Goal: Task Accomplishment & Management: Use online tool/utility

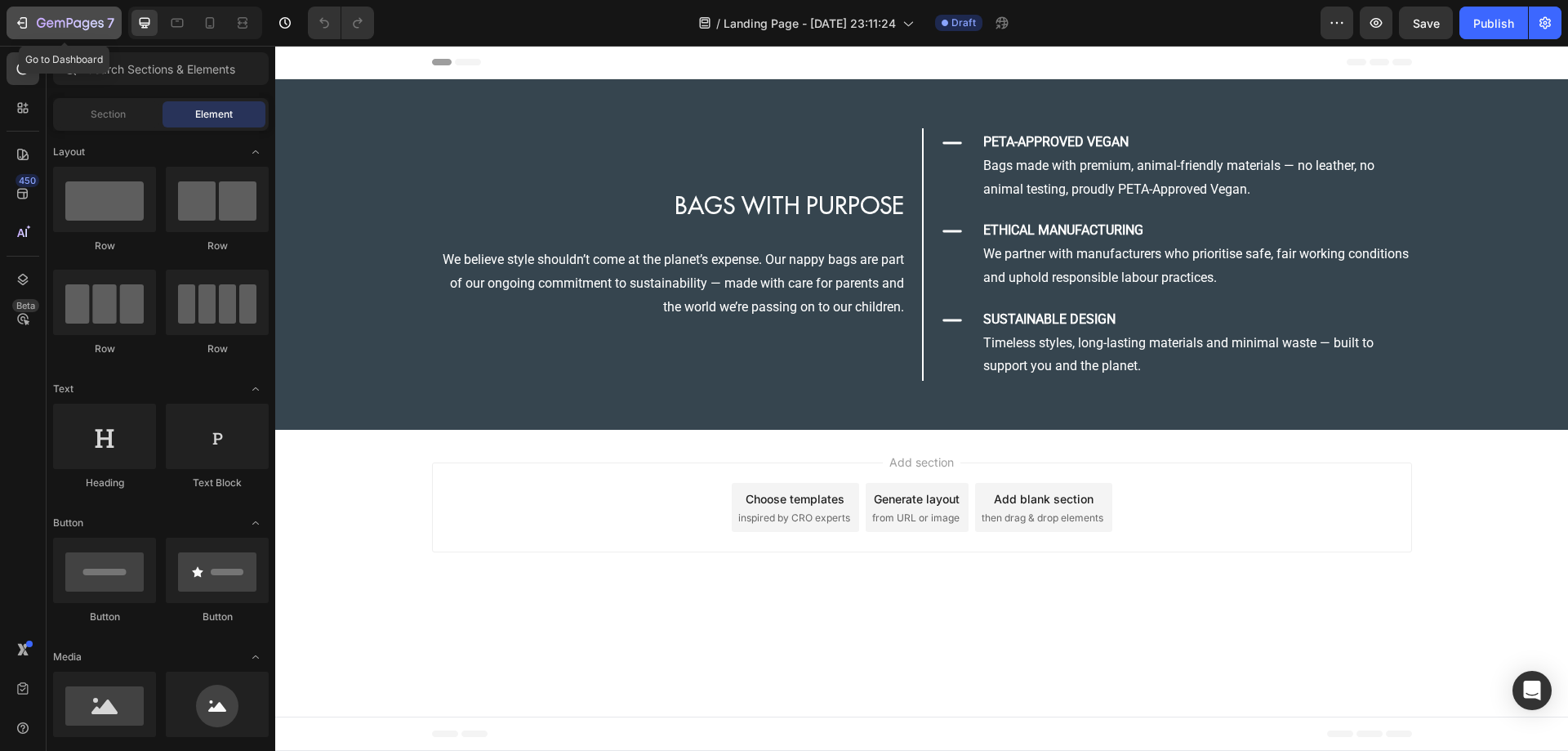
click at [13, 23] on button "7" at bounding box center [64, 23] width 115 height 33
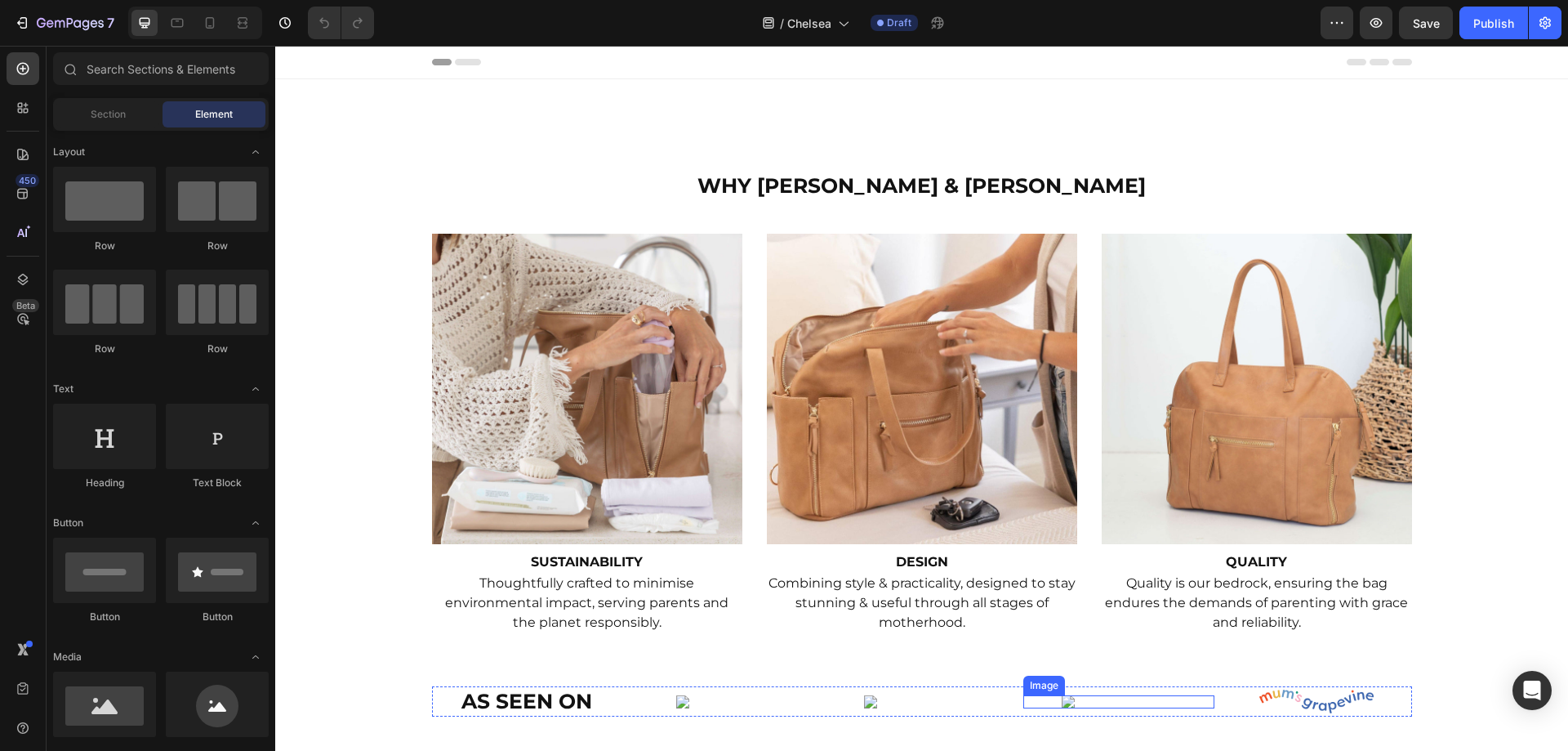
scroll to position [241, 0]
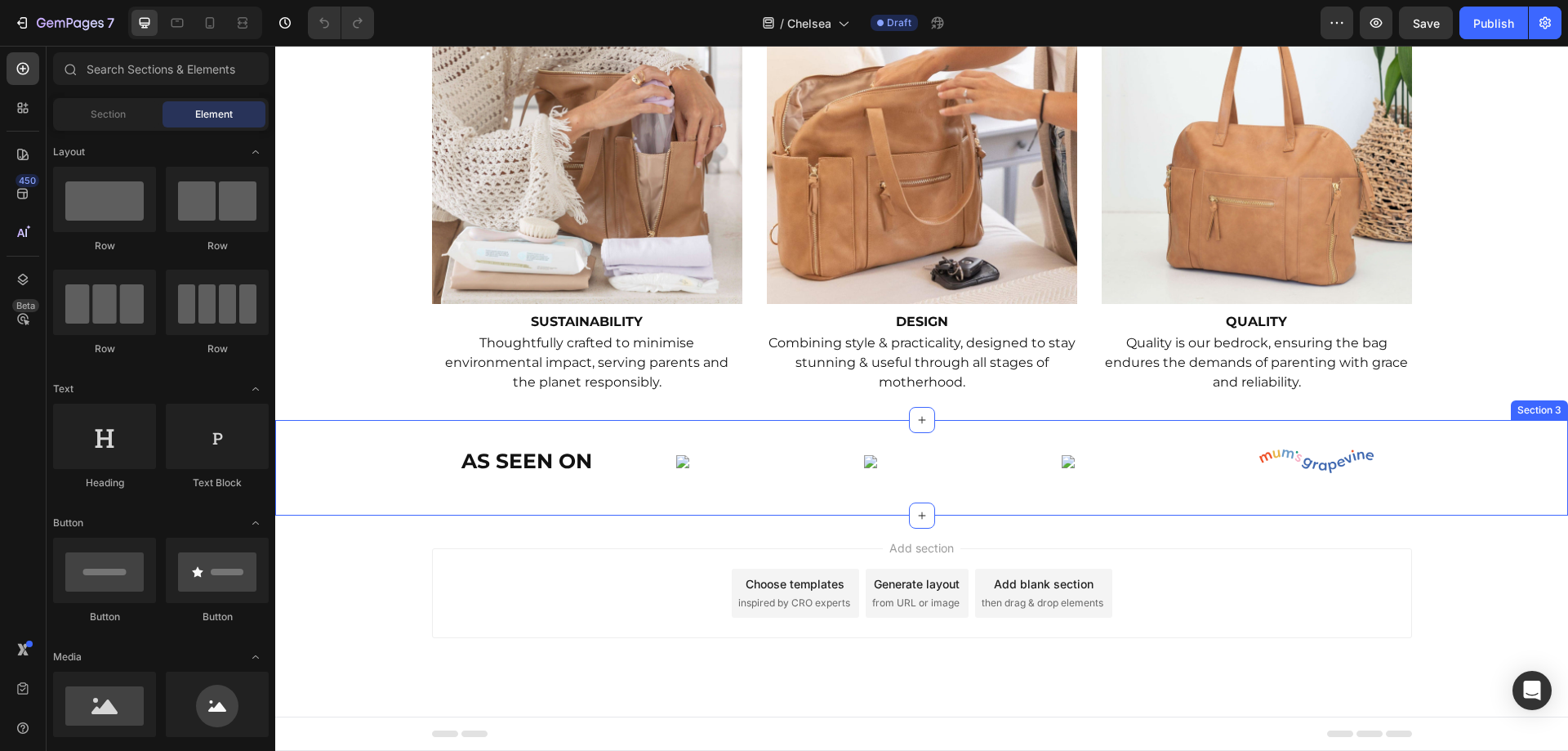
click at [1353, 432] on div "AS SEEN ON Heading Image Image Image Image Row Section 3" at bounding box center [921, 468] width 1293 height 96
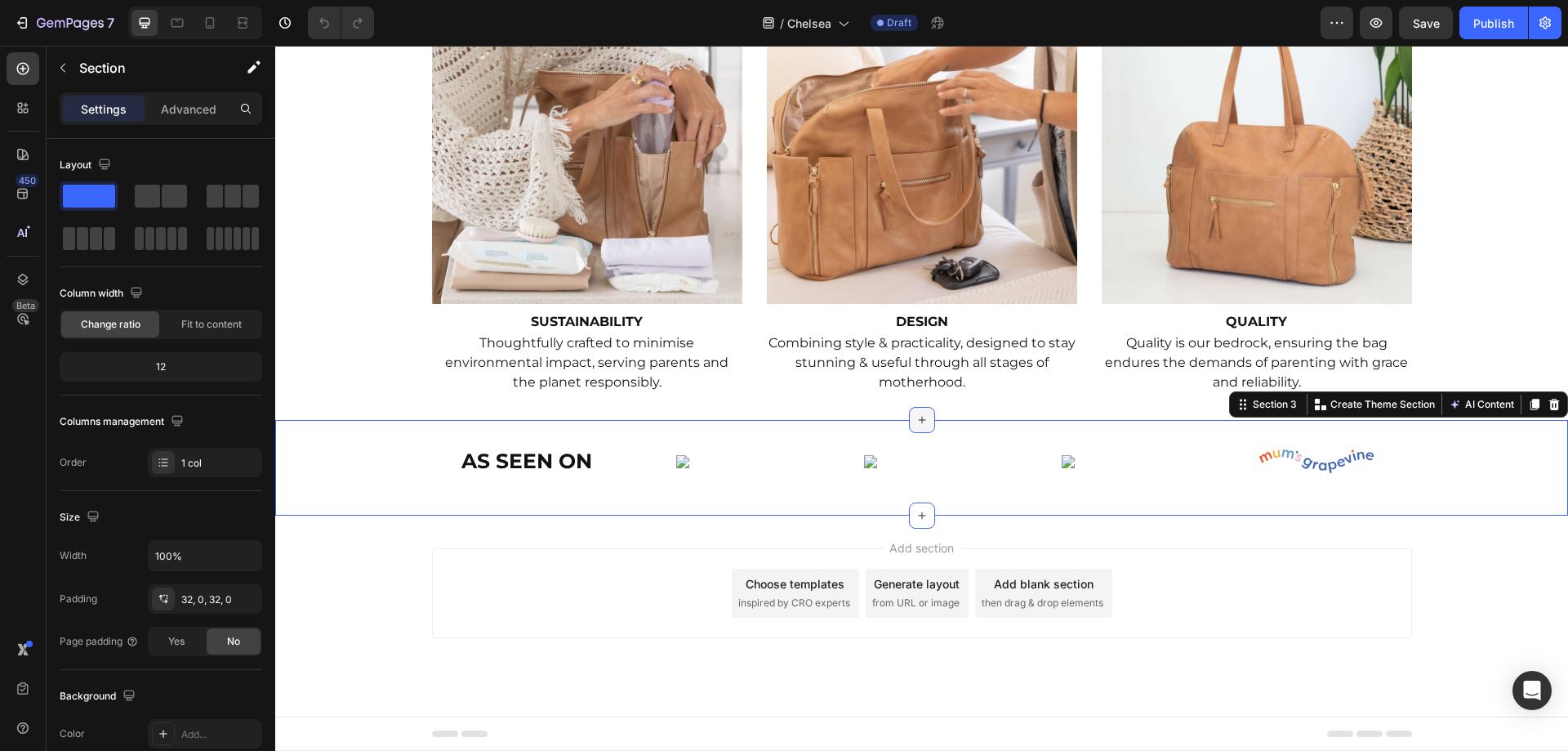
click at [921, 419] on icon at bounding box center [921, 419] width 13 height 13
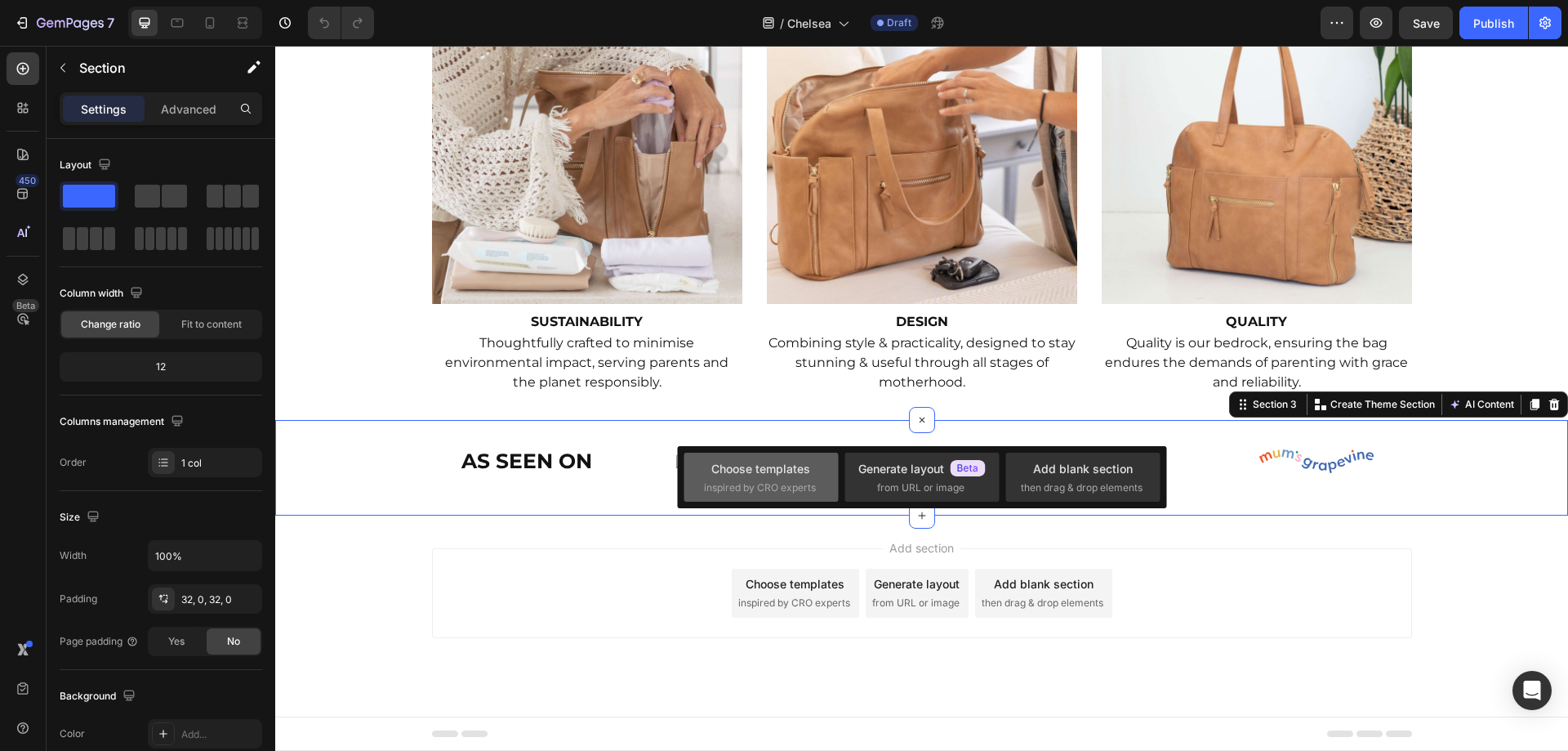
click at [772, 476] on div "Choose templates" at bounding box center [760, 469] width 99 height 17
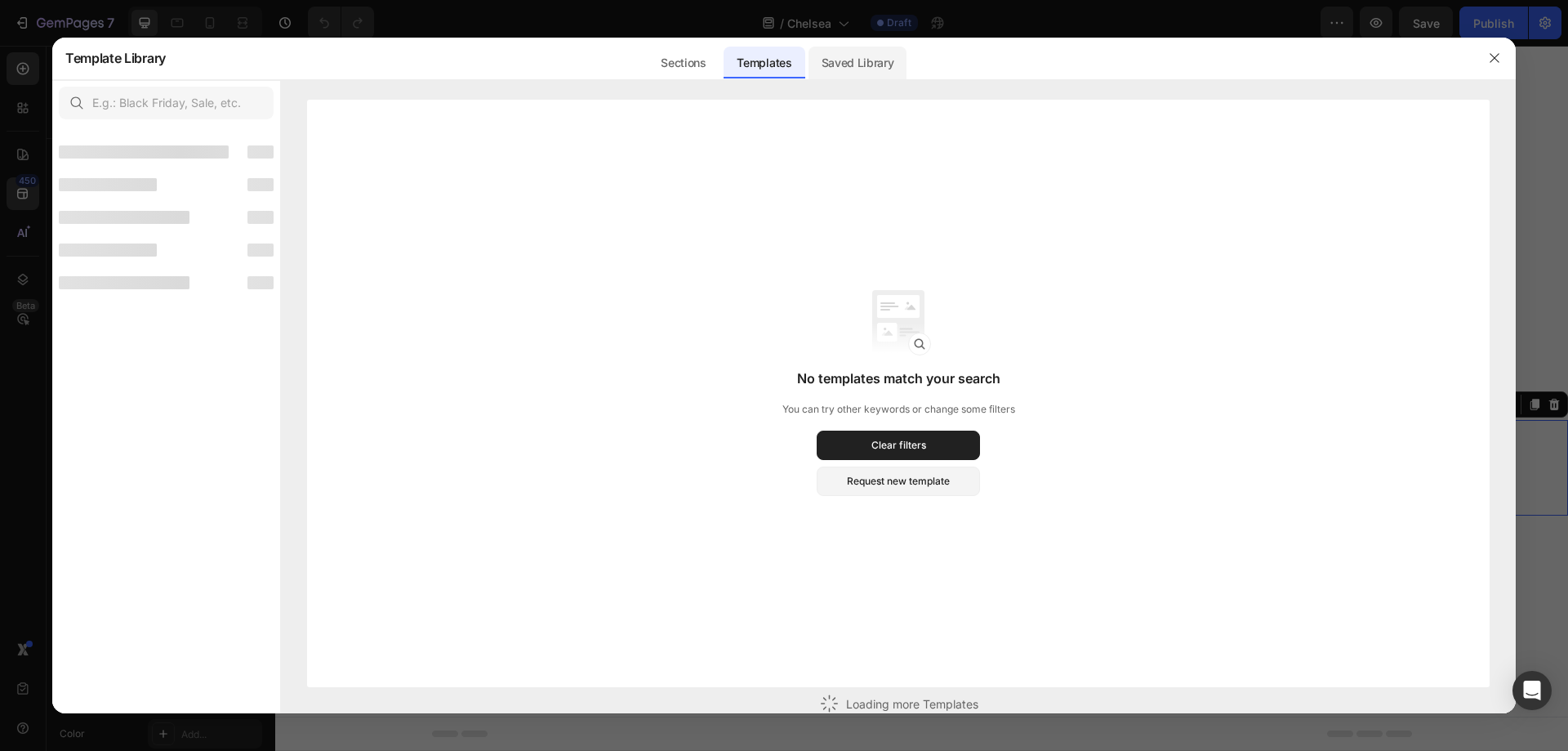
click at [849, 61] on div "Saved Library" at bounding box center [858, 63] width 99 height 33
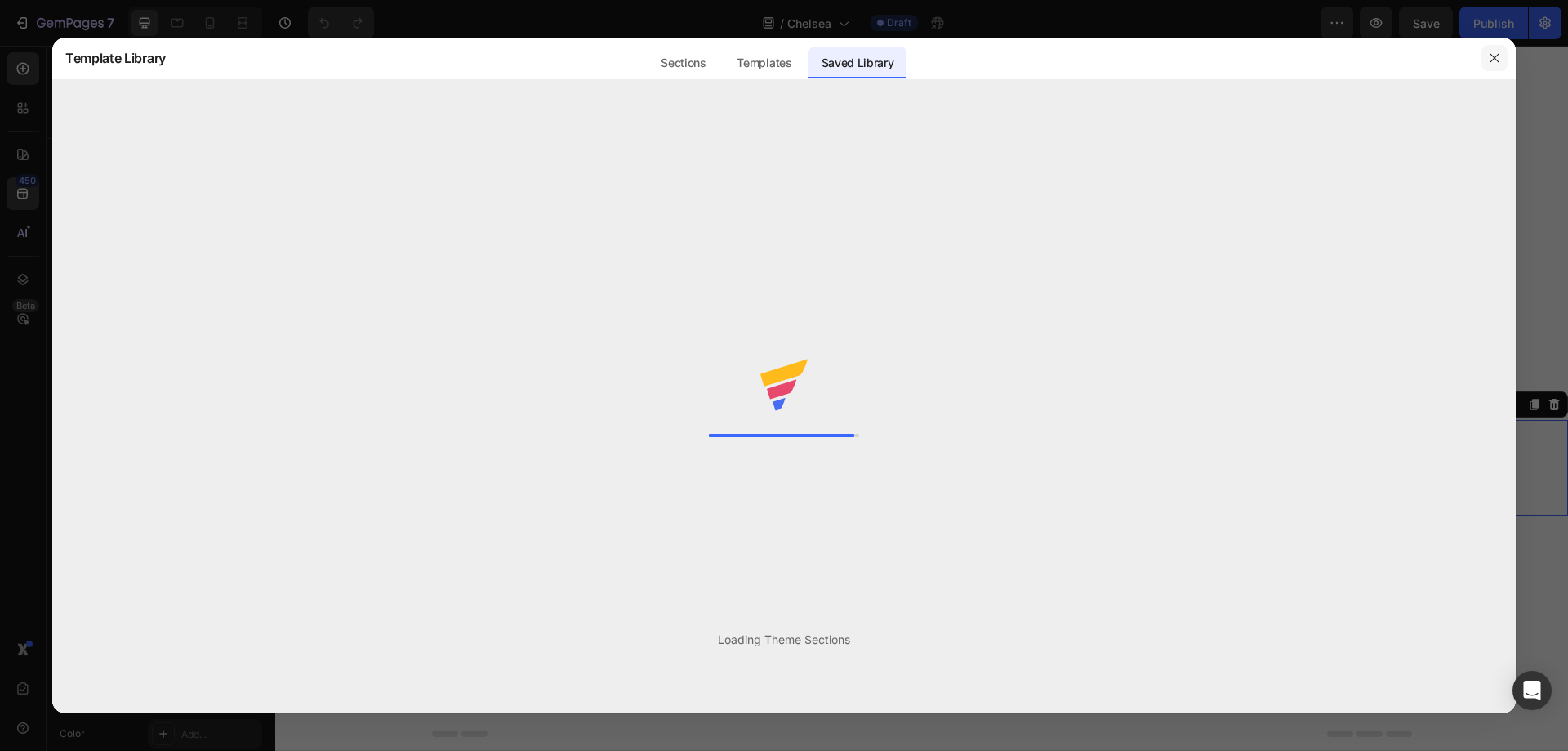
click at [1503, 56] on button "button" at bounding box center [1493, 57] width 26 height 26
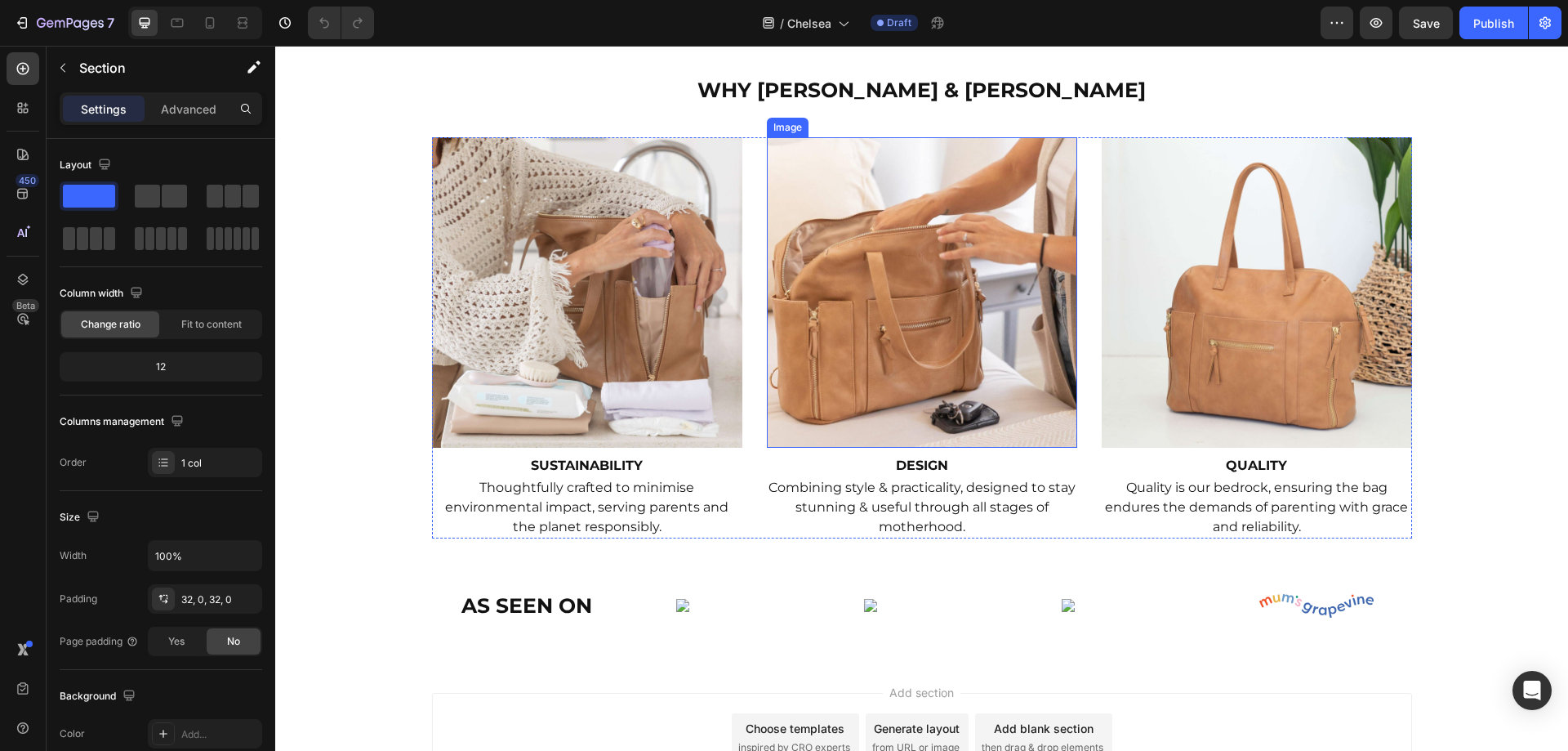
scroll to position [1808, 0]
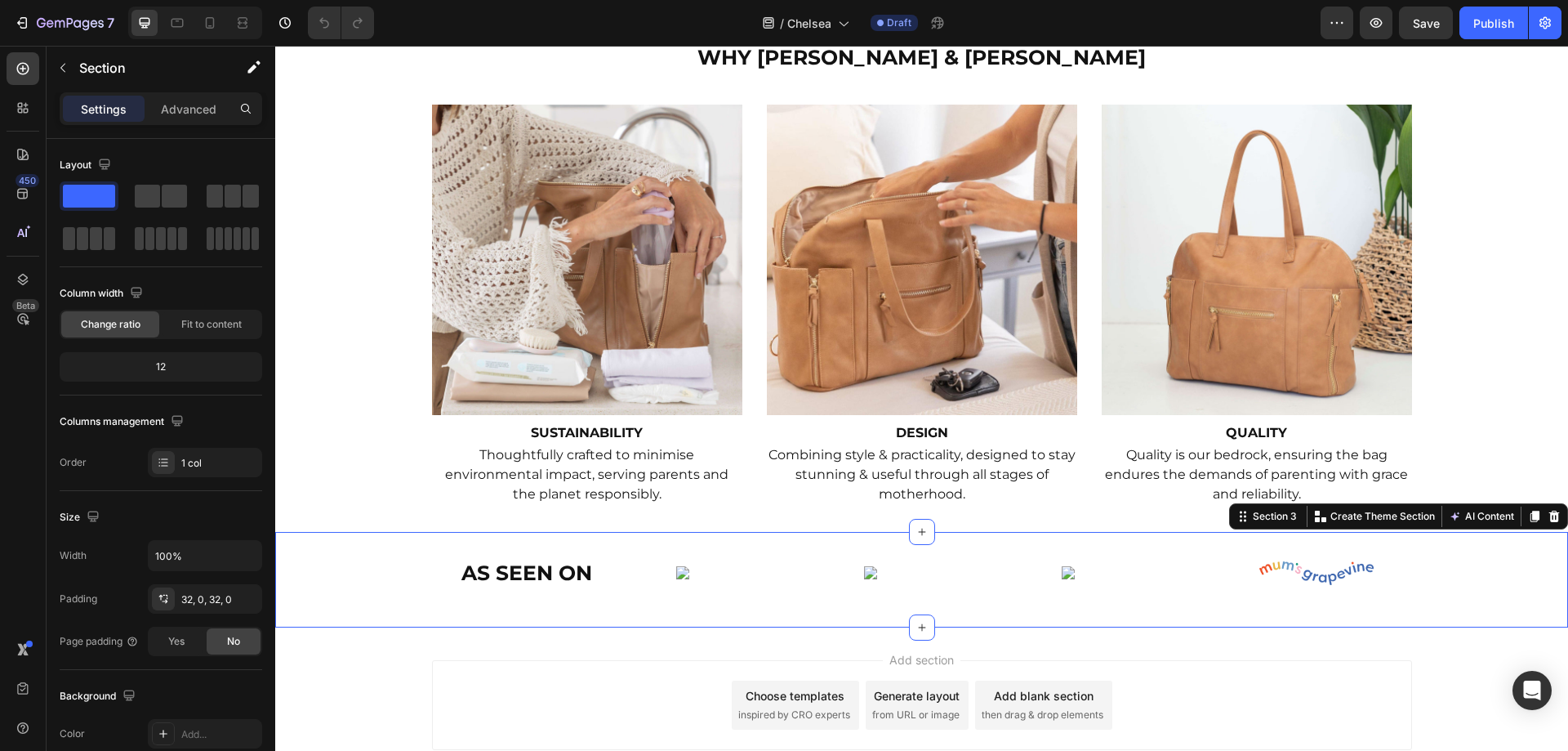
click at [1428, 550] on div "AS SEEN ON Heading Image Image Image Image Row Section 3 Create Theme Section A…" at bounding box center [921, 579] width 1293 height 96
click at [1413, 17] on span "Save" at bounding box center [1426, 23] width 27 height 14
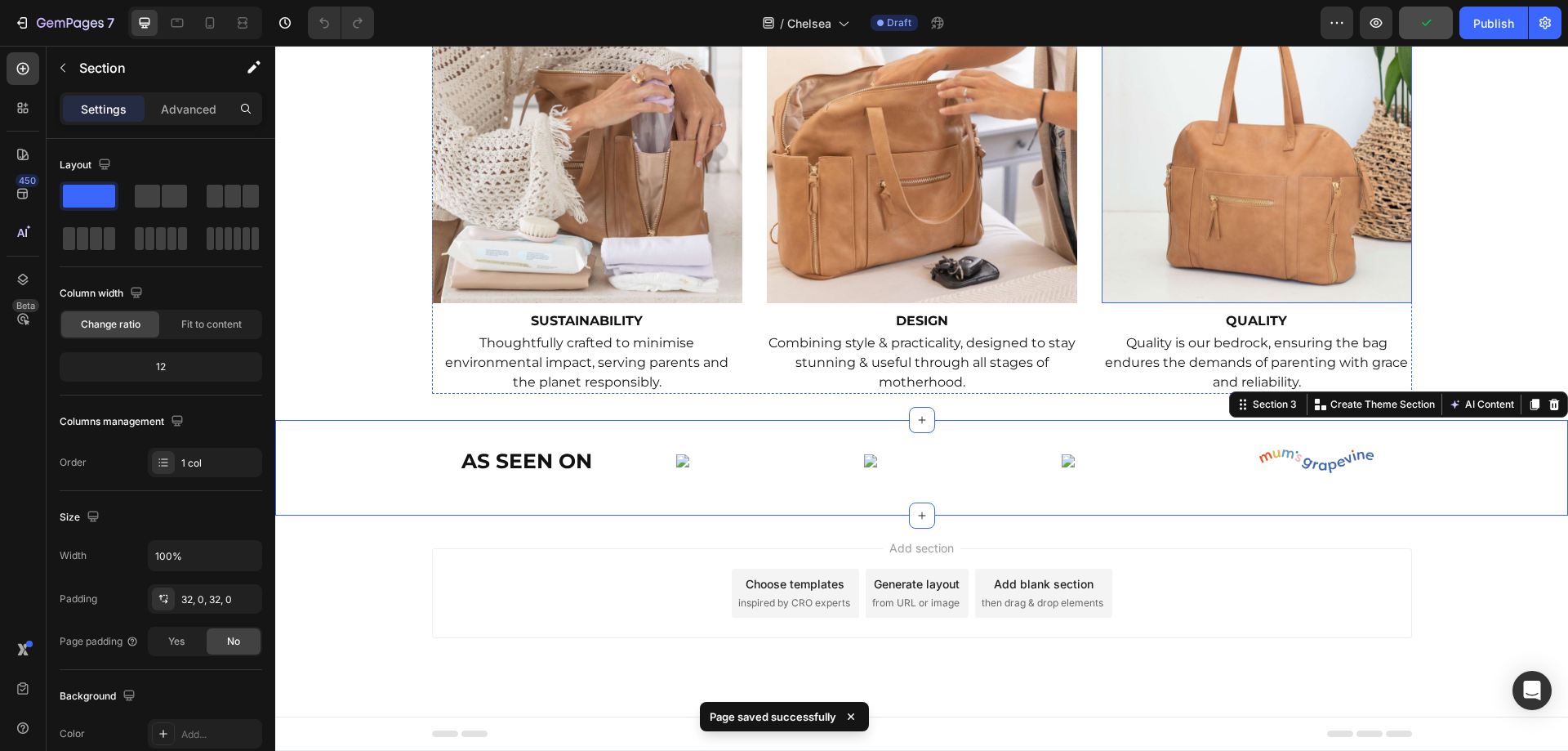
scroll to position [1536, 0]
click at [921, 417] on icon at bounding box center [921, 419] width 13 height 13
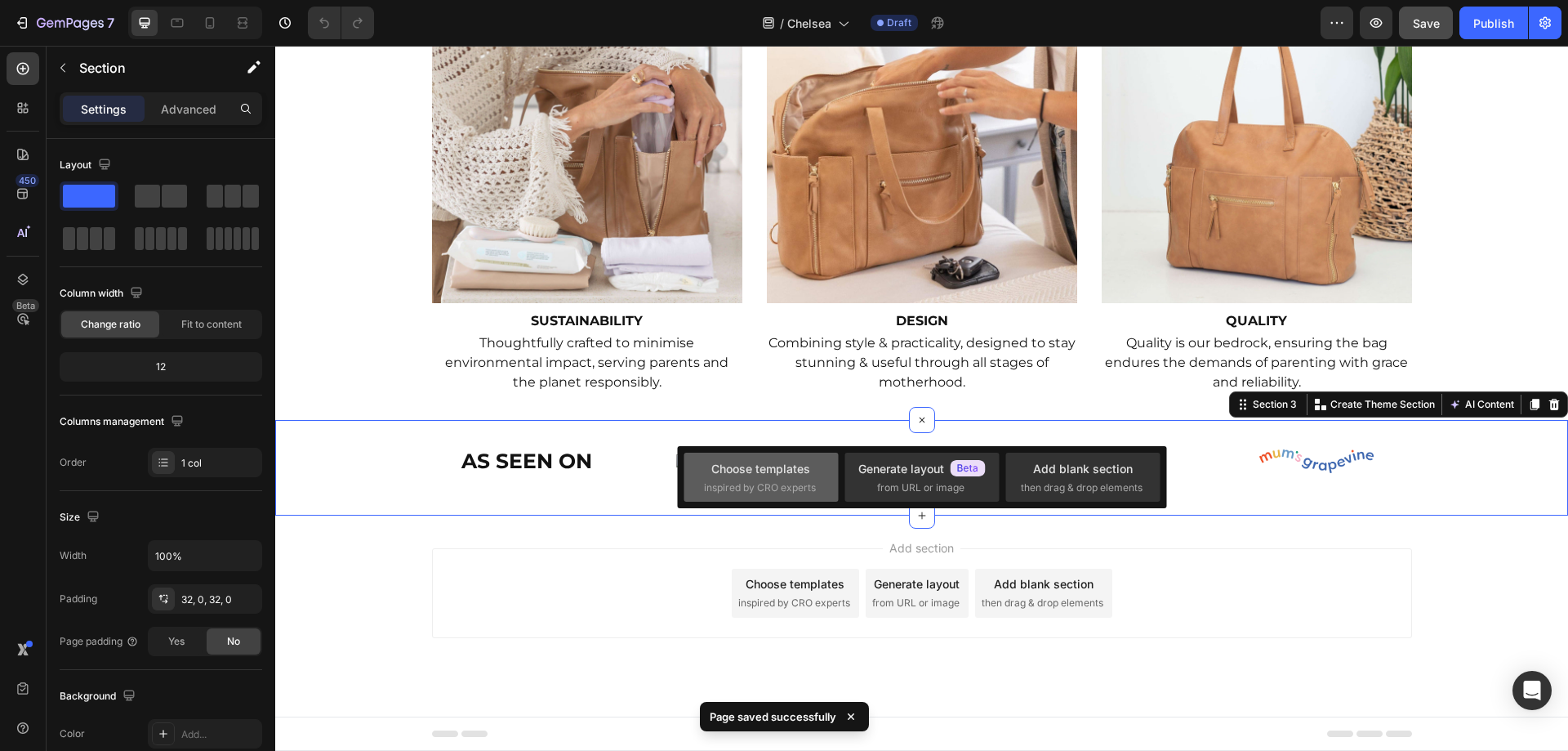
click at [712, 473] on div "Choose templates" at bounding box center [760, 469] width 99 height 17
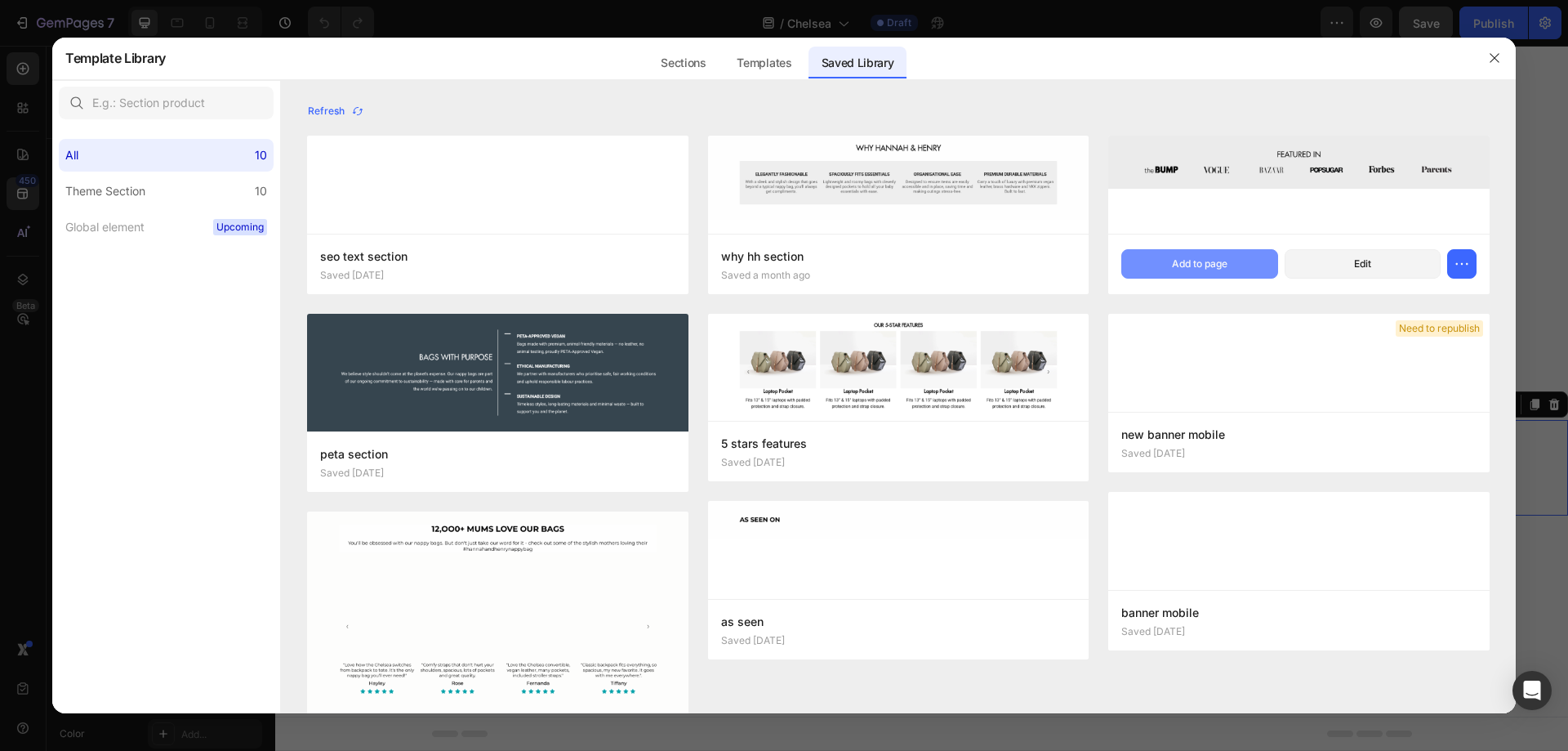
click at [1201, 260] on div "Add to page" at bounding box center [1199, 263] width 55 height 15
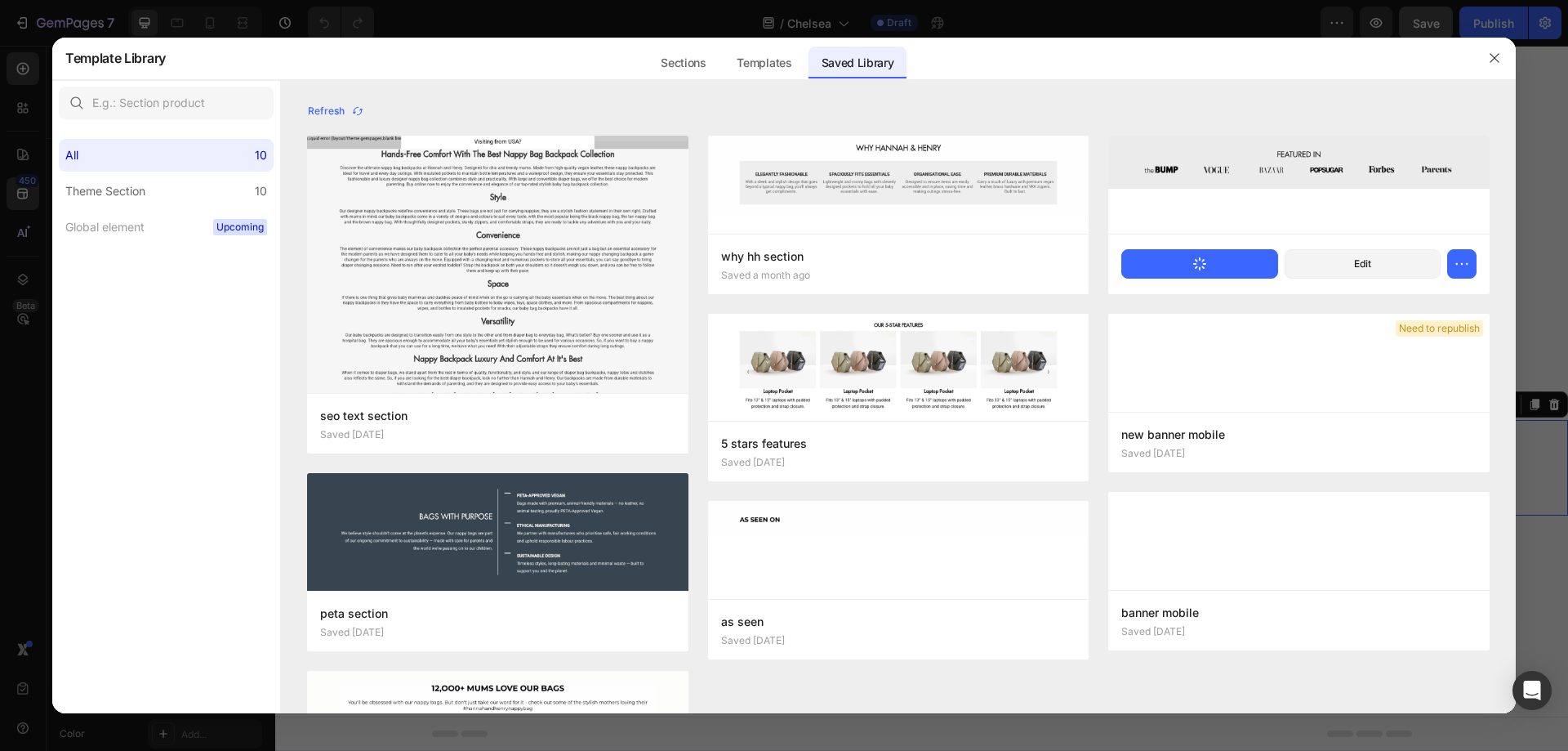
click at [1201, 260] on icon "button" at bounding box center [1200, 264] width 16 height 16
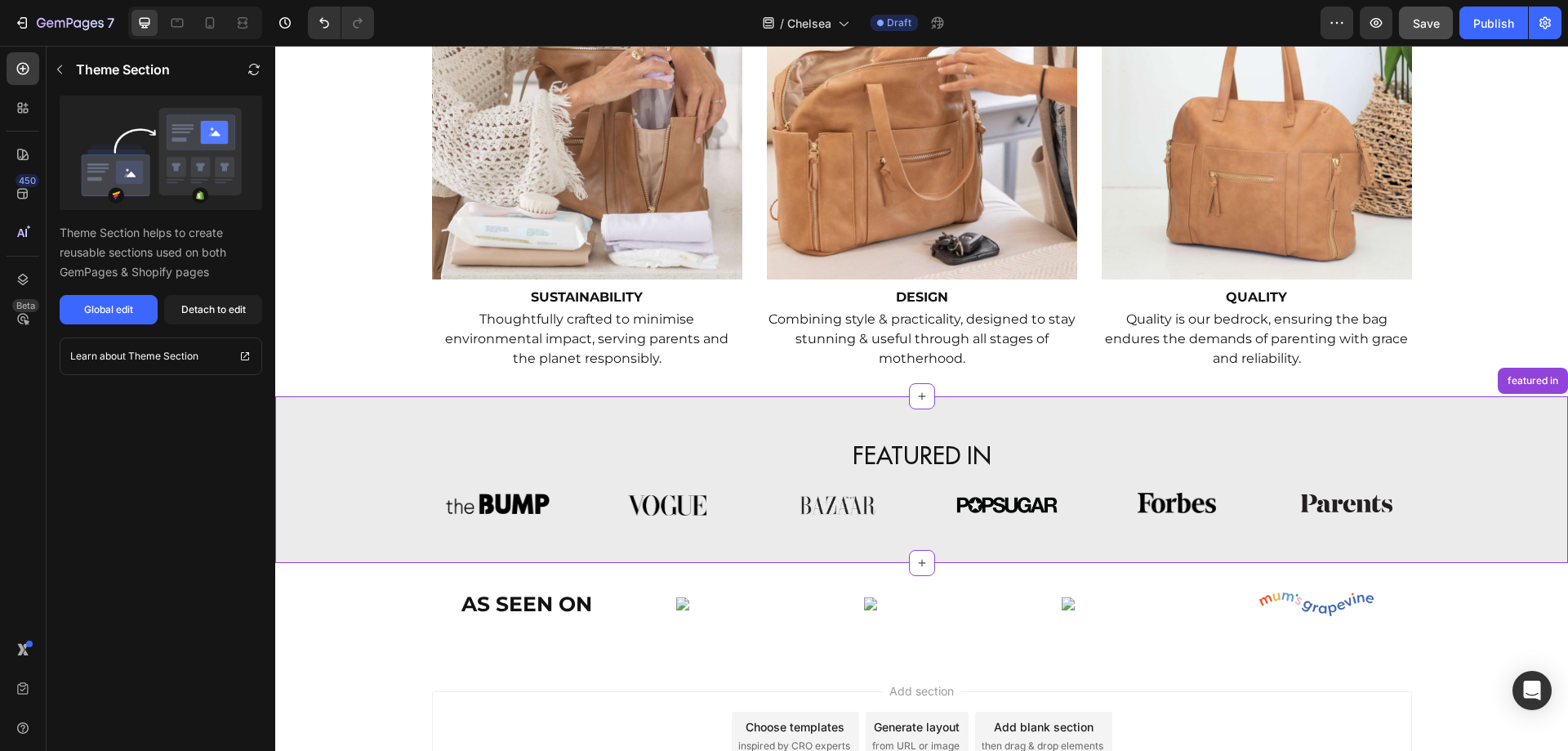
scroll to position [1703, 0]
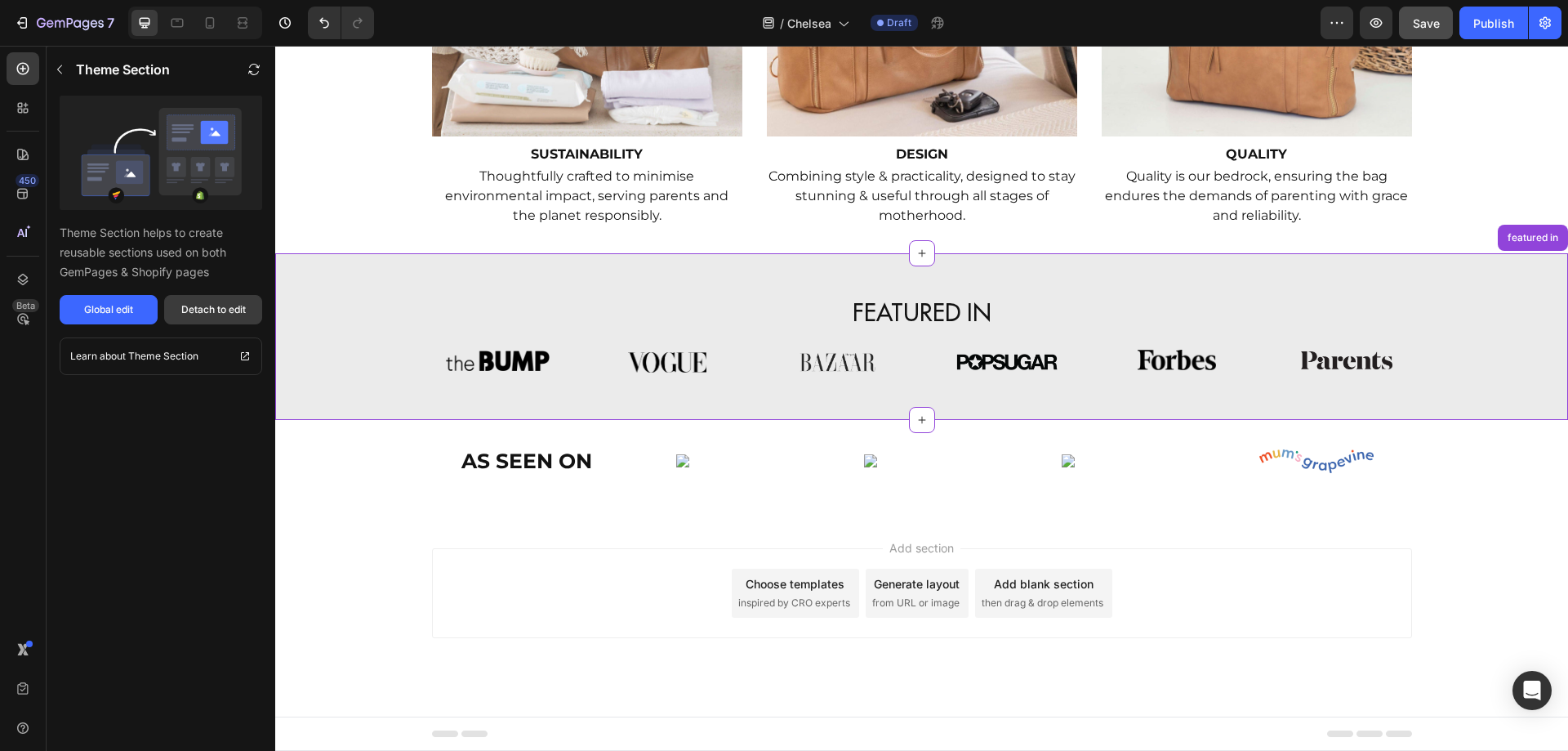
drag, startPoint x: 220, startPoint y: 303, endPoint x: 62, endPoint y: 441, distance: 209.8
click at [220, 303] on div "Detach to edit" at bounding box center [213, 310] width 65 height 15
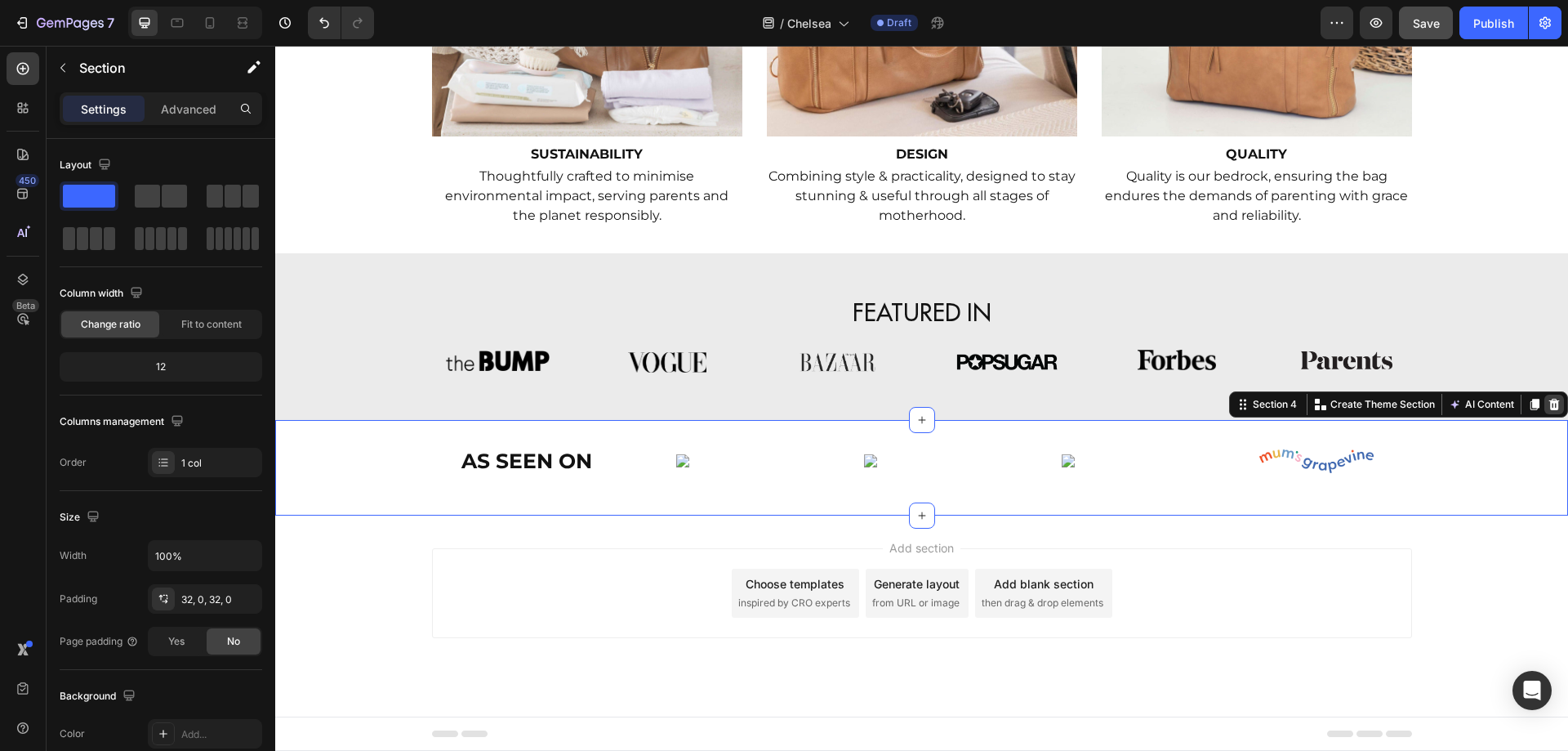
click at [1548, 399] on icon at bounding box center [1553, 404] width 13 height 13
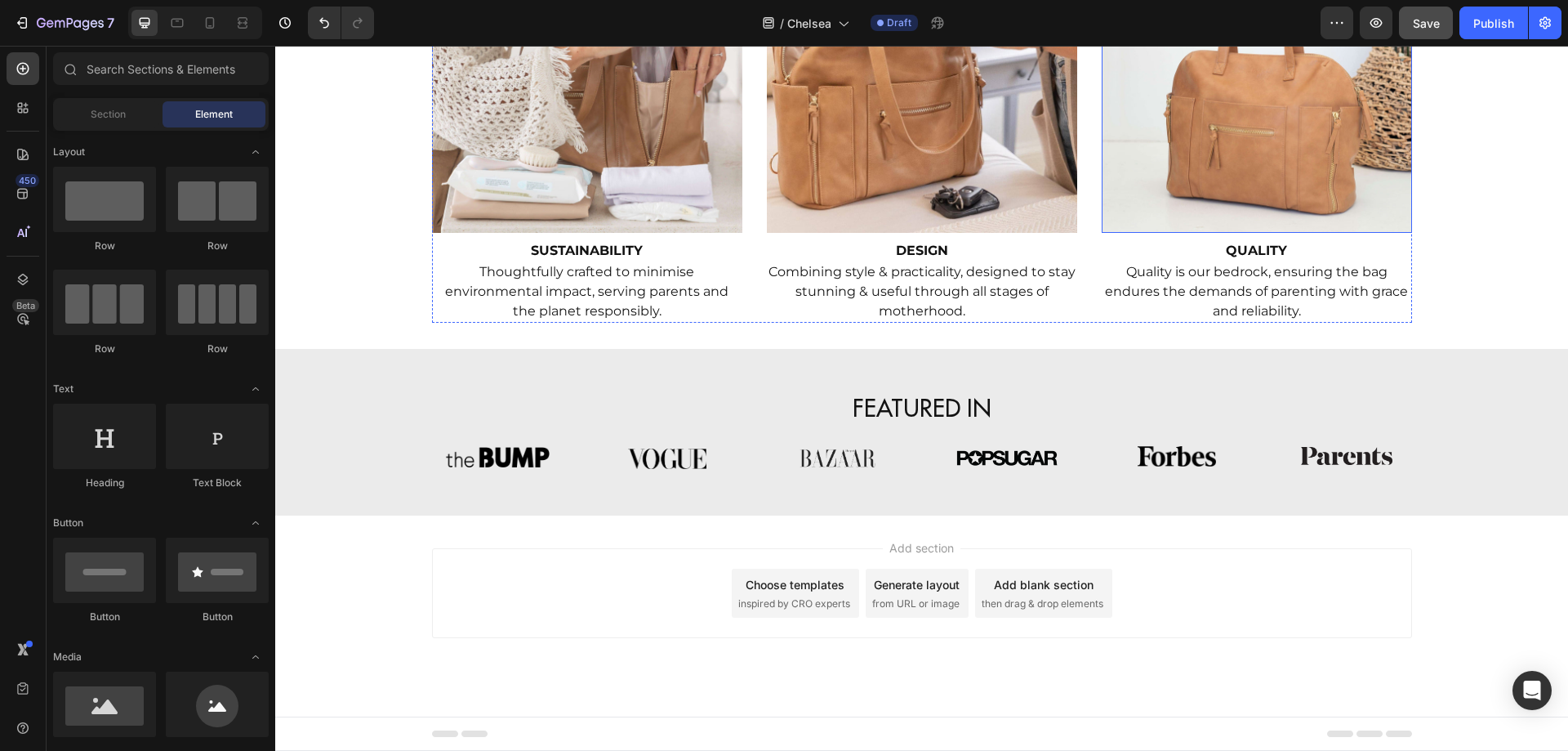
scroll to position [1851, 0]
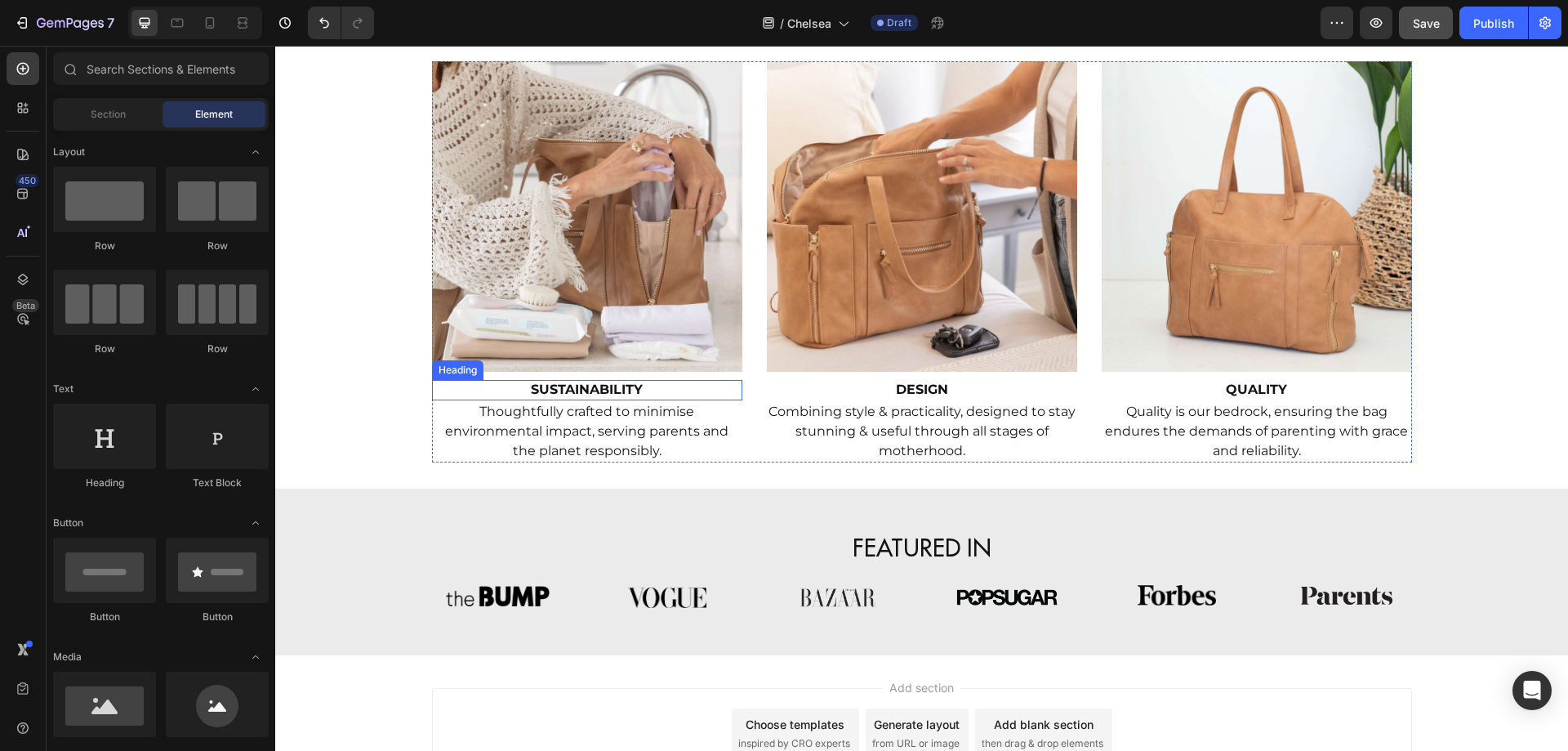
click at [596, 385] on strong "SUSTAINABILITY" at bounding box center [586, 389] width 112 height 16
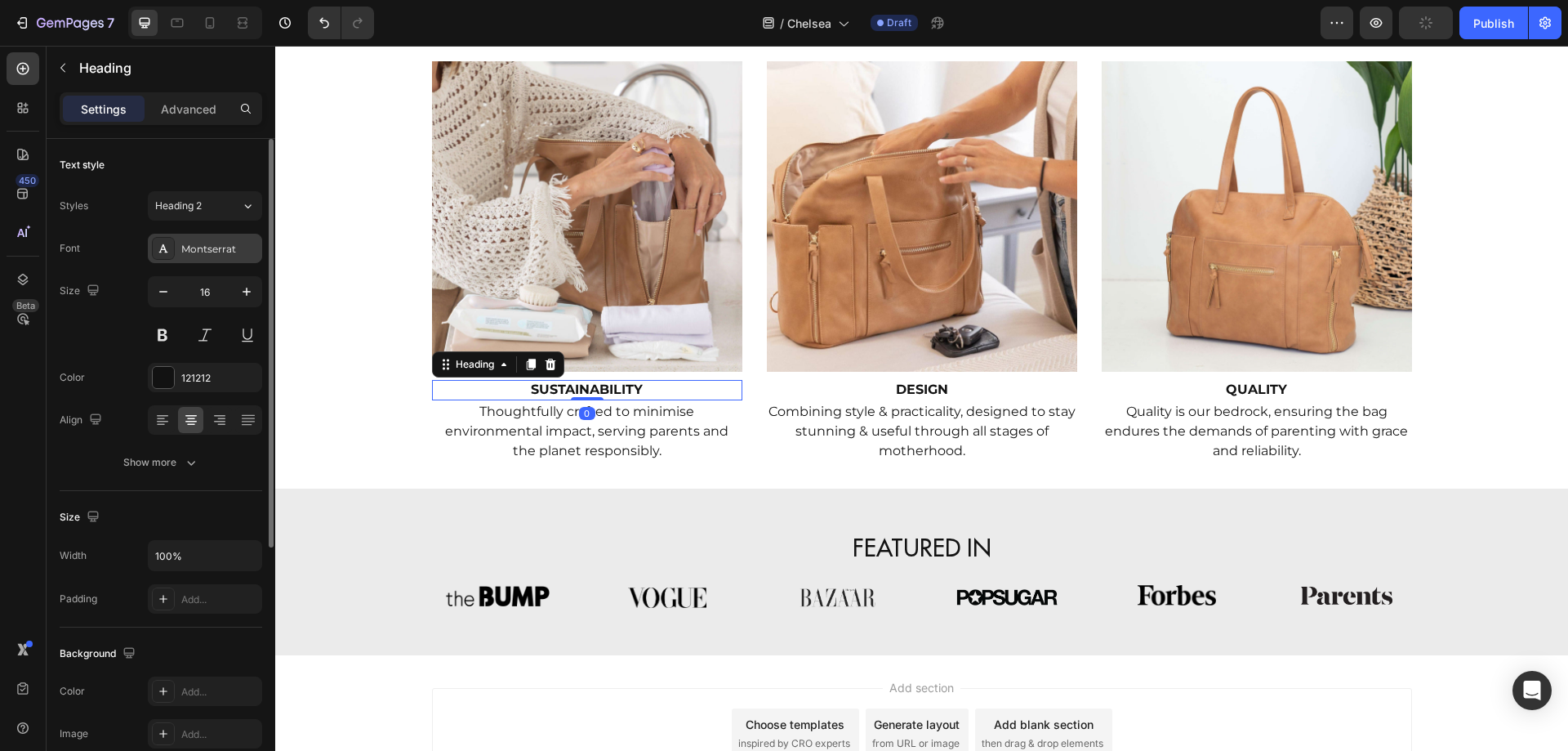
click at [197, 250] on div "Montserrat" at bounding box center [219, 248] width 77 height 15
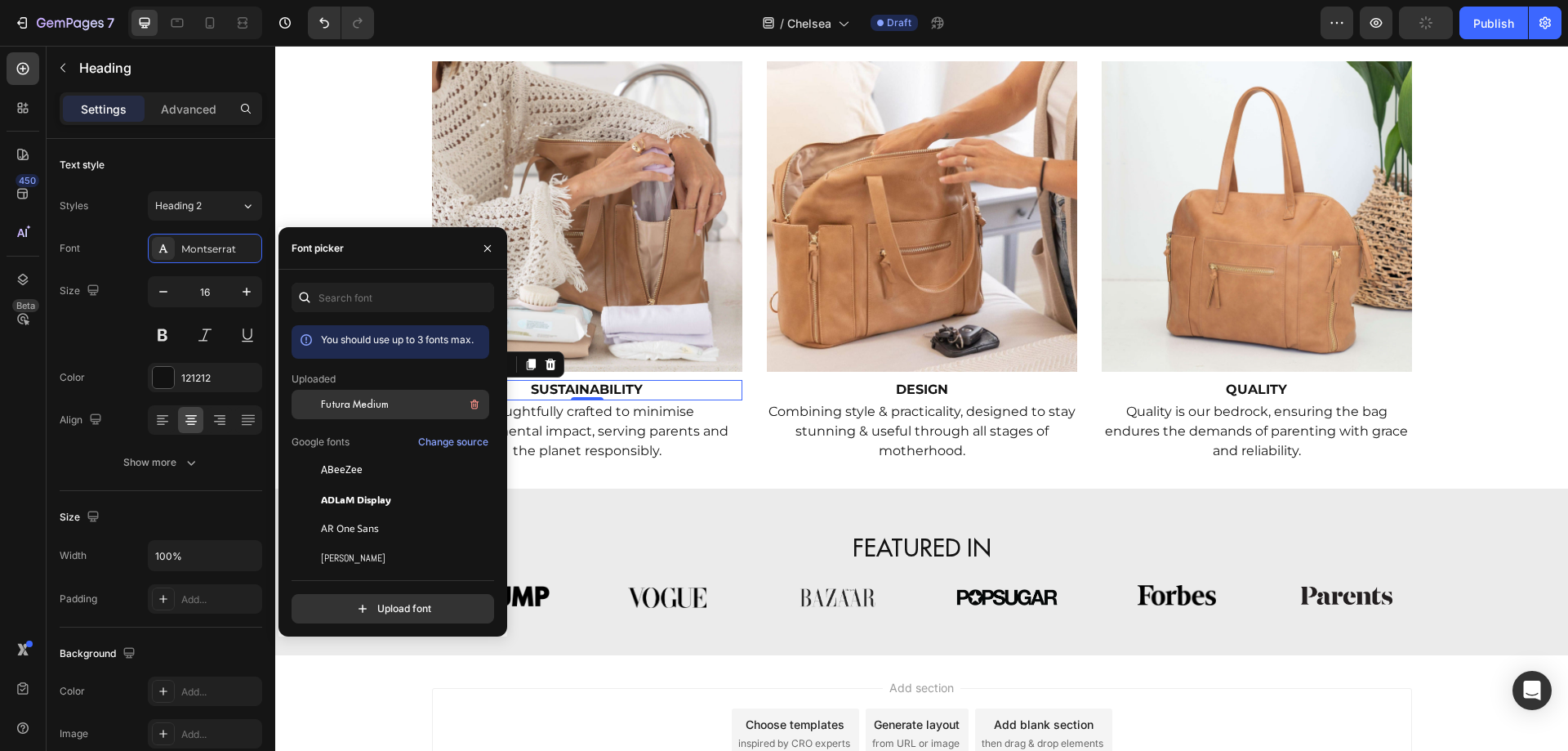
click at [334, 514] on div "Futura Medium" at bounding box center [391, 529] width 198 height 29
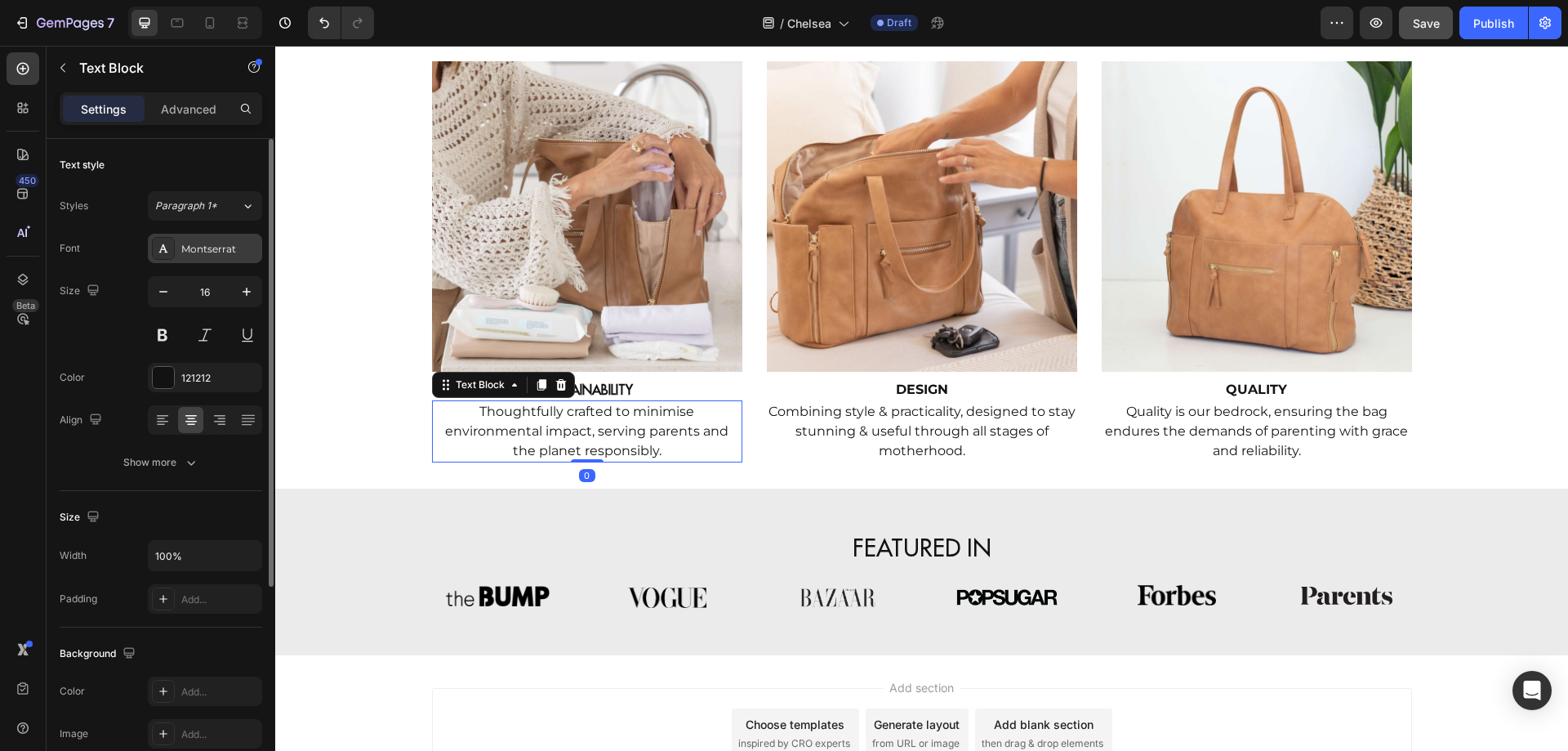
click at [199, 252] on div "Montserrat" at bounding box center [219, 248] width 77 height 15
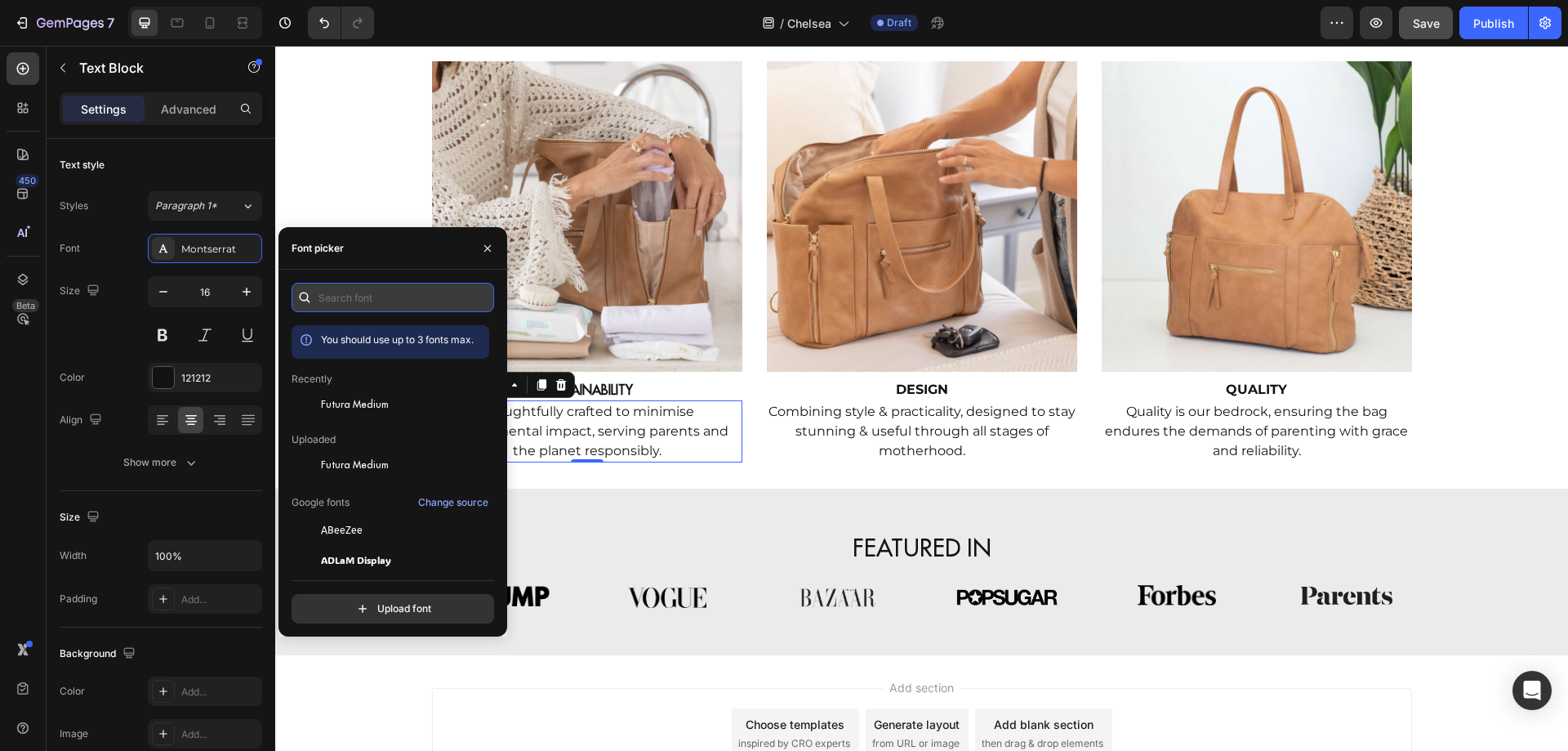
click at [385, 295] on input "text" at bounding box center [393, 297] width 203 height 29
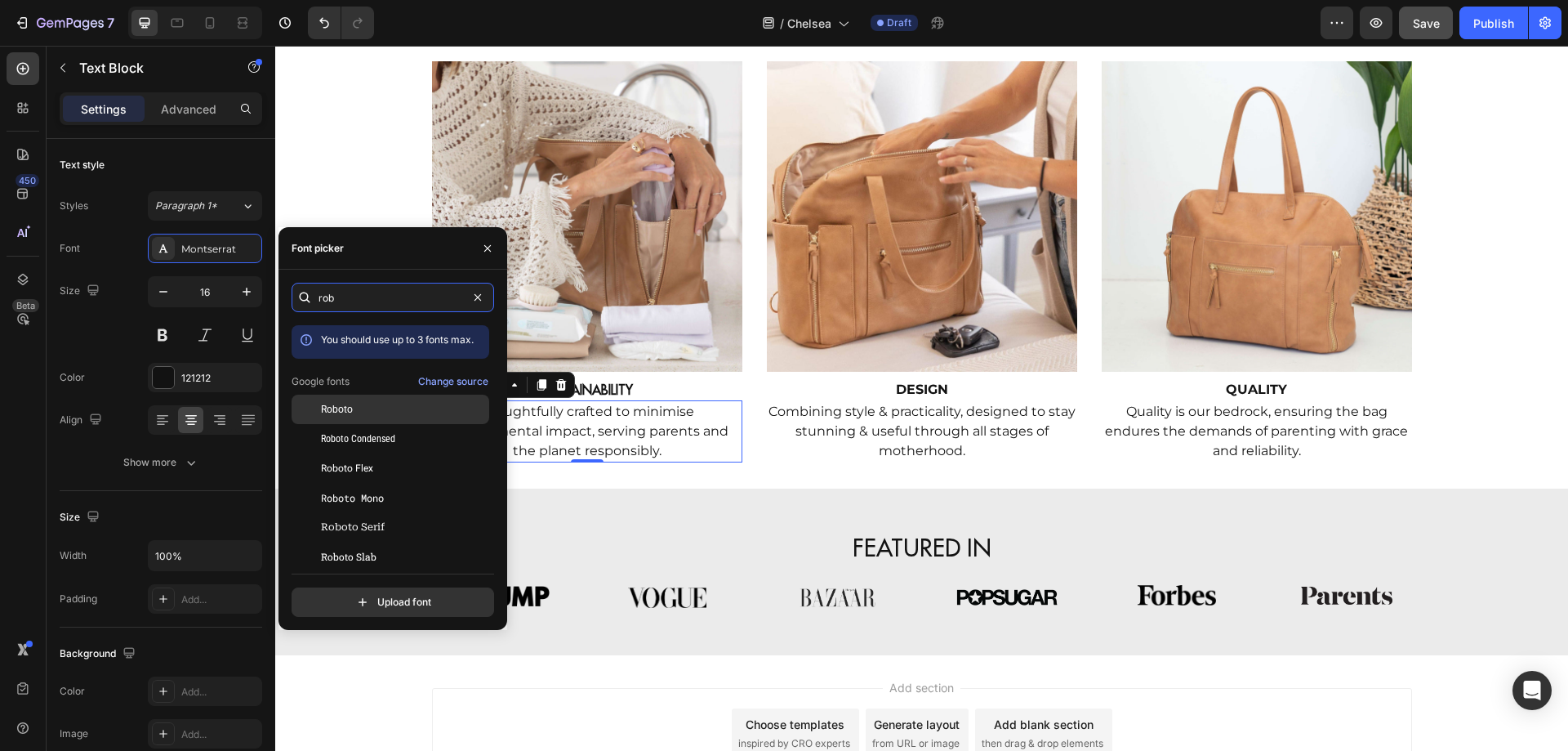
type input "rob"
click at [359, 403] on div "Roboto" at bounding box center [403, 408] width 165 height 15
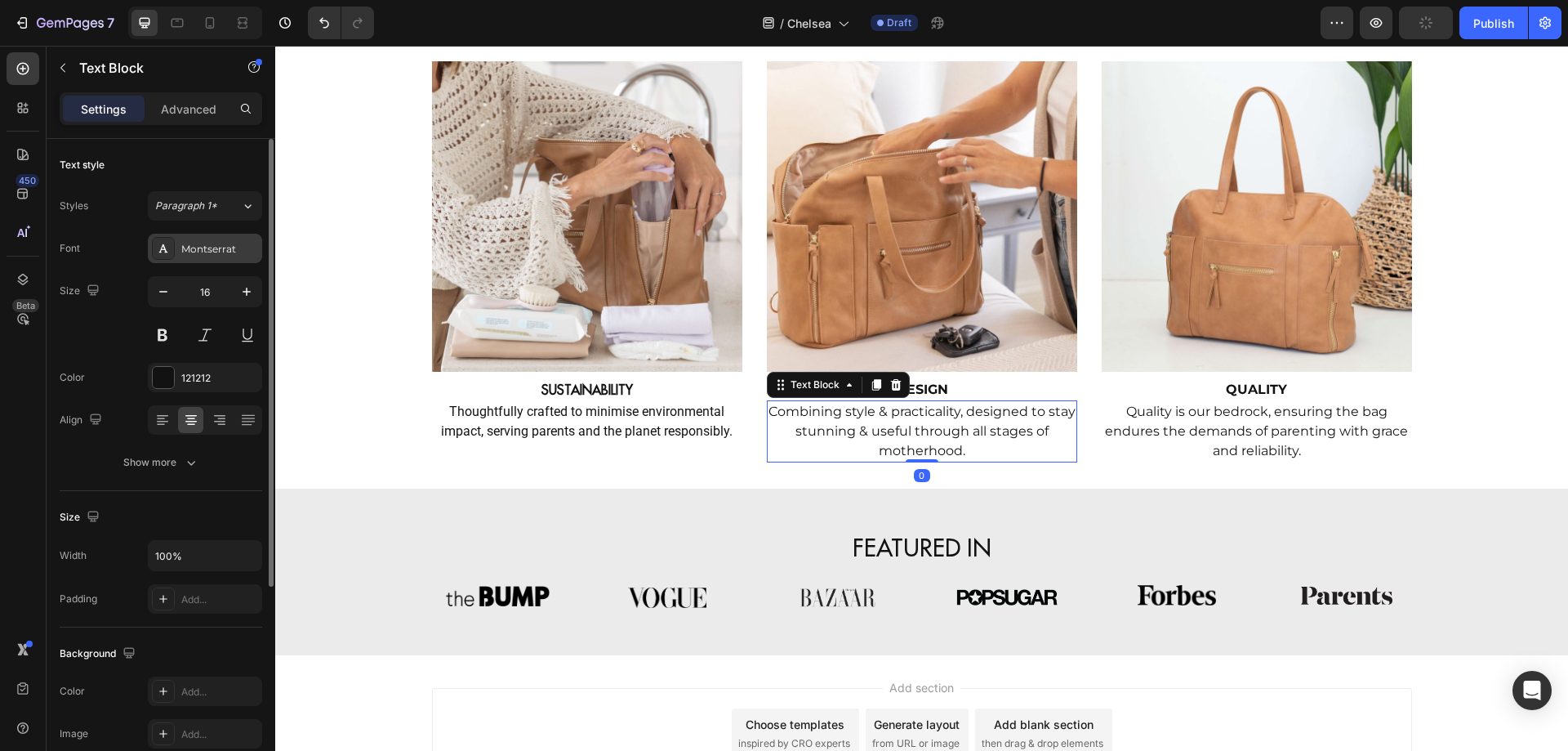
click at [191, 250] on div "Montserrat" at bounding box center [219, 248] width 77 height 15
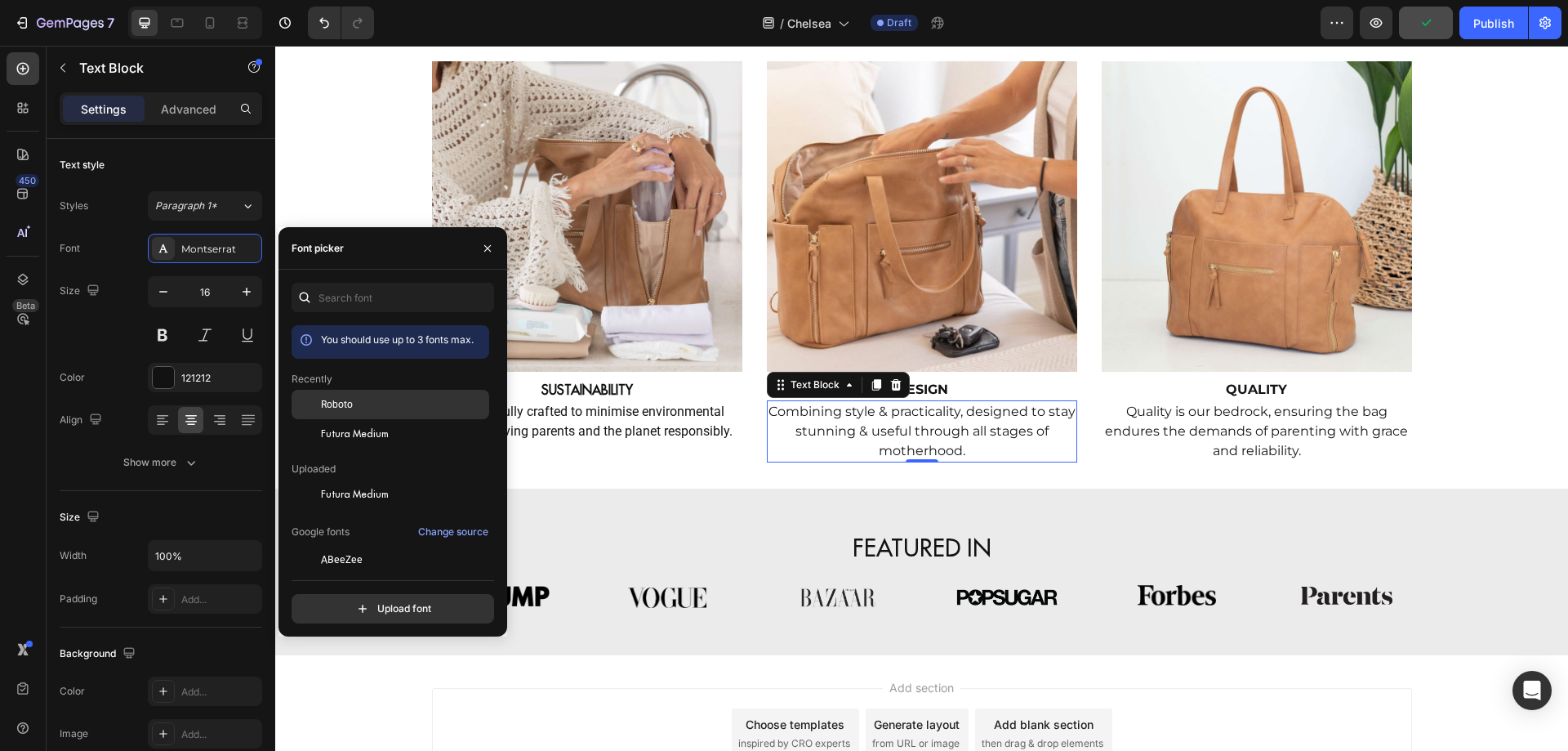
click at [341, 410] on span "Roboto" at bounding box center [336, 404] width 32 height 15
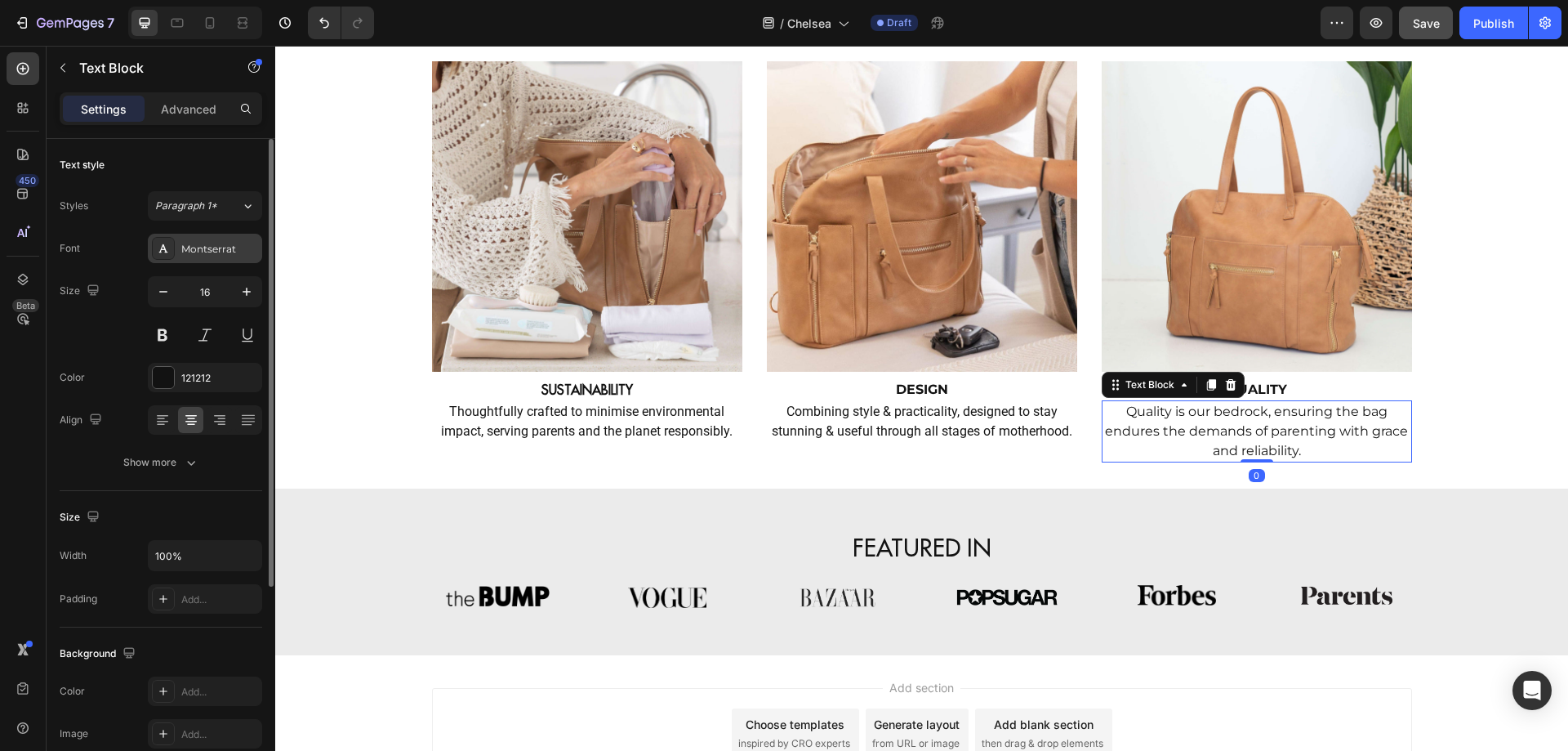
click at [219, 248] on div "Montserrat" at bounding box center [219, 248] width 77 height 15
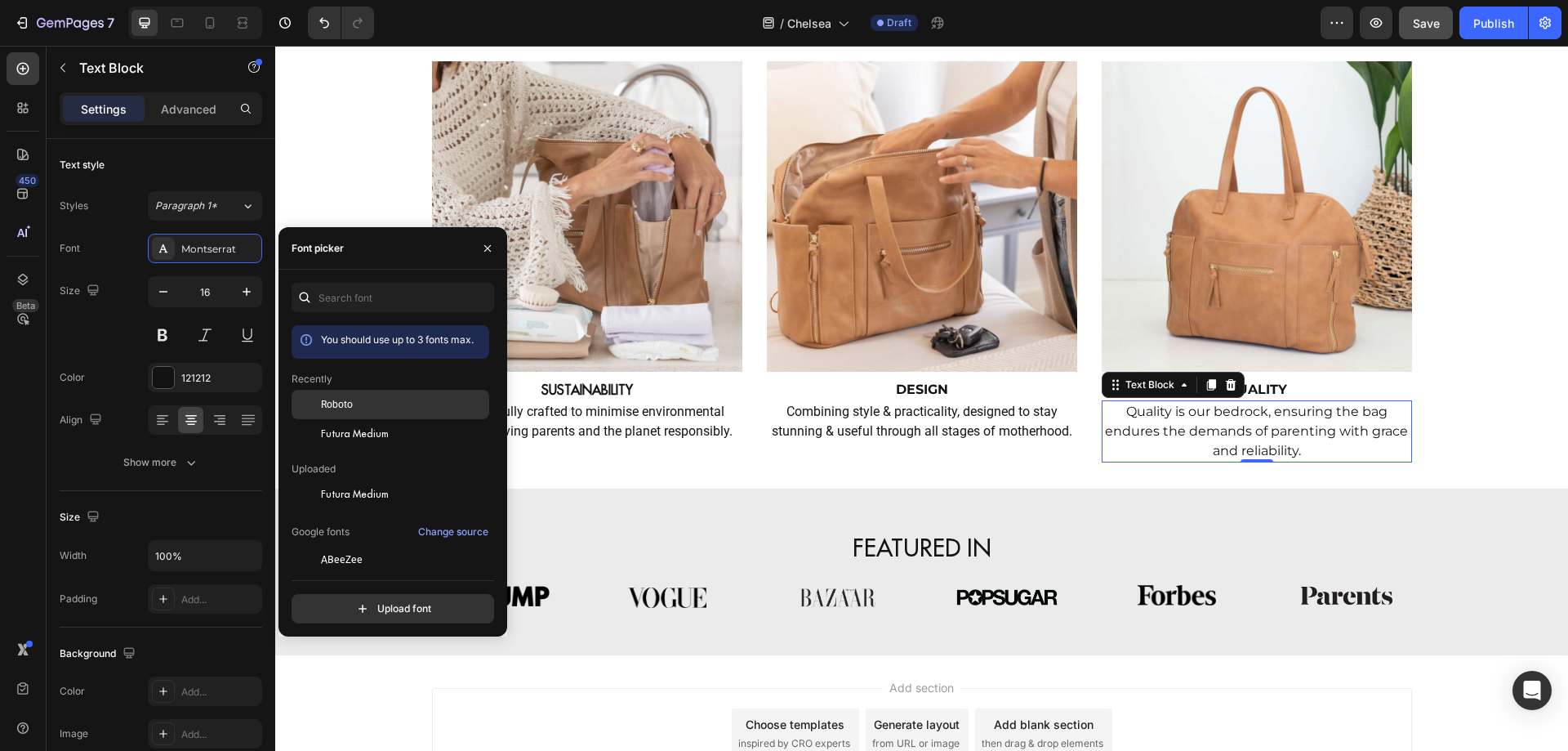
click at [353, 407] on div "Roboto" at bounding box center [403, 404] width 165 height 15
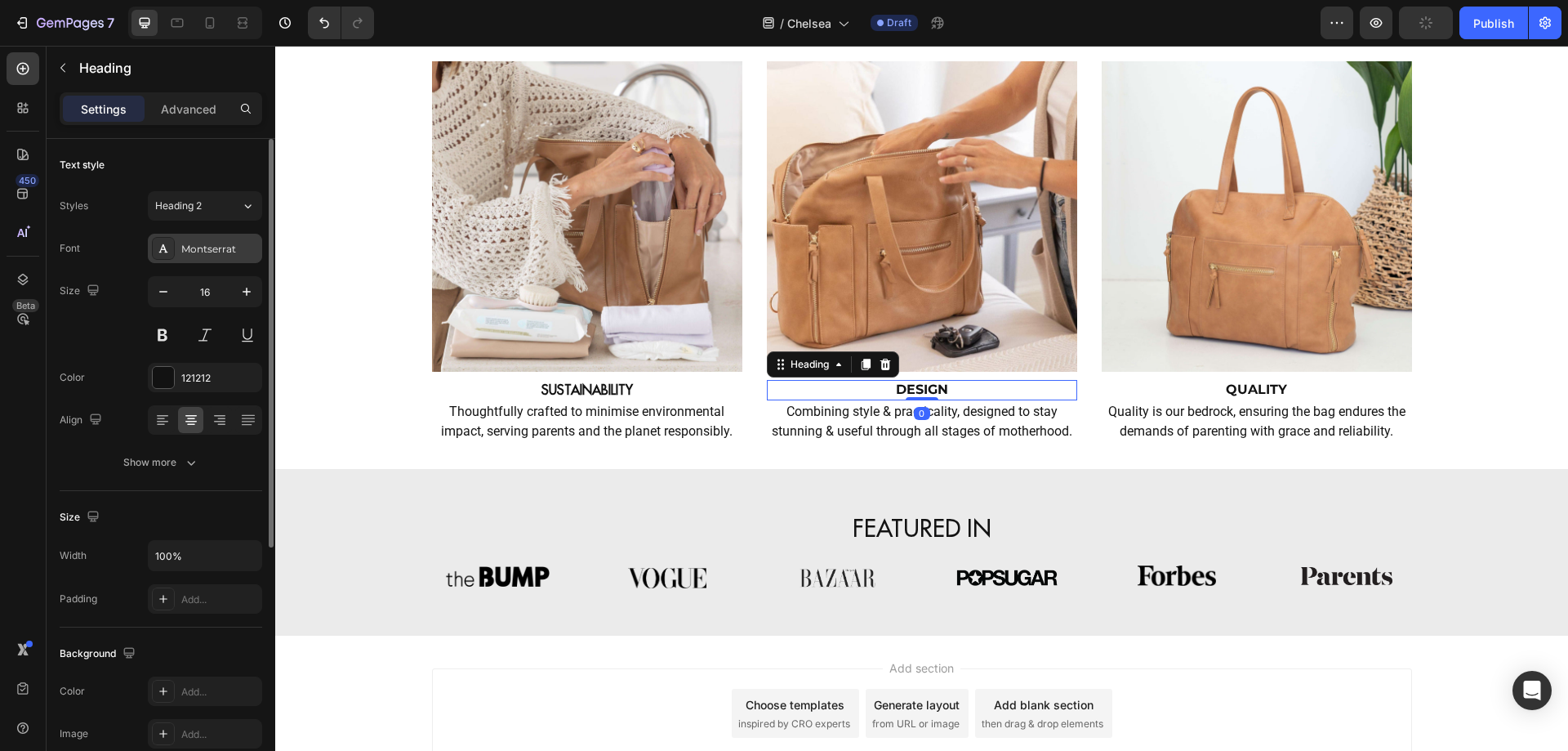
click at [209, 242] on div "Montserrat" at bounding box center [219, 248] width 77 height 15
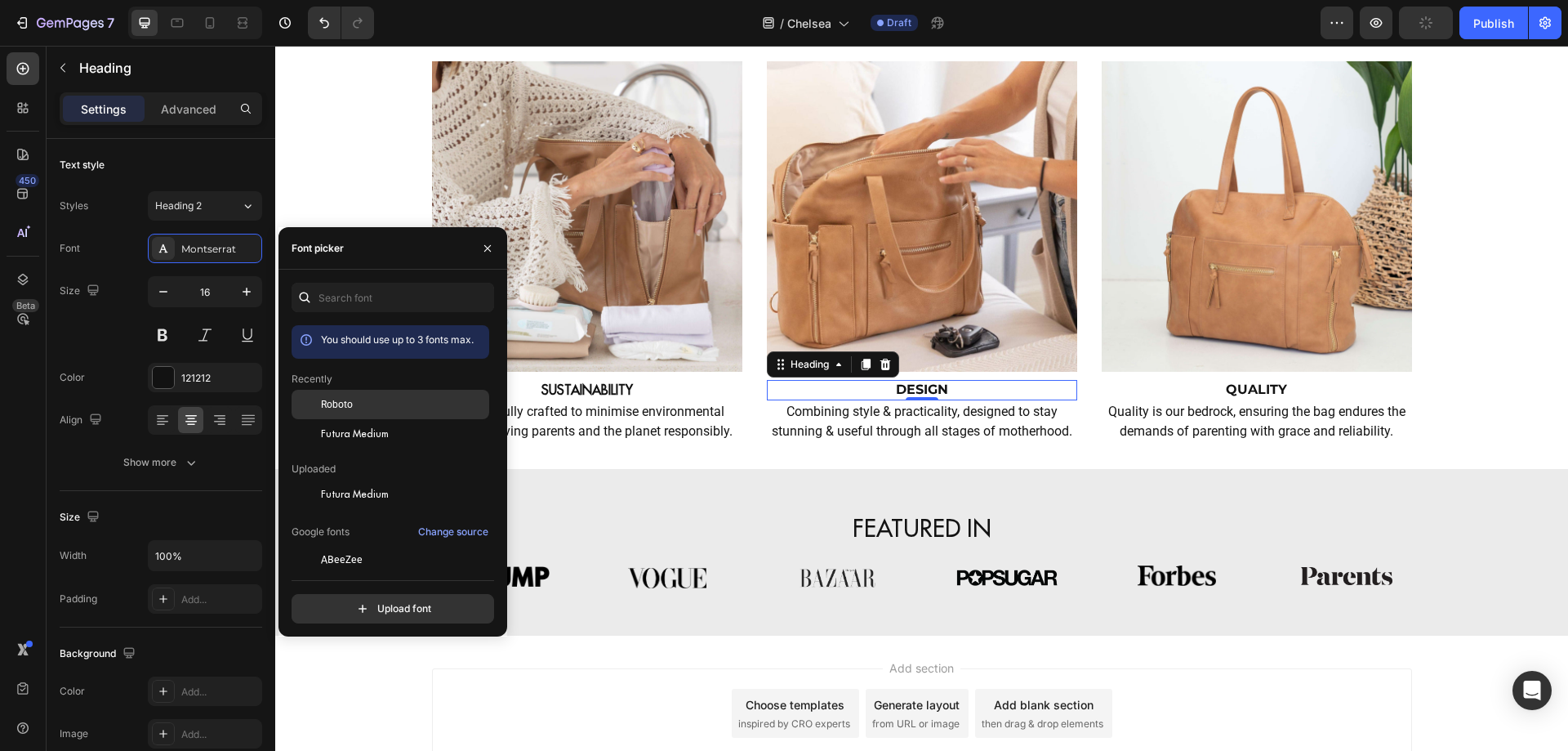
click at [329, 401] on span "Roboto" at bounding box center [336, 404] width 32 height 15
click at [343, 604] on div "Futura Medium" at bounding box center [391, 618] width 198 height 29
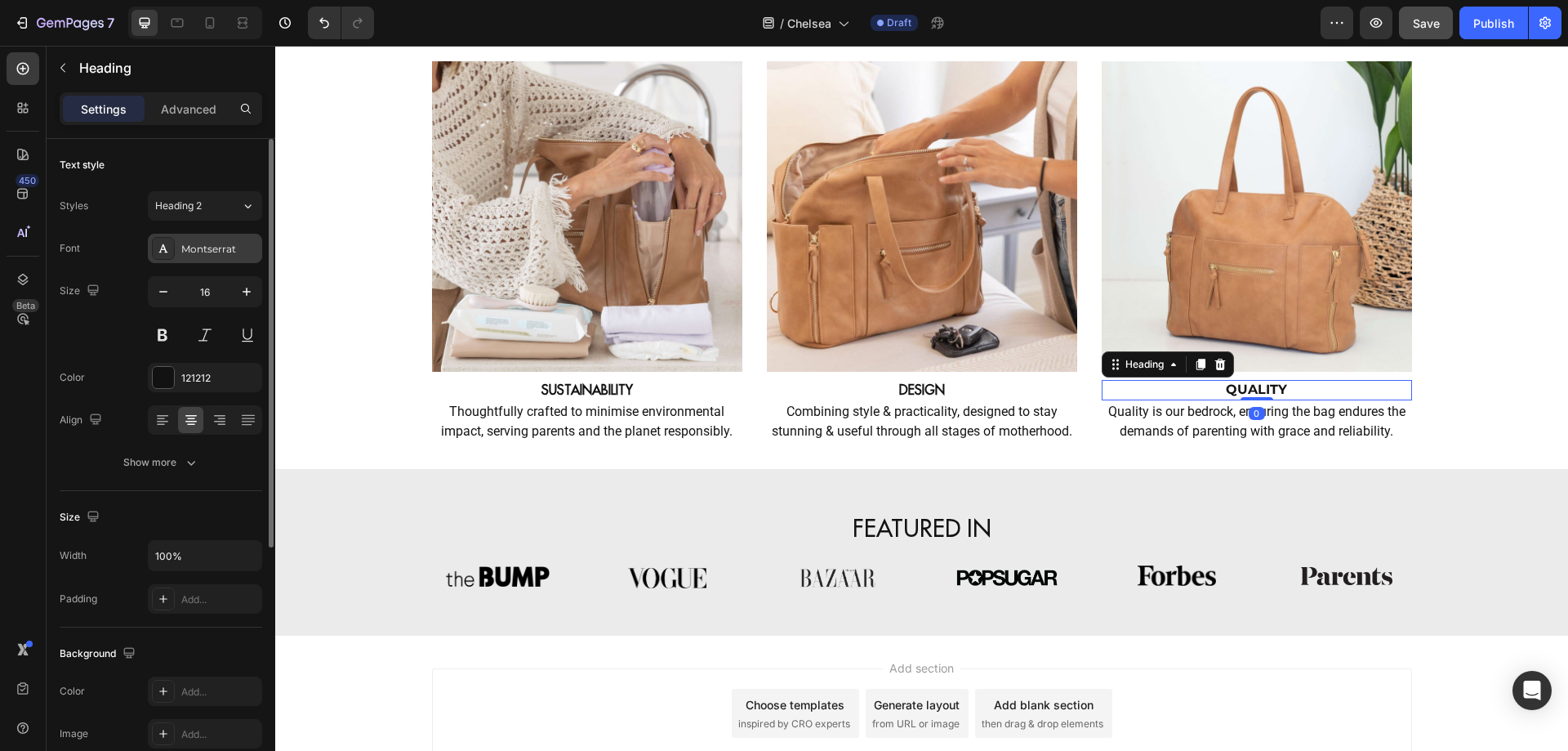
click at [226, 257] on div "Montserrat" at bounding box center [205, 248] width 114 height 29
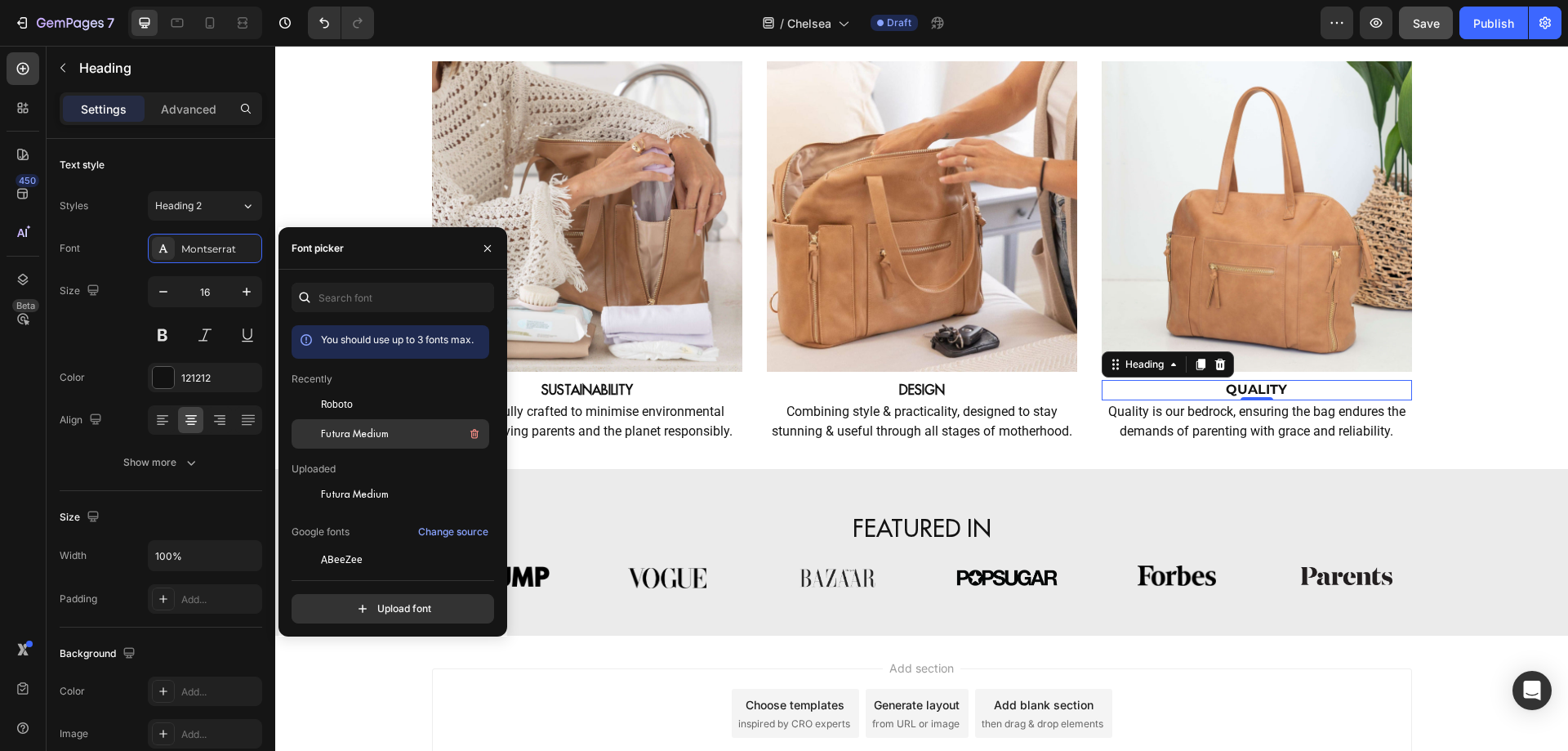
click at [325, 426] on div "Futura Medium" at bounding box center [403, 434] width 165 height 19
click at [490, 245] on icon "button" at bounding box center [487, 247] width 7 height 7
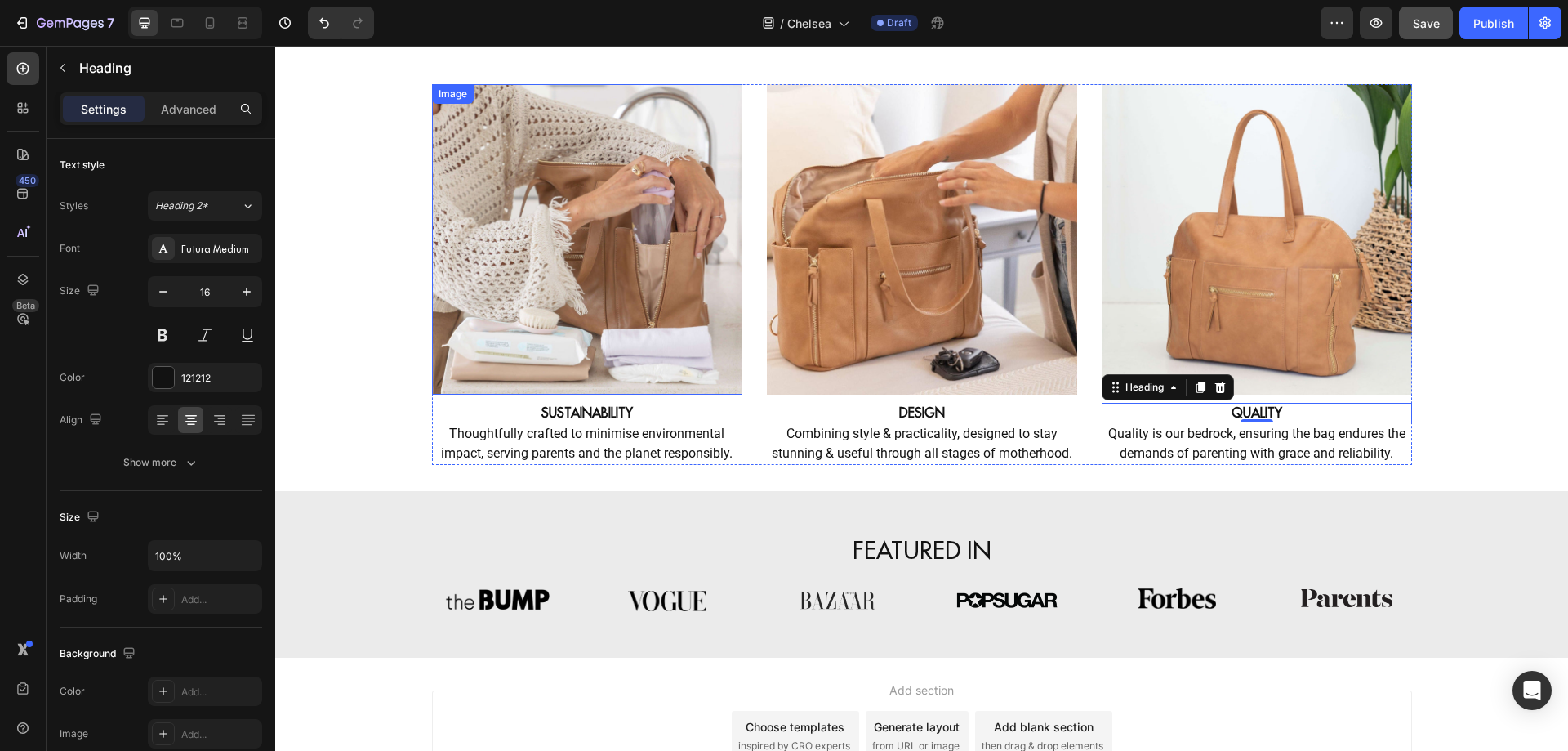
scroll to position [1087, 0]
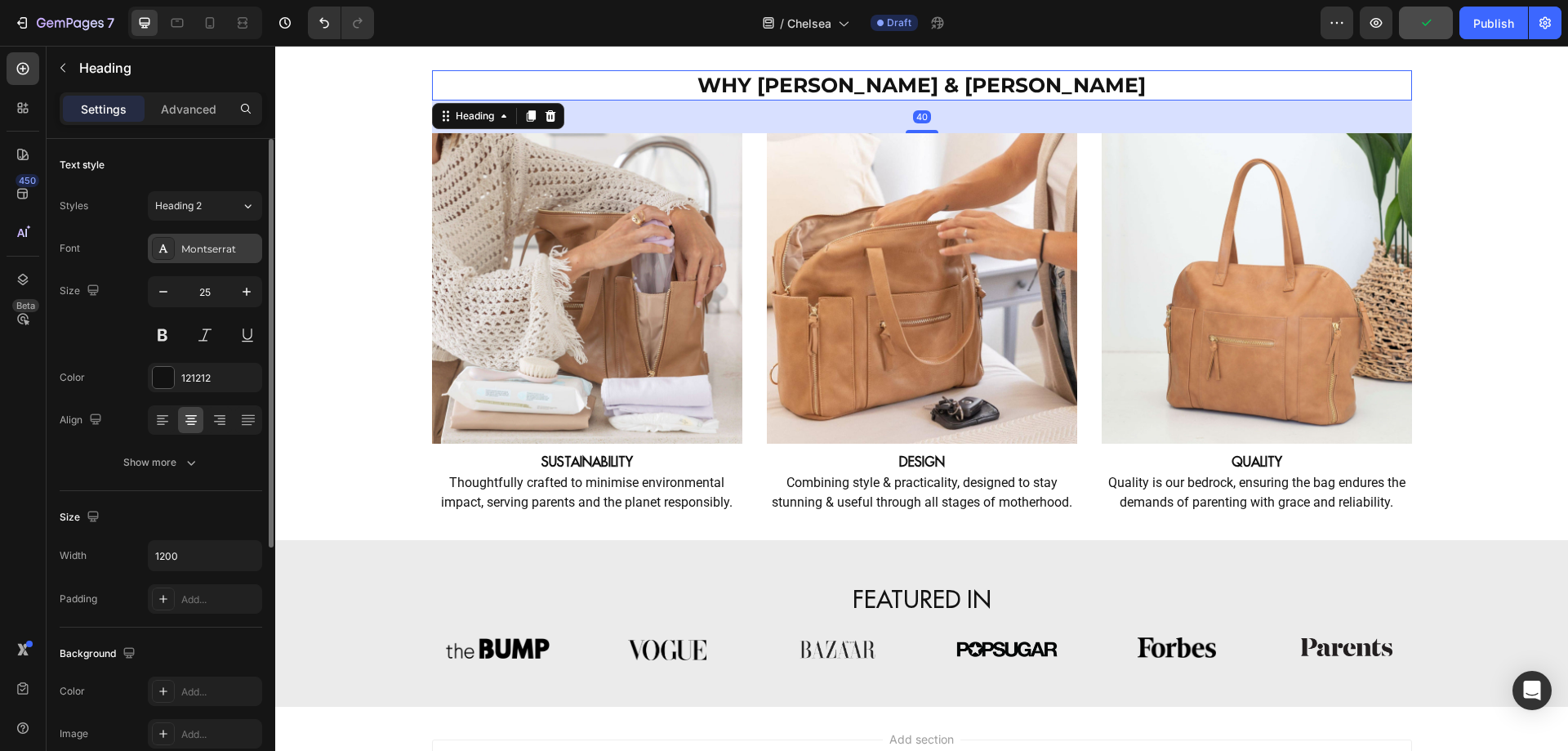
click at [207, 245] on div "Montserrat" at bounding box center [219, 248] width 77 height 15
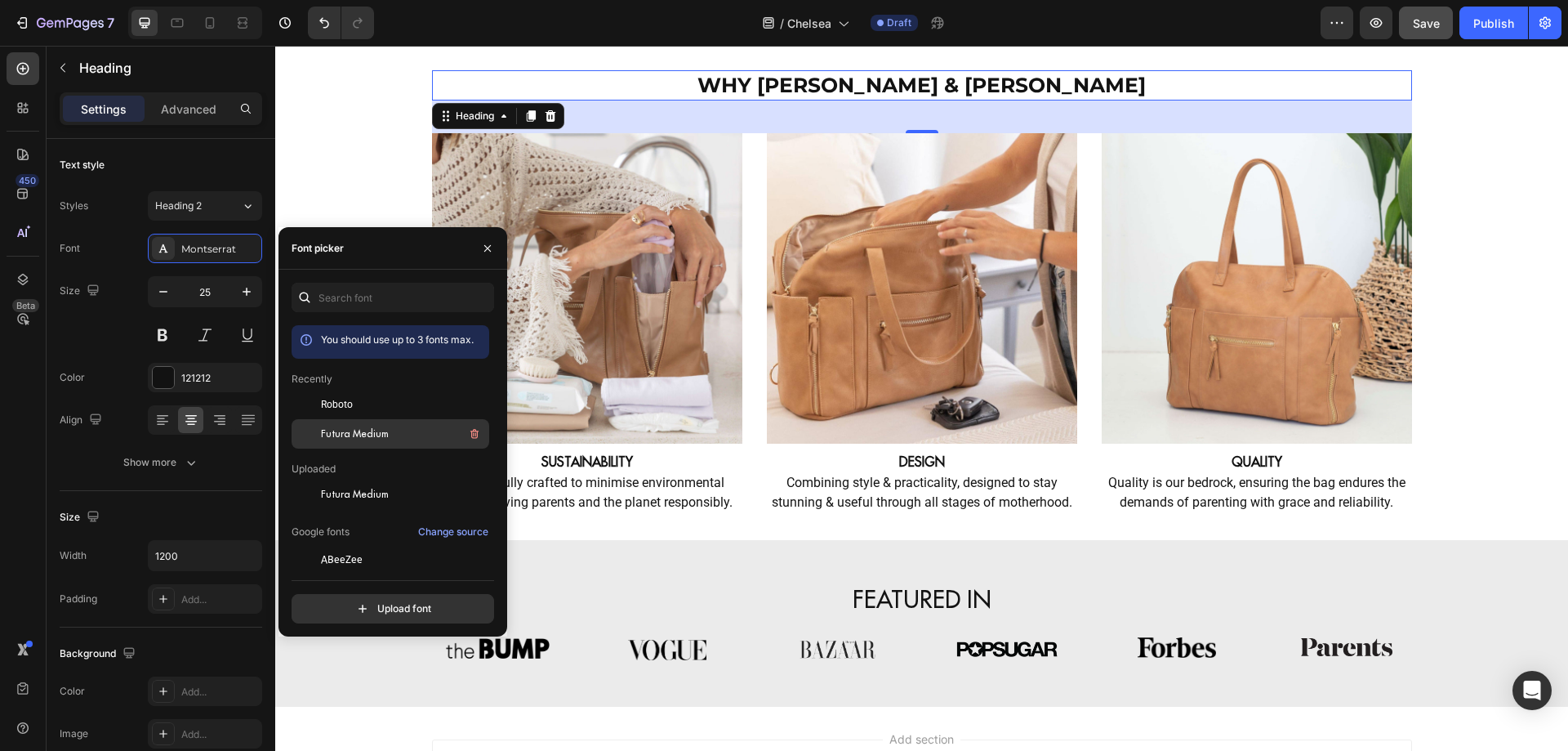
click at [349, 435] on span "Futura Medium" at bounding box center [355, 434] width 68 height 15
click at [486, 253] on icon "button" at bounding box center [487, 247] width 13 height 13
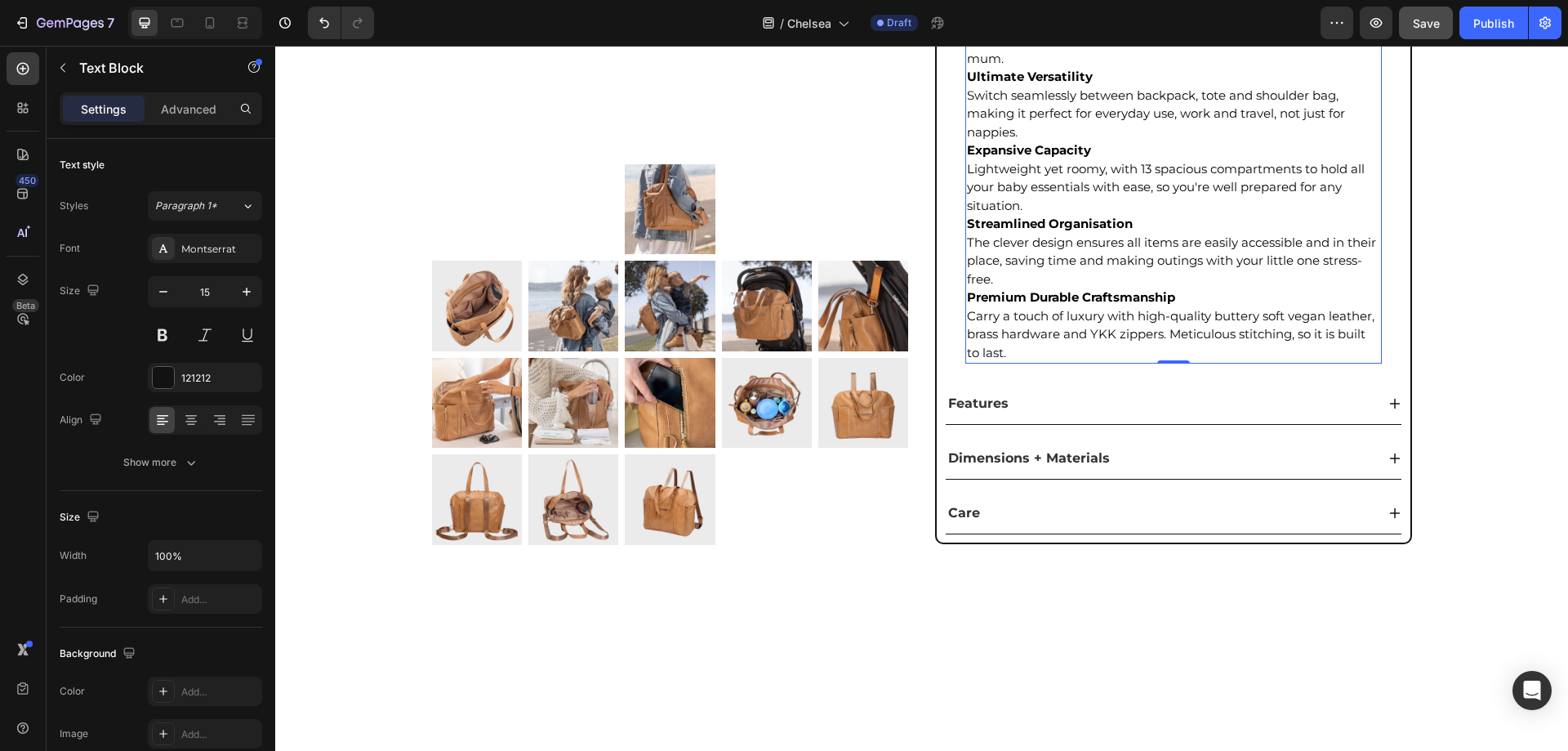
scroll to position [836, 0]
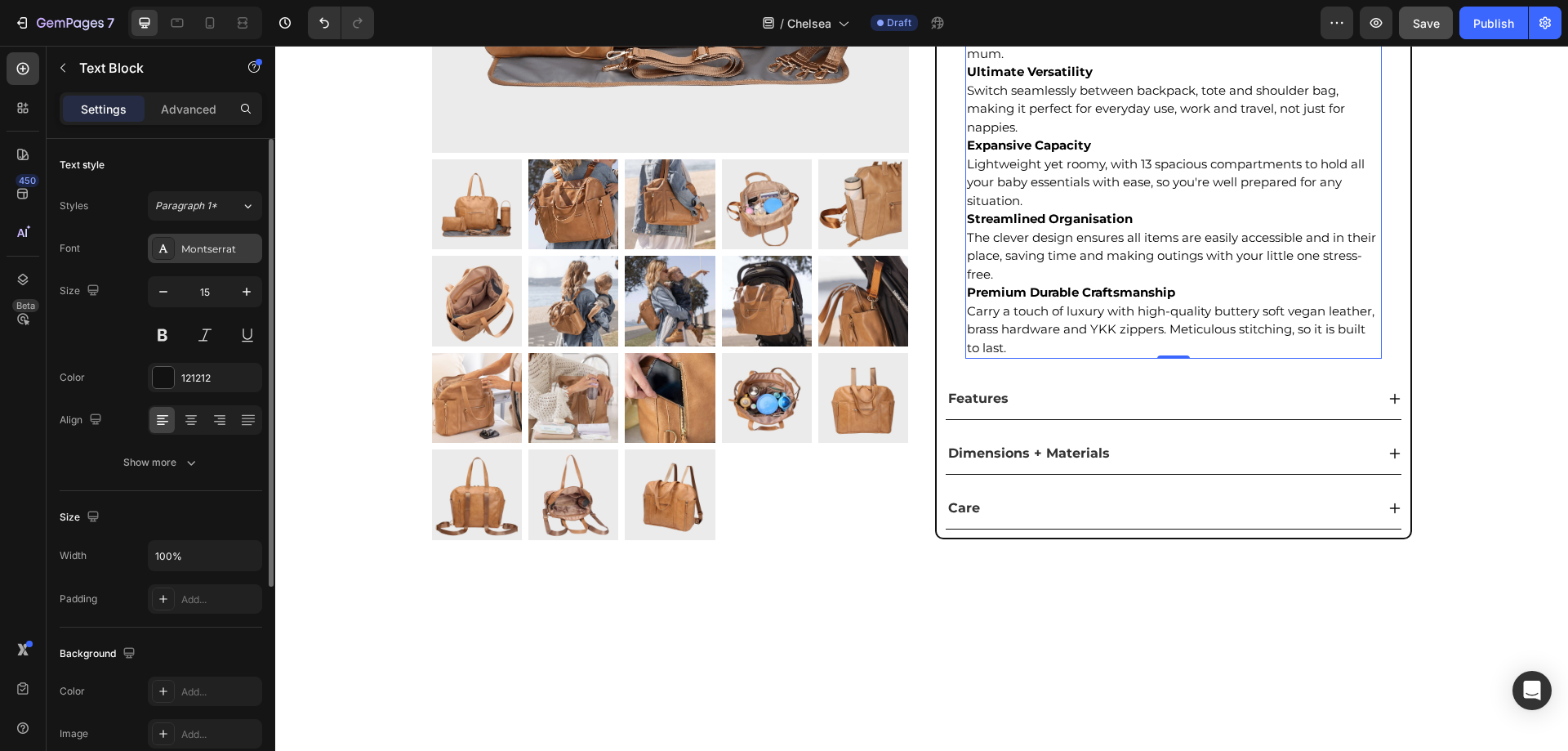
click at [171, 253] on div at bounding box center [164, 248] width 23 height 23
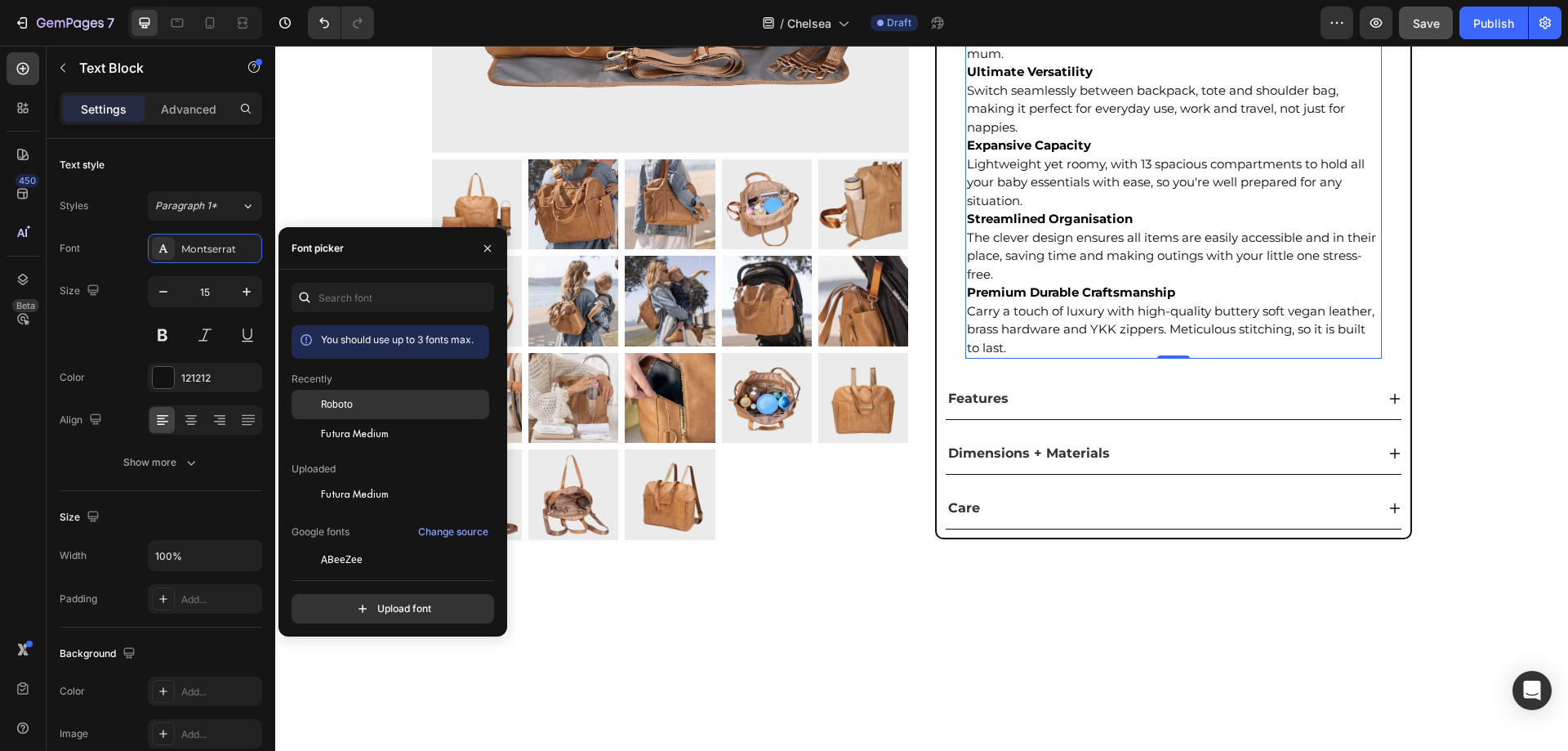
click at [342, 412] on div "Roboto" at bounding box center [391, 405] width 198 height 29
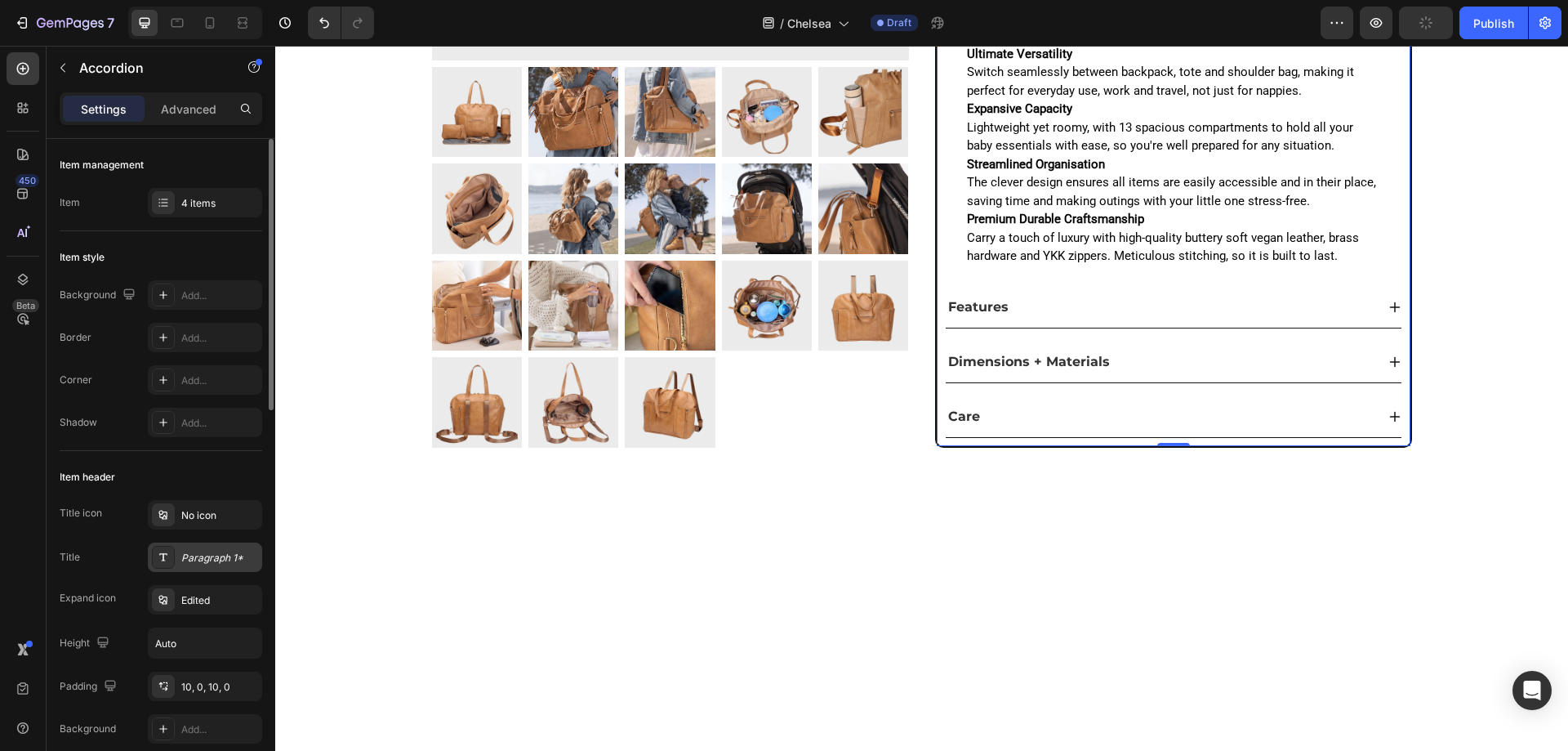
click at [201, 554] on div "Paragraph 1*" at bounding box center [219, 557] width 77 height 15
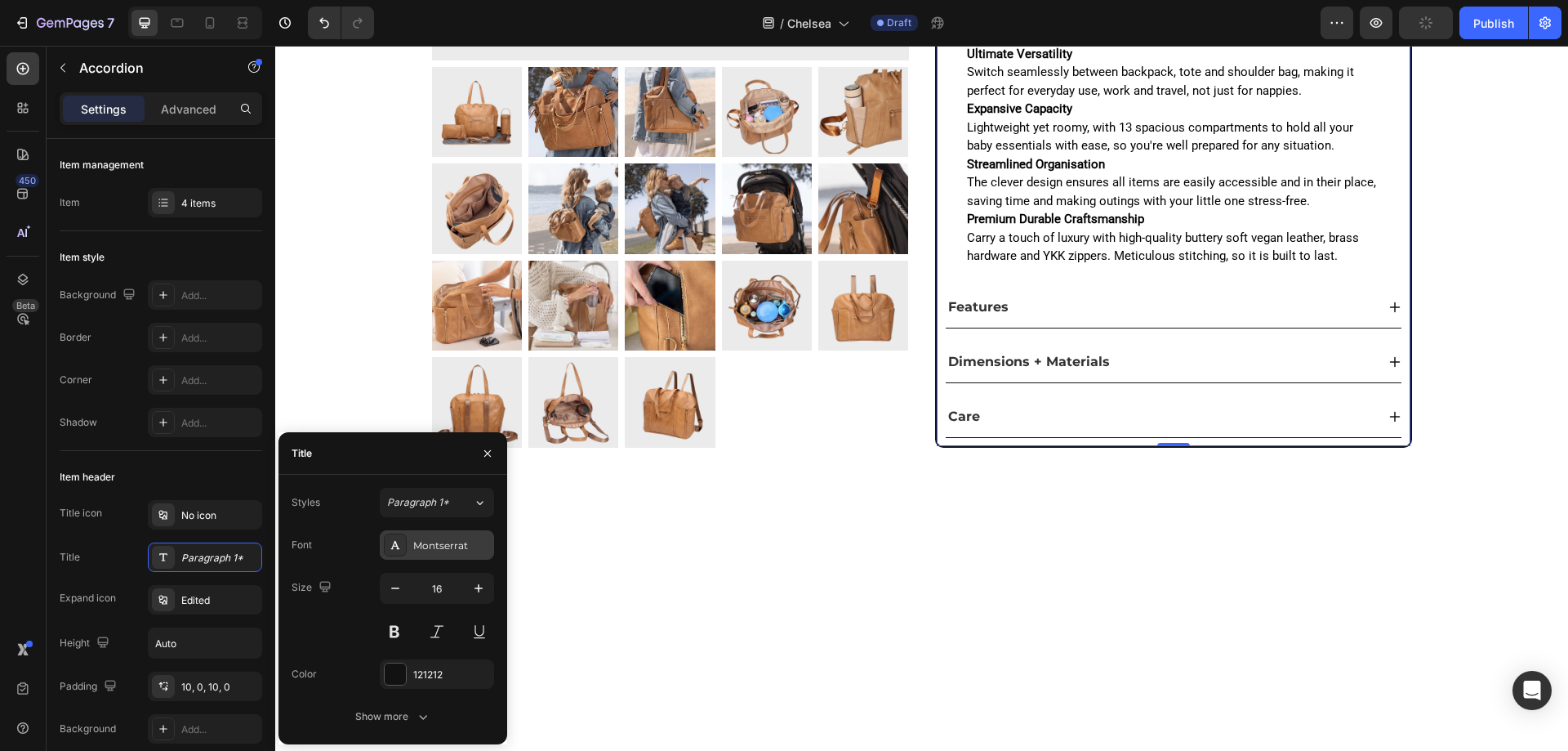
click at [472, 540] on div "Montserrat" at bounding box center [451, 545] width 77 height 15
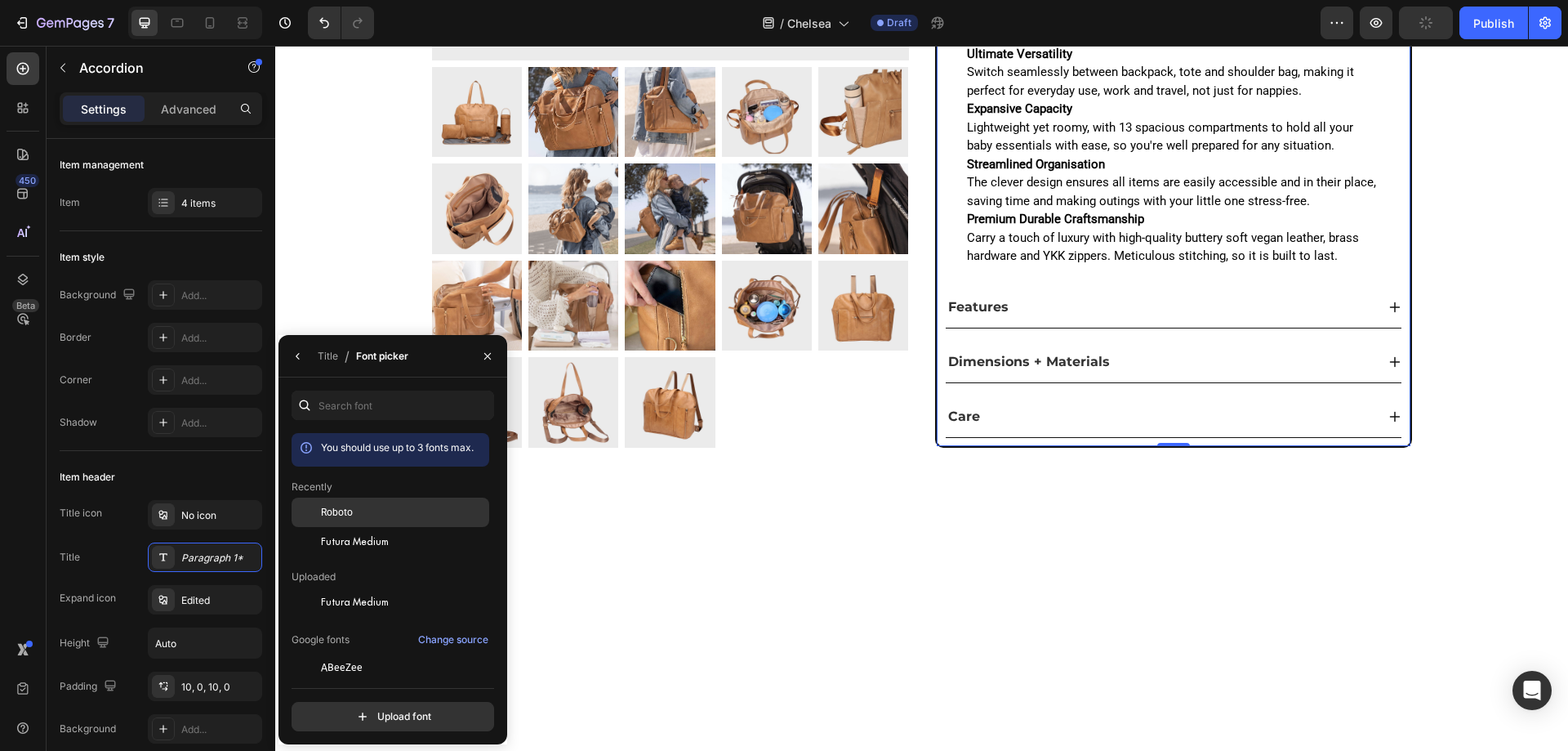
click at [411, 516] on div "Roboto" at bounding box center [403, 511] width 165 height 15
click at [381, 548] on span "Futura Medium" at bounding box center [355, 541] width 68 height 15
click at [487, 359] on icon "button" at bounding box center [487, 355] width 13 height 13
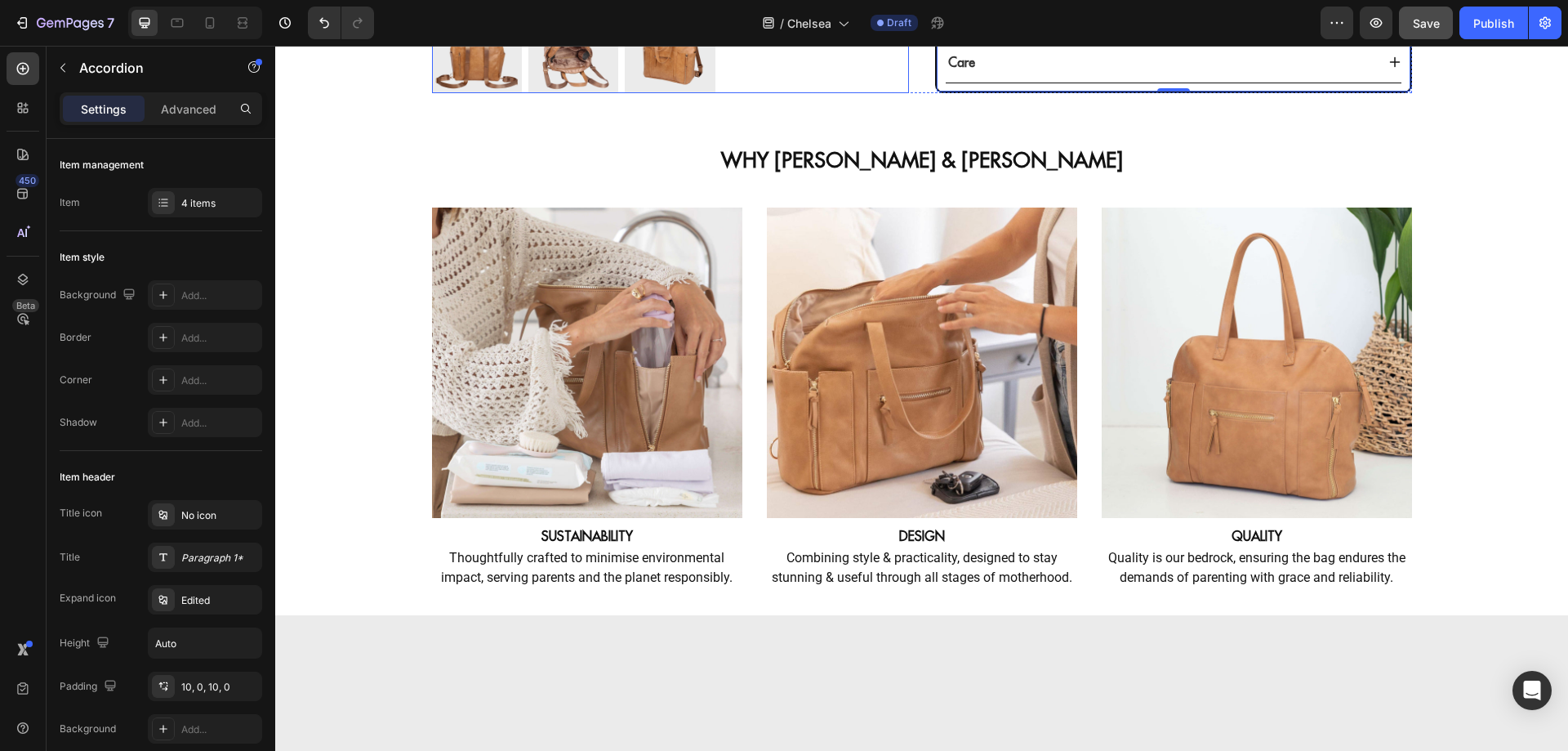
scroll to position [1192, 0]
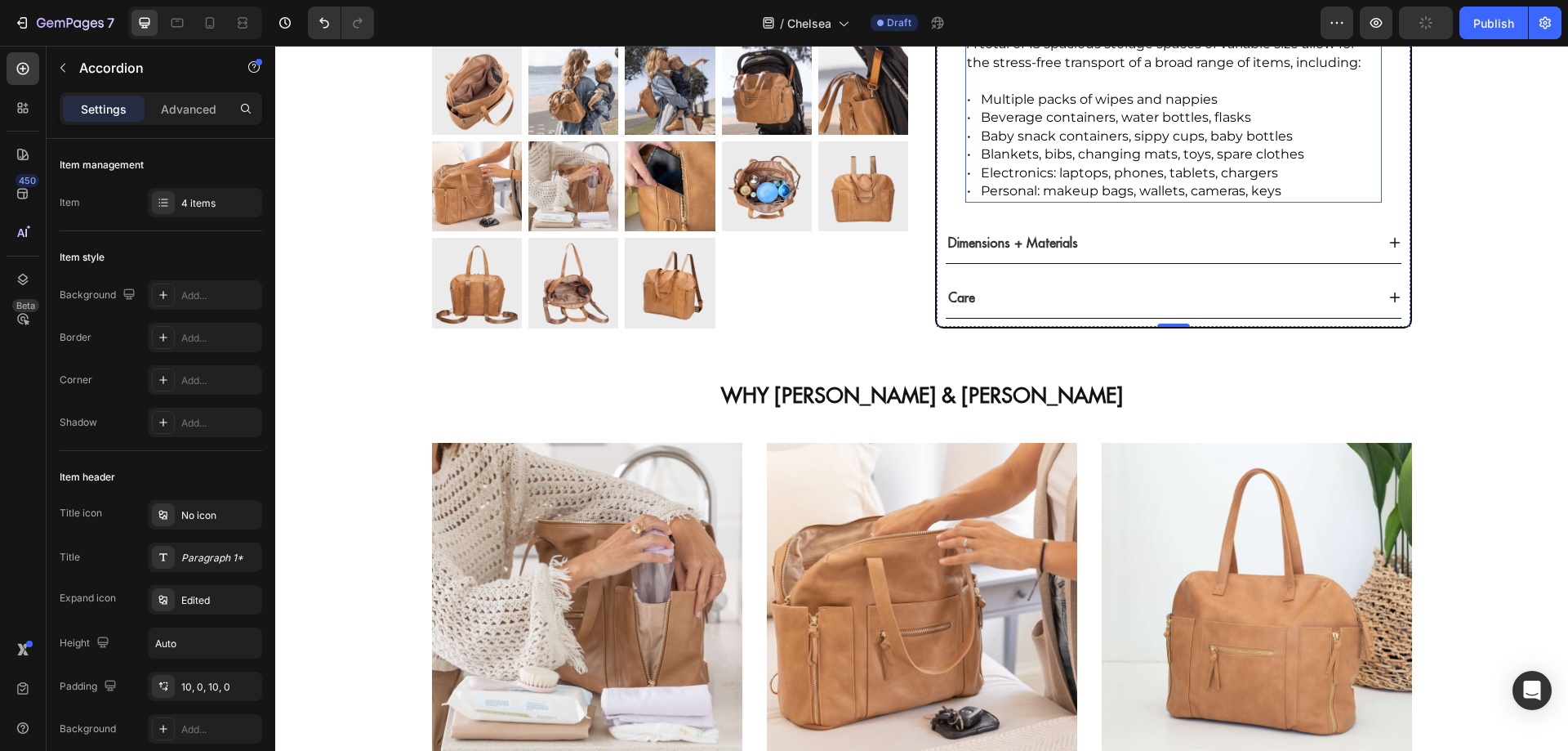
click at [1097, 107] on span "• Multiple packs of wipes and nappies" at bounding box center [1092, 99] width 250 height 16
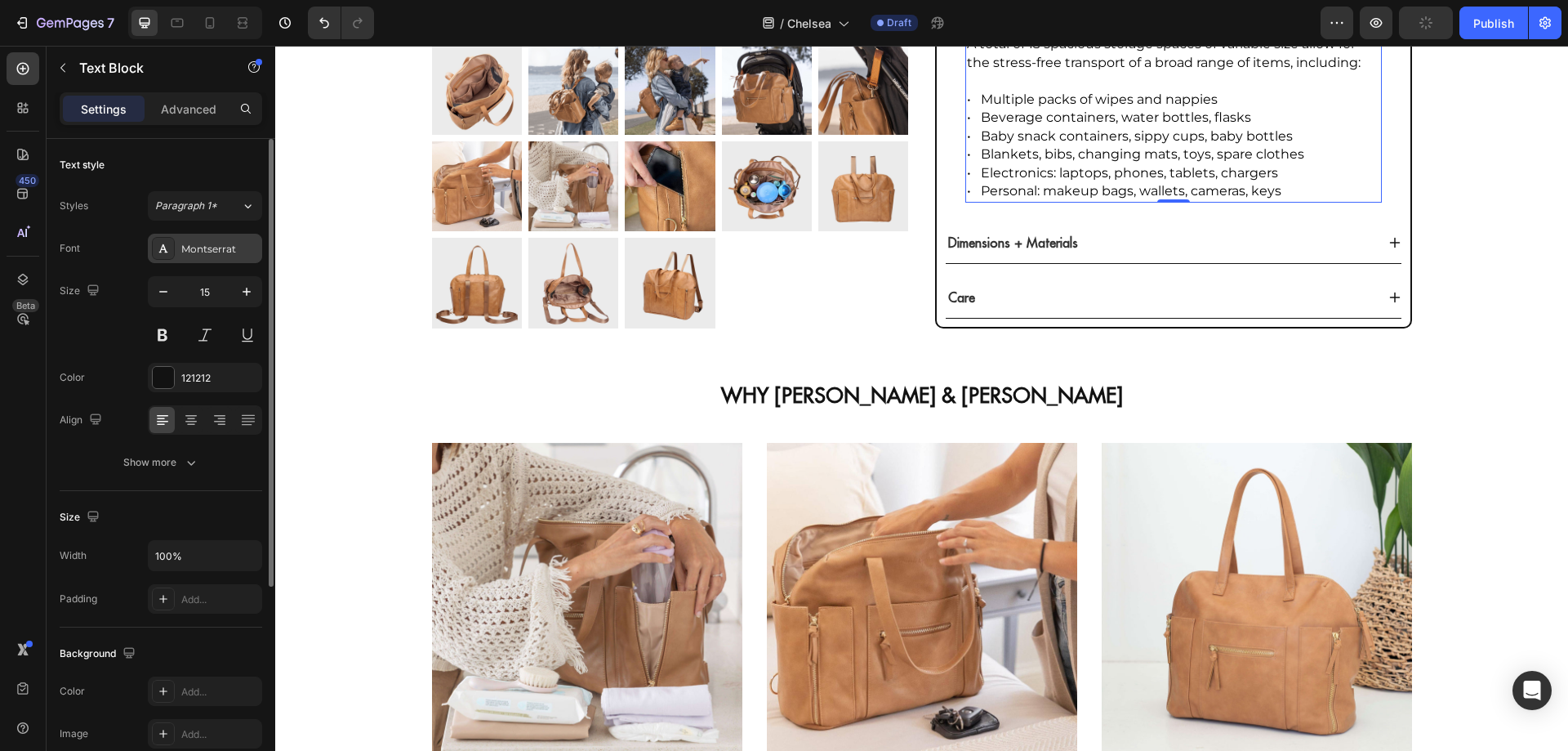
click at [224, 250] on div "Montserrat" at bounding box center [219, 248] width 77 height 15
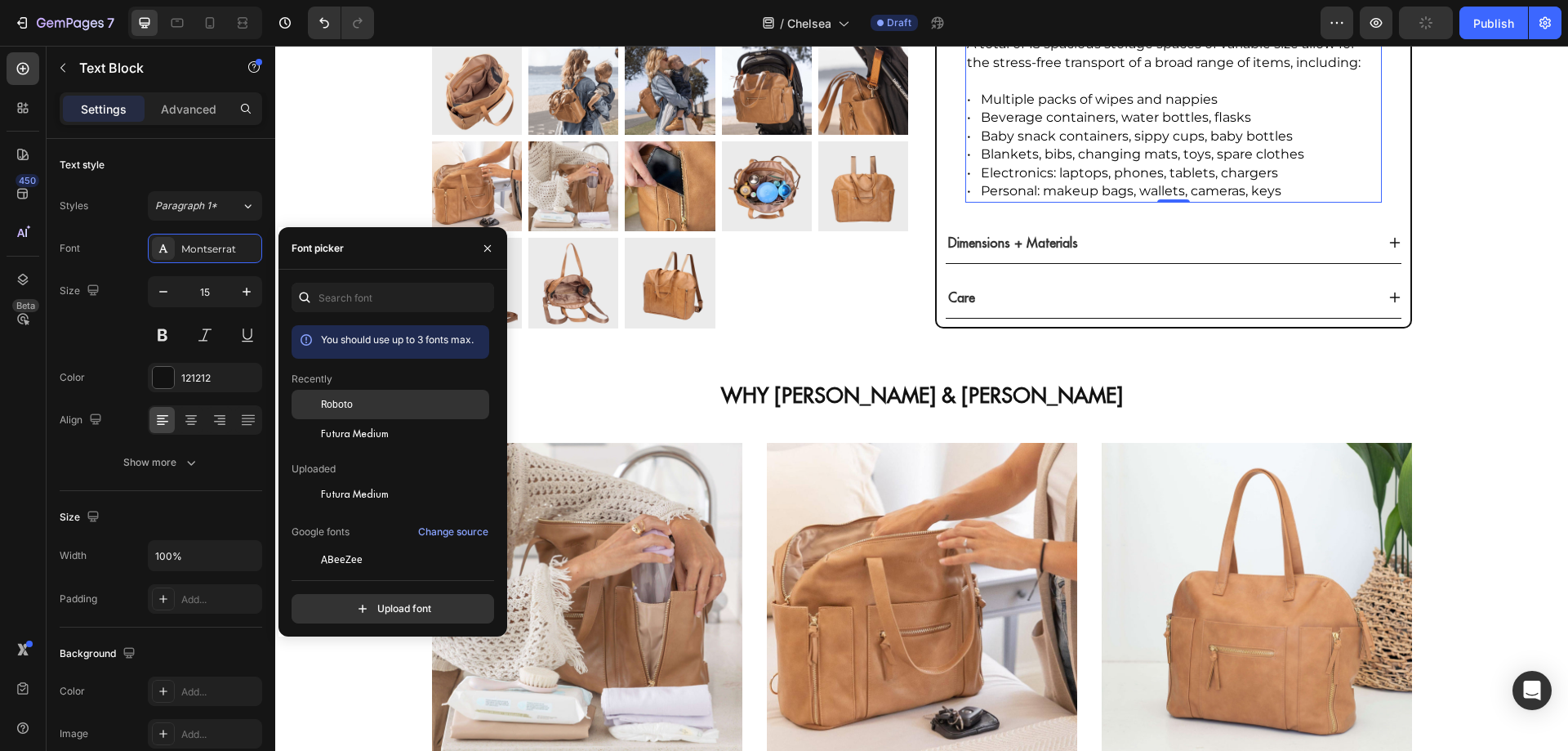
click at [340, 407] on span "Roboto" at bounding box center [336, 404] width 32 height 15
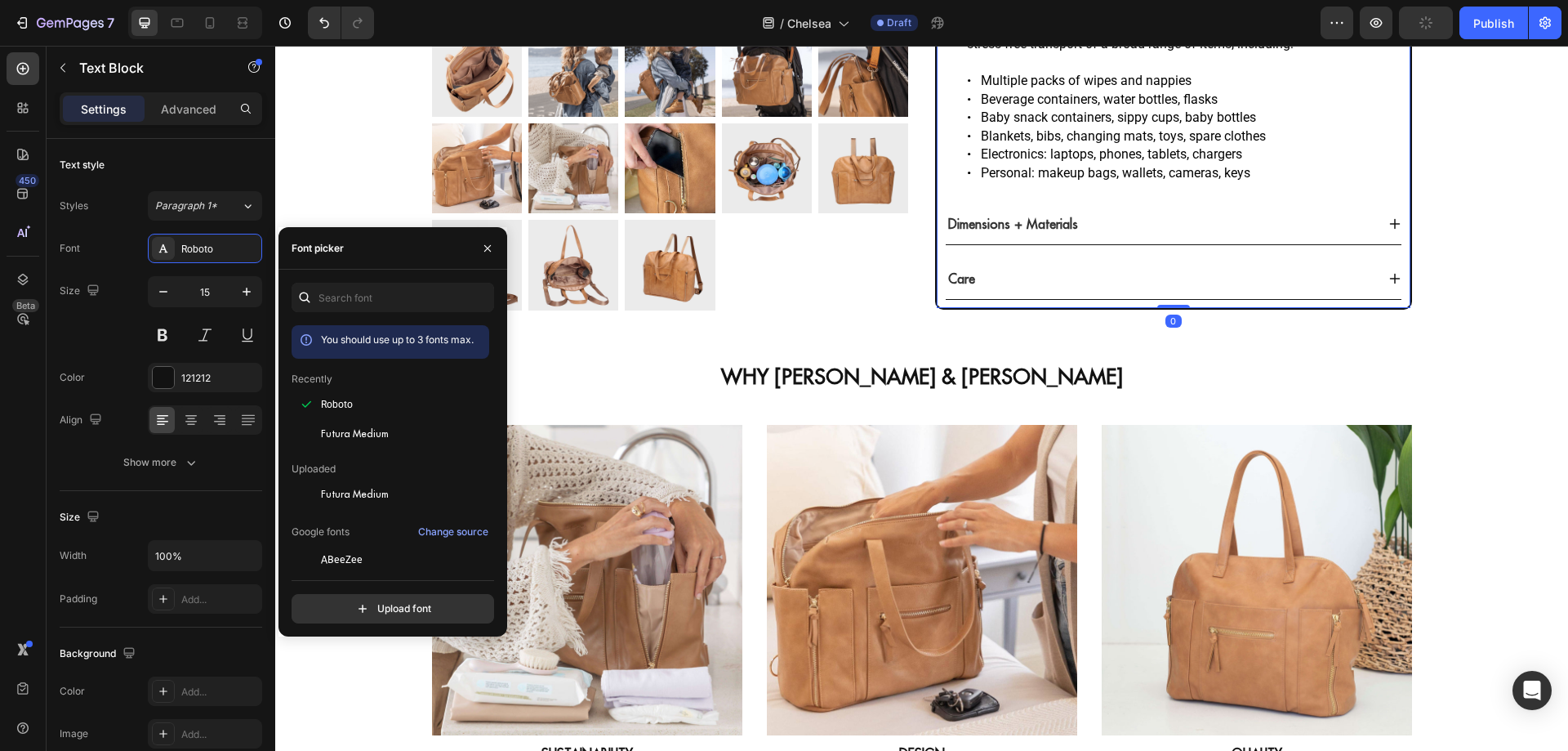
click at [1034, 232] on strong "Dimensions + Materials" at bounding box center [1013, 223] width 130 height 16
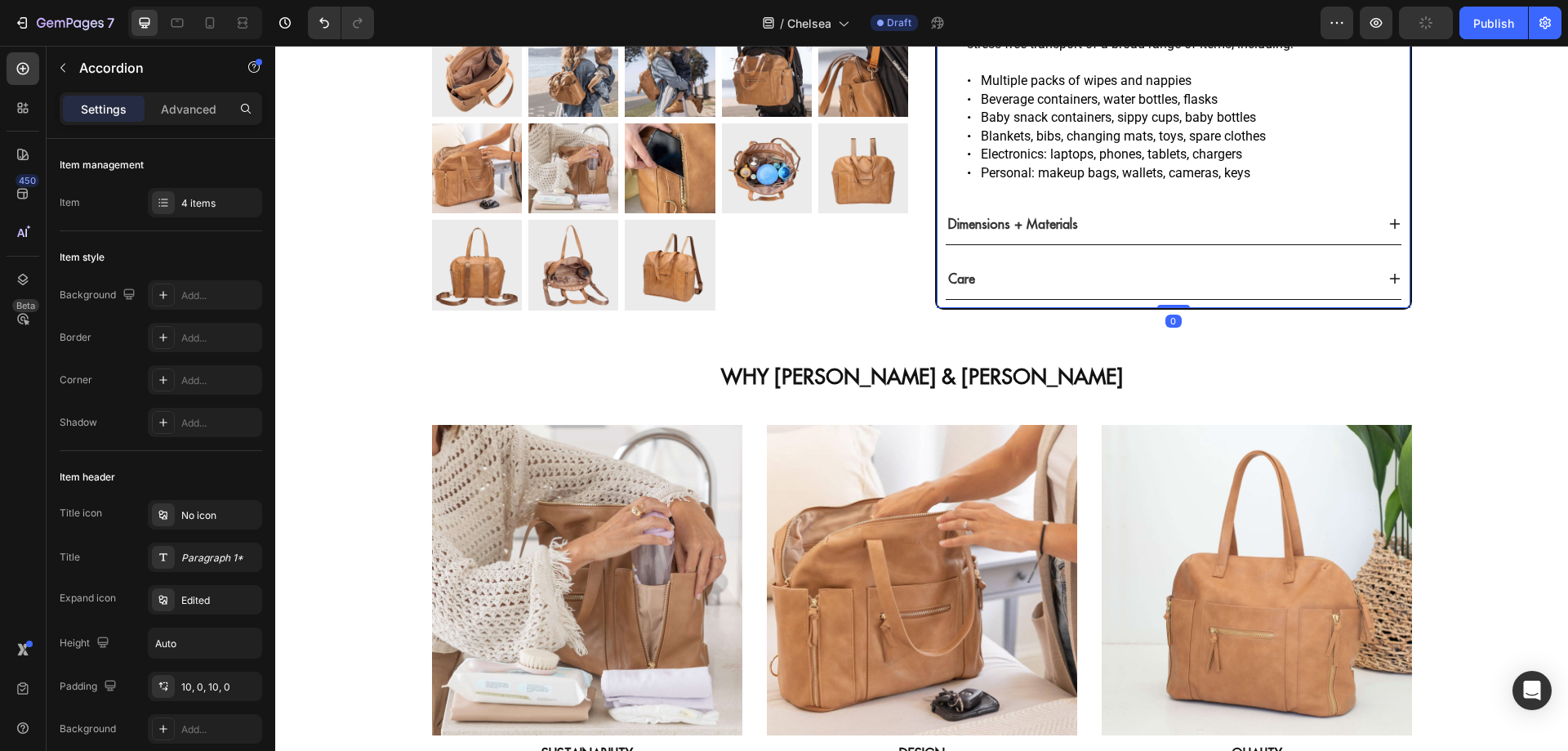
click at [1091, 236] on div "Dimensions + Materials" at bounding box center [1160, 223] width 430 height 24
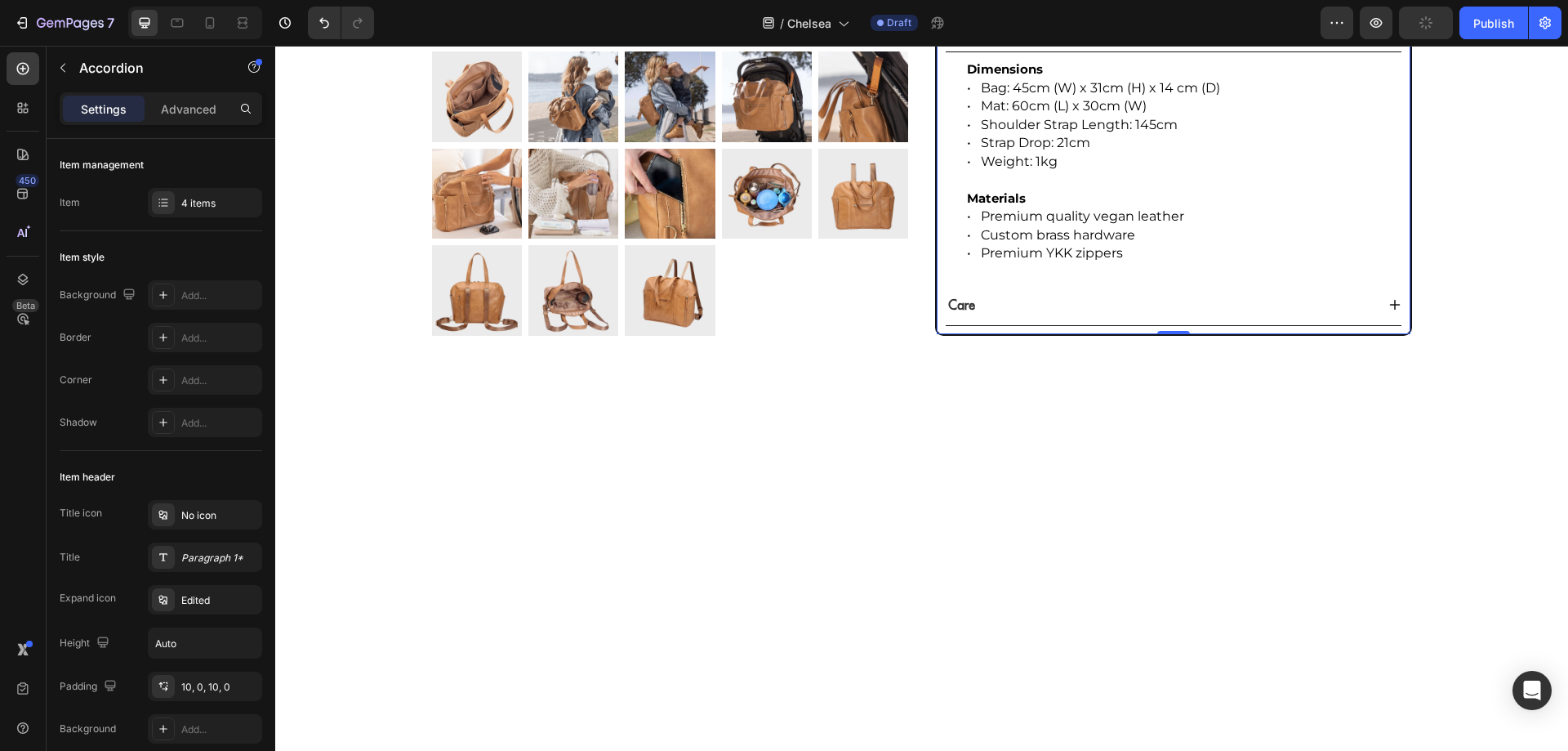
scroll to position [1388, 0]
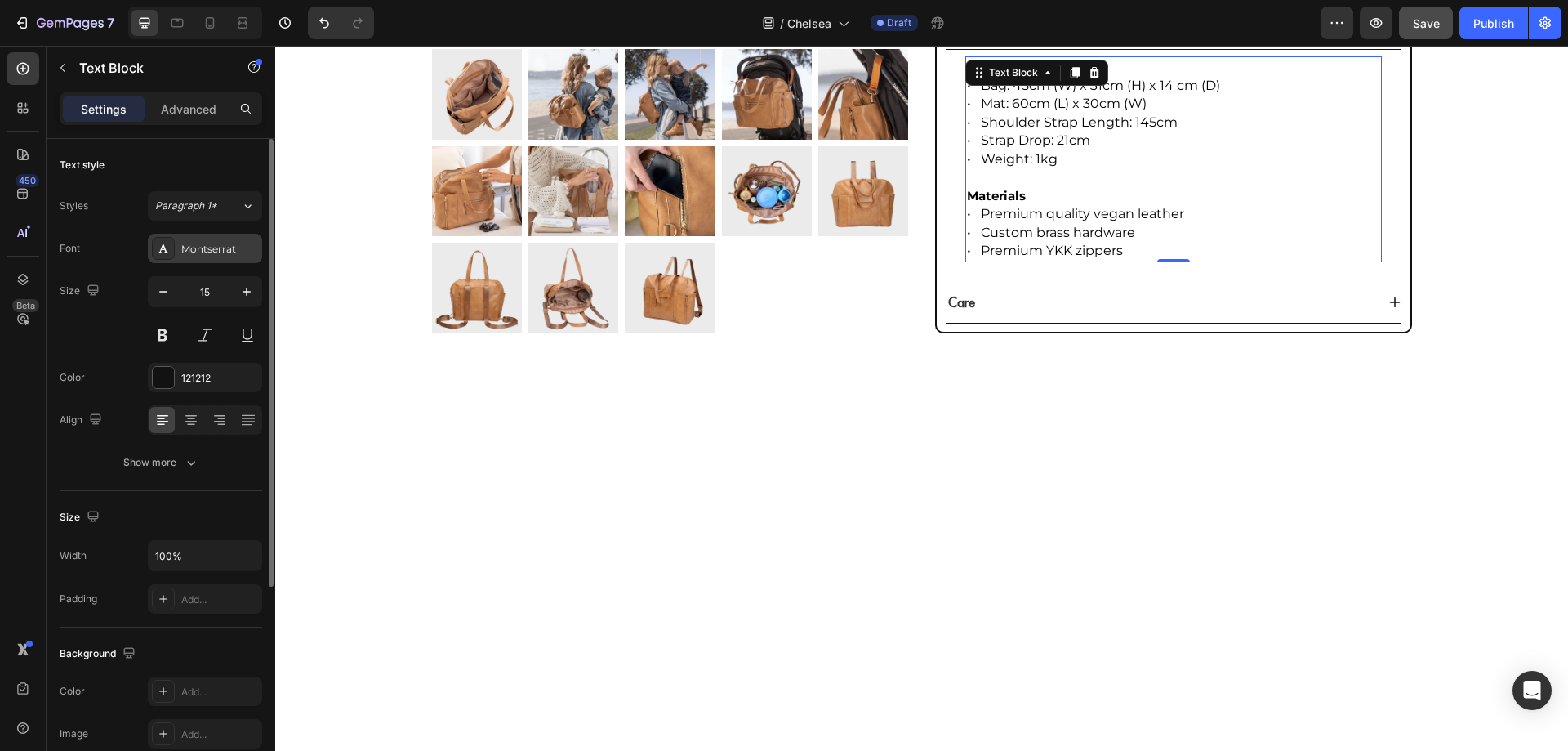
click at [208, 255] on div "Montserrat" at bounding box center [219, 248] width 77 height 15
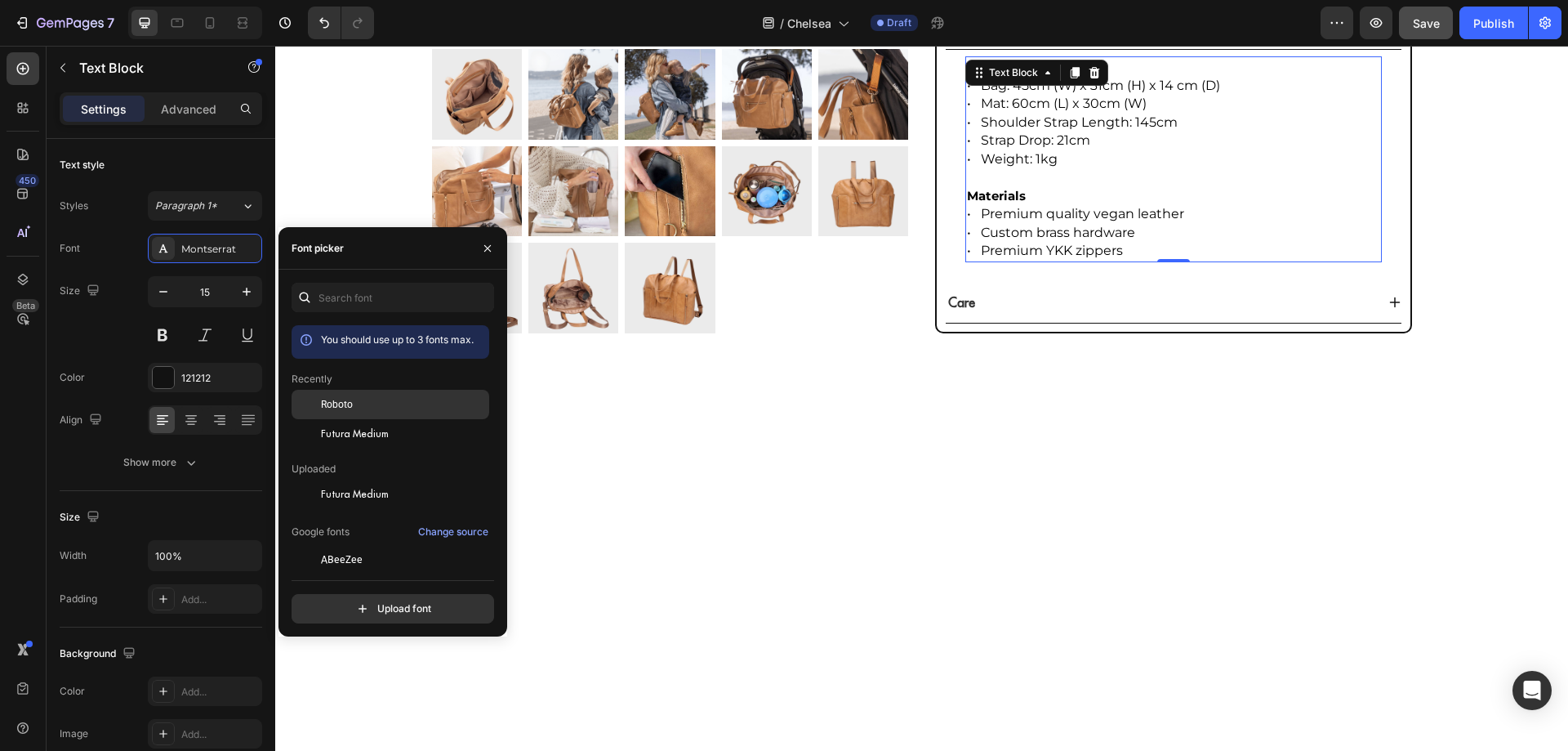
click at [323, 405] on span "Roboto" at bounding box center [336, 404] width 32 height 15
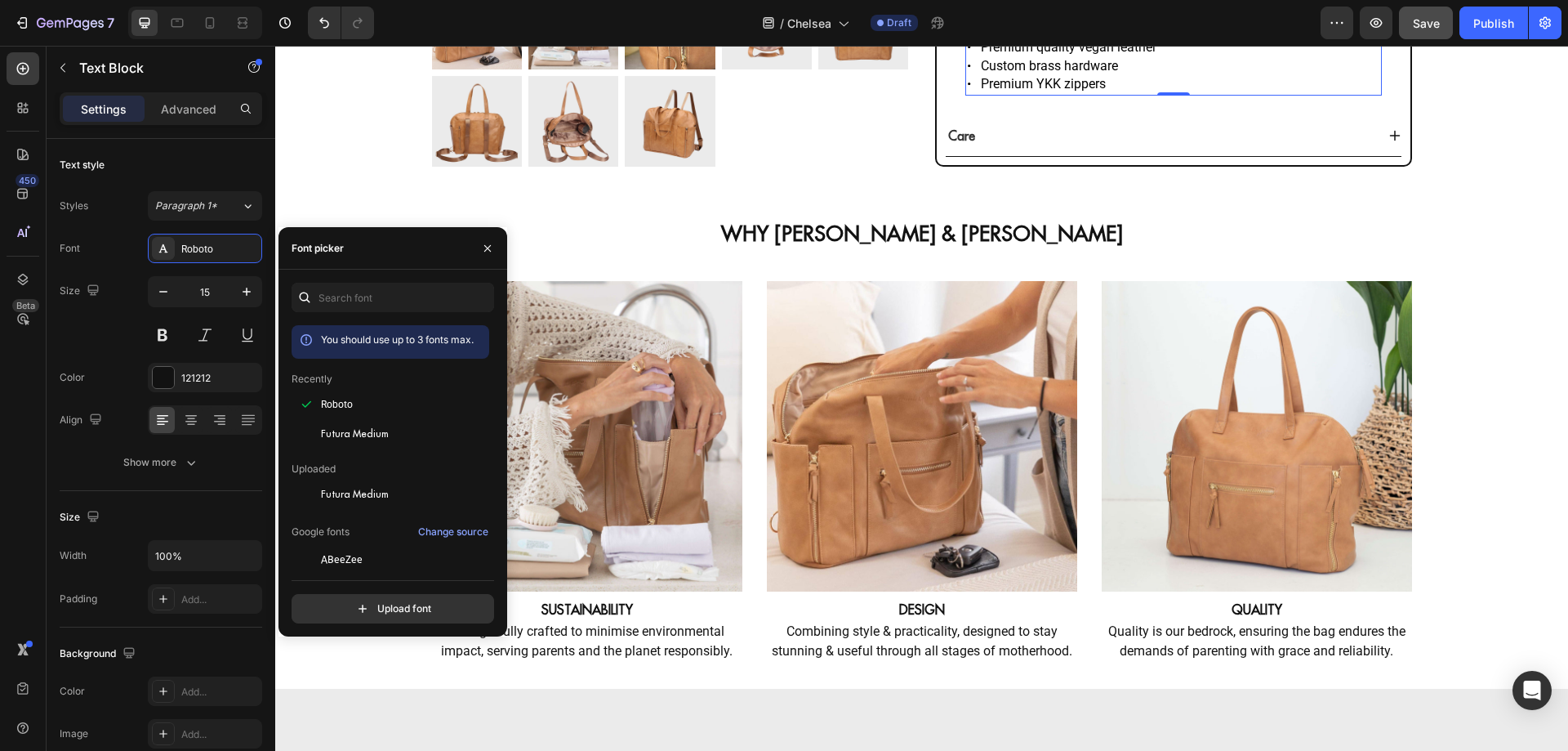
scroll to position [1579, 0]
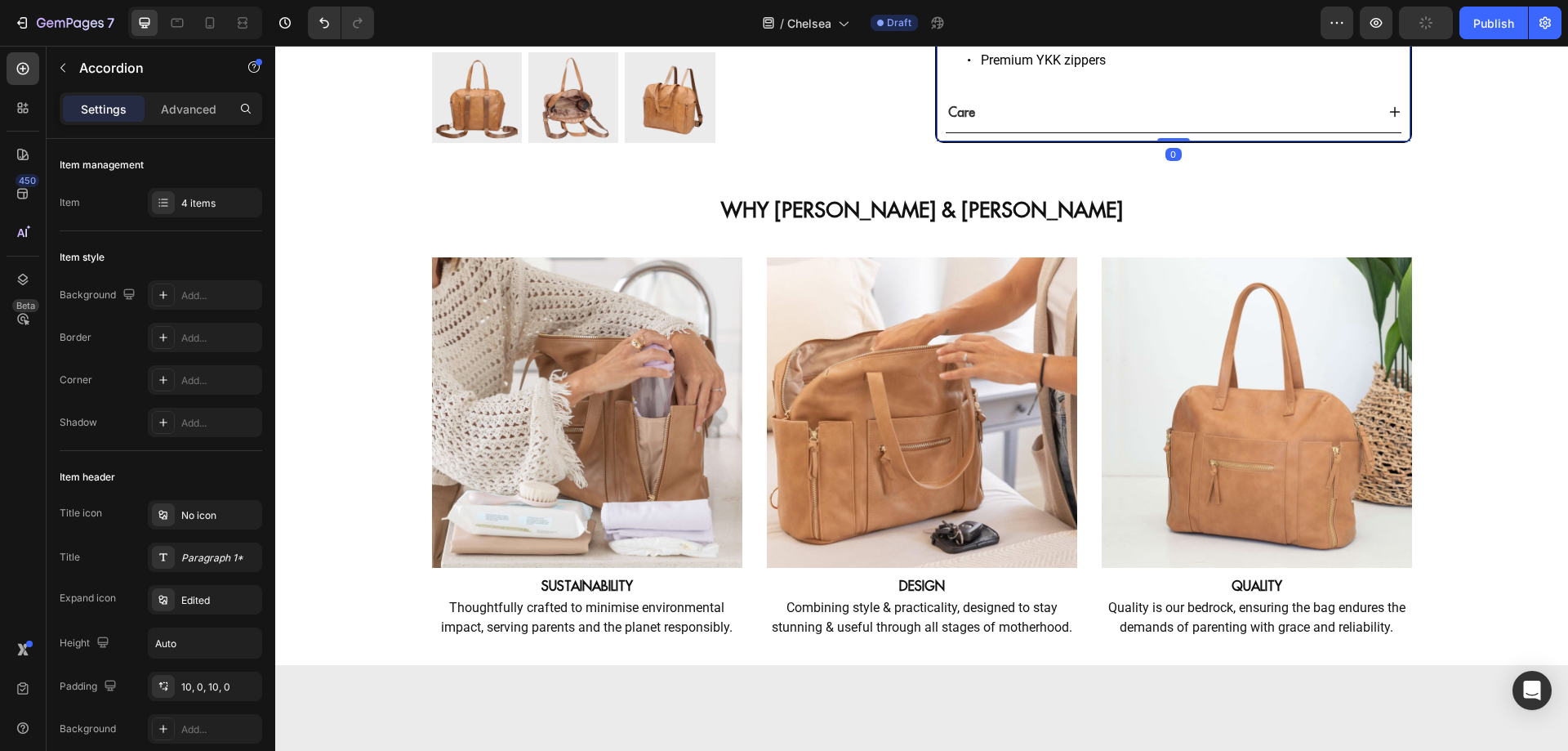
click at [984, 124] on div "Care" at bounding box center [1160, 112] width 430 height 24
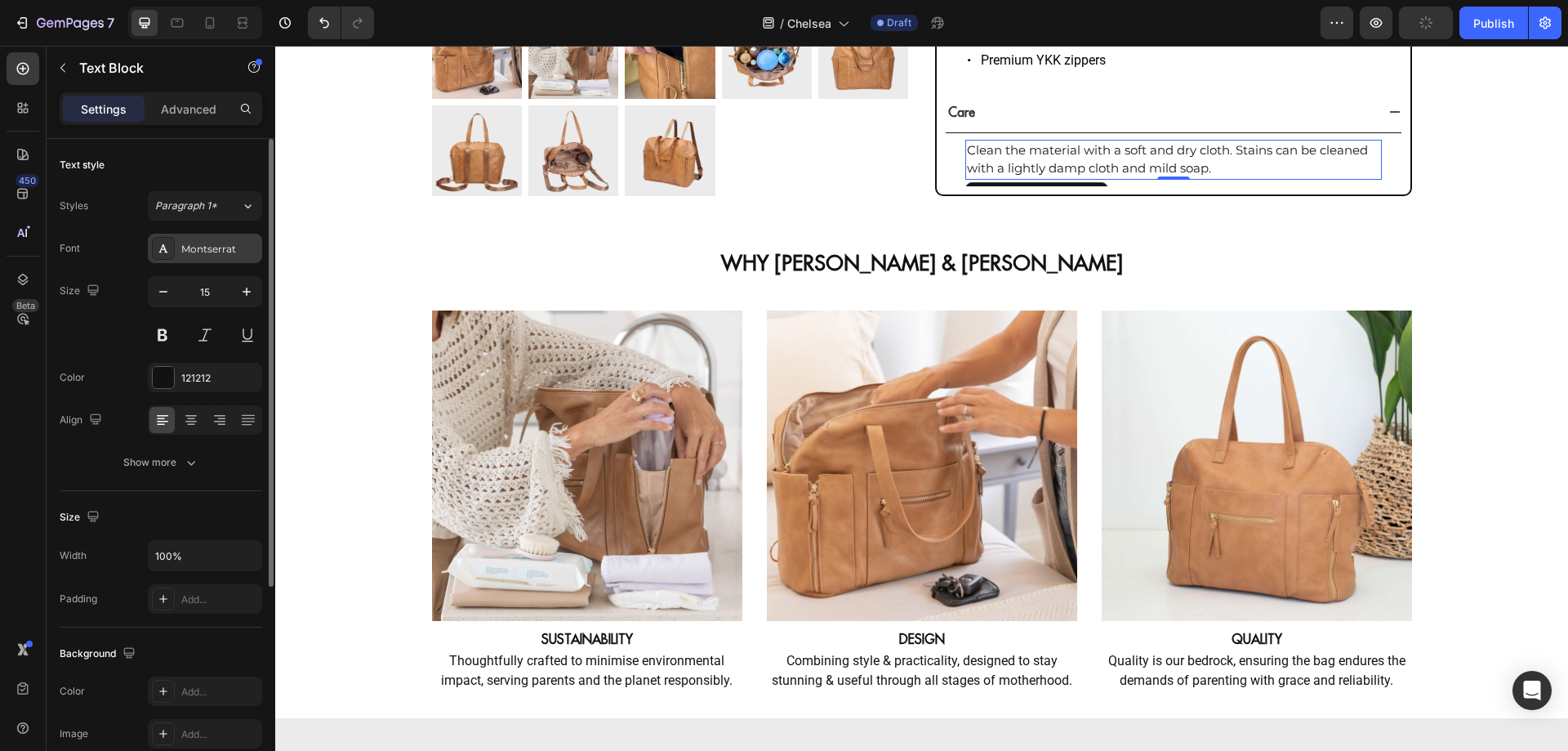
click at [185, 250] on div "Montserrat" at bounding box center [219, 248] width 77 height 15
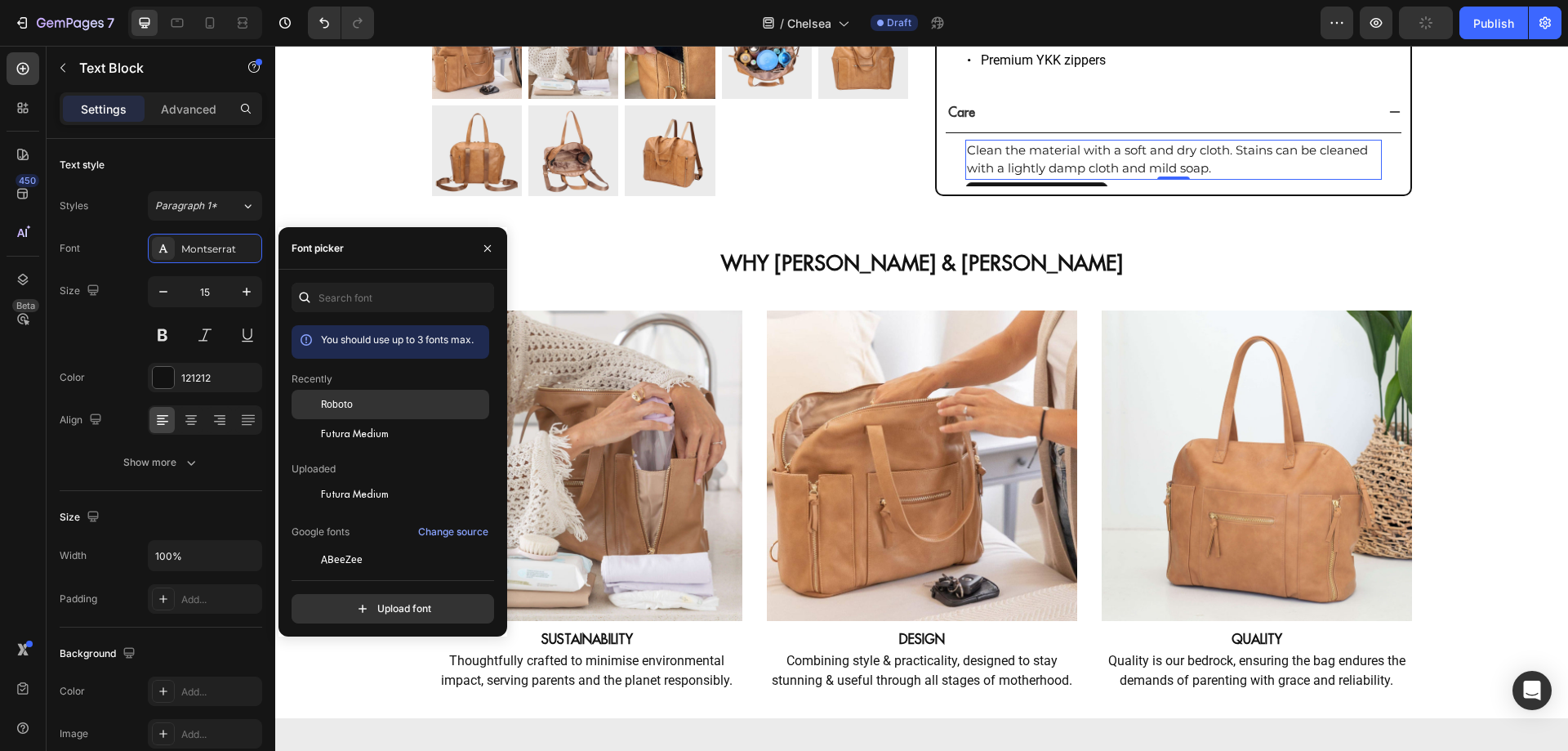
click at [336, 407] on span "Roboto" at bounding box center [336, 404] width 32 height 15
click at [485, 256] on button "button" at bounding box center [487, 247] width 26 height 26
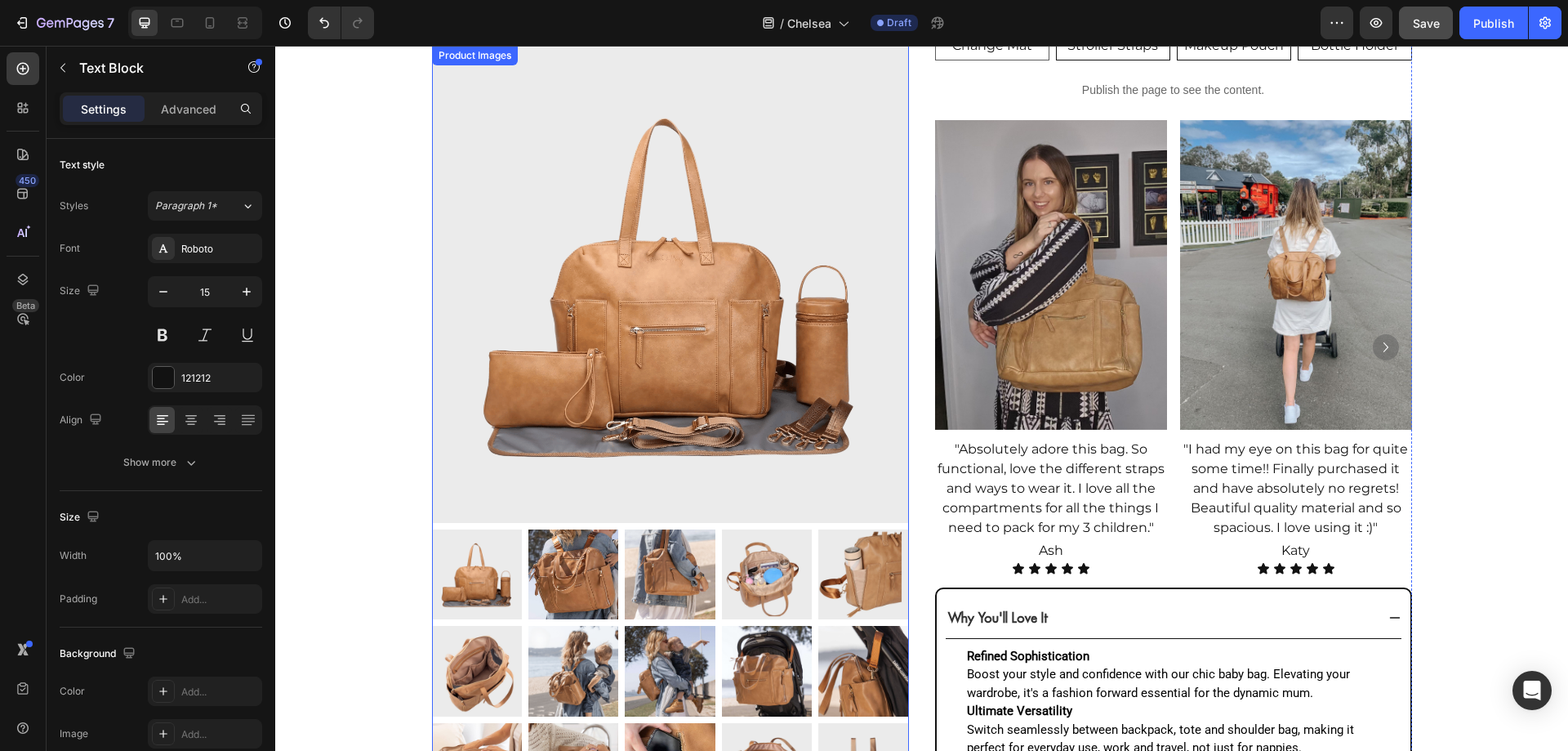
scroll to position [489, 0]
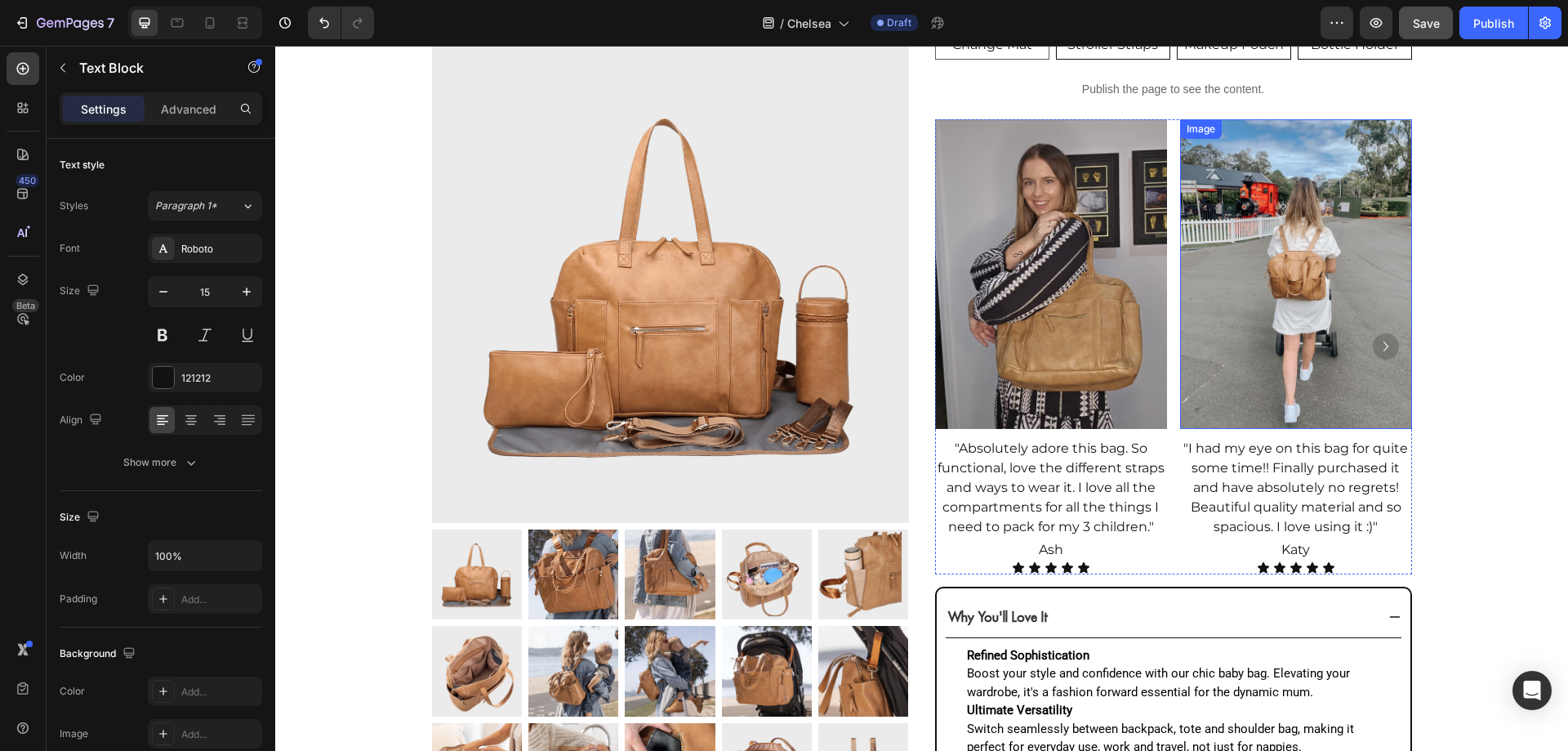
click at [1180, 329] on img at bounding box center [1296, 274] width 232 height 310
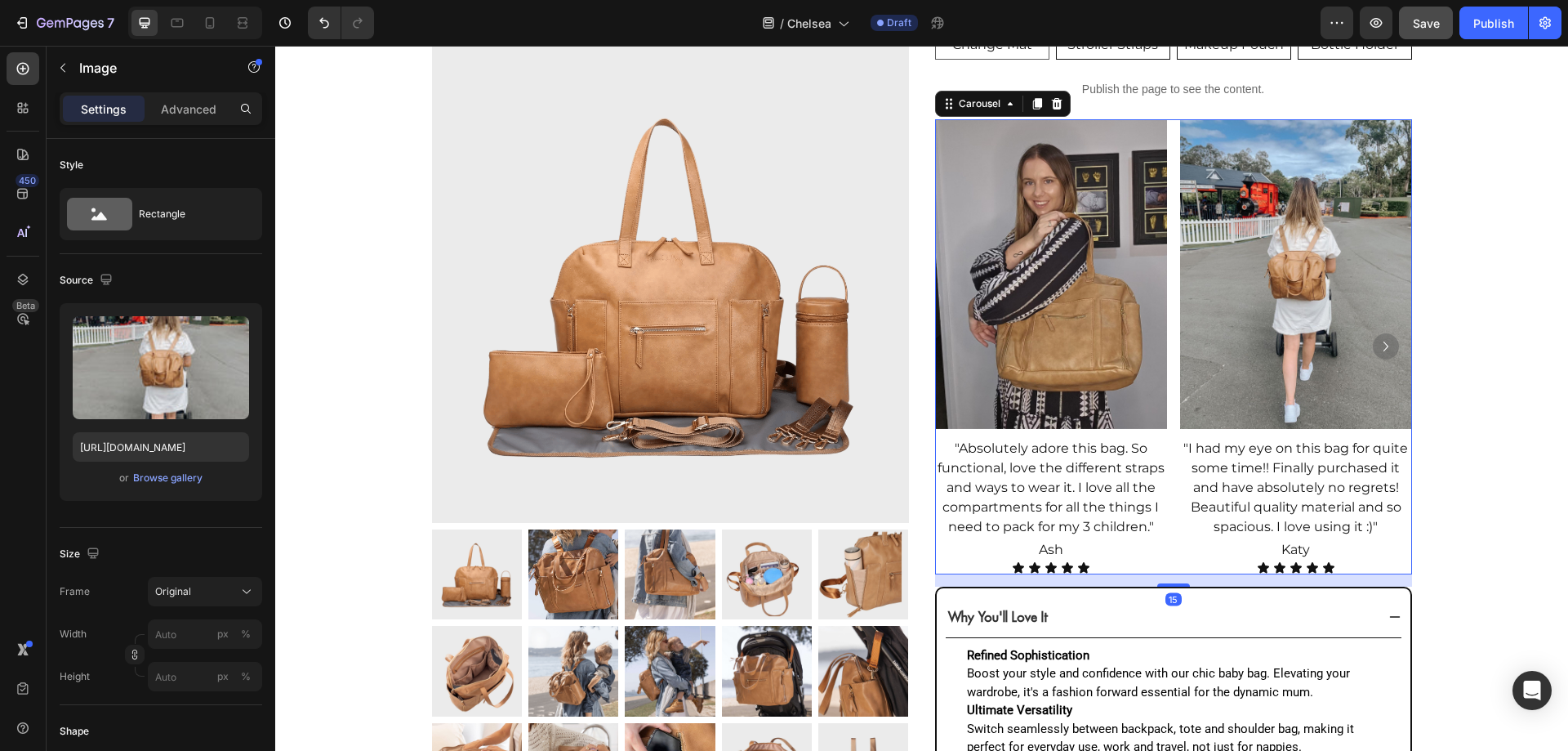
click at [1167, 329] on div "Image "Absolutely adore this bag. So functional, love the different straps and …" at bounding box center [1173, 346] width 477 height 455
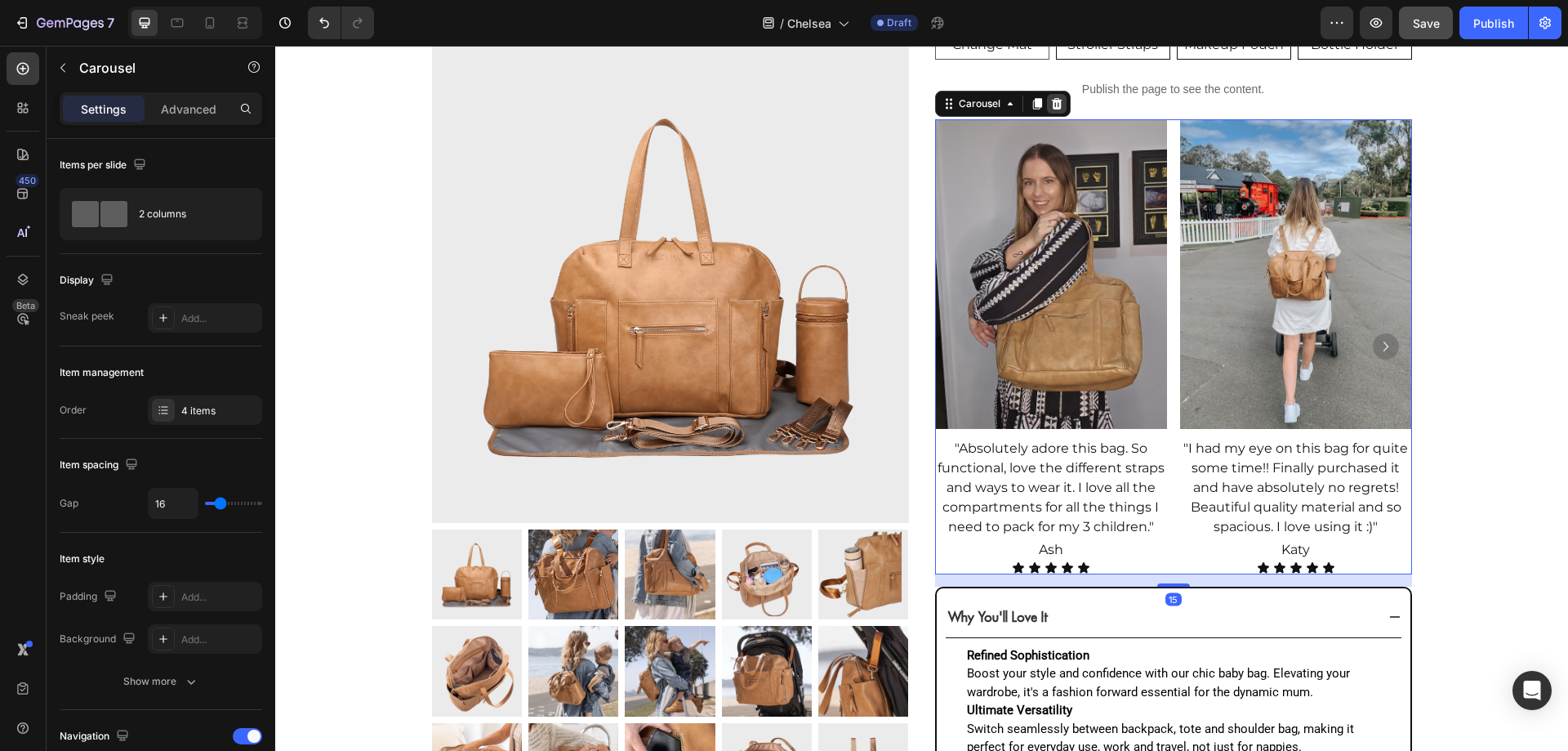
click at [1051, 110] on icon at bounding box center [1056, 104] width 11 height 12
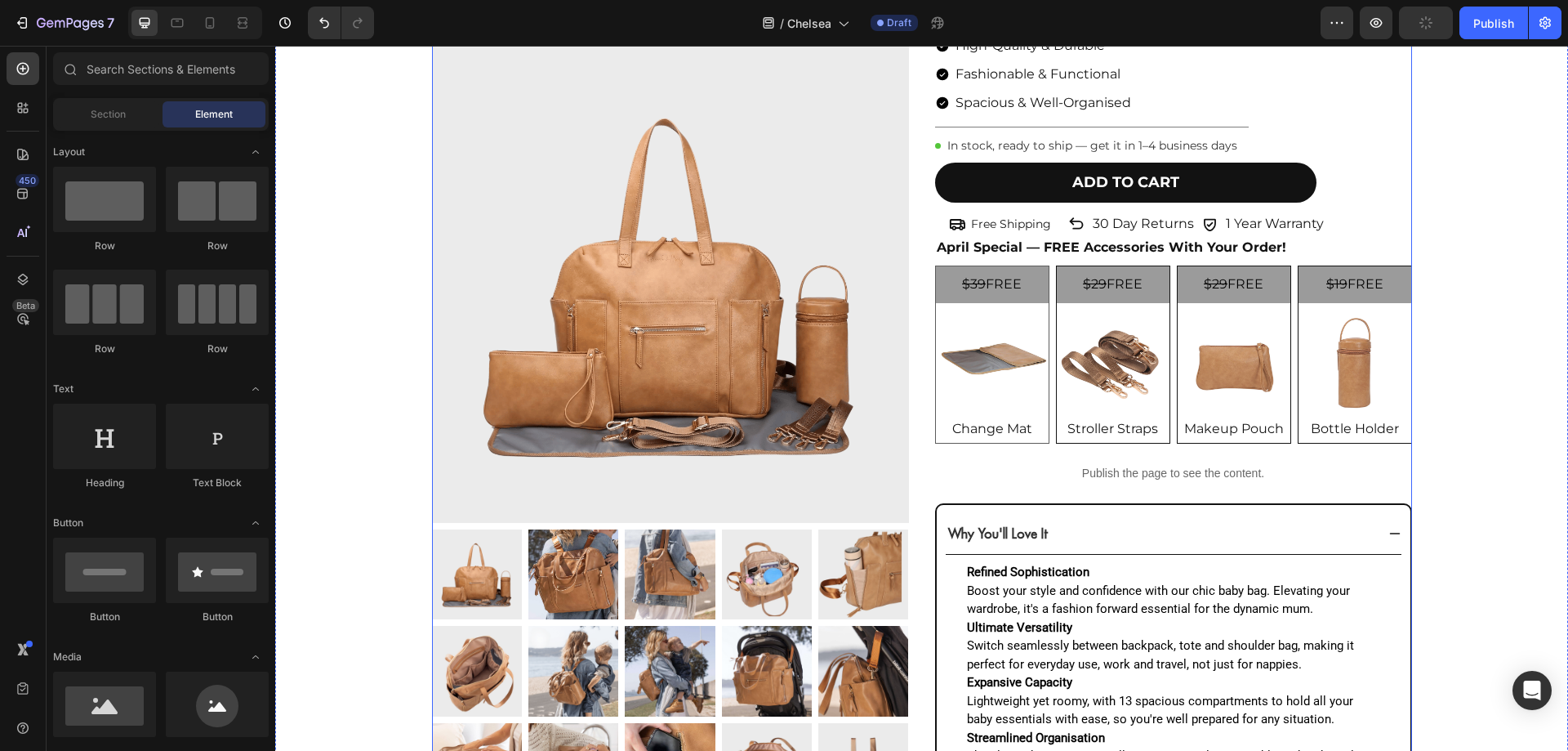
scroll to position [217, 0]
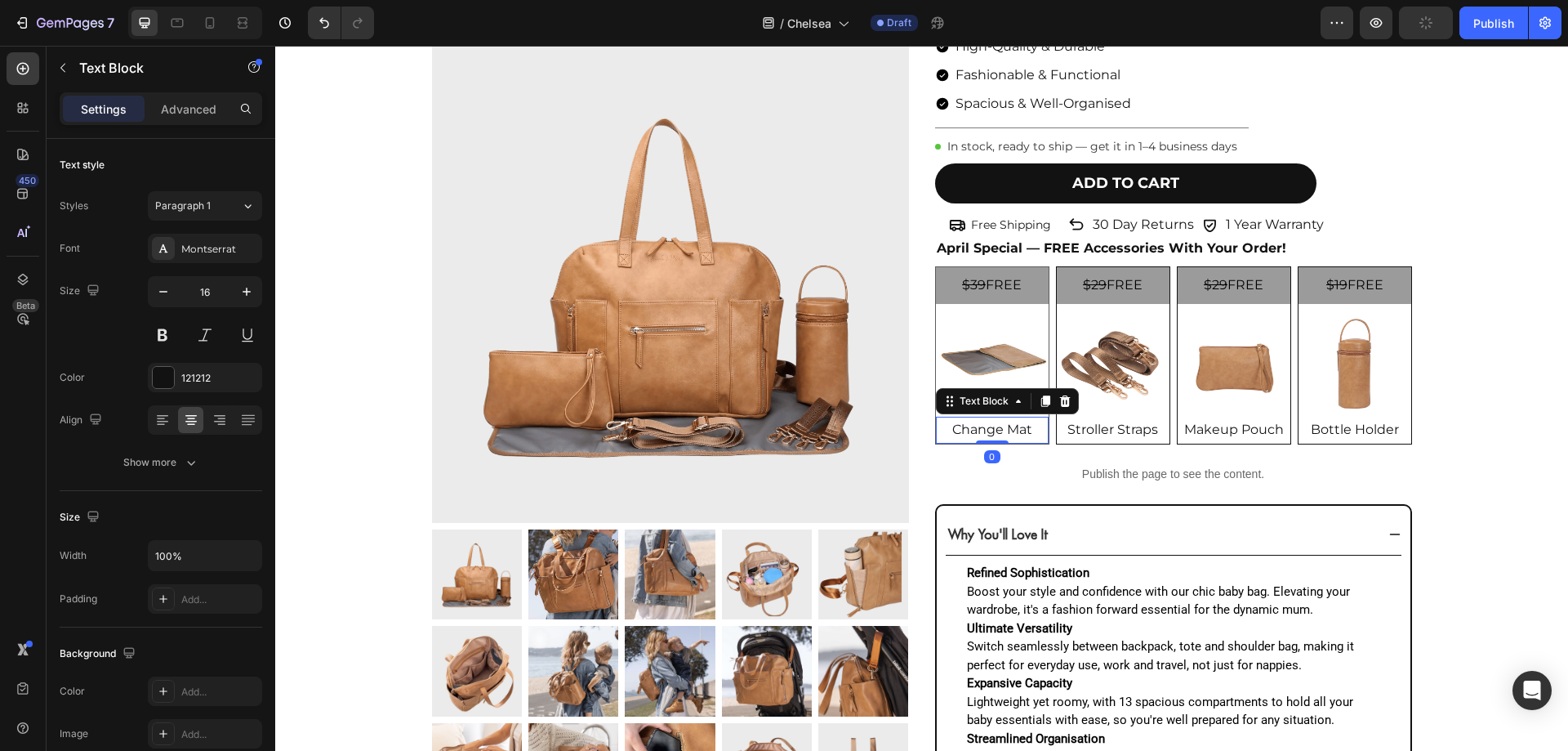
click at [1008, 425] on p "Change Mat" at bounding box center [992, 430] width 110 height 23
click at [206, 257] on div "Montserrat" at bounding box center [205, 248] width 114 height 29
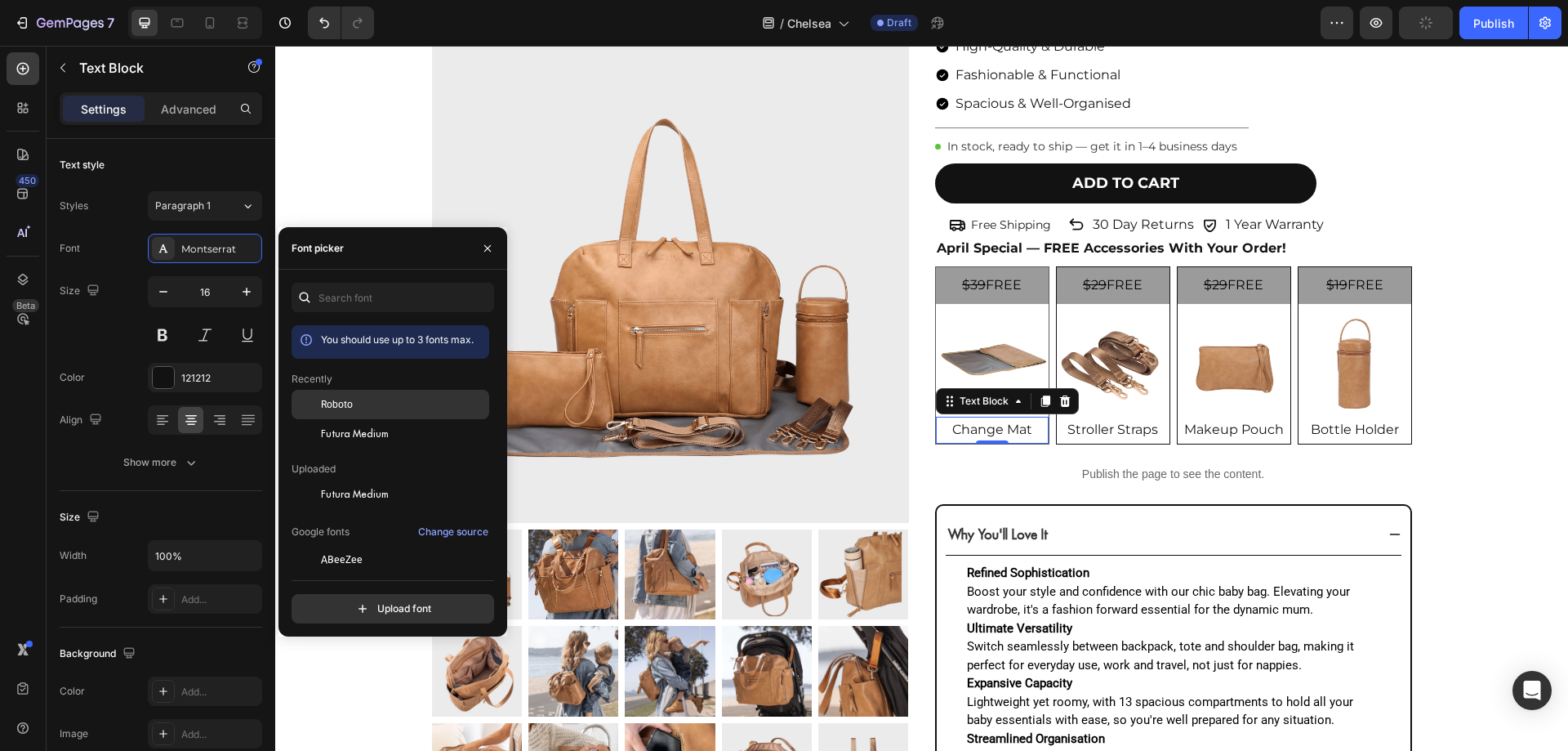
click at [344, 404] on span "Roboto" at bounding box center [336, 404] width 32 height 15
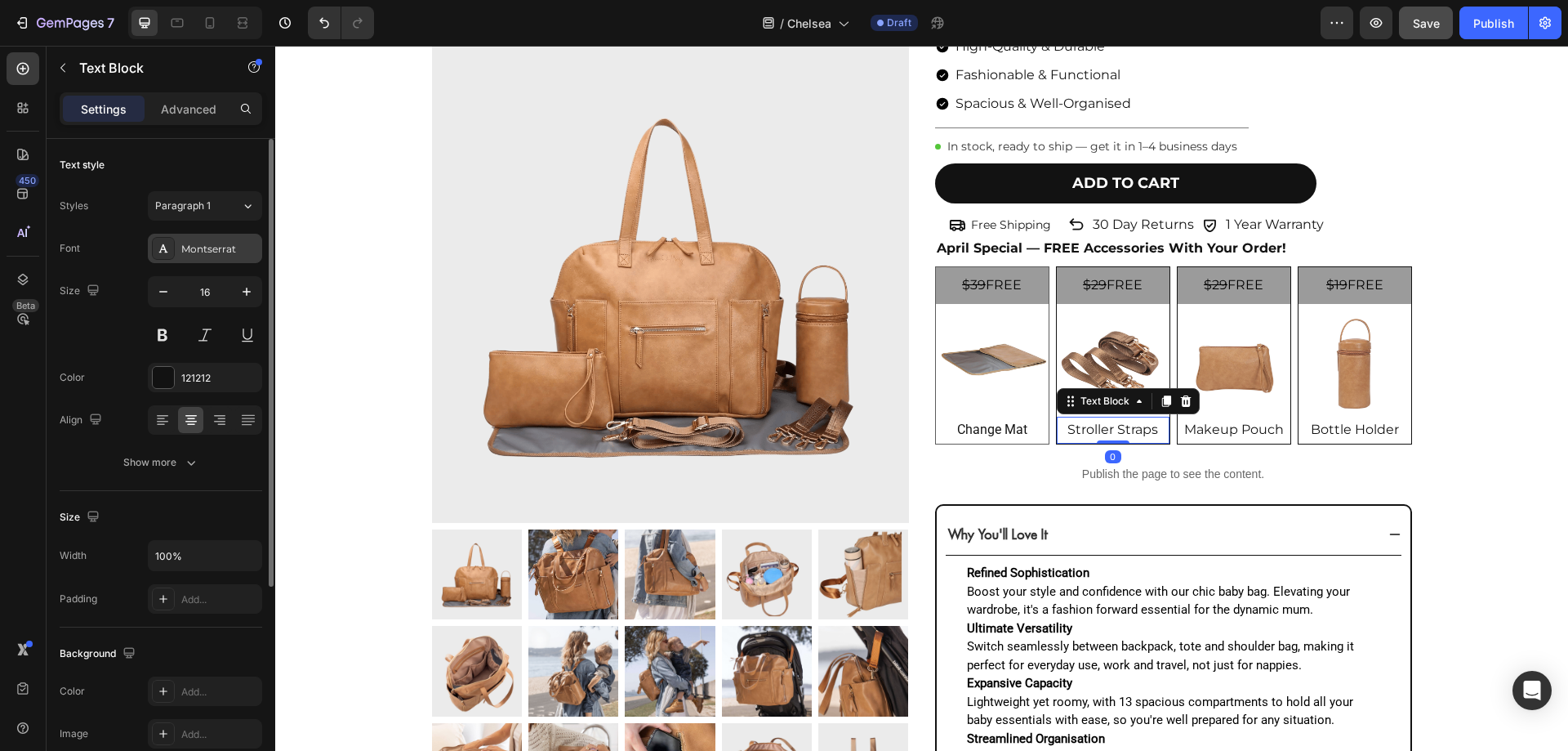
click at [196, 245] on div "Montserrat" at bounding box center [219, 248] width 77 height 15
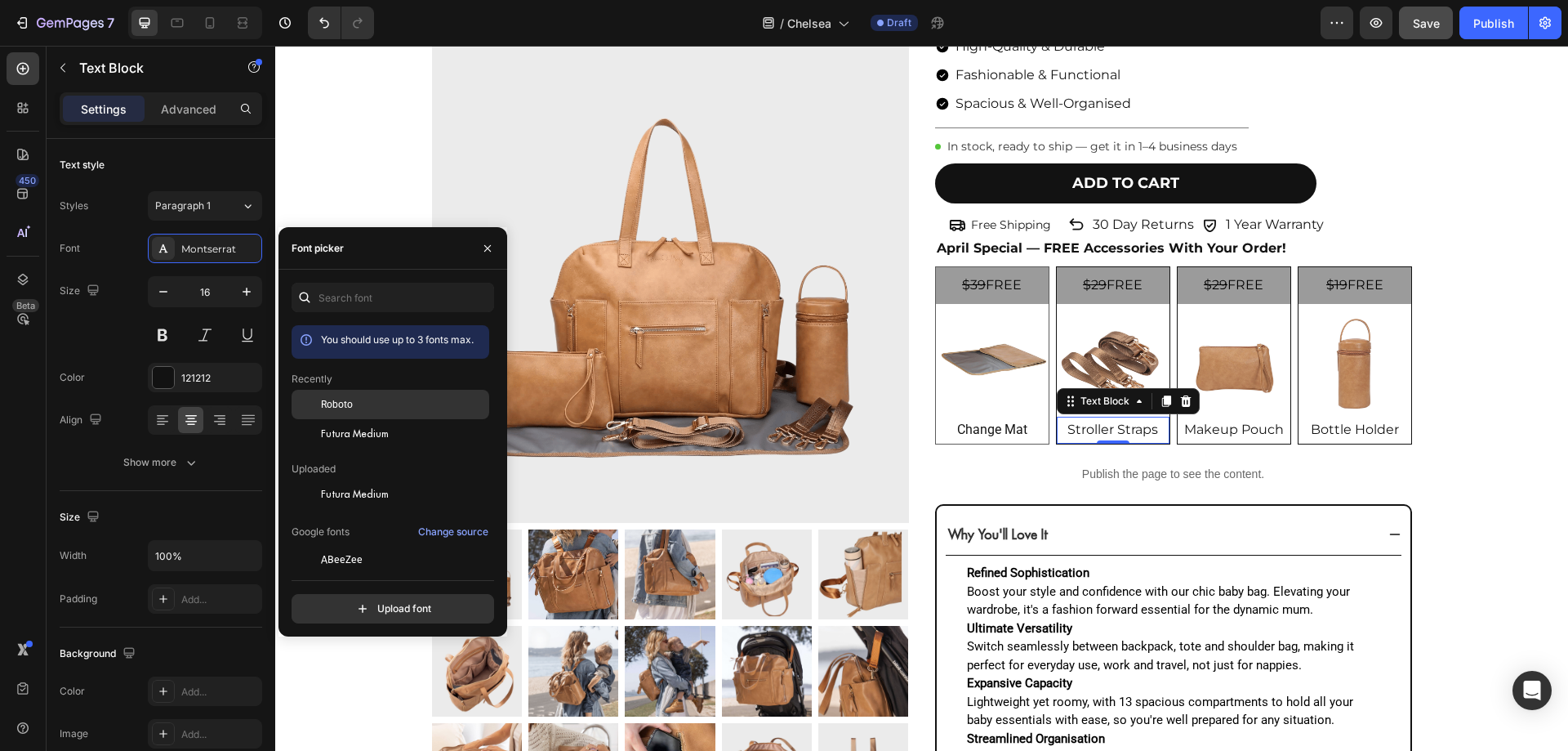
click at [320, 403] on div at bounding box center [306, 405] width 29 height 29
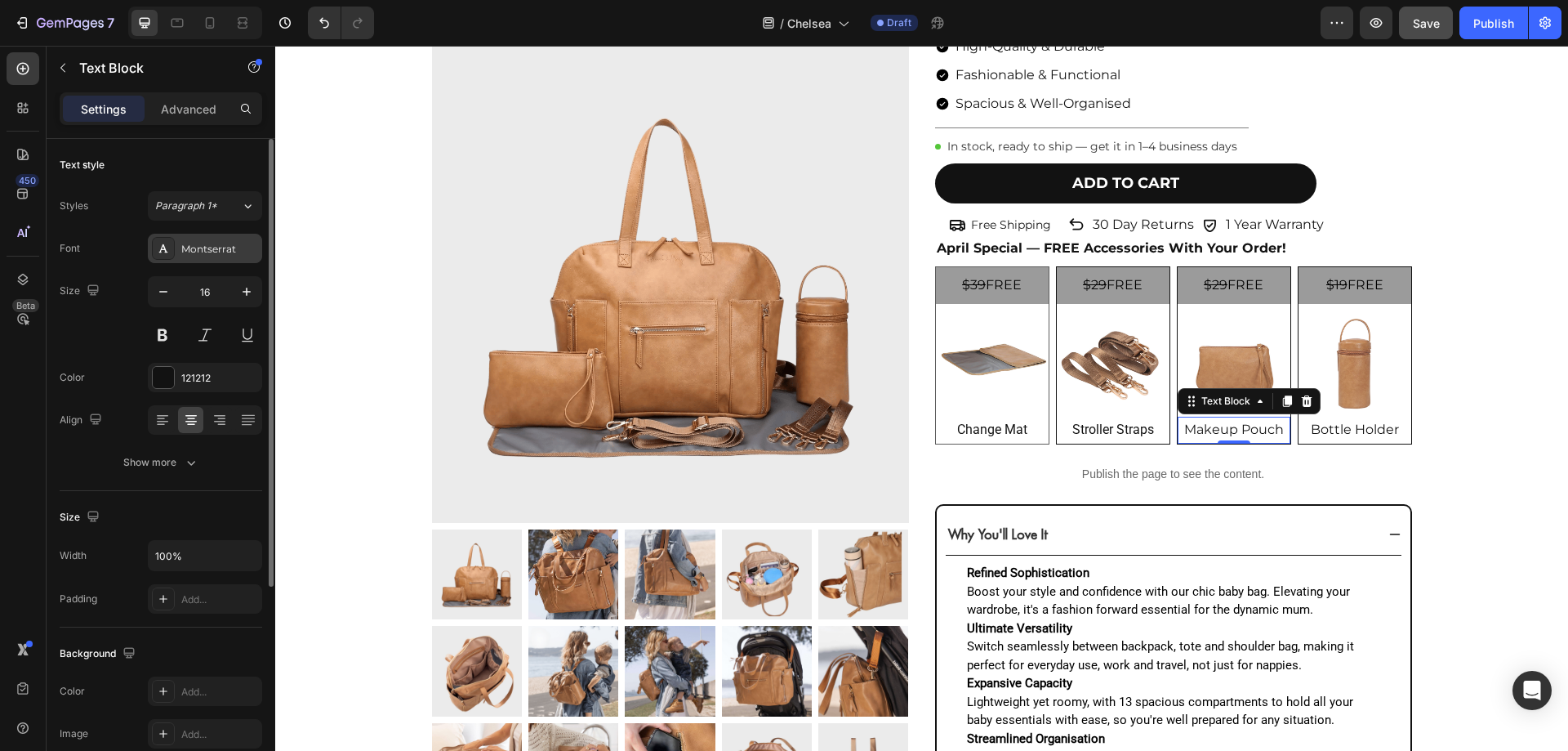
click at [193, 249] on div "Montserrat" at bounding box center [219, 248] width 77 height 15
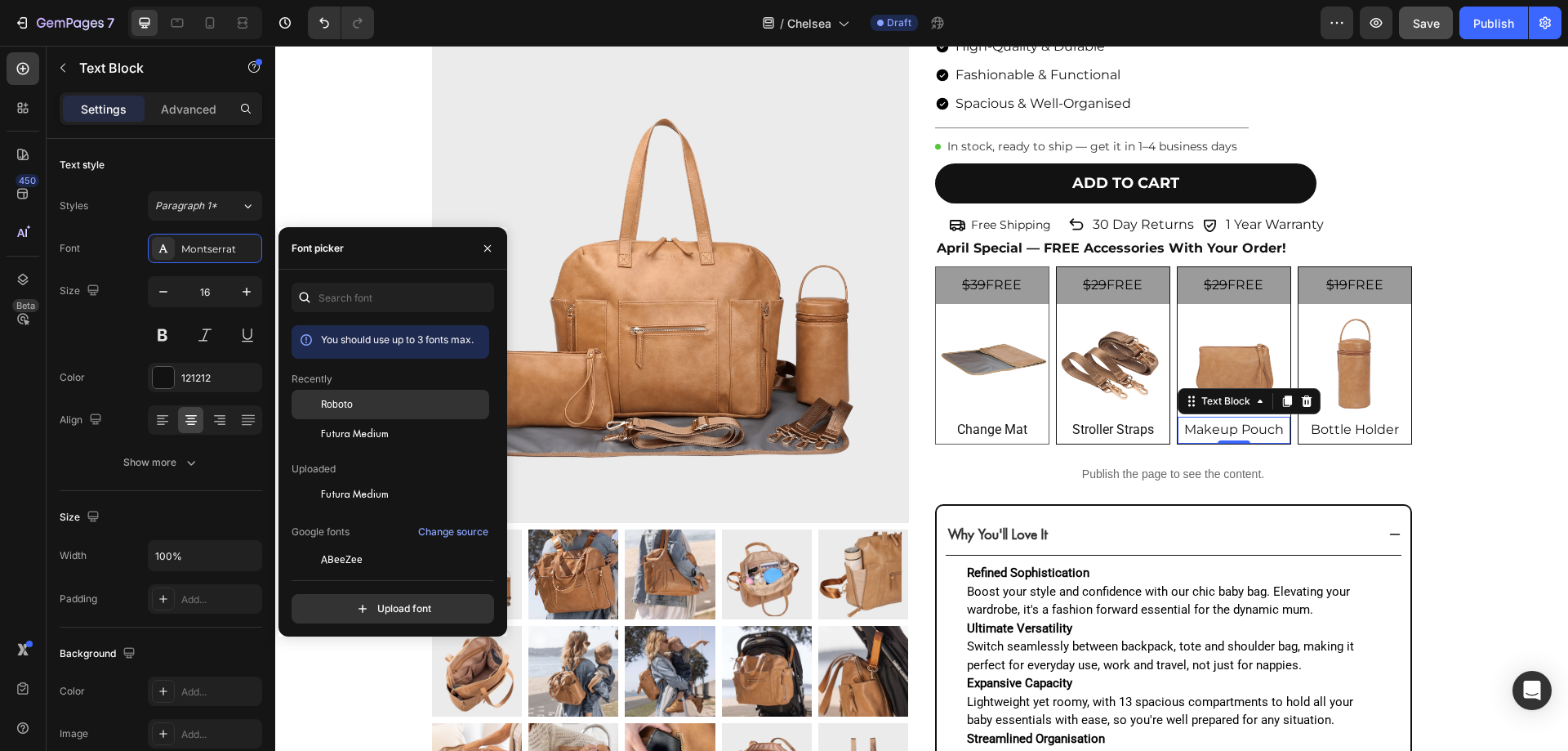
drag, startPoint x: 328, startPoint y: 406, endPoint x: 762, endPoint y: 353, distance: 437.2
click at [328, 406] on span "Roboto" at bounding box center [336, 404] width 32 height 15
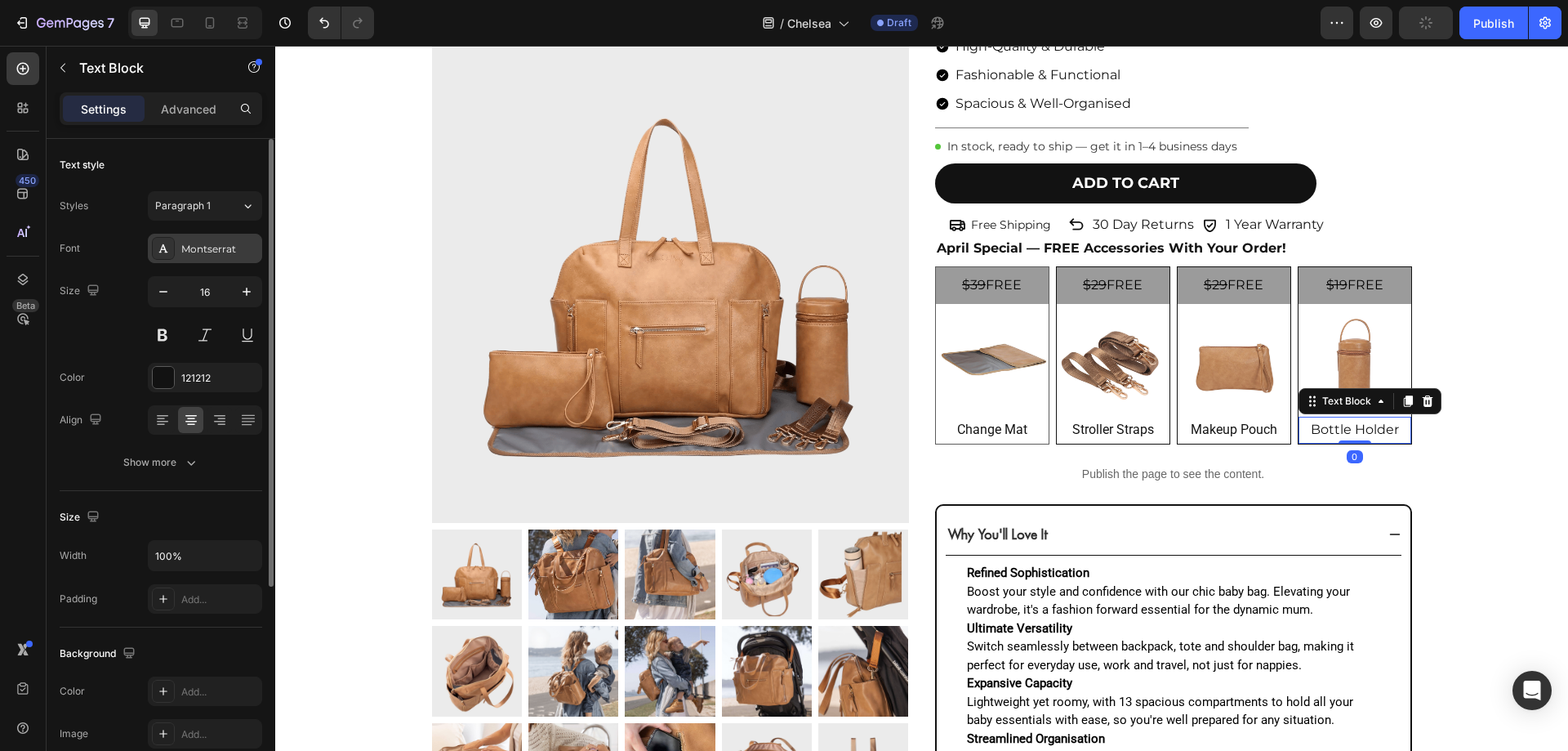
click at [224, 256] on div "Montserrat" at bounding box center [219, 248] width 77 height 15
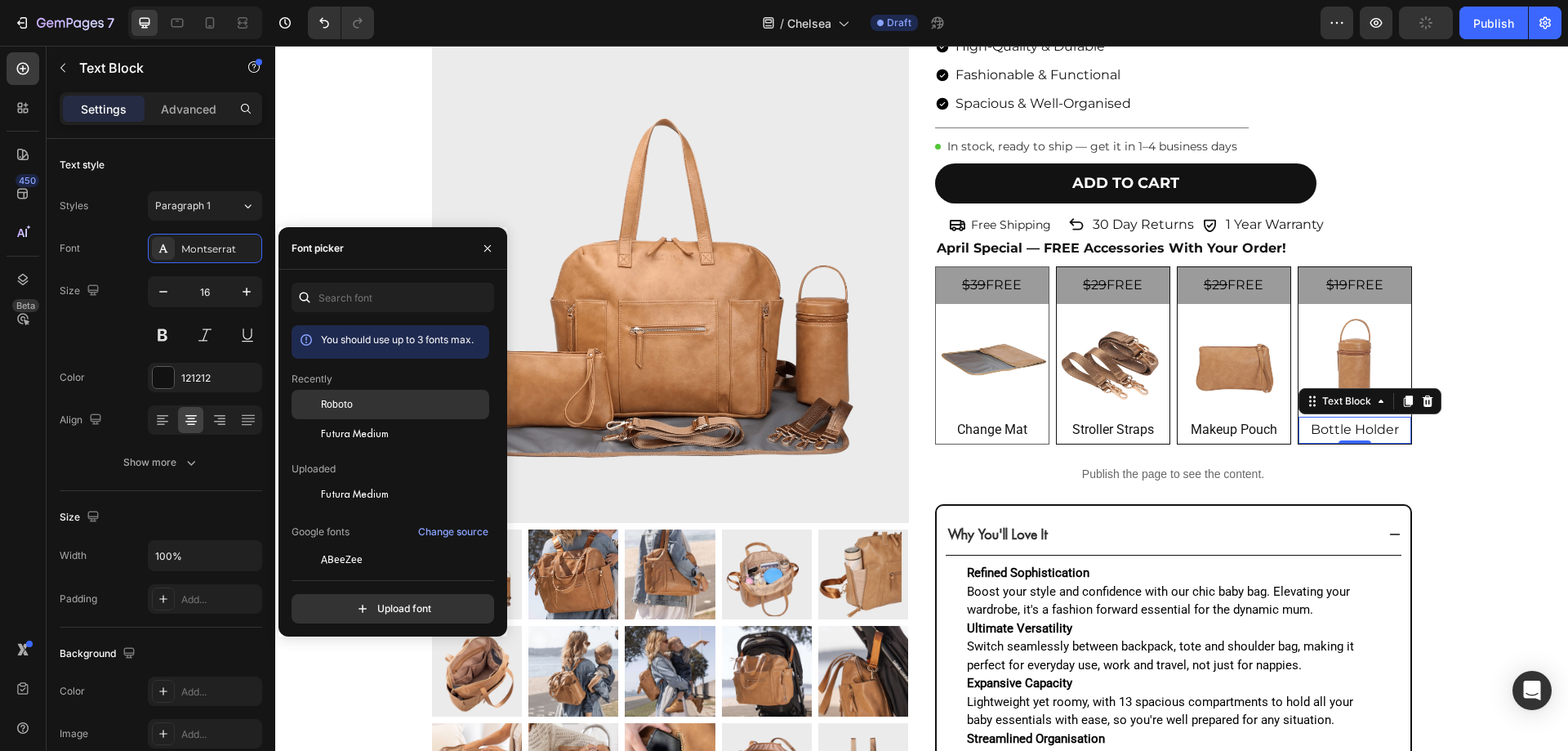
click at [331, 413] on div "Roboto" at bounding box center [391, 405] width 198 height 29
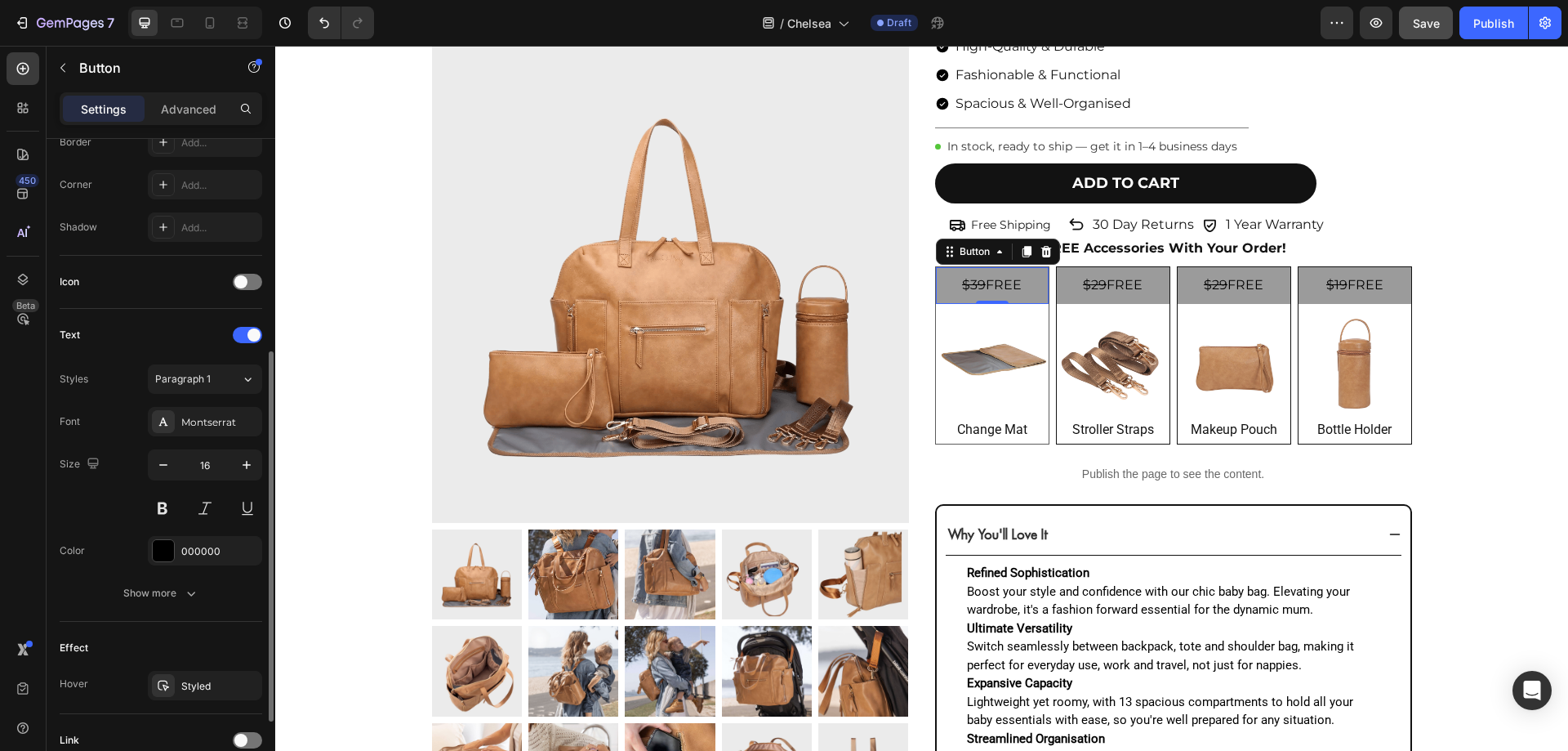
scroll to position [376, 0]
click at [195, 423] on div "Montserrat" at bounding box center [219, 421] width 77 height 15
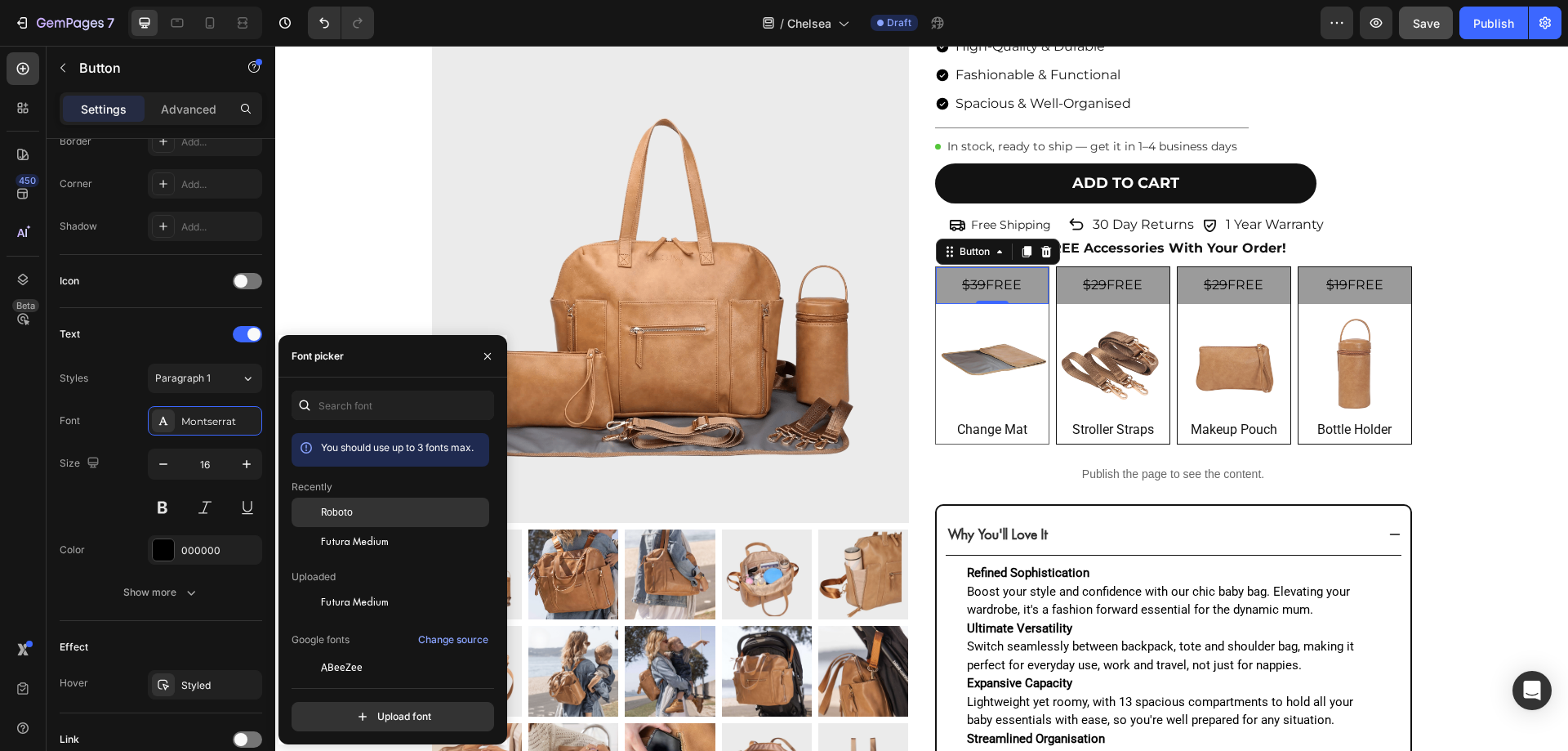
click at [381, 502] on div "Roboto" at bounding box center [391, 512] width 198 height 29
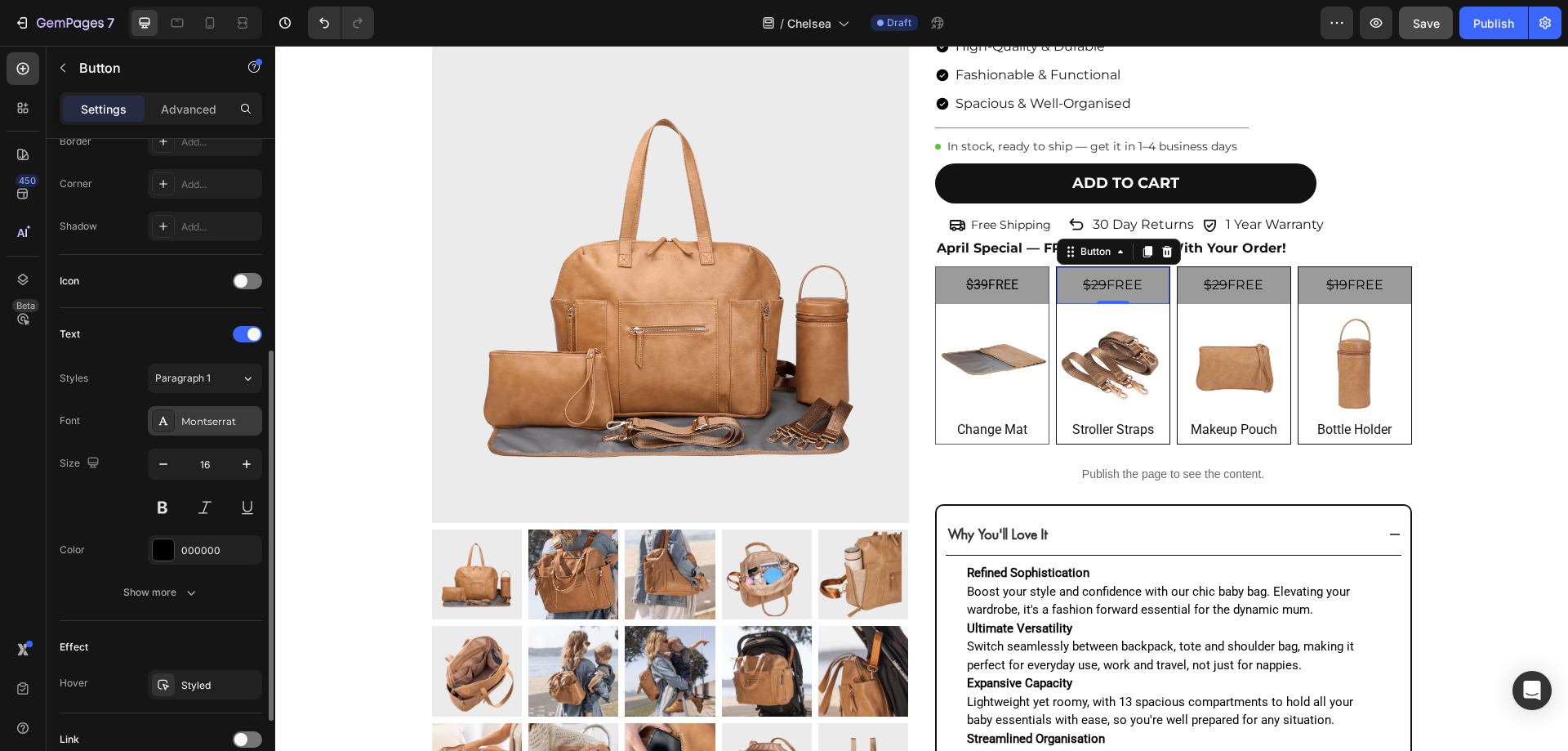
click at [192, 422] on div "Montserrat" at bounding box center [219, 421] width 77 height 15
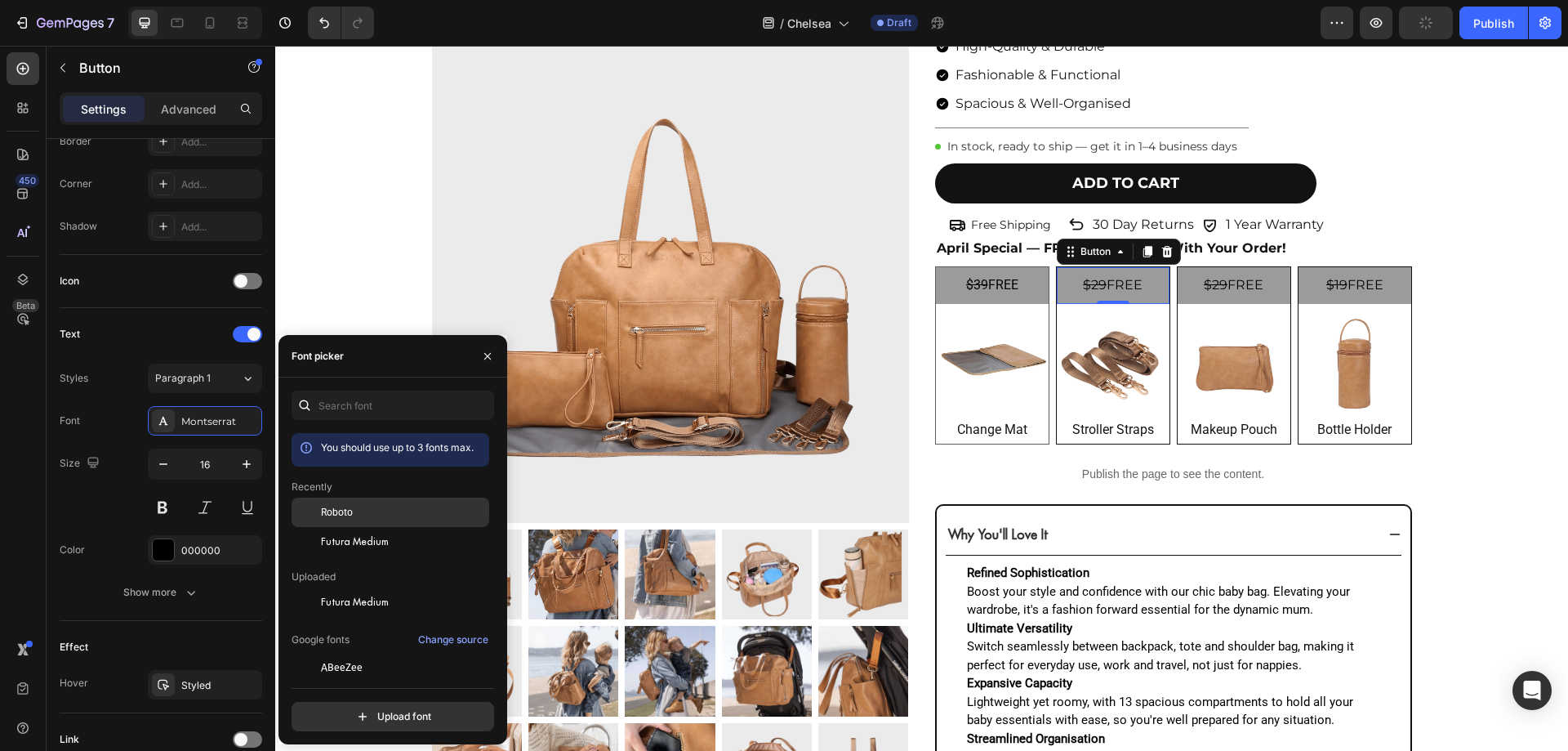
click at [313, 519] on div at bounding box center [306, 512] width 29 height 29
click at [1243, 294] on p "$29 FREE" at bounding box center [1232, 285] width 59 height 23
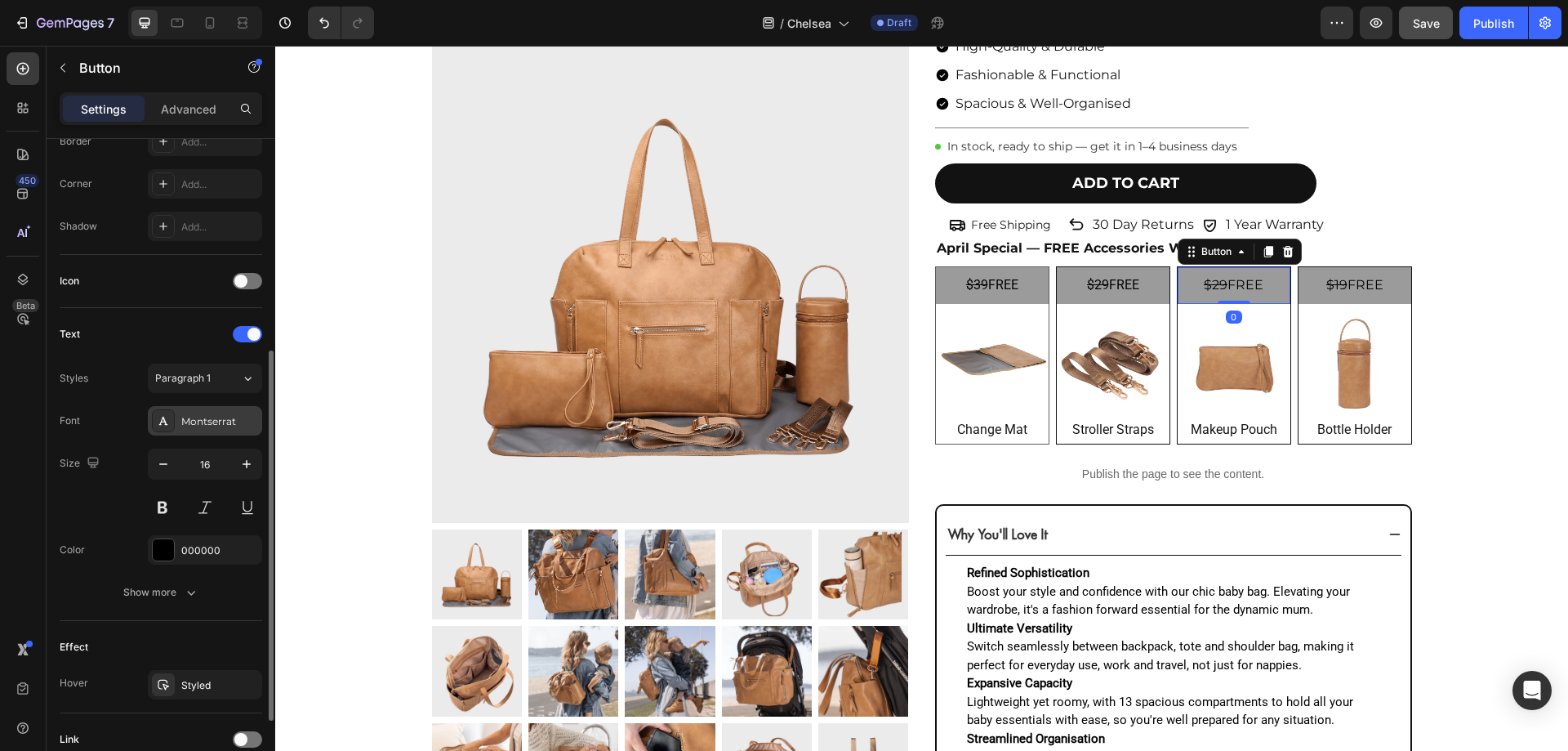
click at [194, 414] on div "Montserrat" at bounding box center [219, 421] width 77 height 15
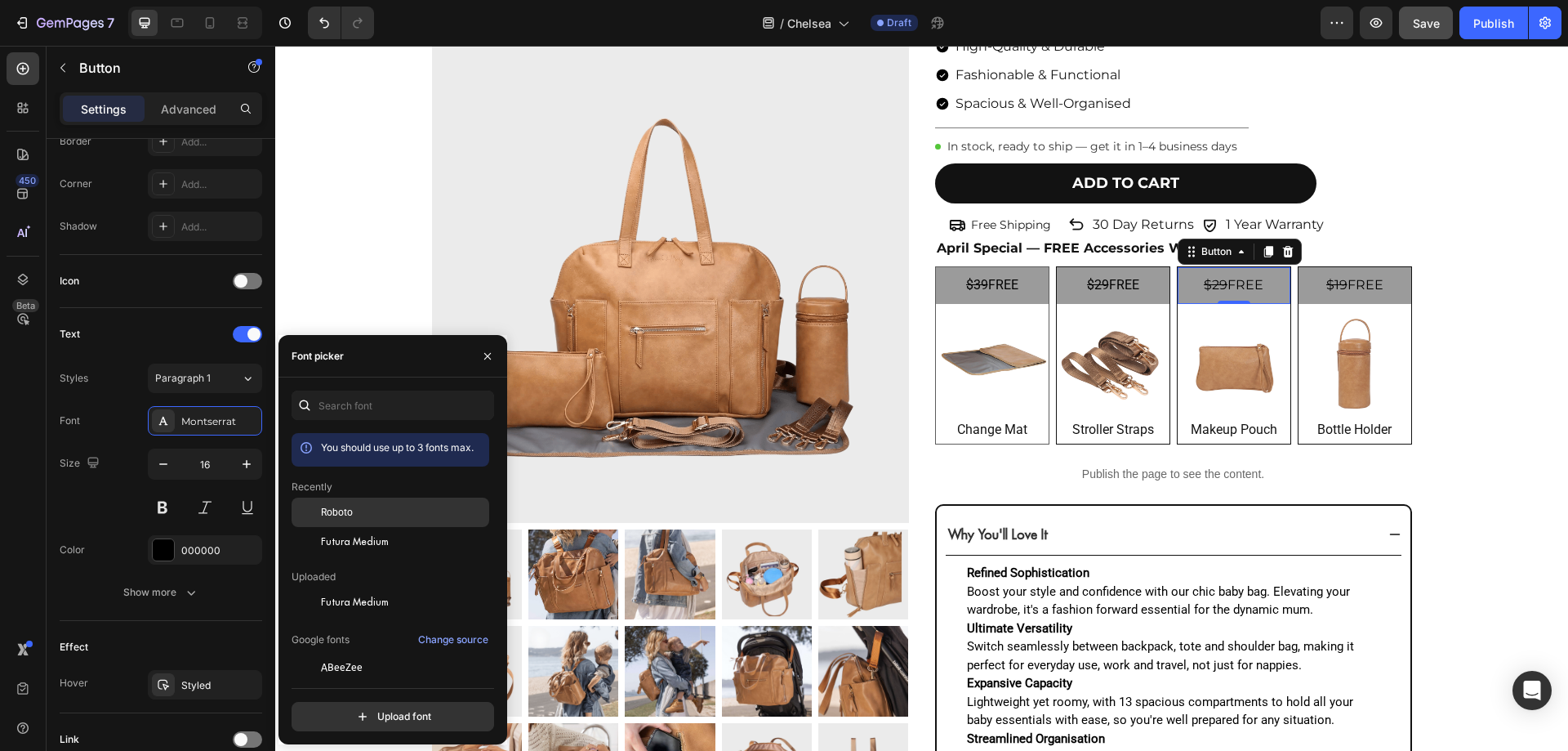
click at [311, 517] on div at bounding box center [306, 512] width 29 height 29
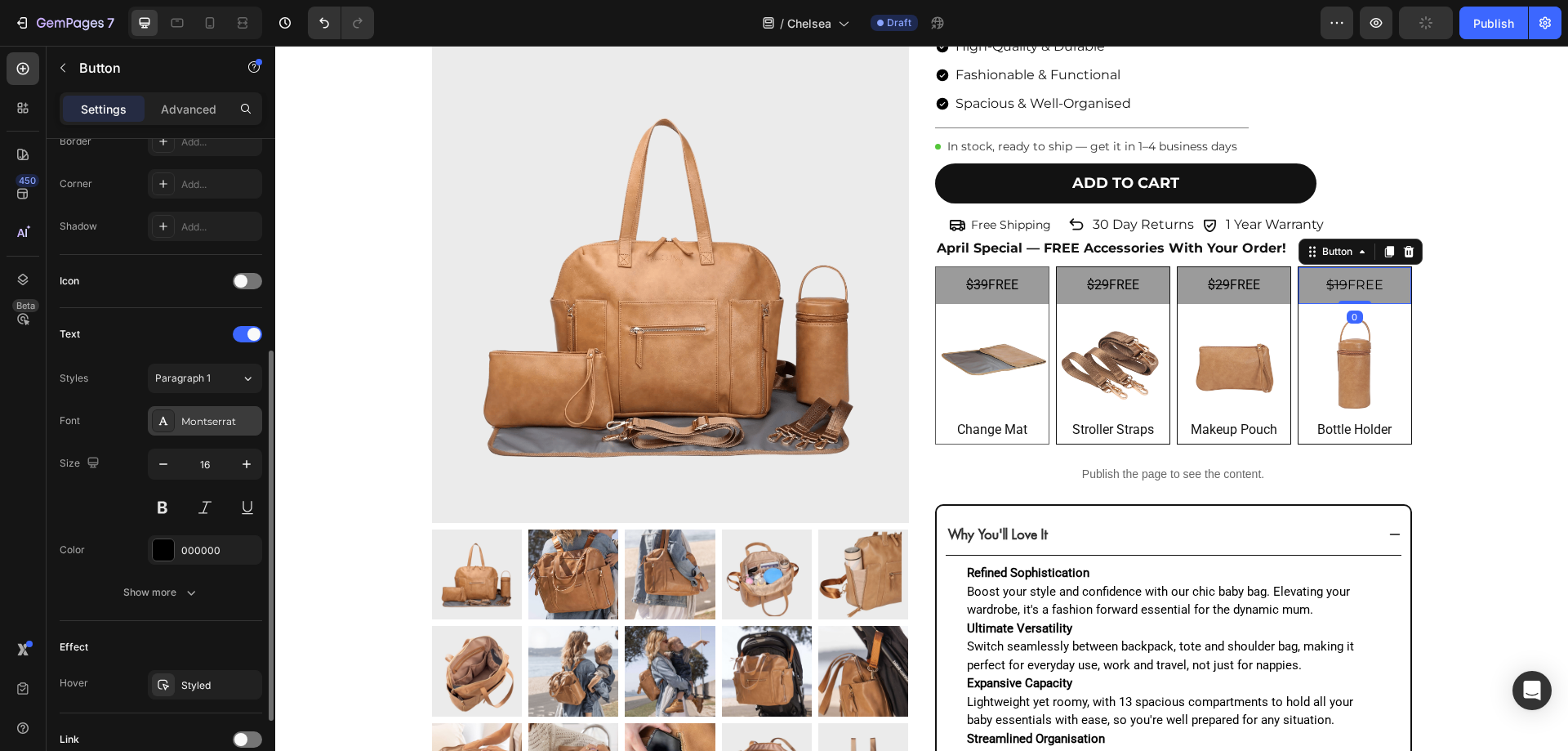
click at [241, 414] on div "Montserrat" at bounding box center [219, 421] width 77 height 15
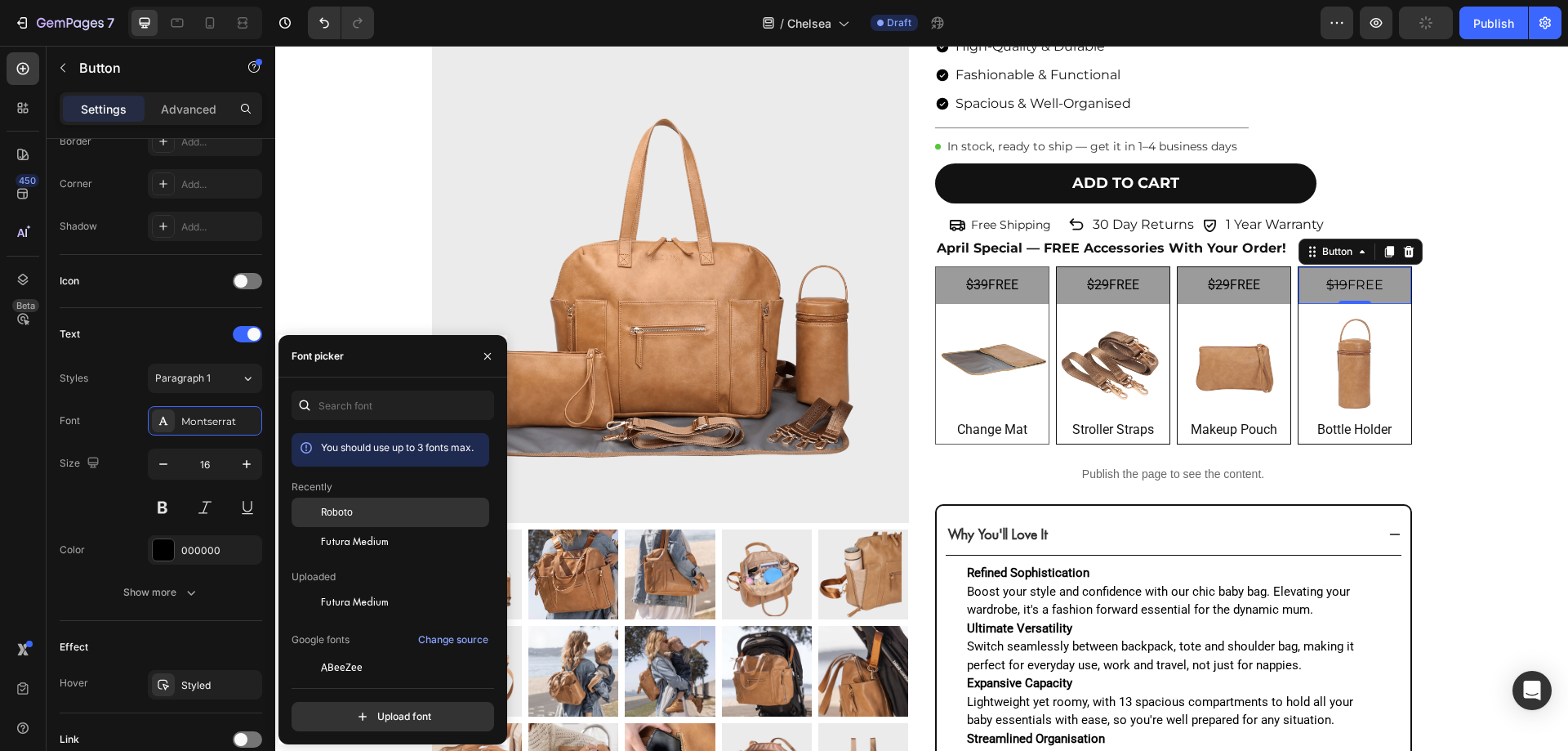
click at [352, 514] on span "Roboto" at bounding box center [336, 511] width 32 height 15
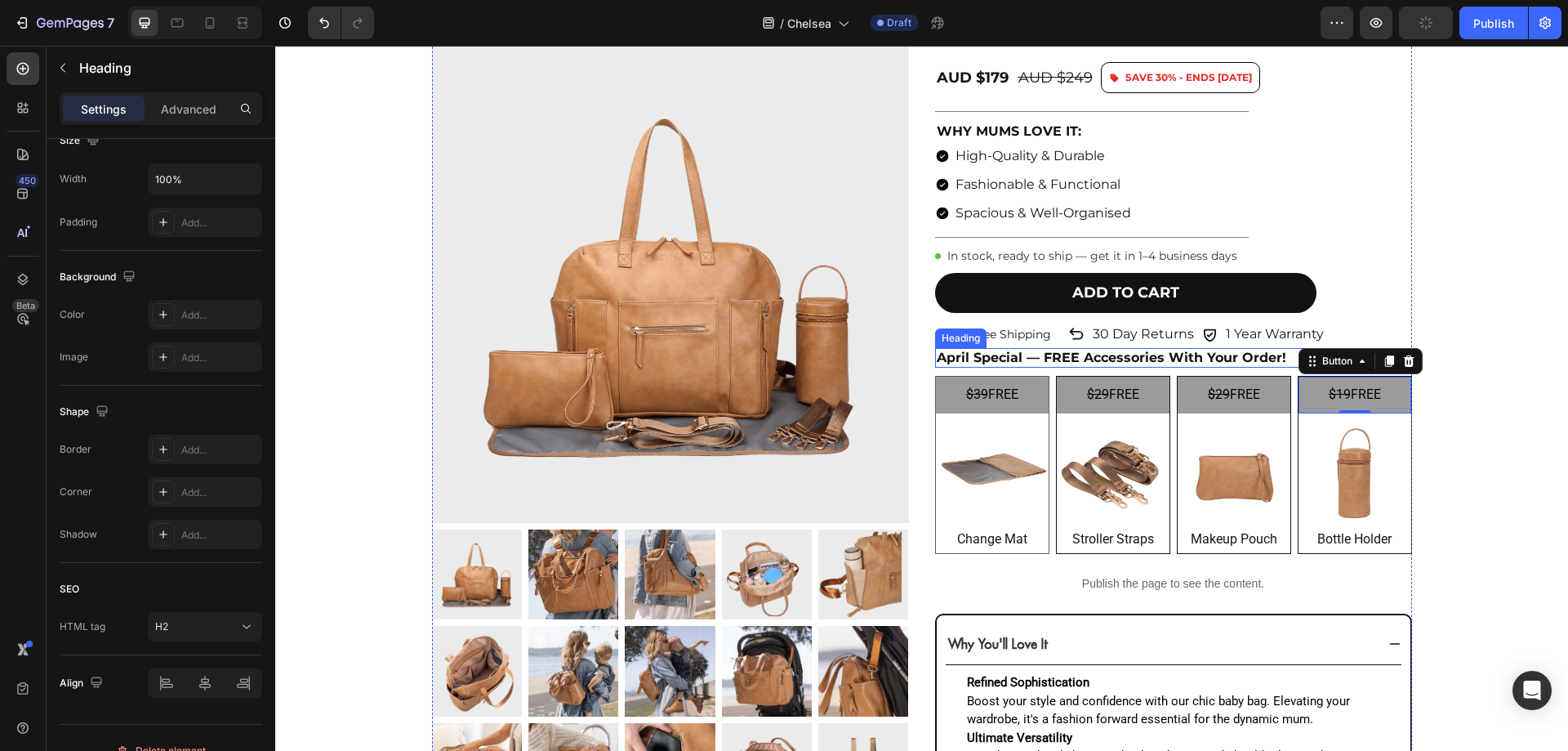
click at [943, 349] on strong "April Special — FREE Accessories With Your Order!" at bounding box center [1111, 357] width 349 height 16
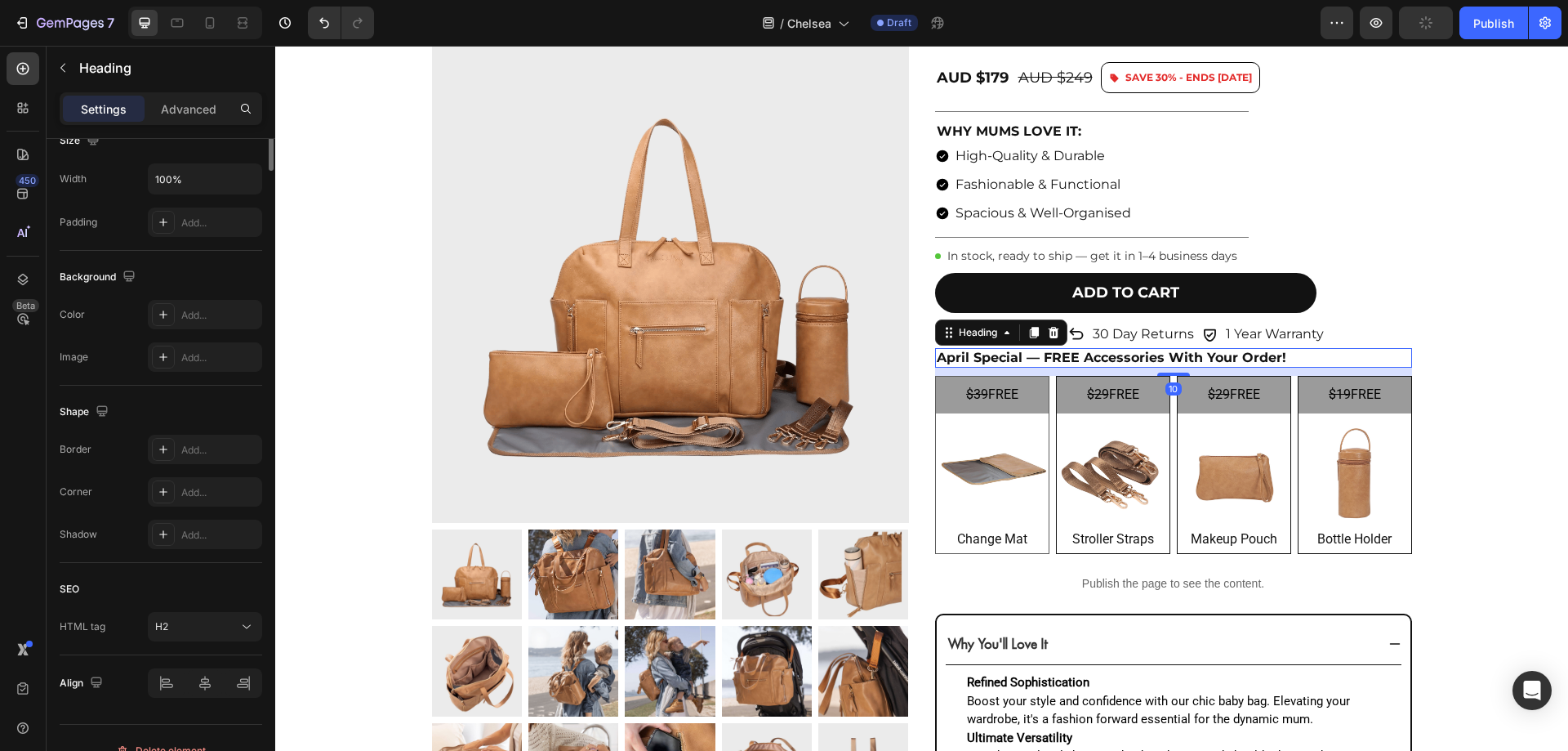
scroll to position [0, 0]
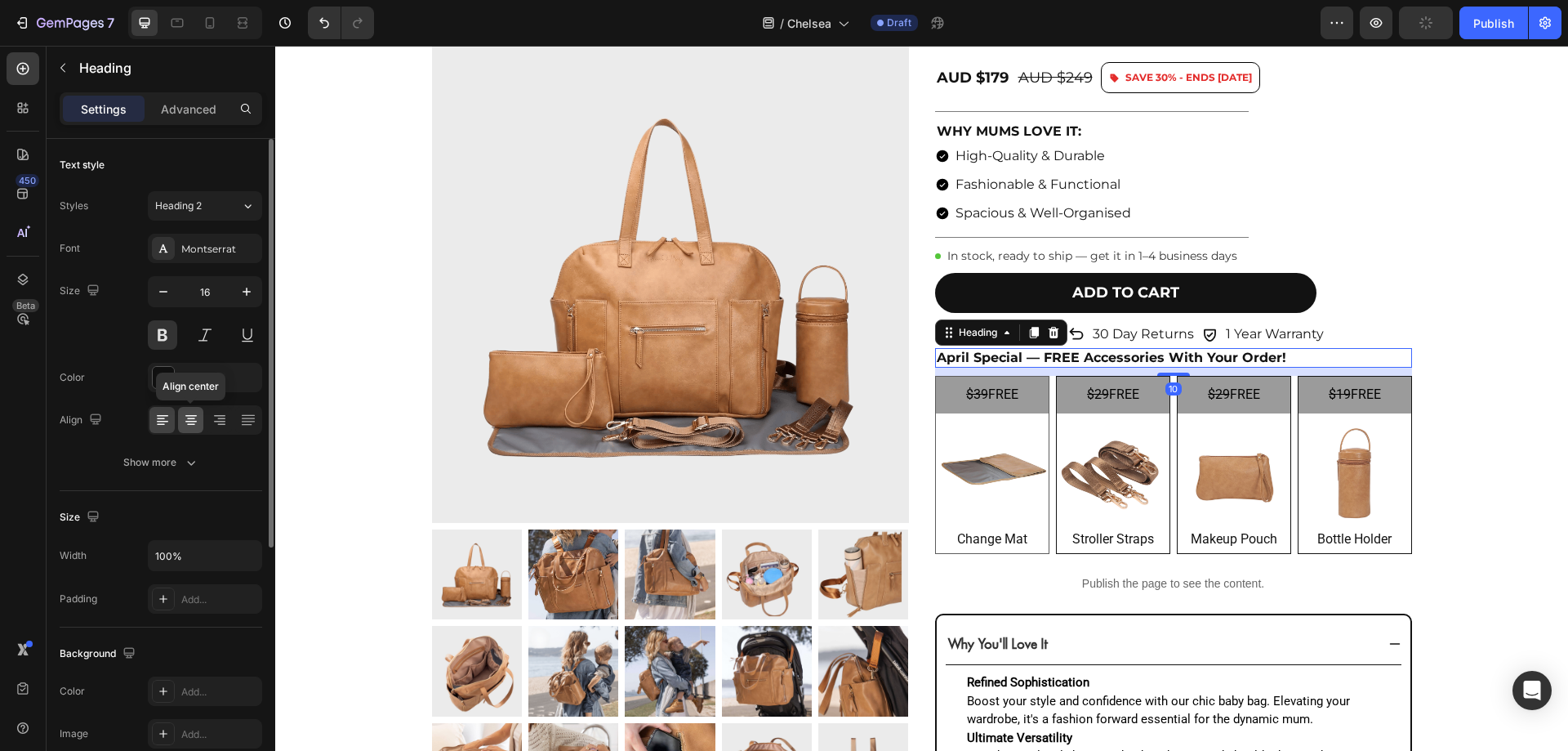
click at [186, 427] on icon at bounding box center [191, 419] width 16 height 16
click at [202, 250] on div "Montserrat" at bounding box center [219, 248] width 77 height 15
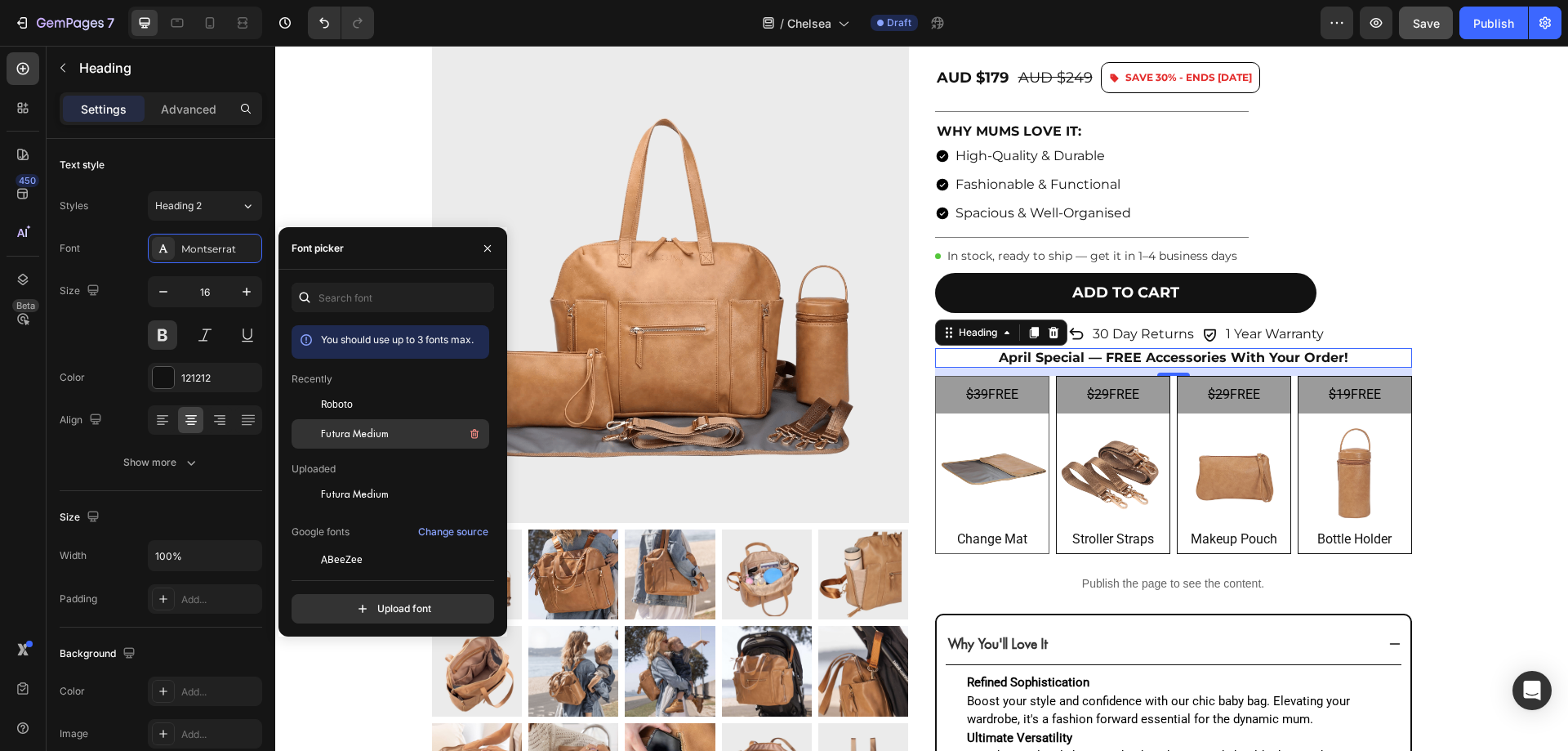
click at [369, 428] on span "Futura Medium" at bounding box center [355, 434] width 68 height 15
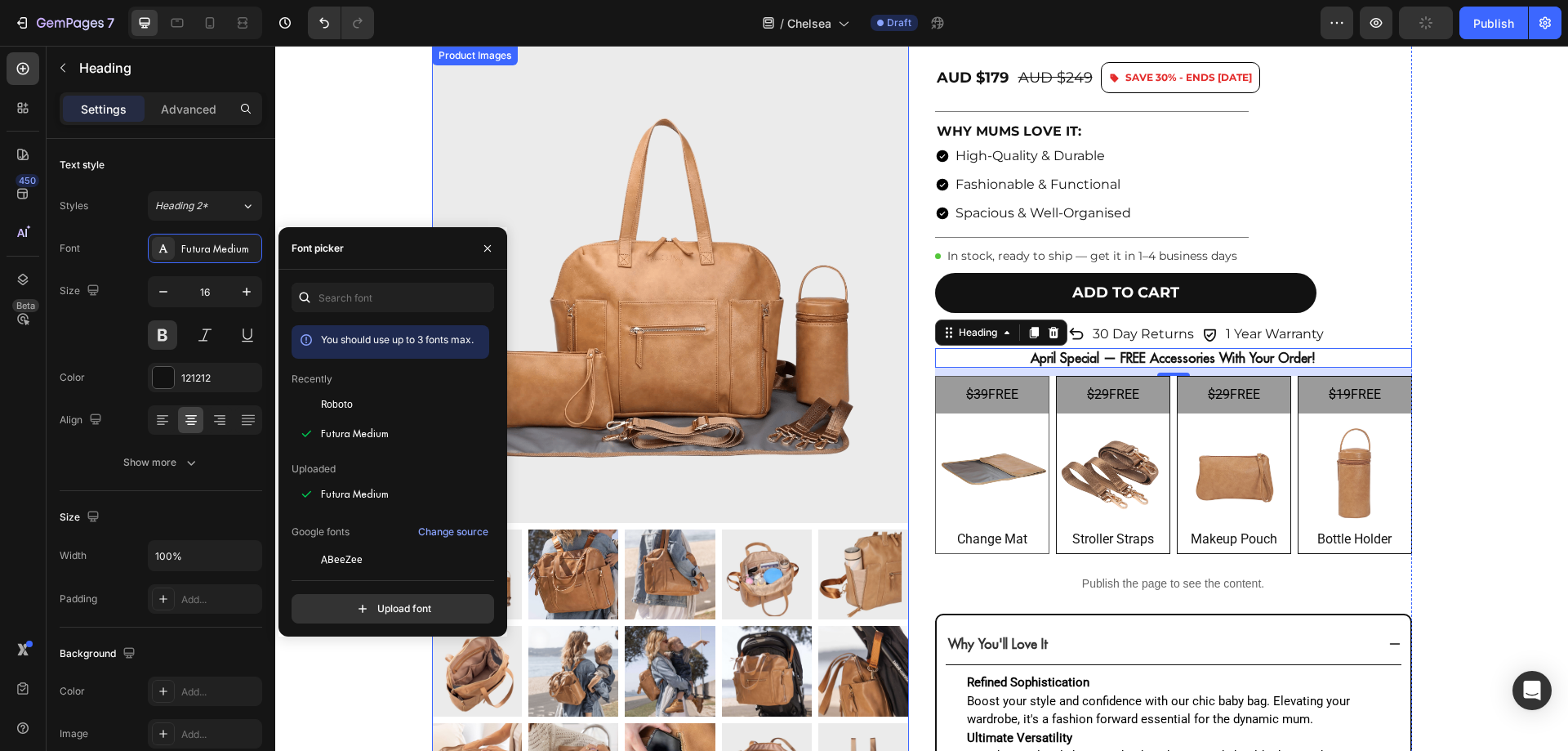
click at [608, 354] on img at bounding box center [670, 284] width 477 height 477
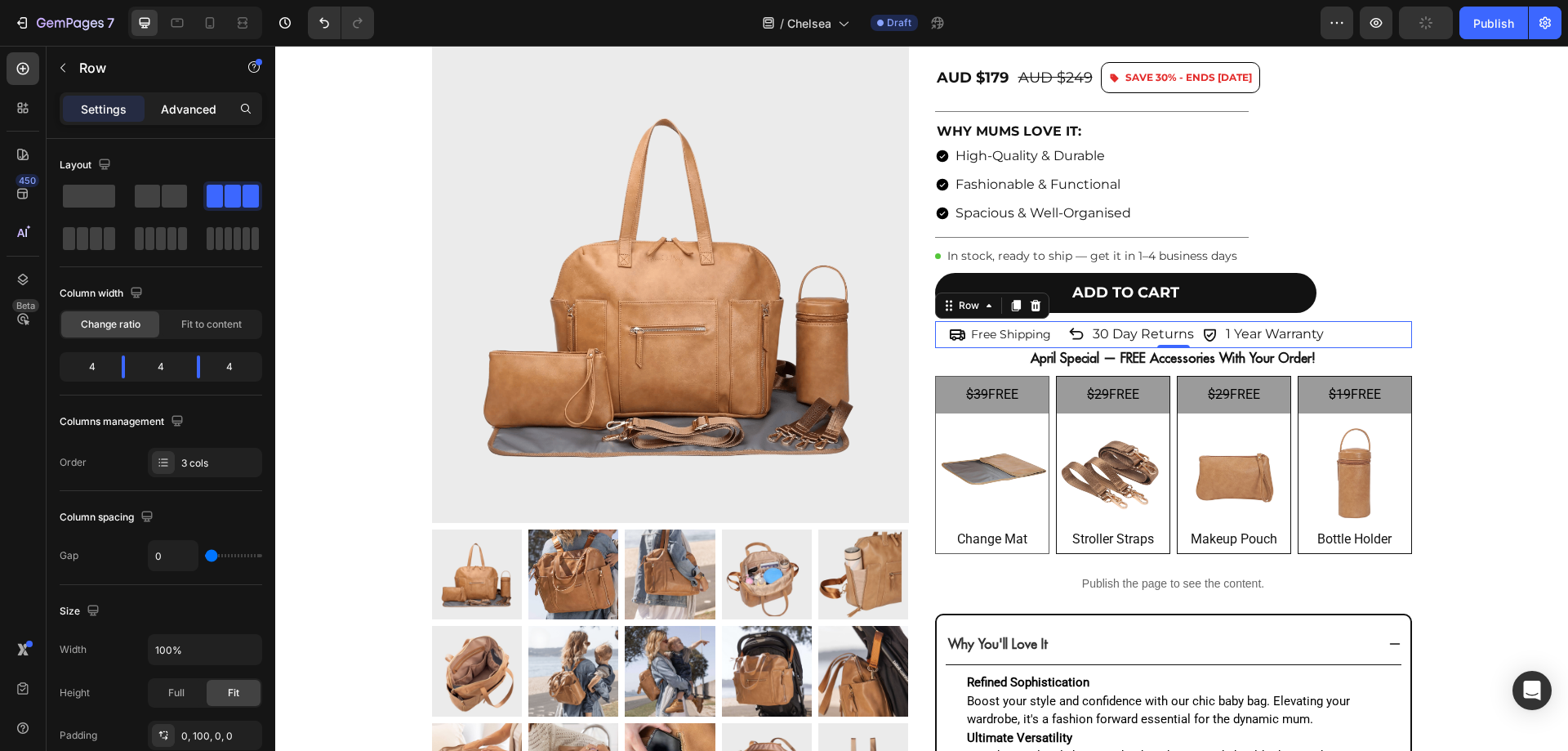
click at [209, 114] on p "Advanced" at bounding box center [188, 110] width 55 height 17
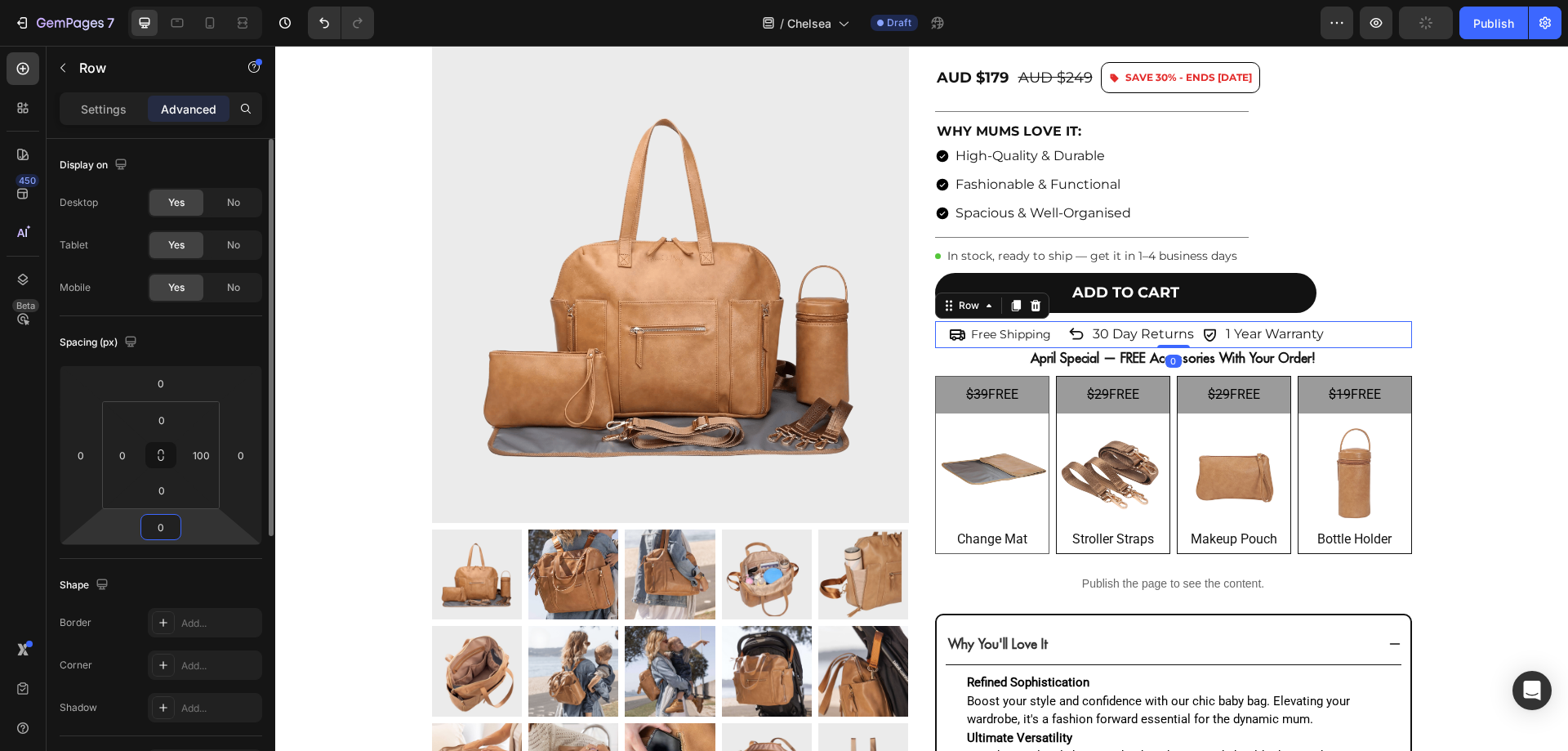
click at [167, 518] on input "0" at bounding box center [161, 526] width 33 height 24
type input "20"
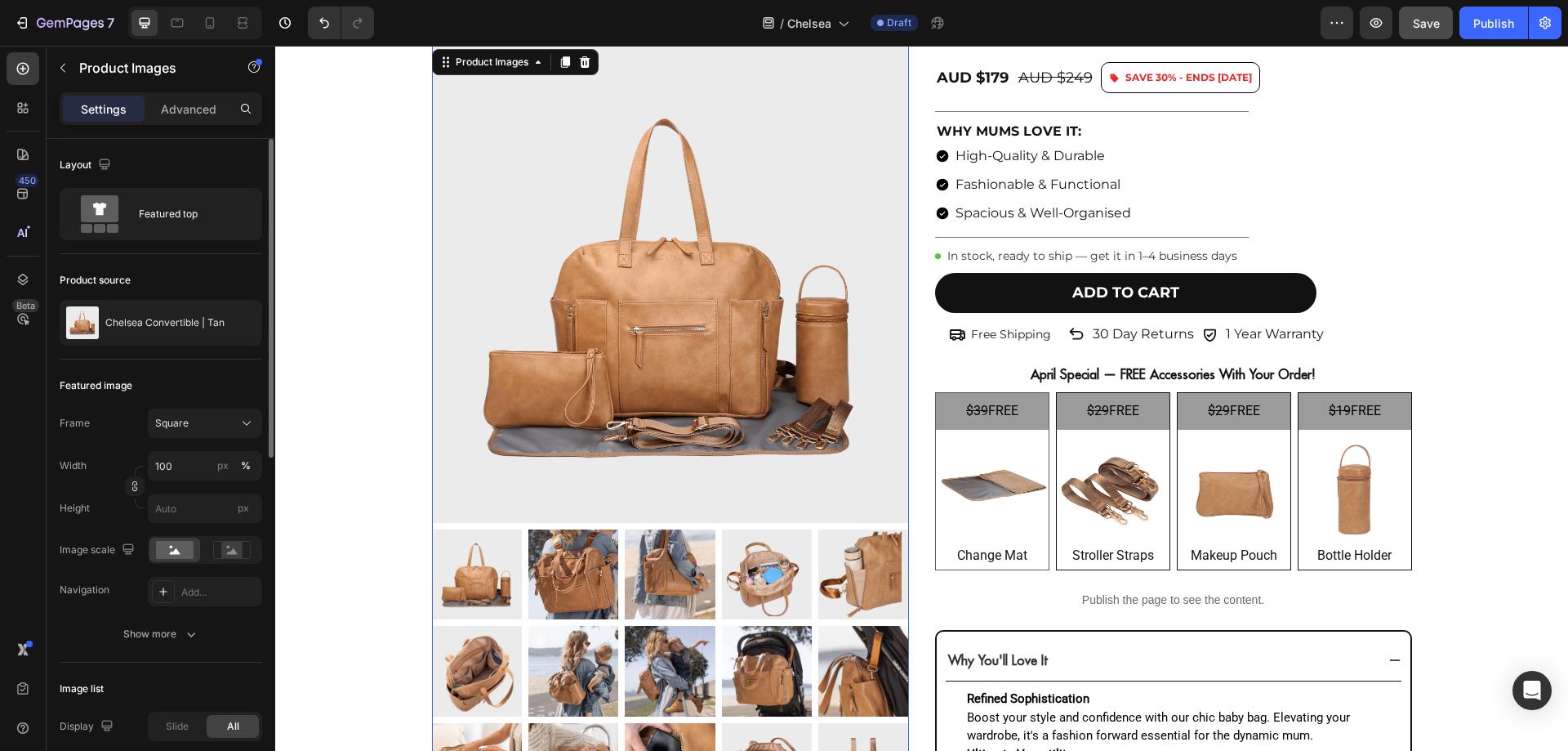
click at [513, 432] on img at bounding box center [670, 284] width 477 height 477
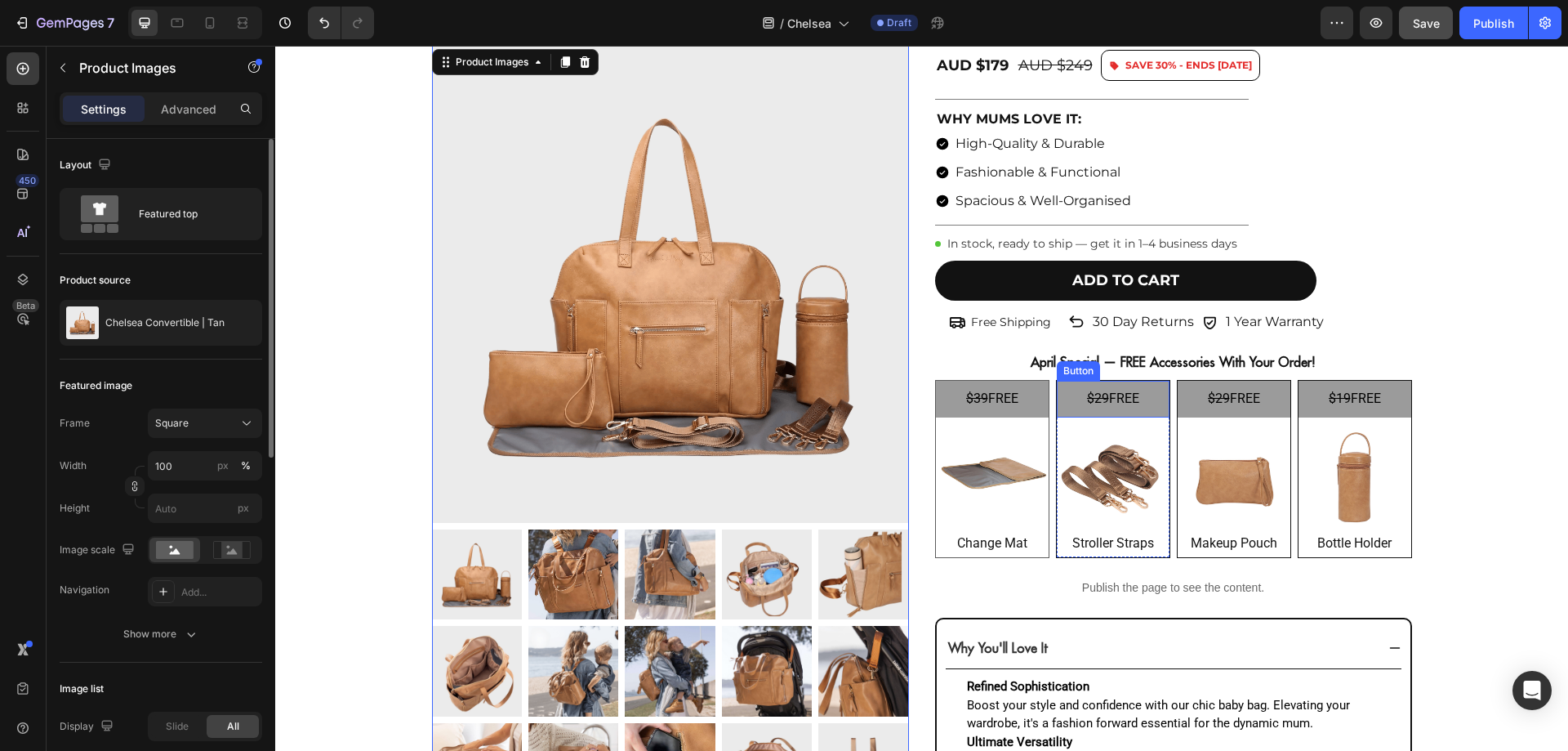
scroll to position [64, 0]
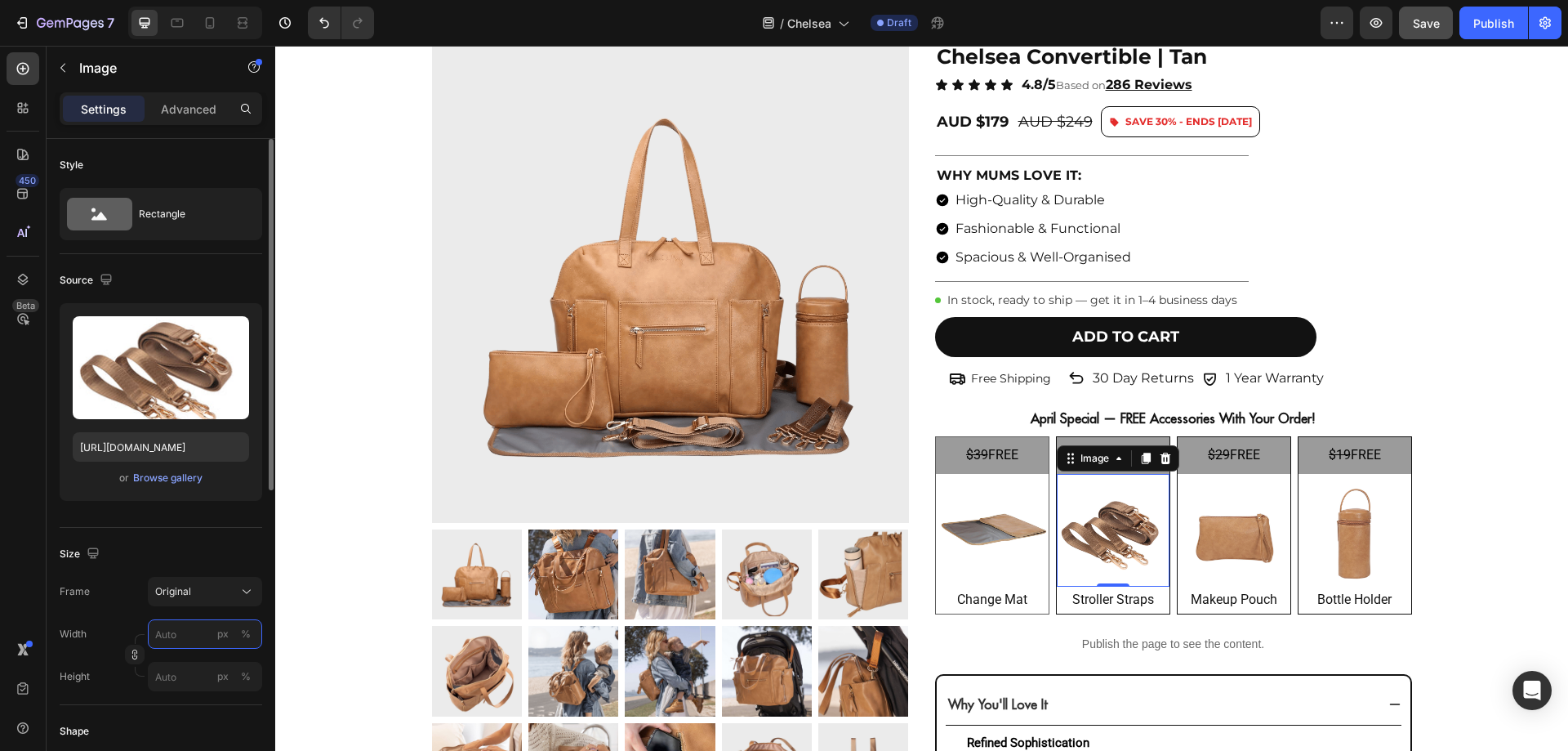
click at [195, 630] on input "px %" at bounding box center [205, 634] width 114 height 29
click at [90, 598] on div "Frame Original" at bounding box center [160, 591] width 203 height 29
click at [162, 669] on input "px %" at bounding box center [205, 676] width 114 height 29
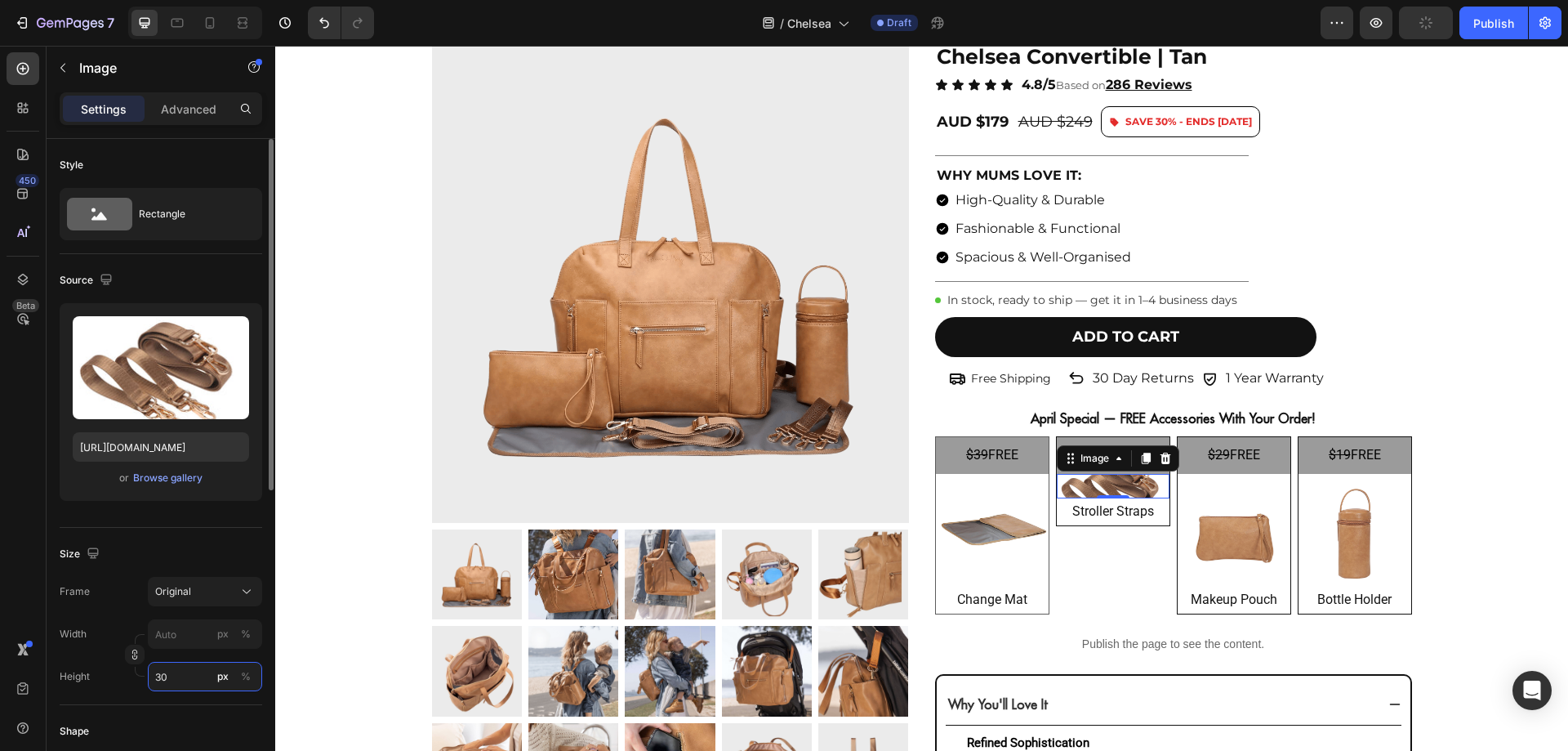
click at [162, 669] on input "30" at bounding box center [205, 676] width 114 height 29
click at [162, 669] on input "40" at bounding box center [205, 676] width 114 height 29
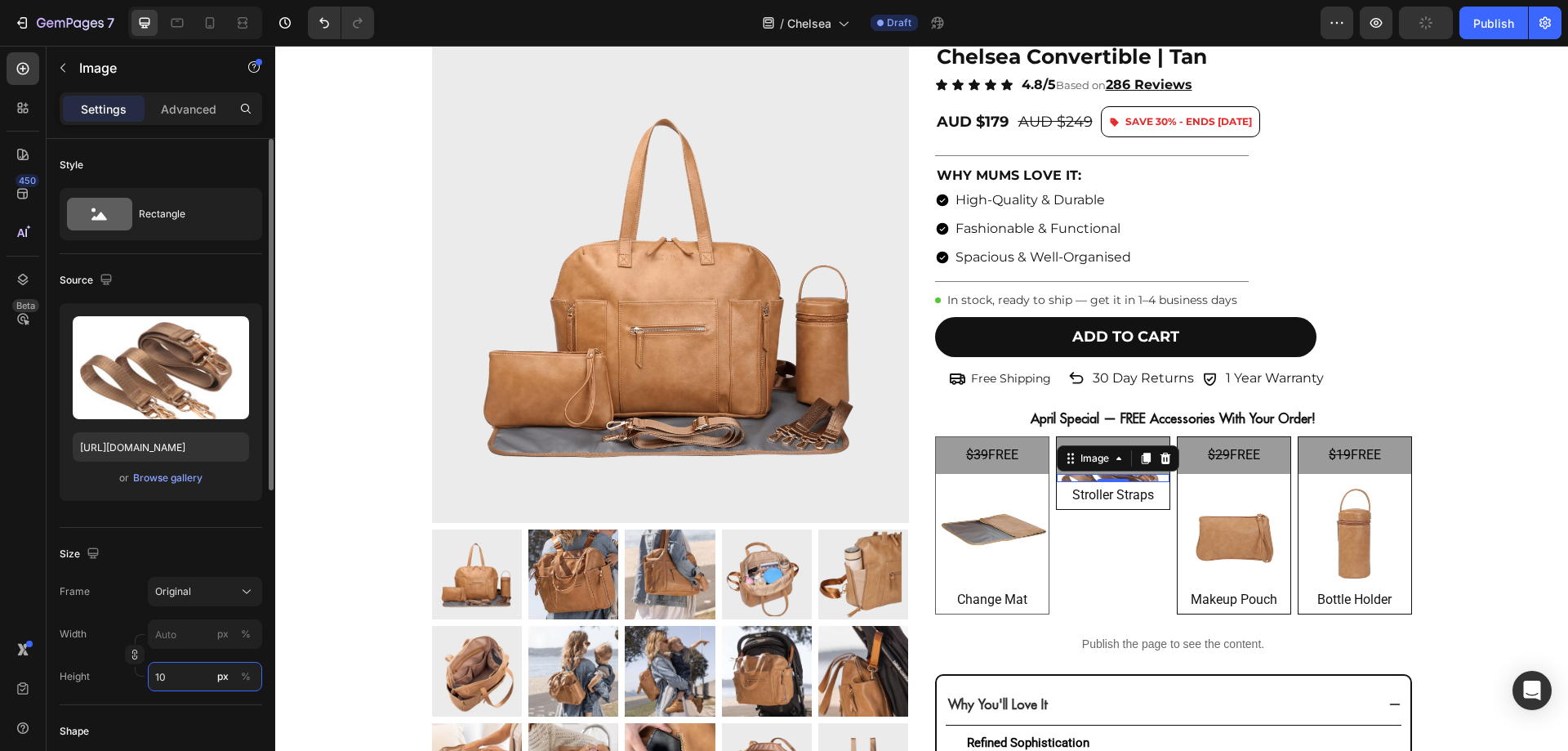
type input "100"
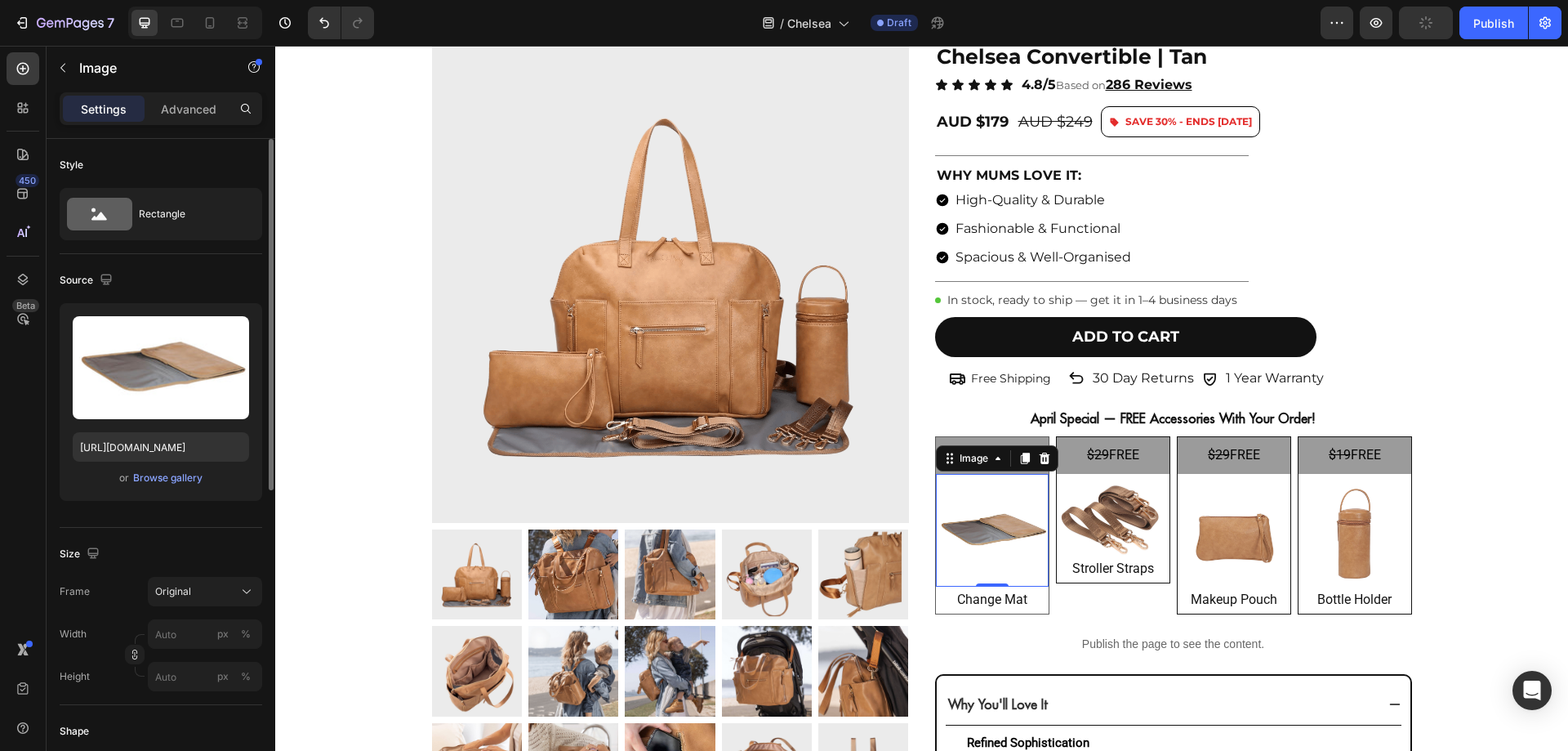
click at [948, 566] on img at bounding box center [992, 530] width 112 height 113
click at [176, 672] on input "px %" at bounding box center [205, 676] width 114 height 29
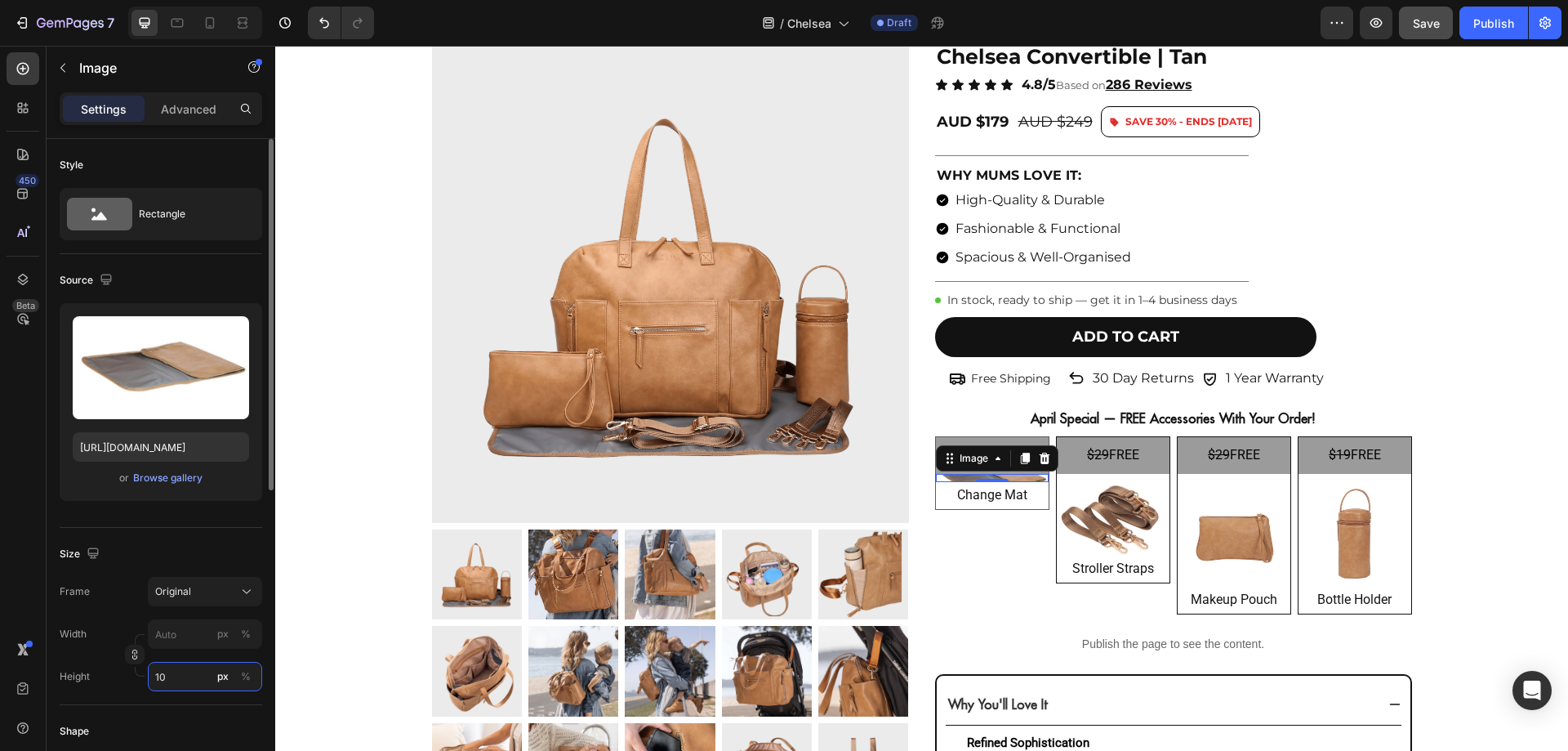
type input "100"
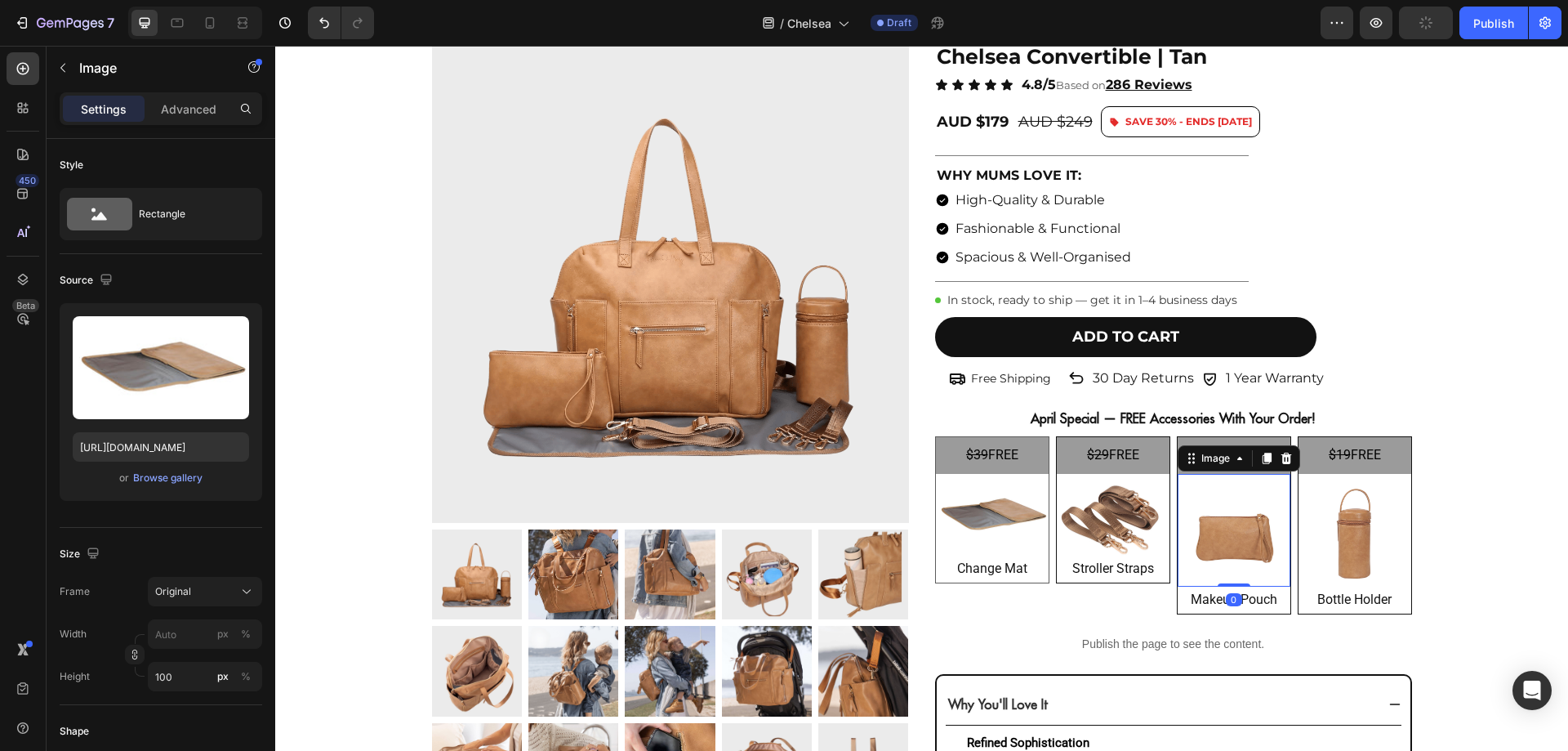
click at [1264, 511] on img at bounding box center [1233, 530] width 112 height 113
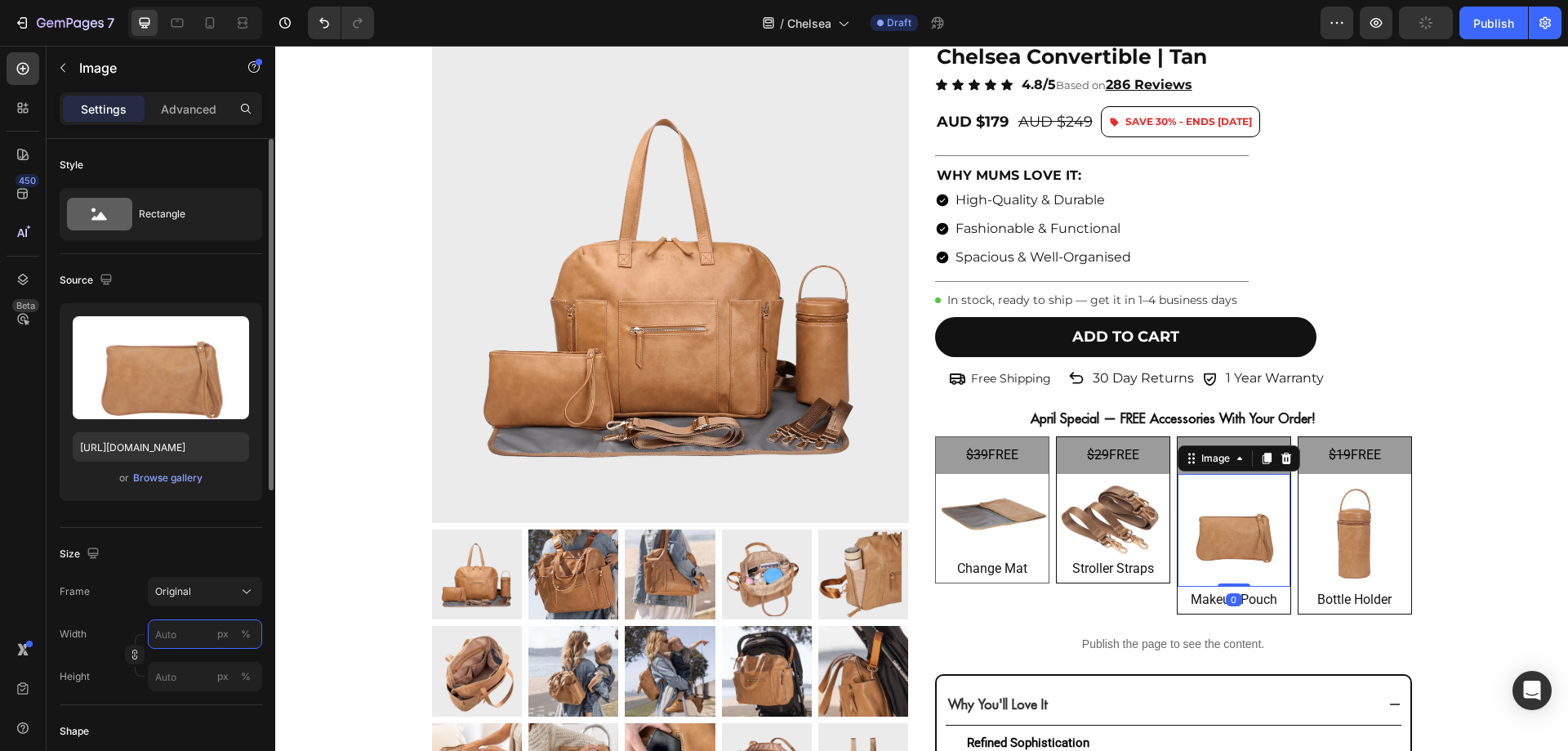
click at [190, 633] on input "px %" at bounding box center [205, 634] width 114 height 29
type input "100"
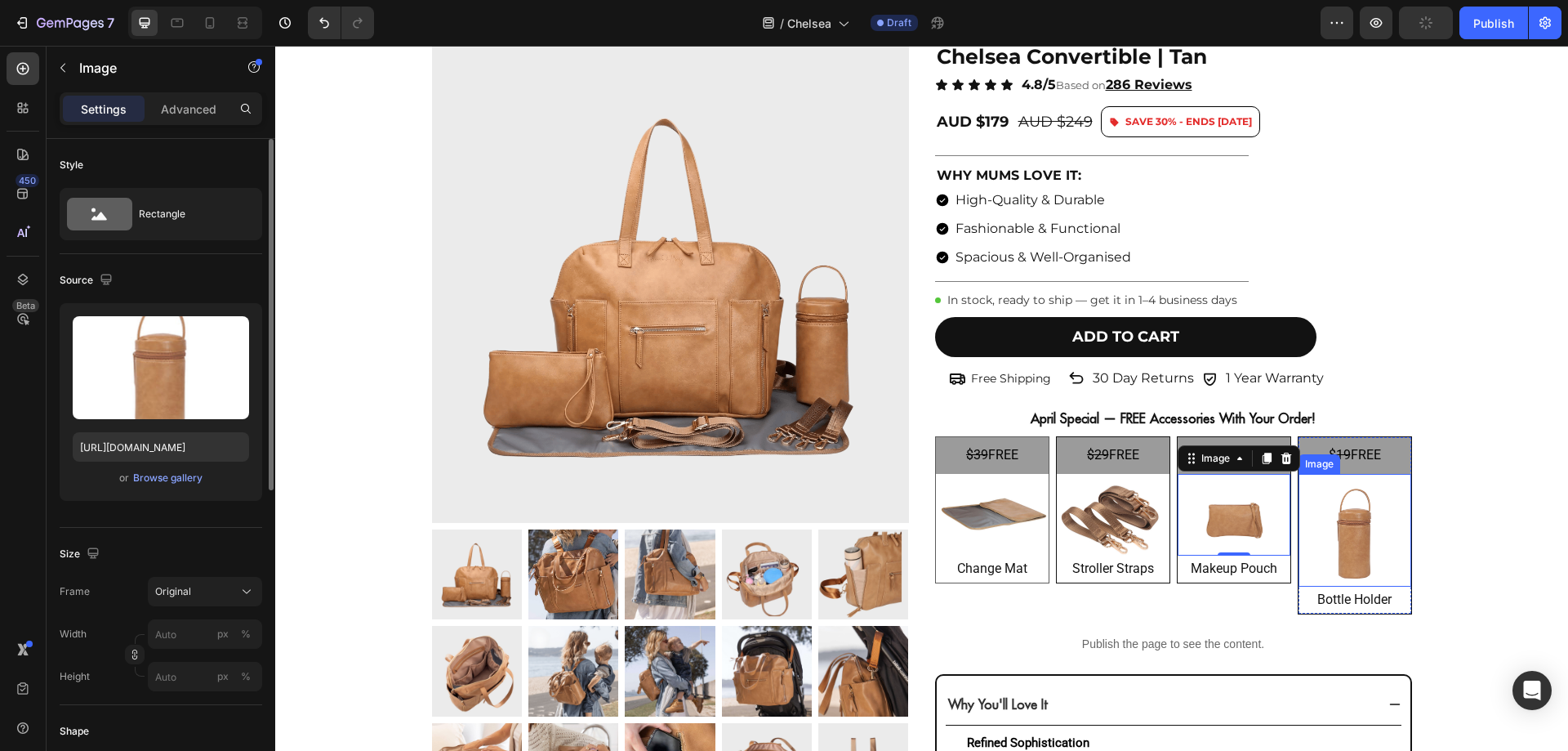
click at [1328, 506] on img at bounding box center [1355, 530] width 112 height 113
click at [173, 643] on input "px %" at bounding box center [205, 634] width 114 height 29
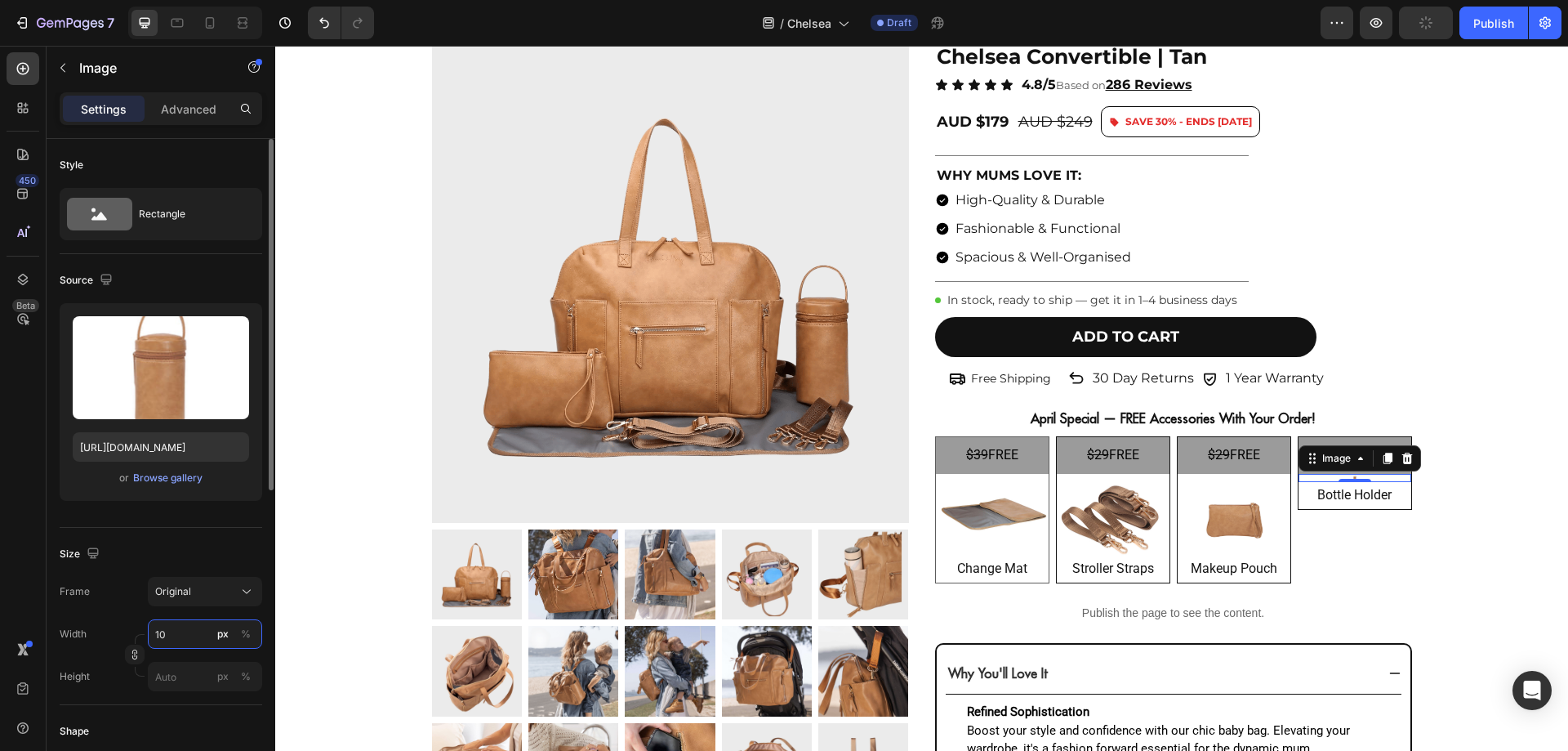
type input "100"
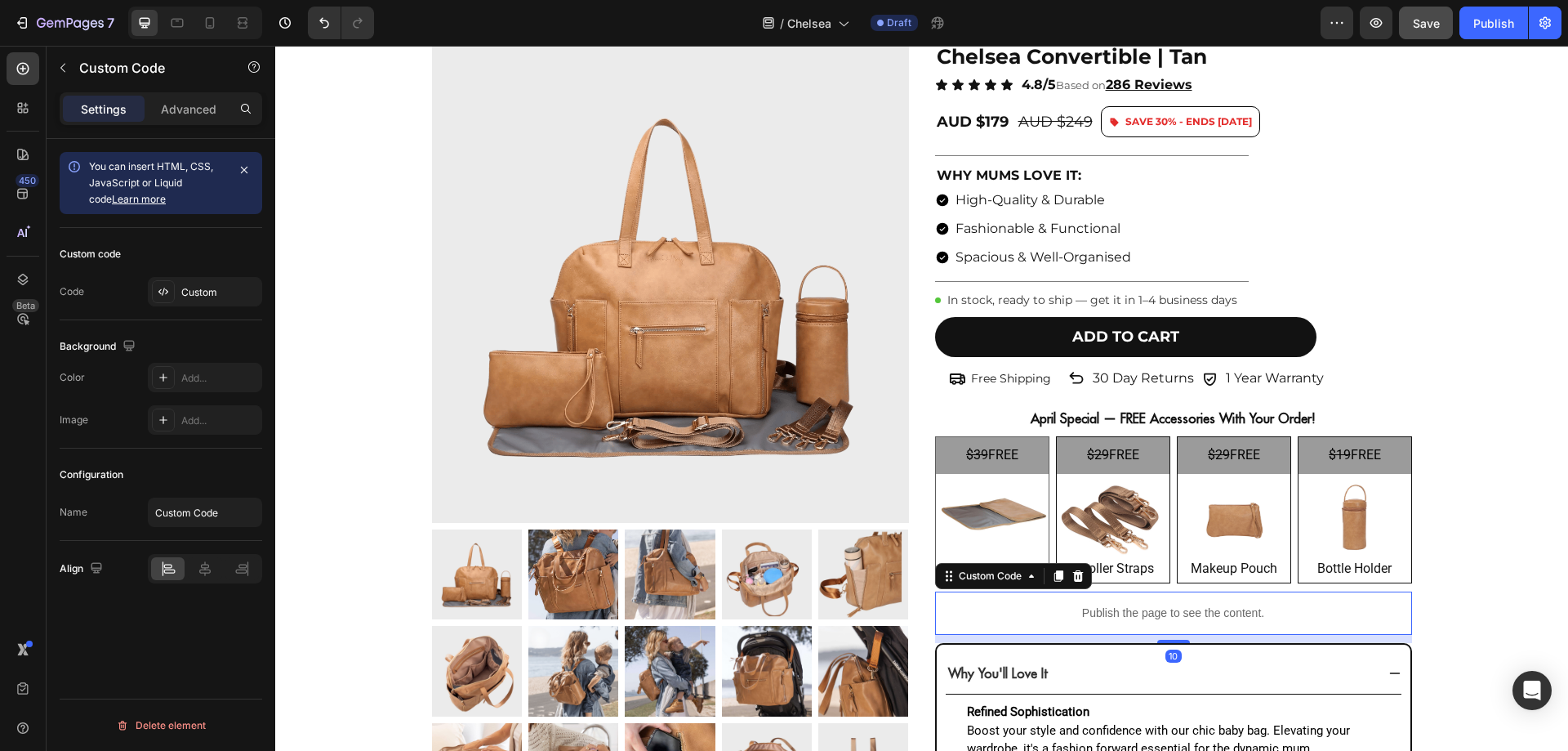
click at [939, 632] on div "Publish the page to see the content." at bounding box center [1173, 613] width 477 height 44
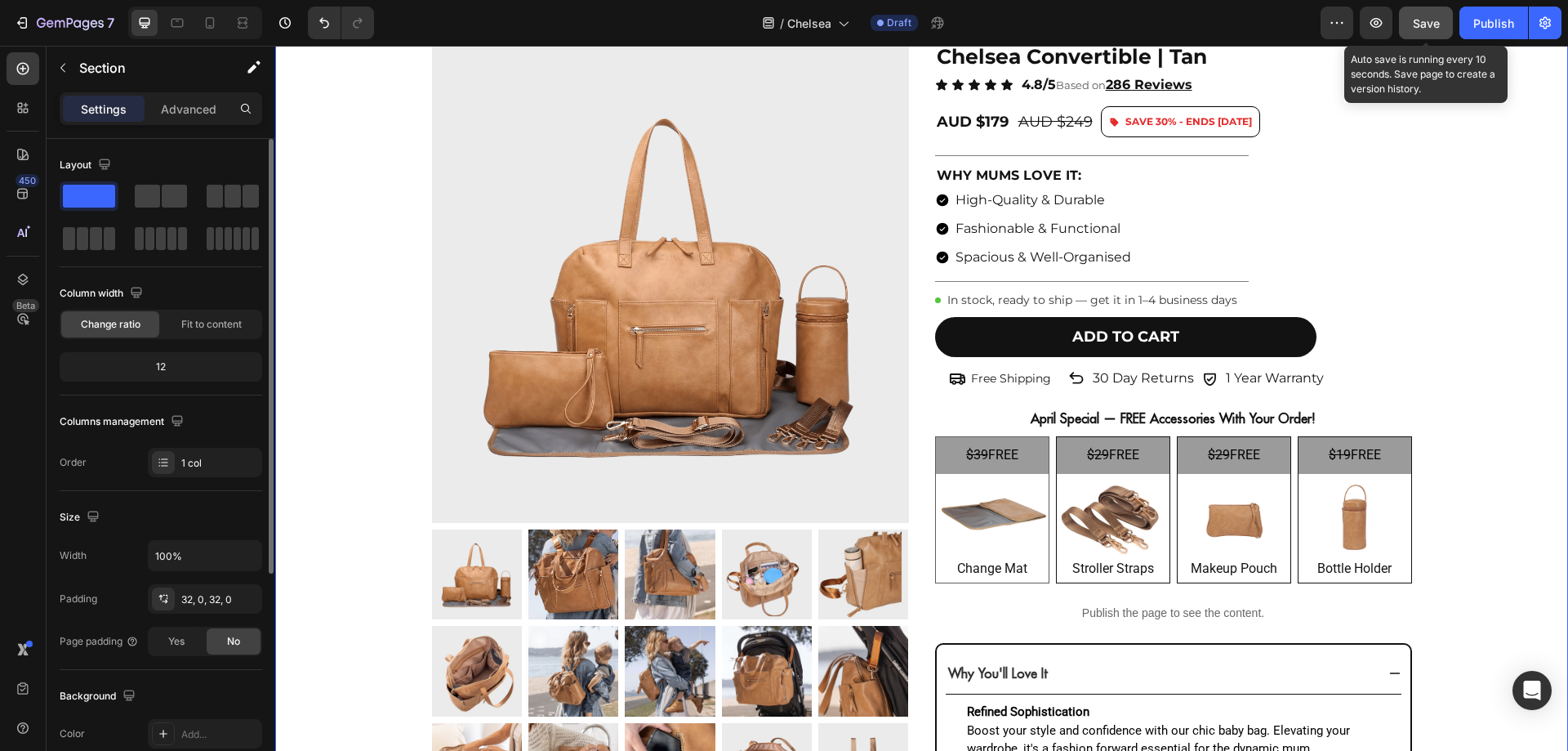
drag, startPoint x: 1428, startPoint y: 17, endPoint x: 1113, endPoint y: 108, distance: 327.9
click at [1428, 17] on span "Save" at bounding box center [1426, 23] width 27 height 14
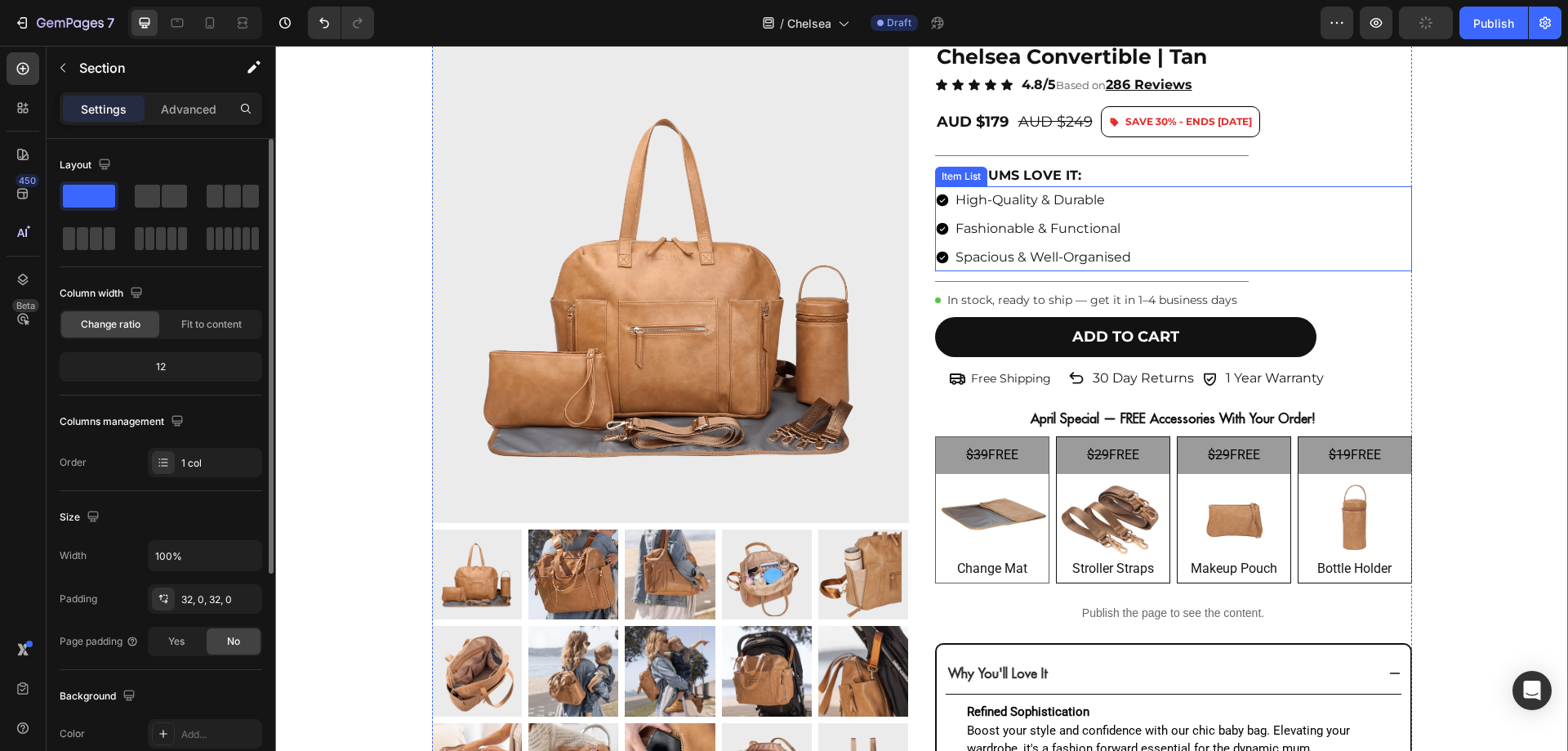
scroll to position [0, 0]
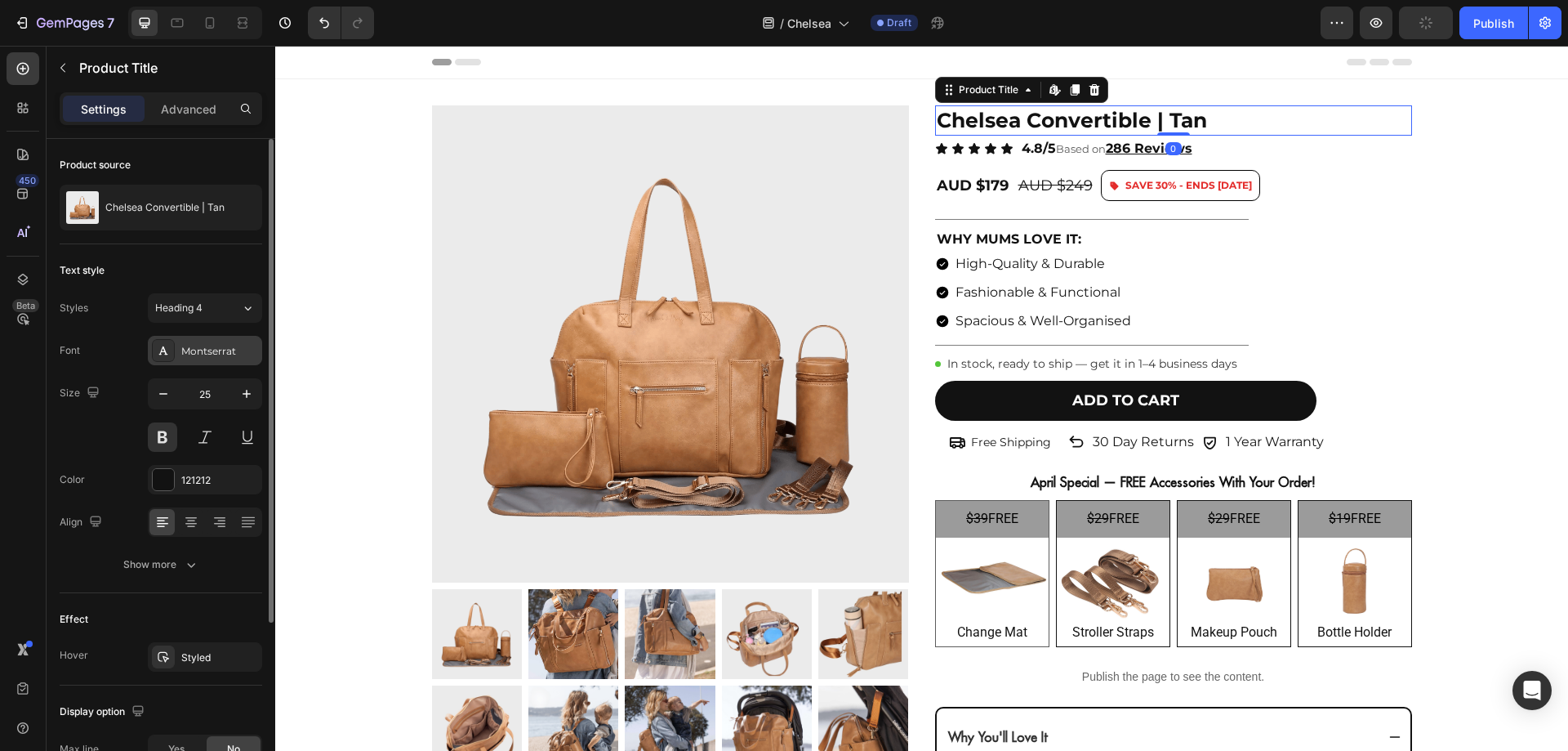
click at [208, 355] on div "Montserrat" at bounding box center [219, 350] width 77 height 15
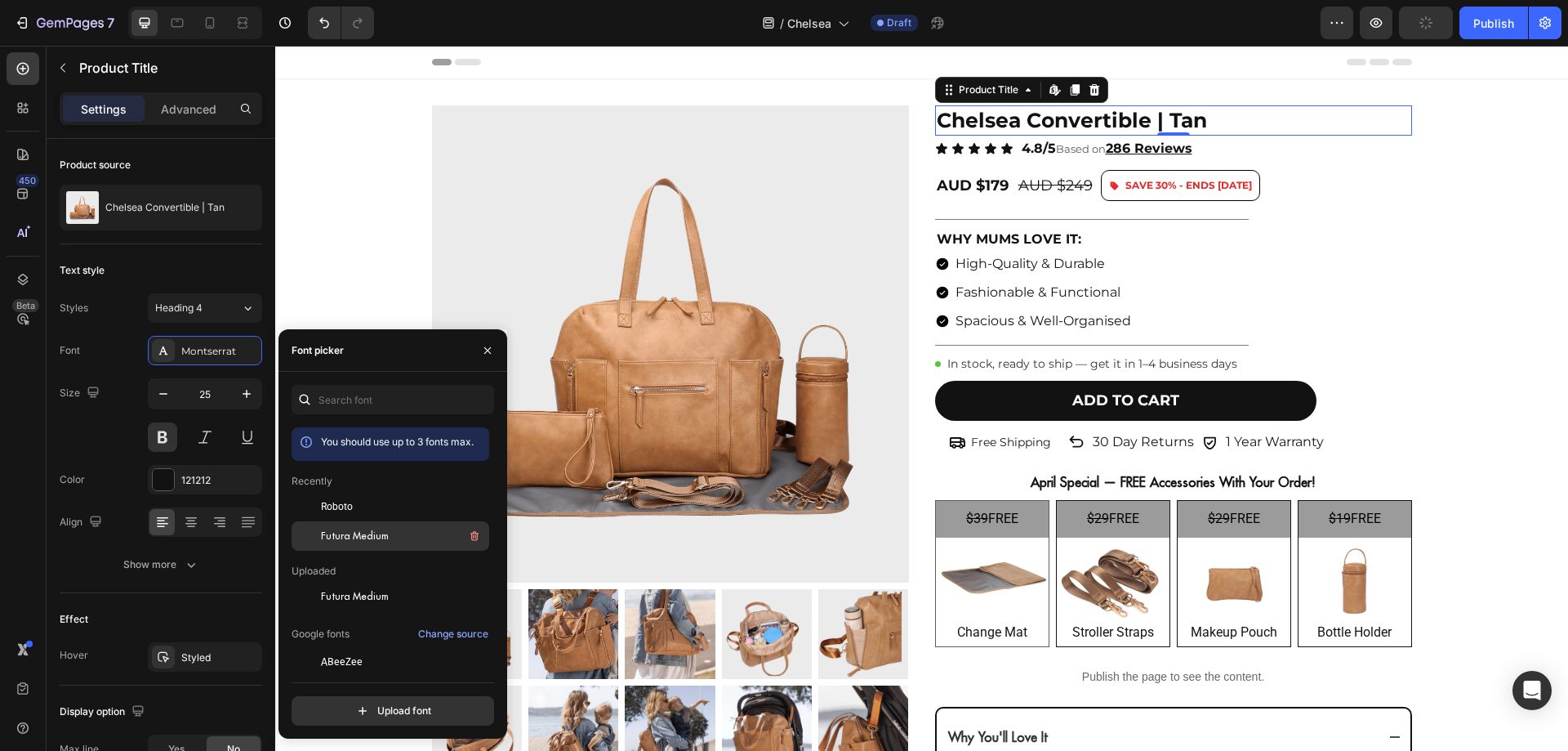
click at [370, 533] on span "Futura Medium" at bounding box center [355, 536] width 68 height 15
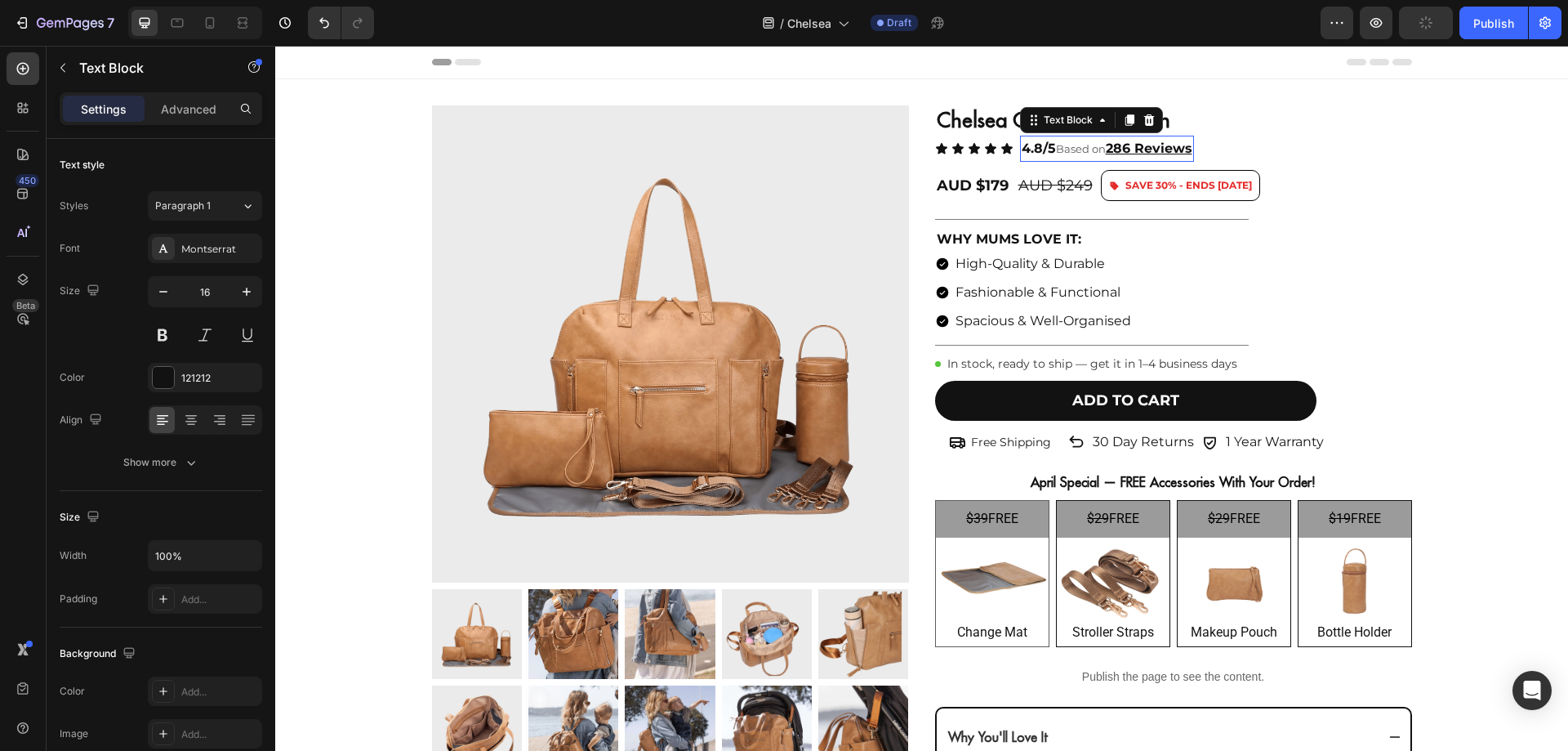
click at [1107, 149] on u "286 Reviews" at bounding box center [1148, 148] width 86 height 16
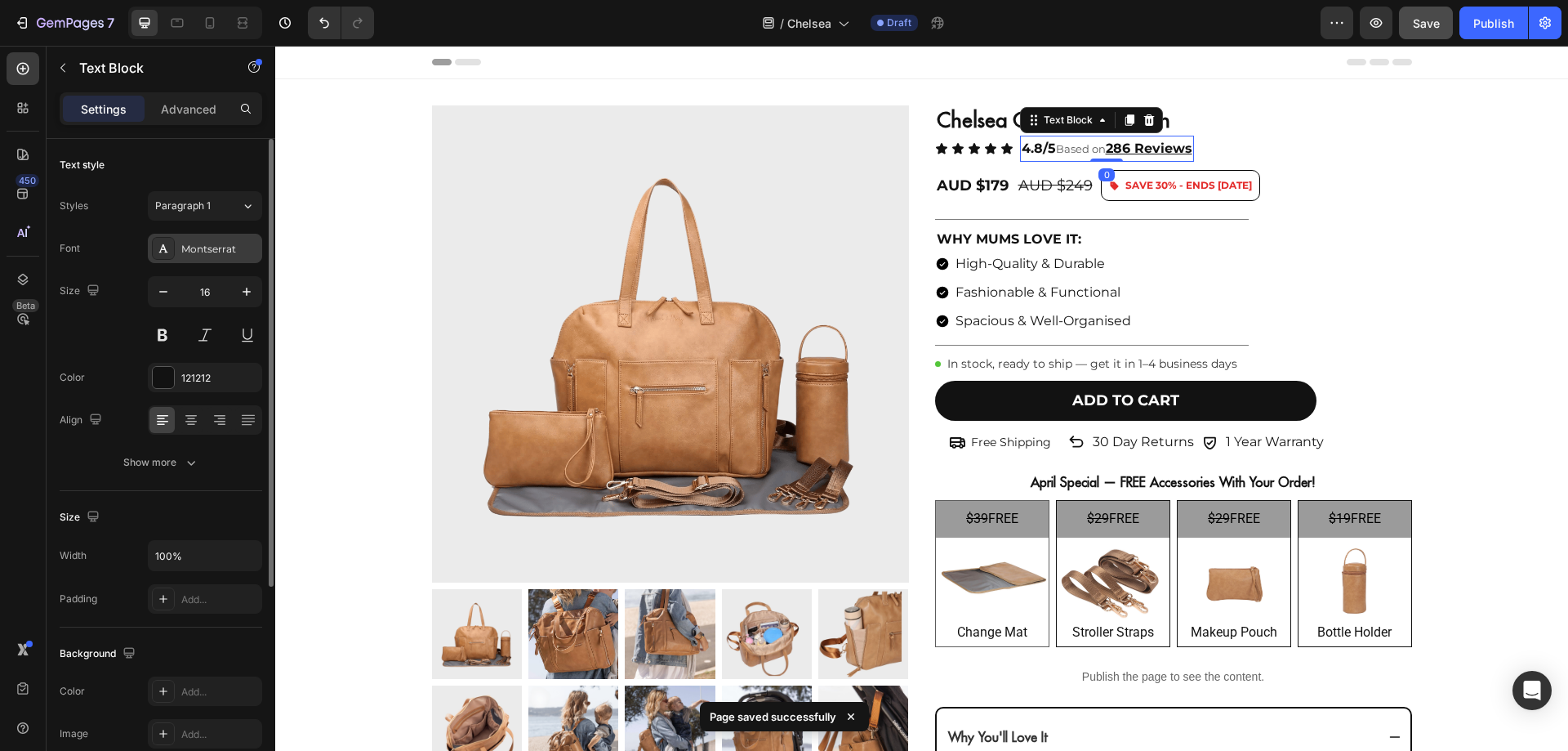
click at [199, 250] on div "Montserrat" at bounding box center [219, 248] width 77 height 15
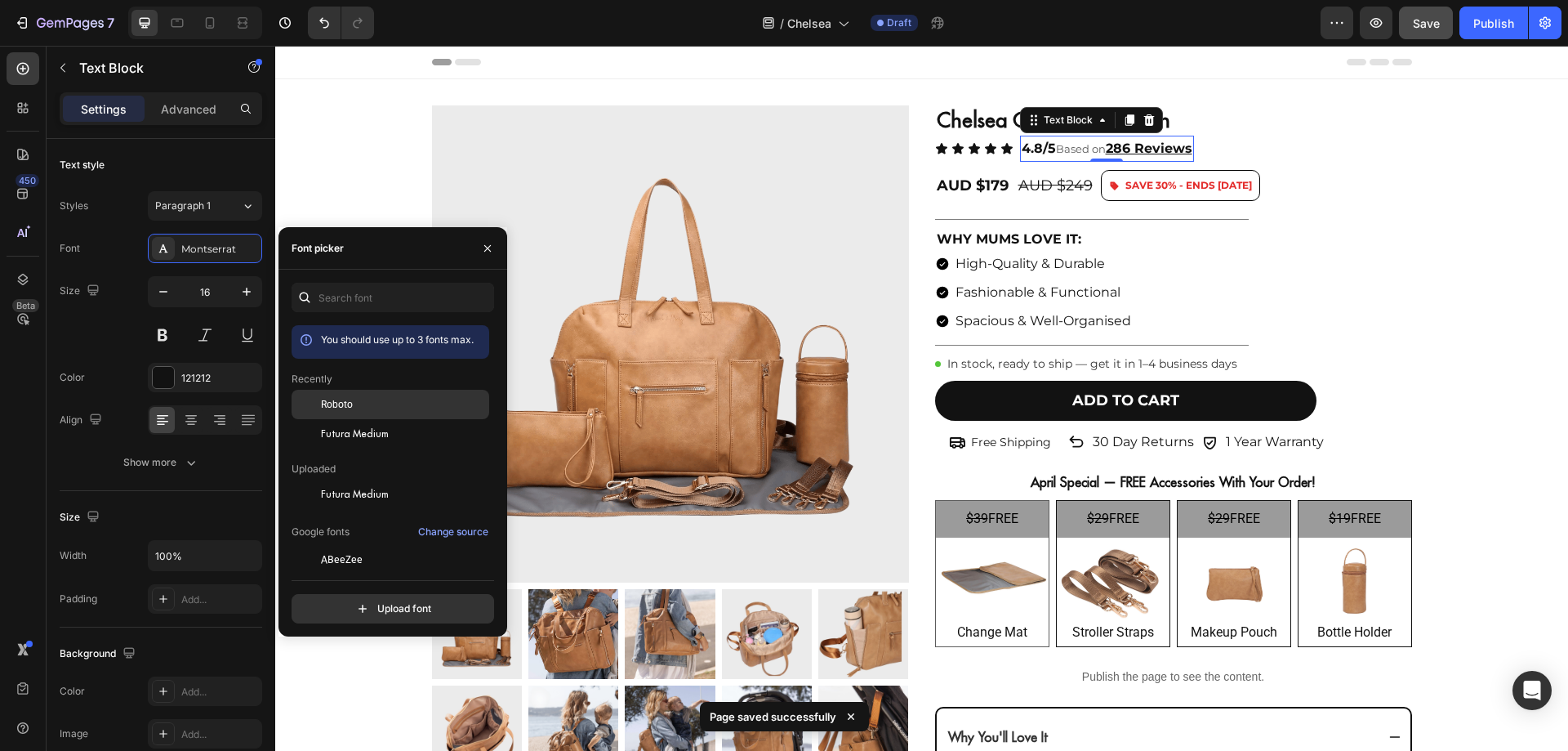
click at [335, 402] on span "Roboto" at bounding box center [336, 404] width 32 height 15
click at [491, 248] on icon "button" at bounding box center [487, 247] width 13 height 13
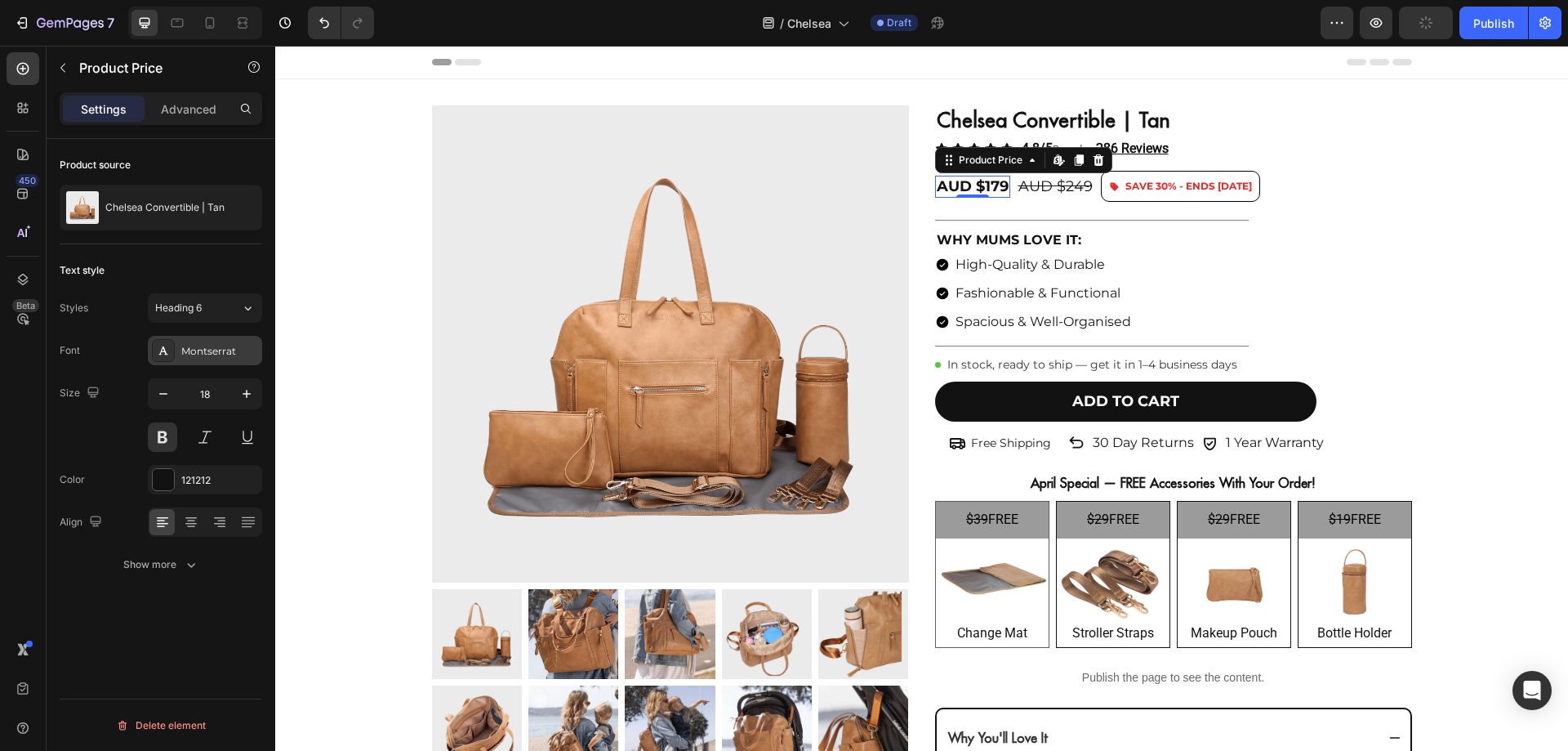
click at [220, 354] on div "Montserrat" at bounding box center [219, 350] width 77 height 15
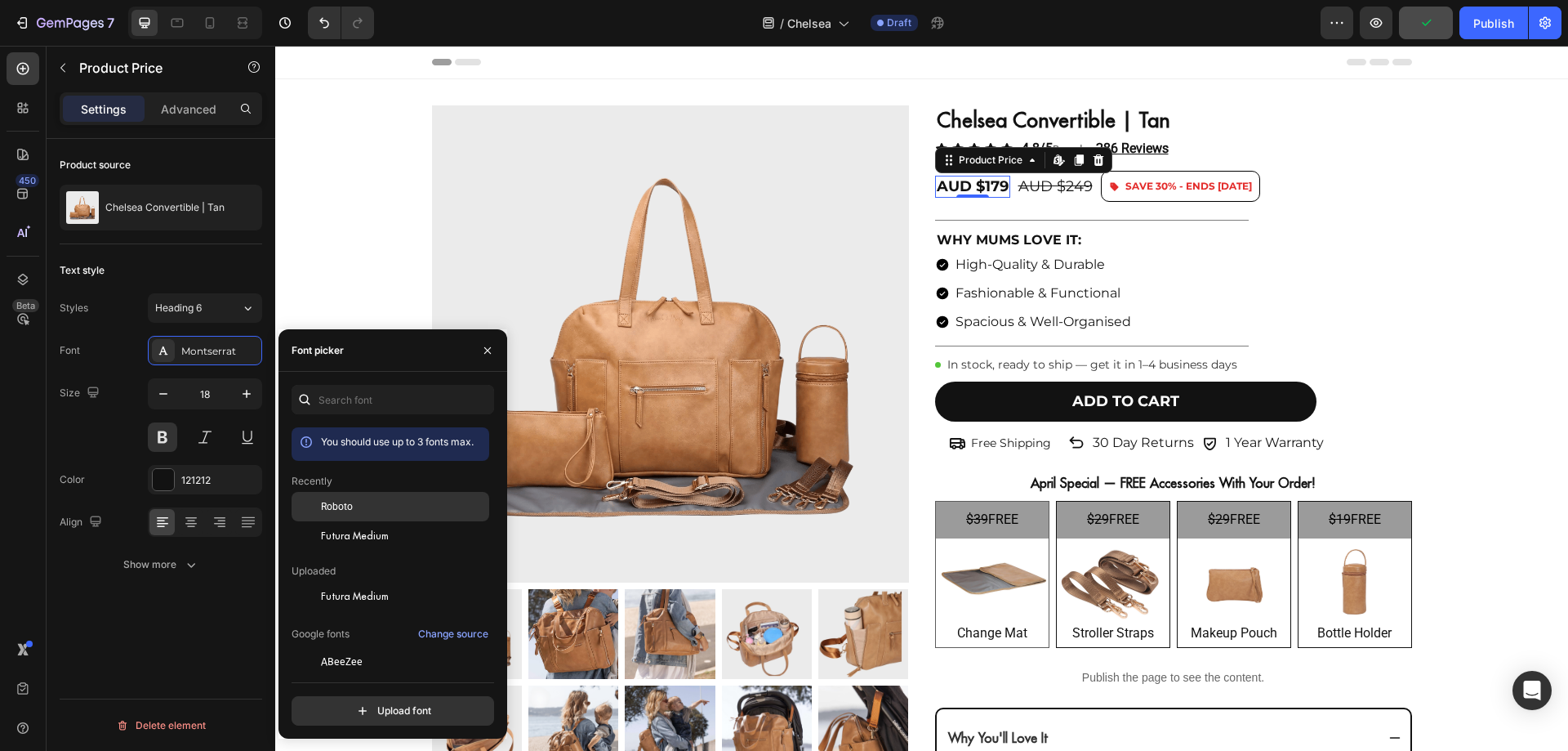
drag, startPoint x: 345, startPoint y: 504, endPoint x: 474, endPoint y: 203, distance: 327.5
click at [345, 504] on span "Roboto" at bounding box center [336, 506] width 32 height 15
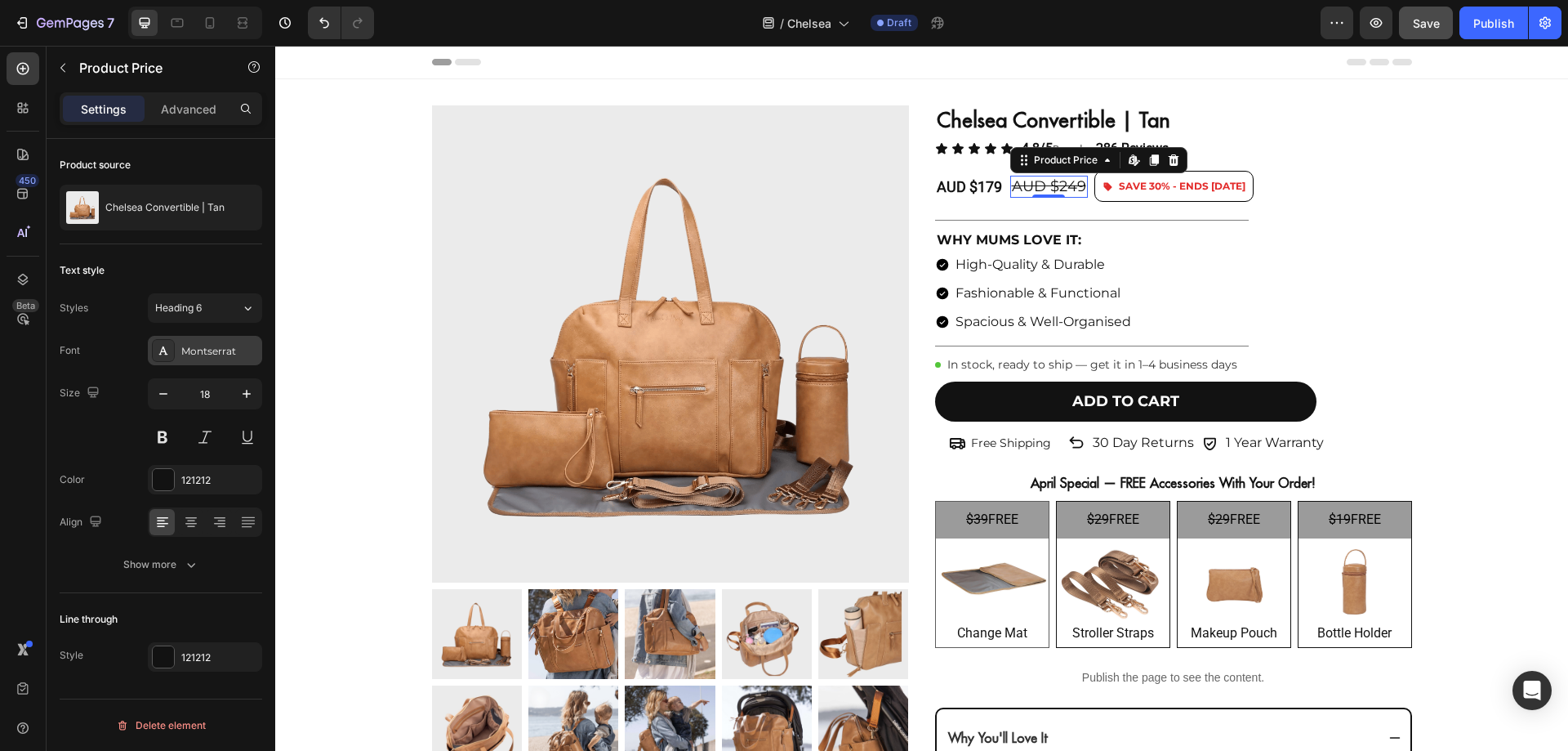
click at [195, 359] on div "Montserrat" at bounding box center [205, 350] width 114 height 29
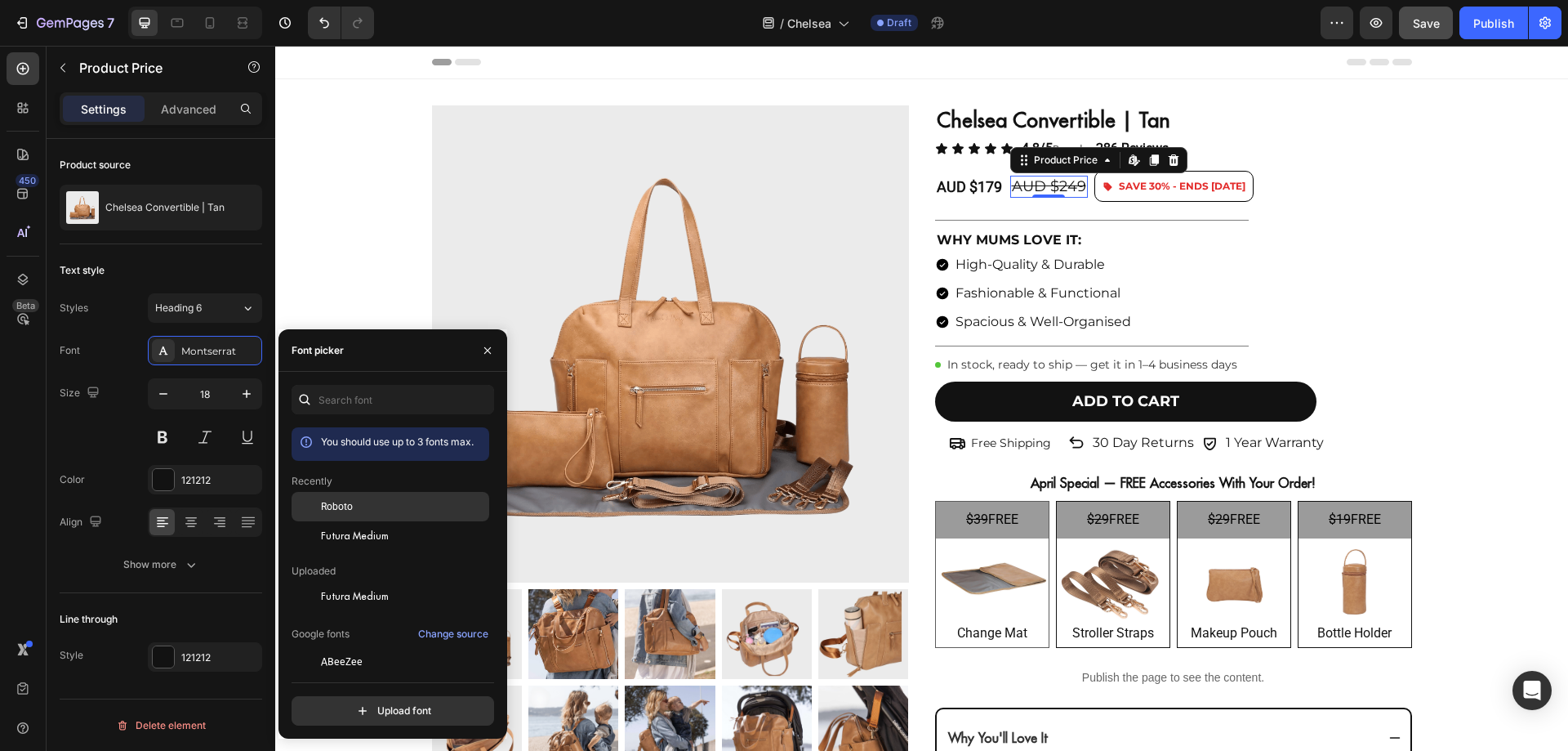
drag, startPoint x: 328, startPoint y: 505, endPoint x: 662, endPoint y: 186, distance: 461.9
click at [328, 505] on span "Roboto" at bounding box center [336, 506] width 32 height 15
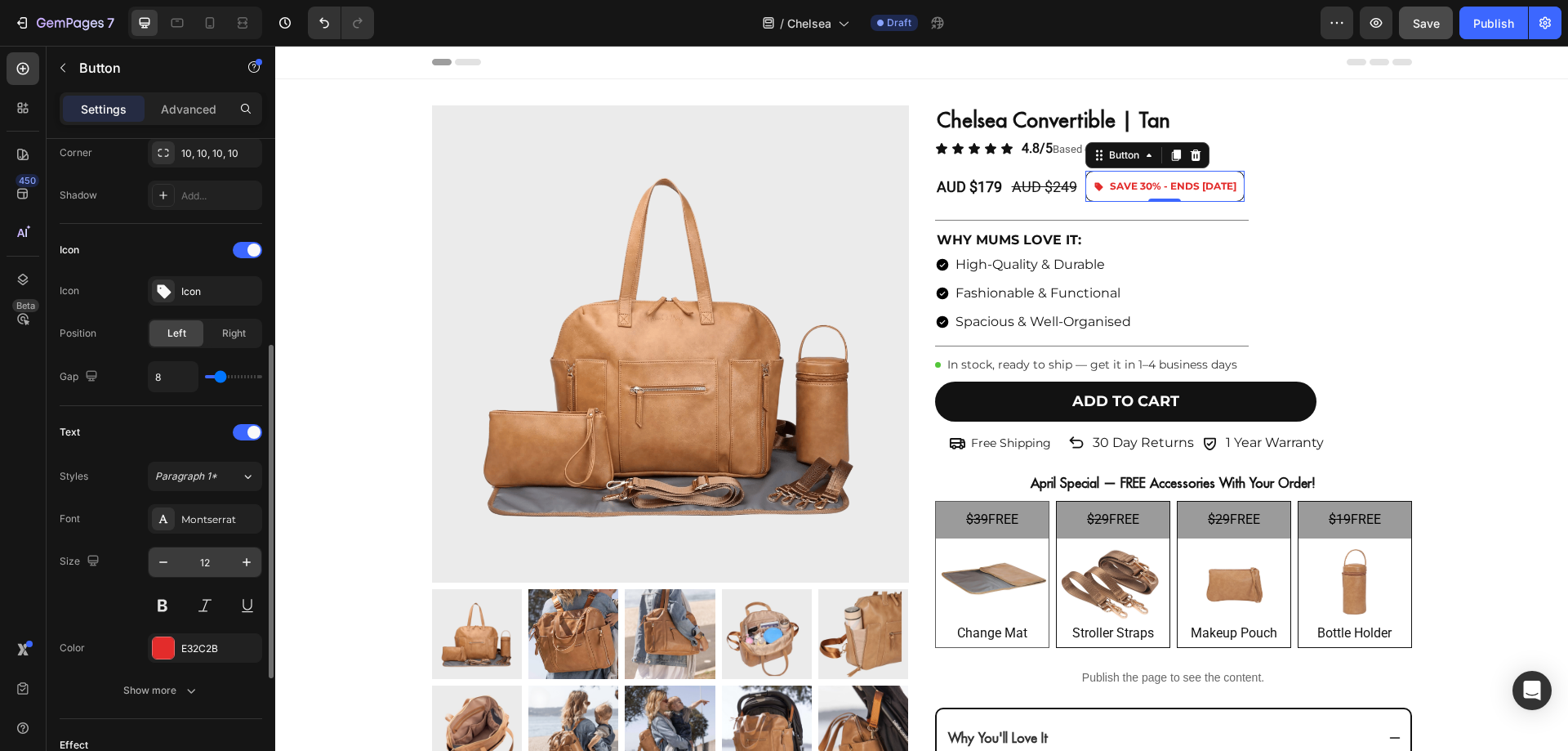
scroll to position [408, 0]
click at [209, 524] on div "Montserrat" at bounding box center [219, 518] width 77 height 15
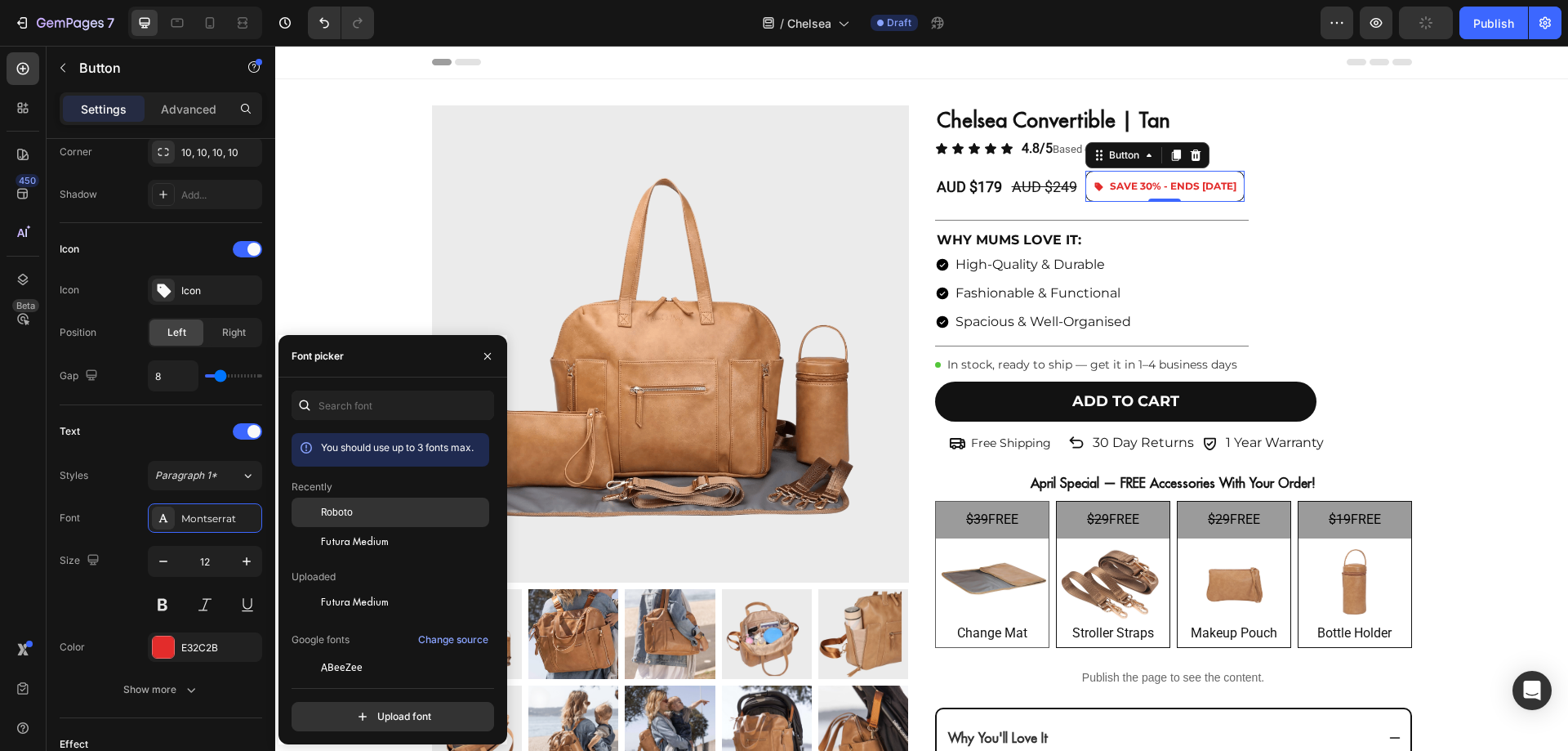
click at [369, 504] on div "Roboto" at bounding box center [391, 512] width 198 height 29
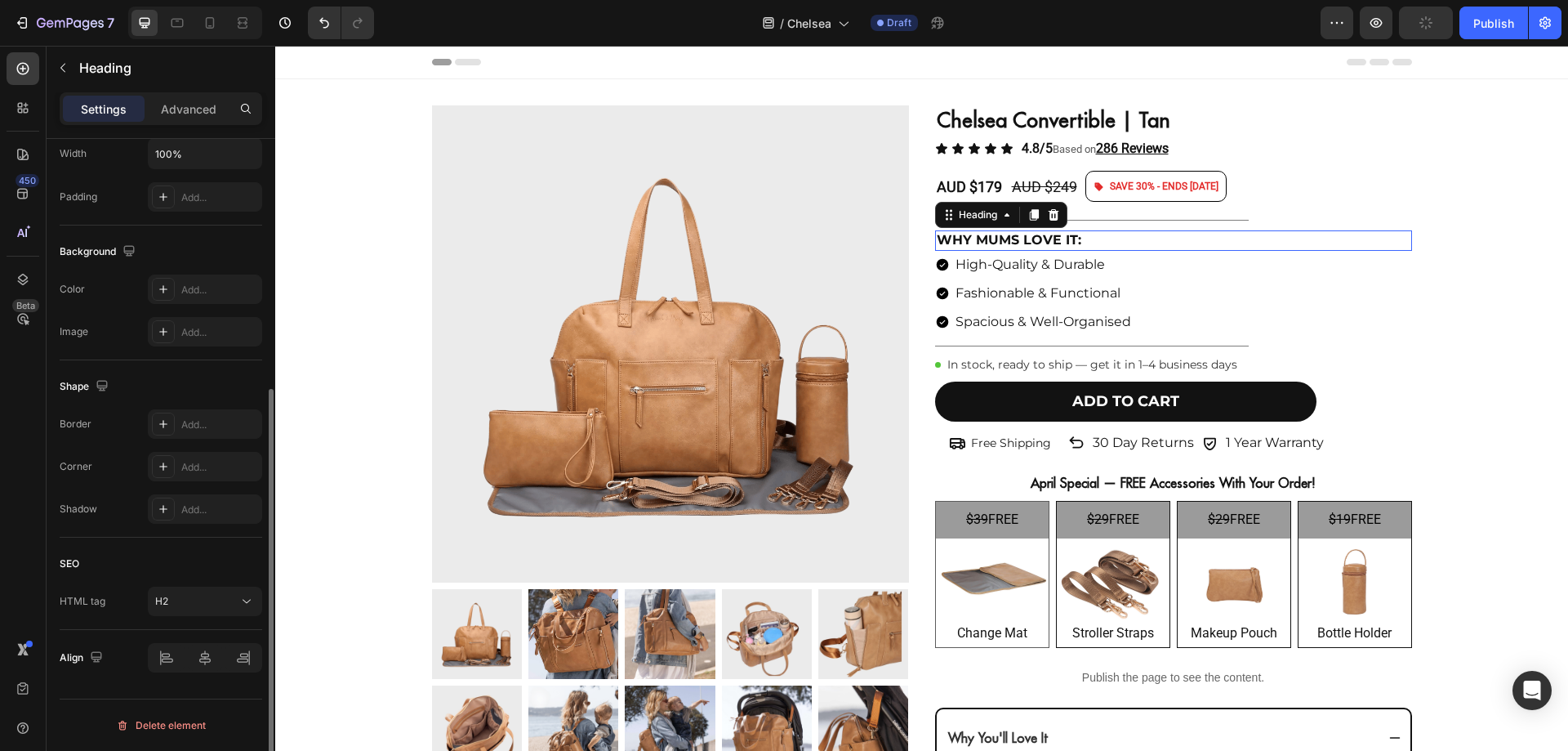
scroll to position [0, 0]
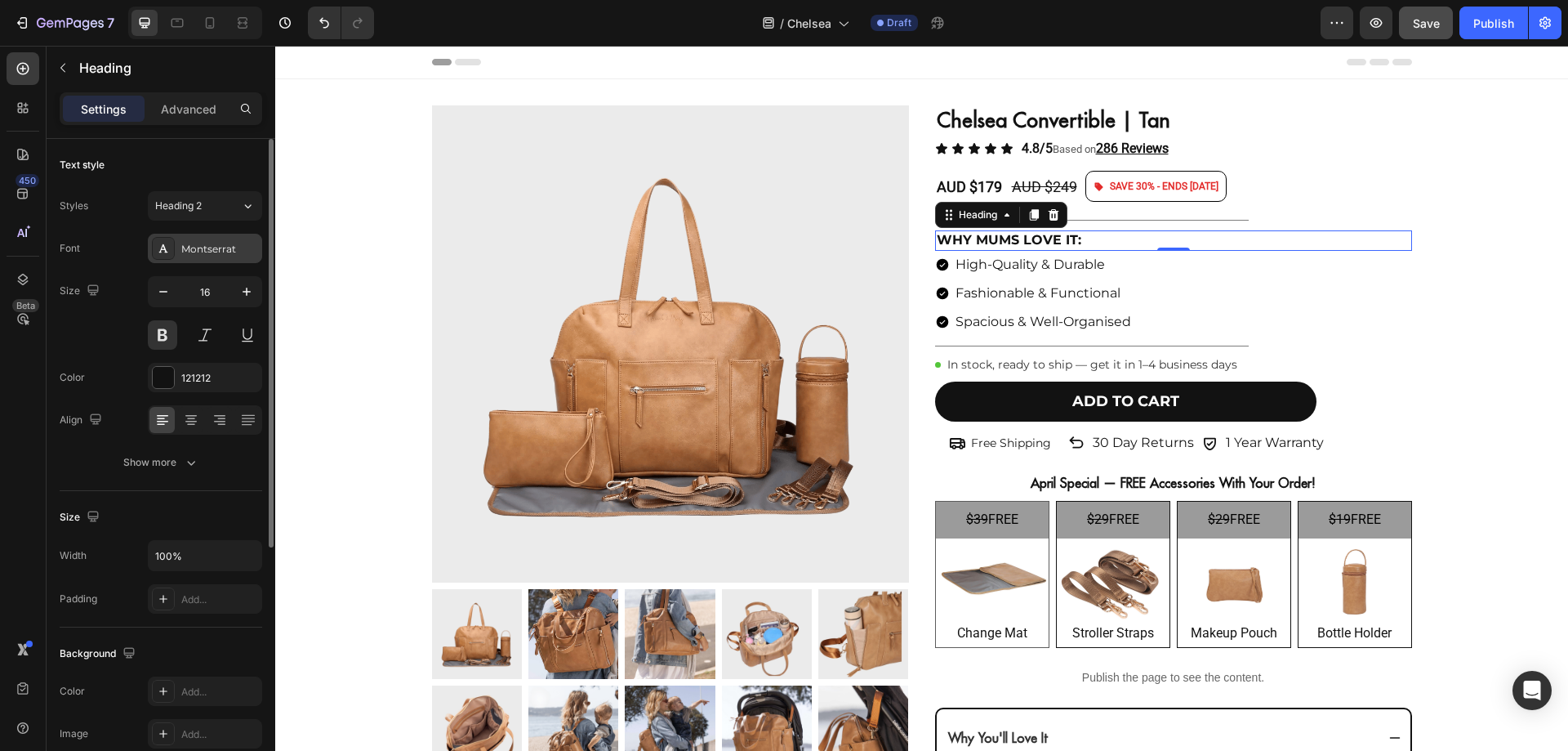
click at [185, 245] on div "Montserrat" at bounding box center [219, 248] width 77 height 15
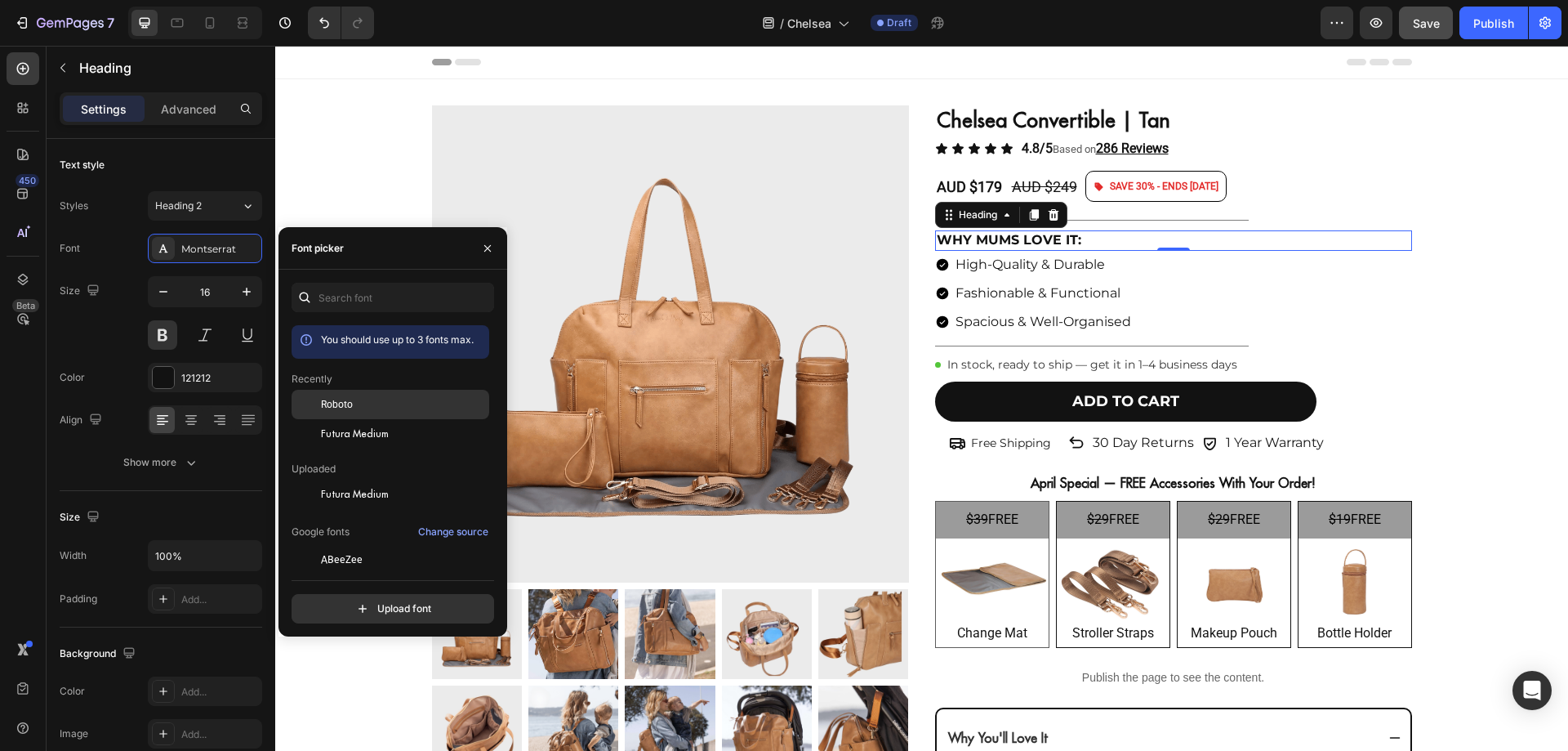
click at [326, 407] on span "Roboto" at bounding box center [336, 404] width 32 height 15
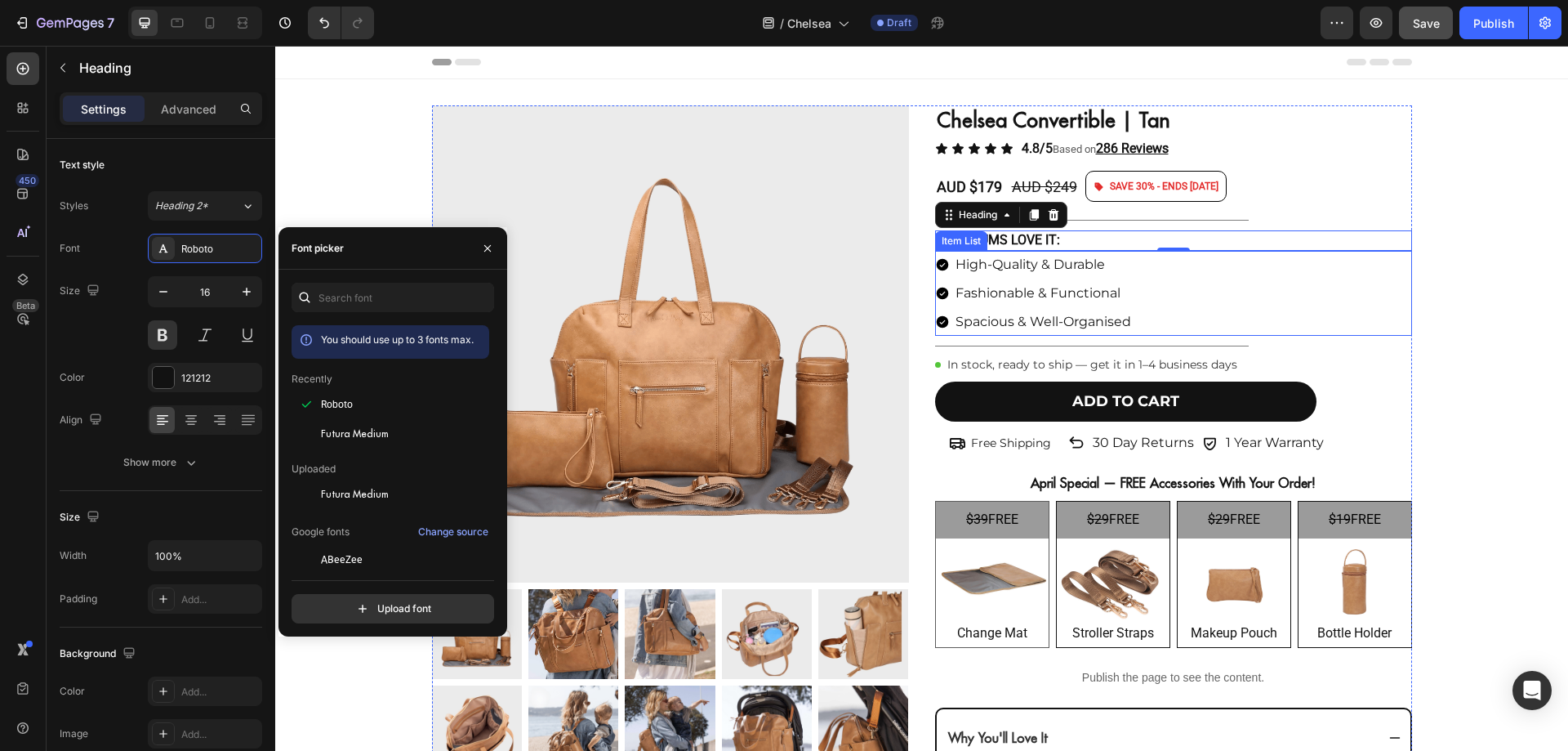
click at [1210, 302] on div "High-Quality & Durable Fashionable & Functional Spacious & Well-Organised" at bounding box center [1173, 293] width 477 height 85
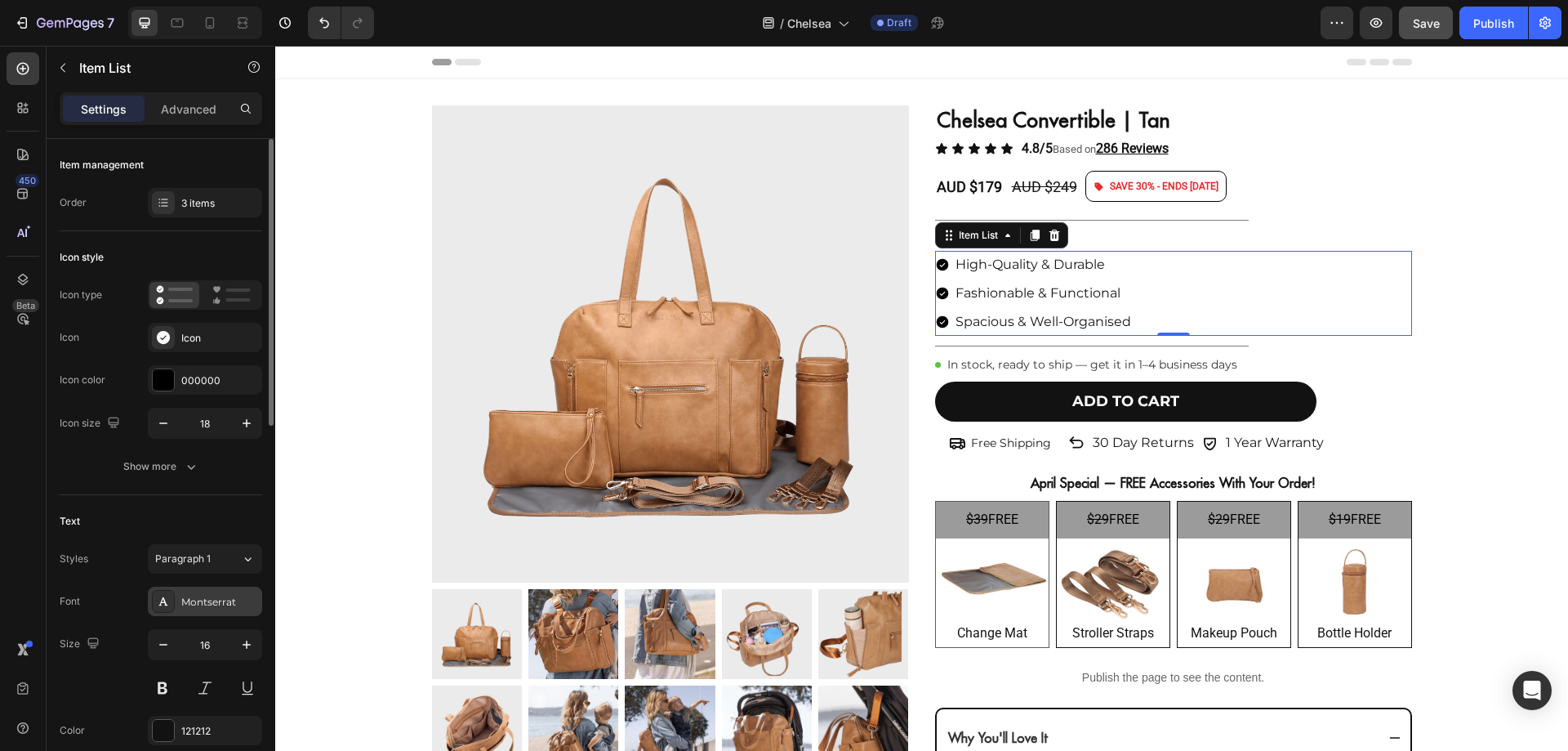
click at [188, 587] on div "Montserrat" at bounding box center [205, 602] width 114 height 29
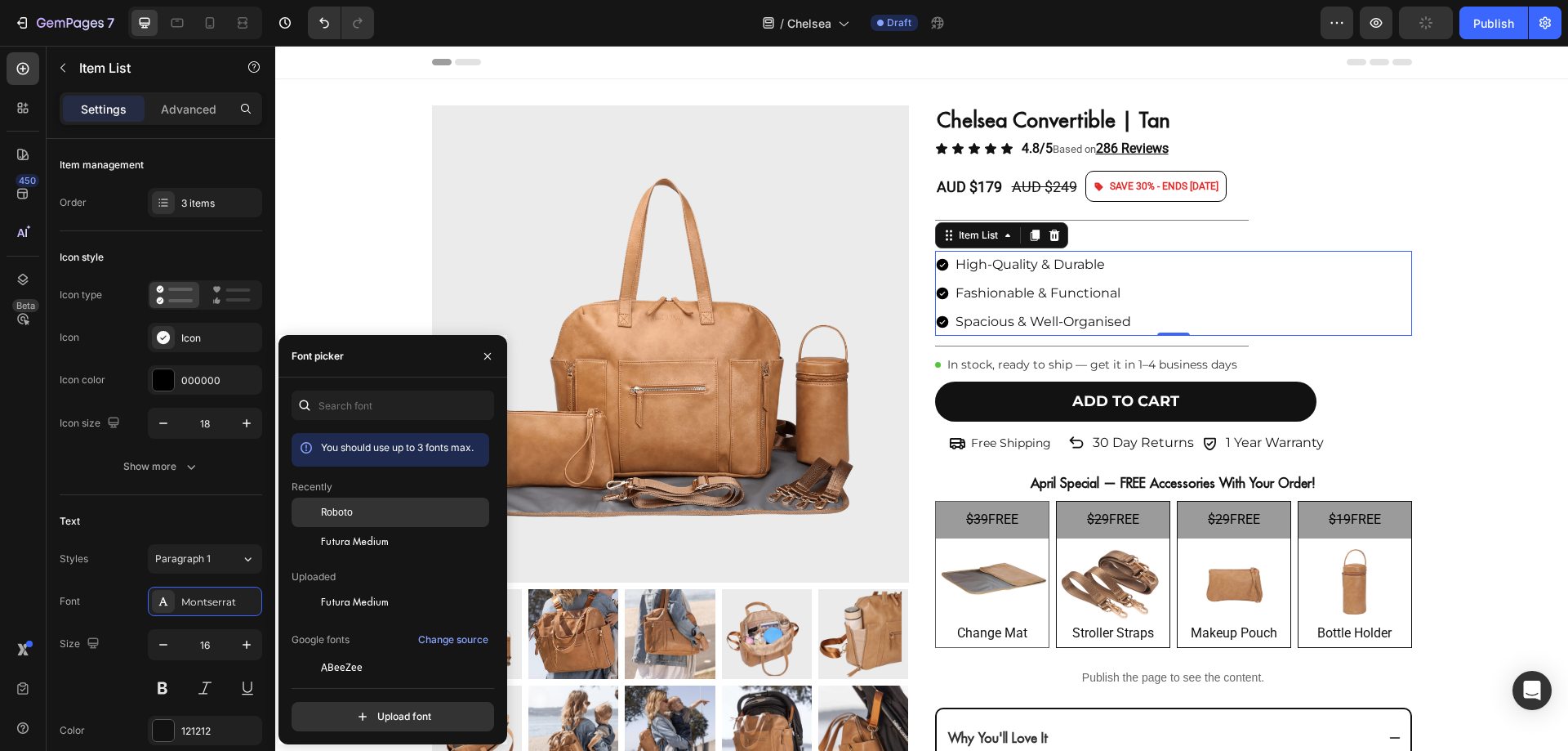
click at [319, 509] on div at bounding box center [306, 512] width 29 height 29
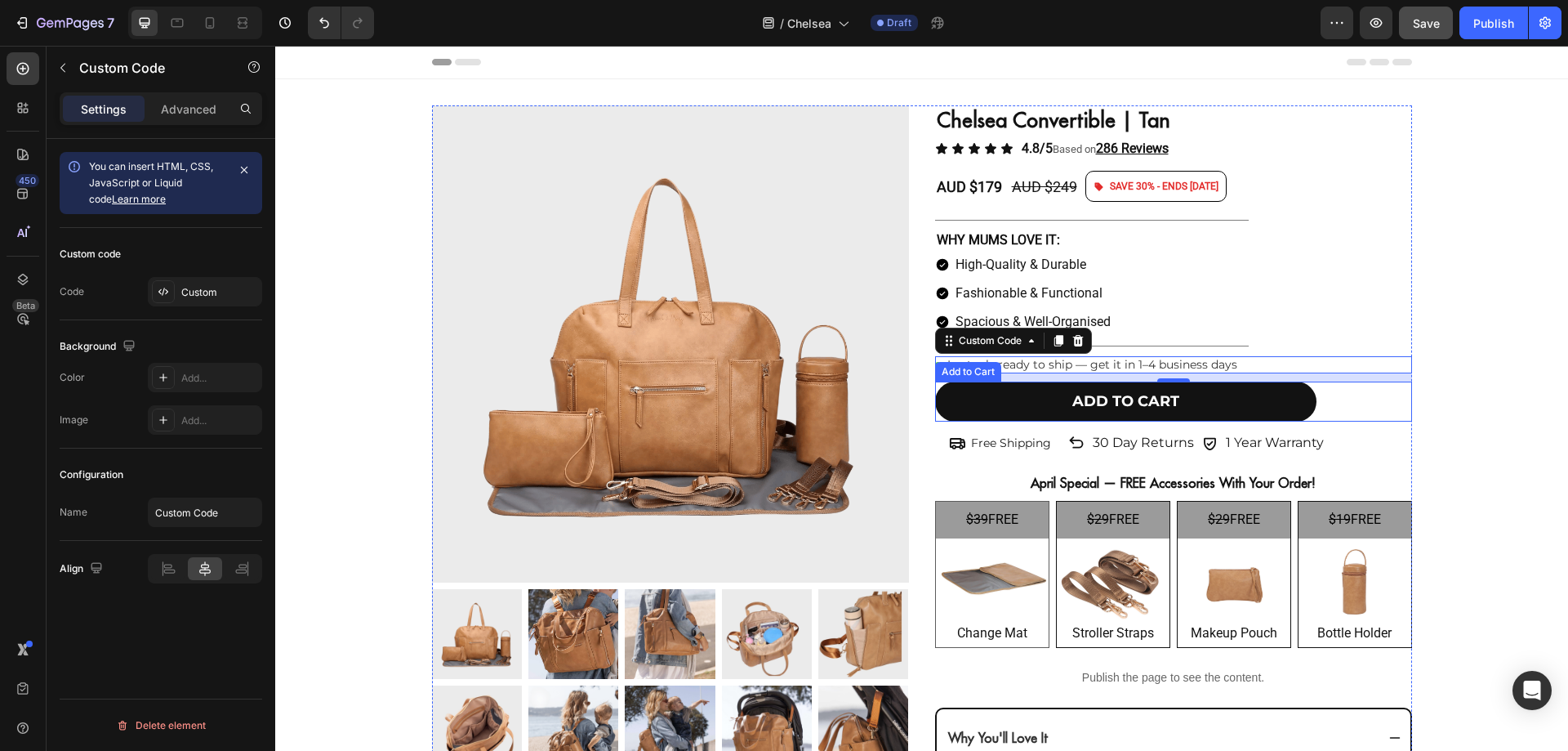
click at [1175, 396] on button "ADD TO CART" at bounding box center [1125, 401] width 381 height 39
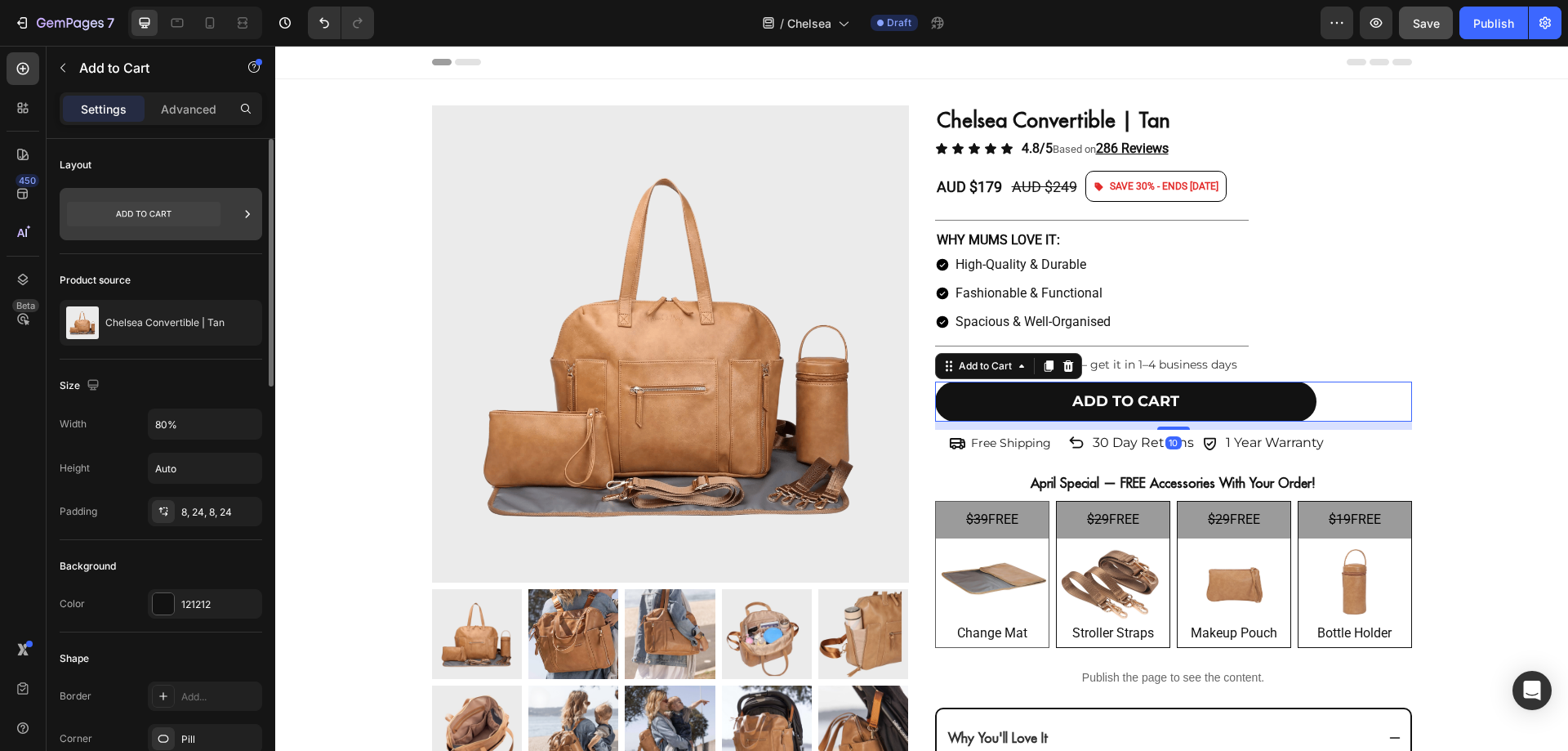
click at [231, 217] on div at bounding box center [160, 214] width 203 height 52
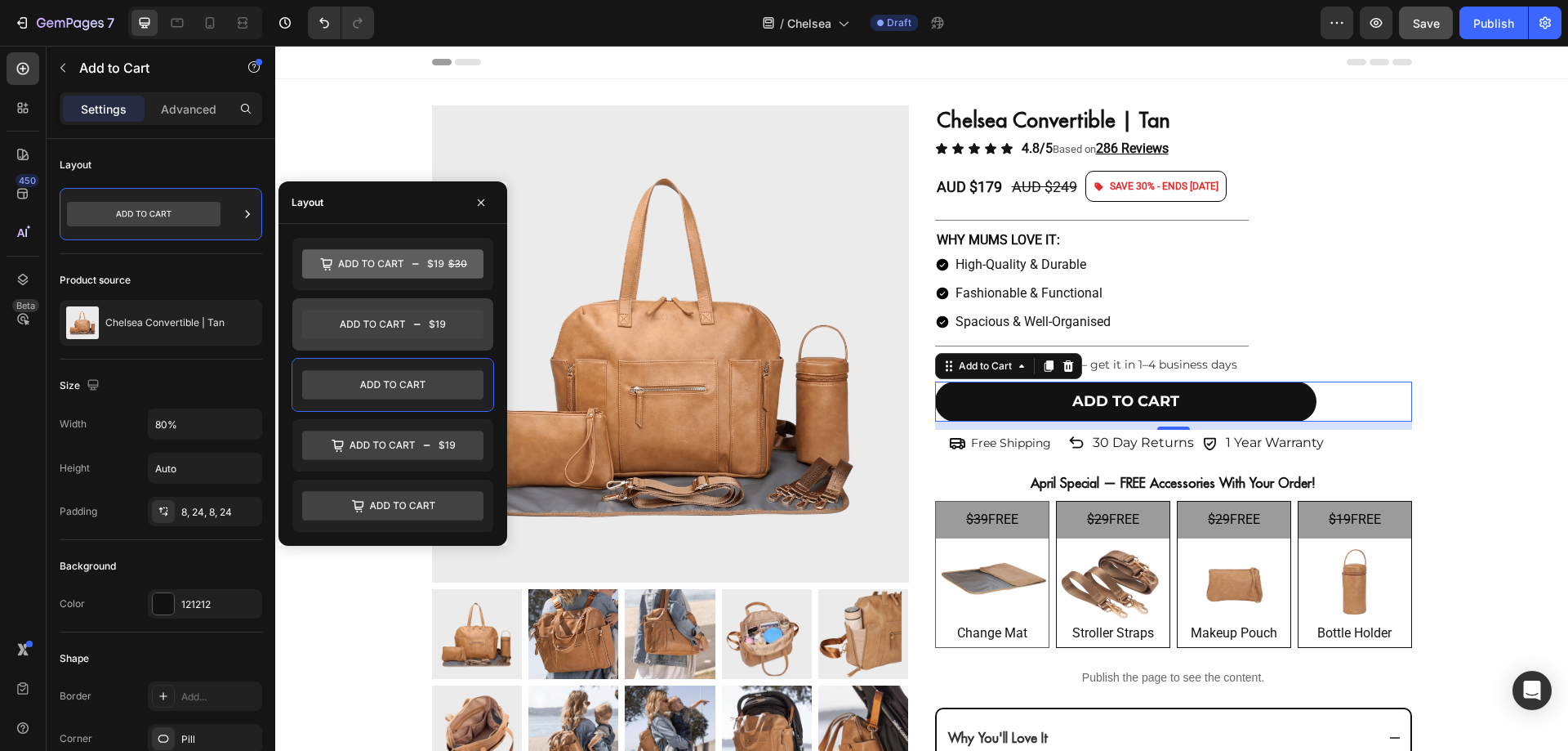
click at [429, 319] on icon at bounding box center [393, 324] width 181 height 29
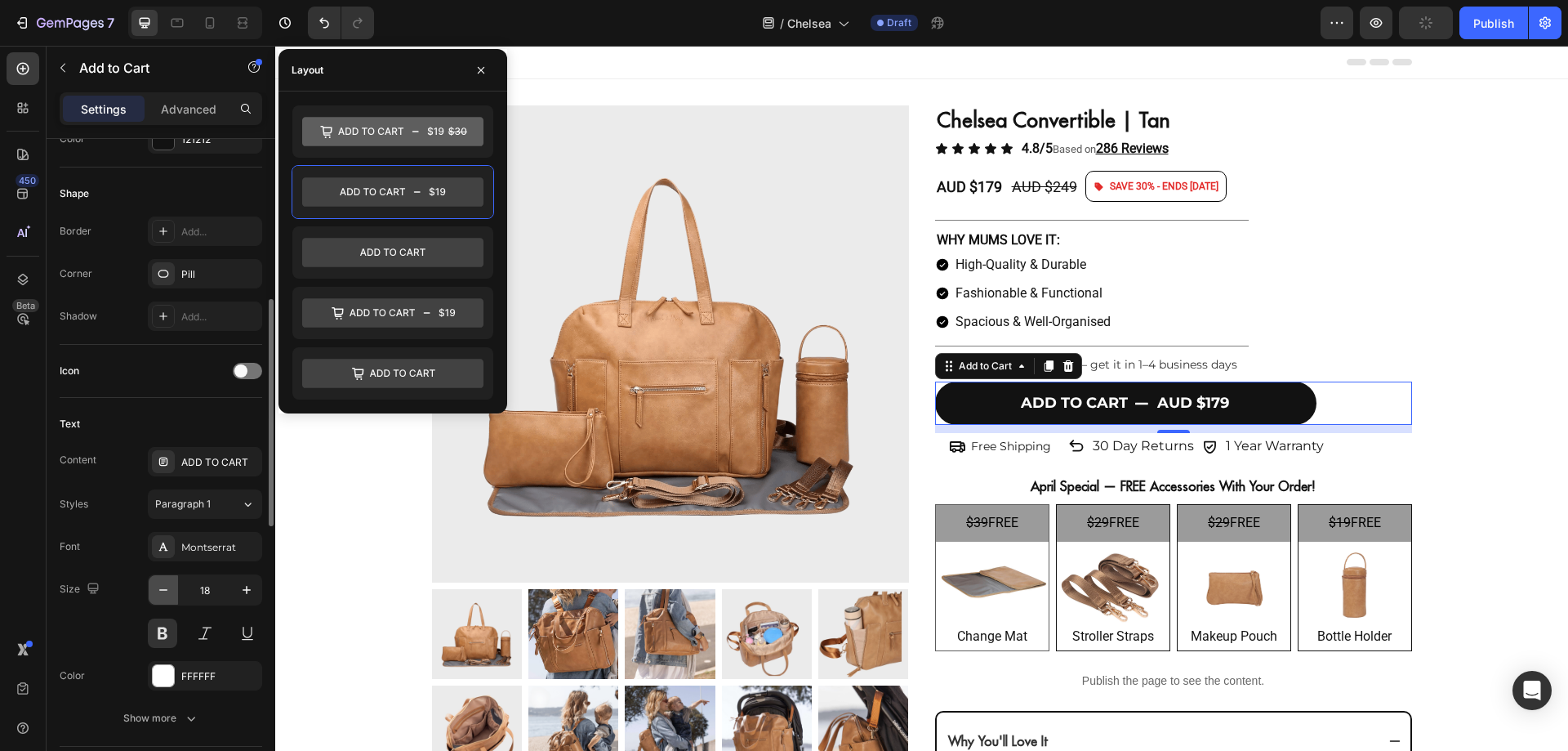
scroll to position [466, 0]
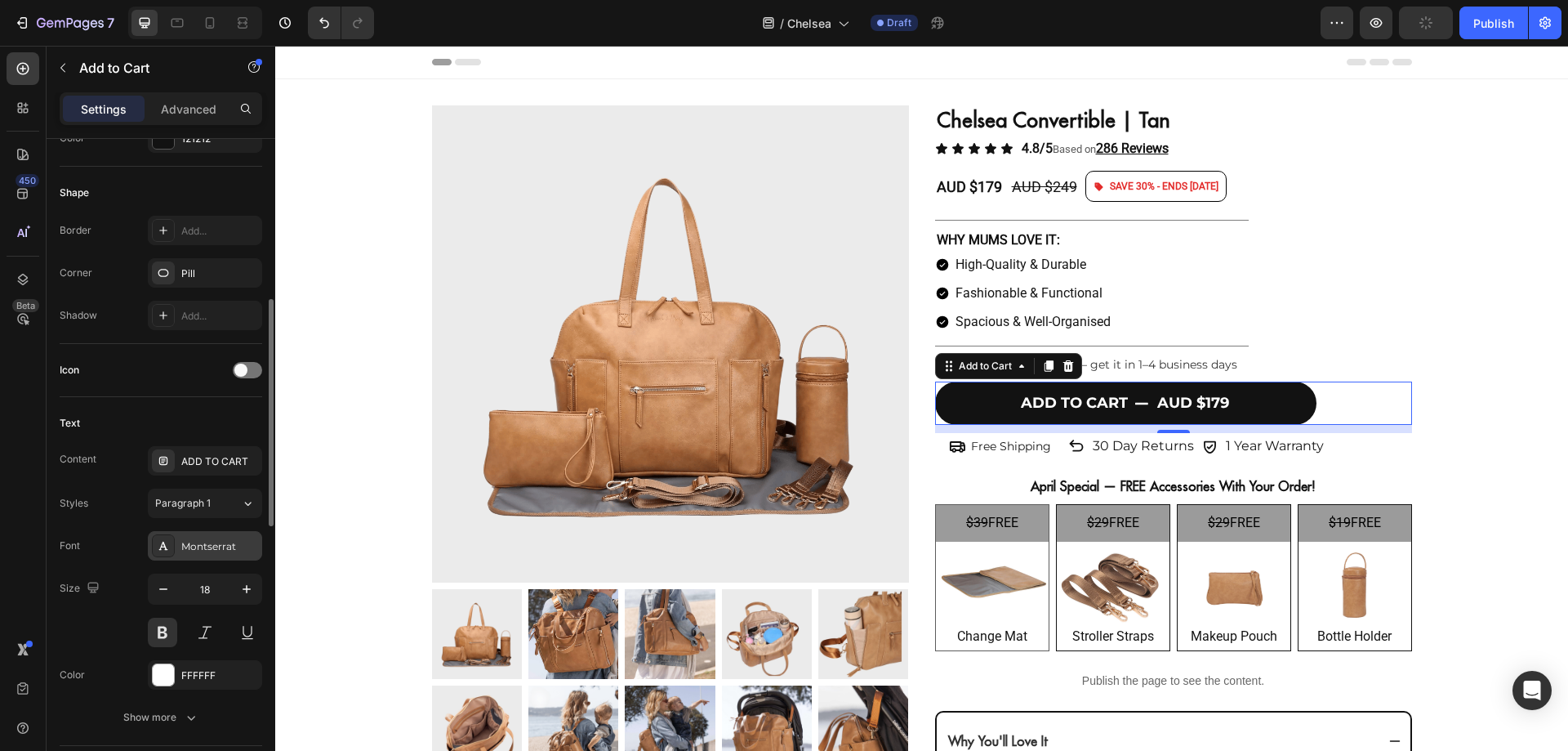
click at [214, 548] on div "Montserrat" at bounding box center [219, 546] width 77 height 15
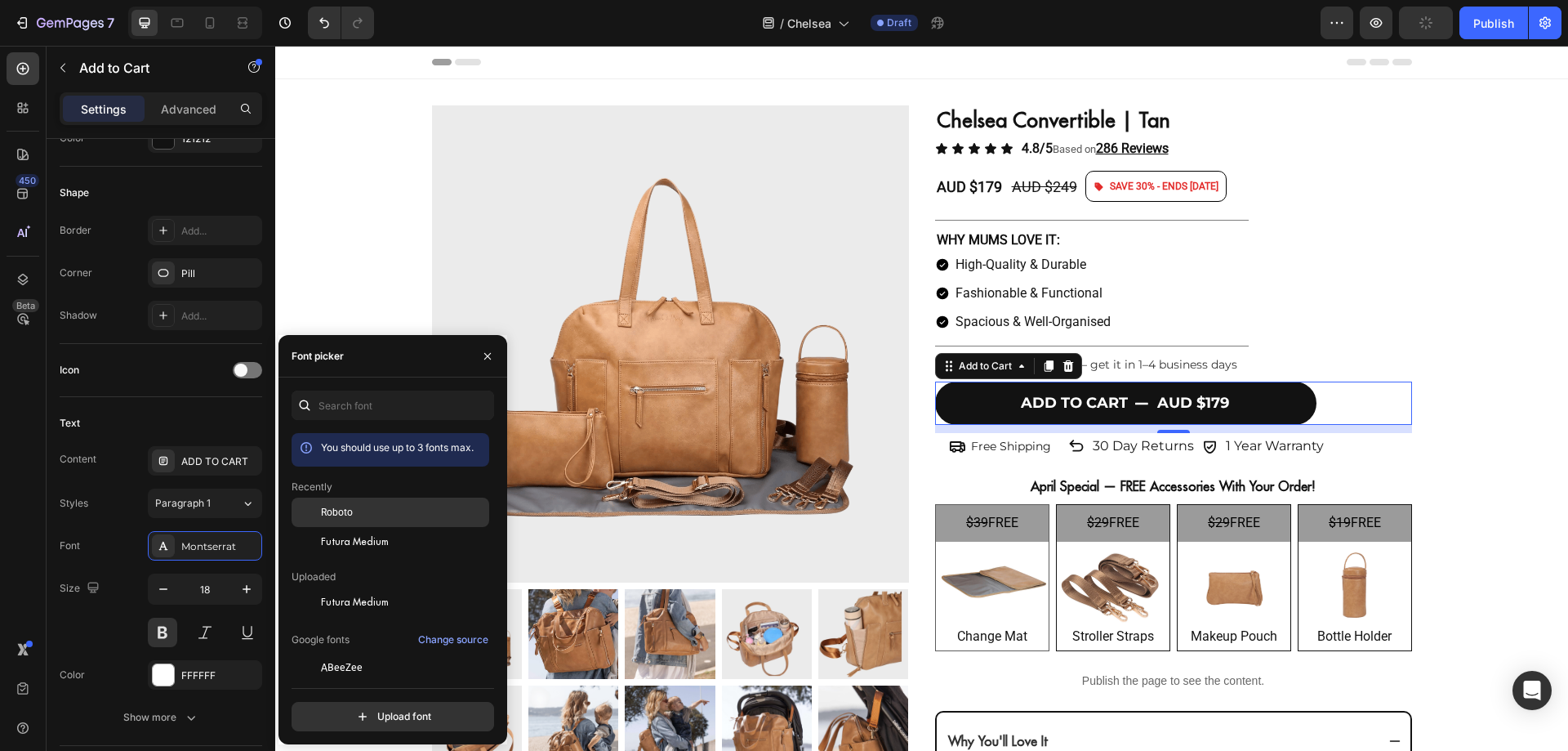
click at [369, 509] on div "Roboto" at bounding box center [403, 511] width 165 height 15
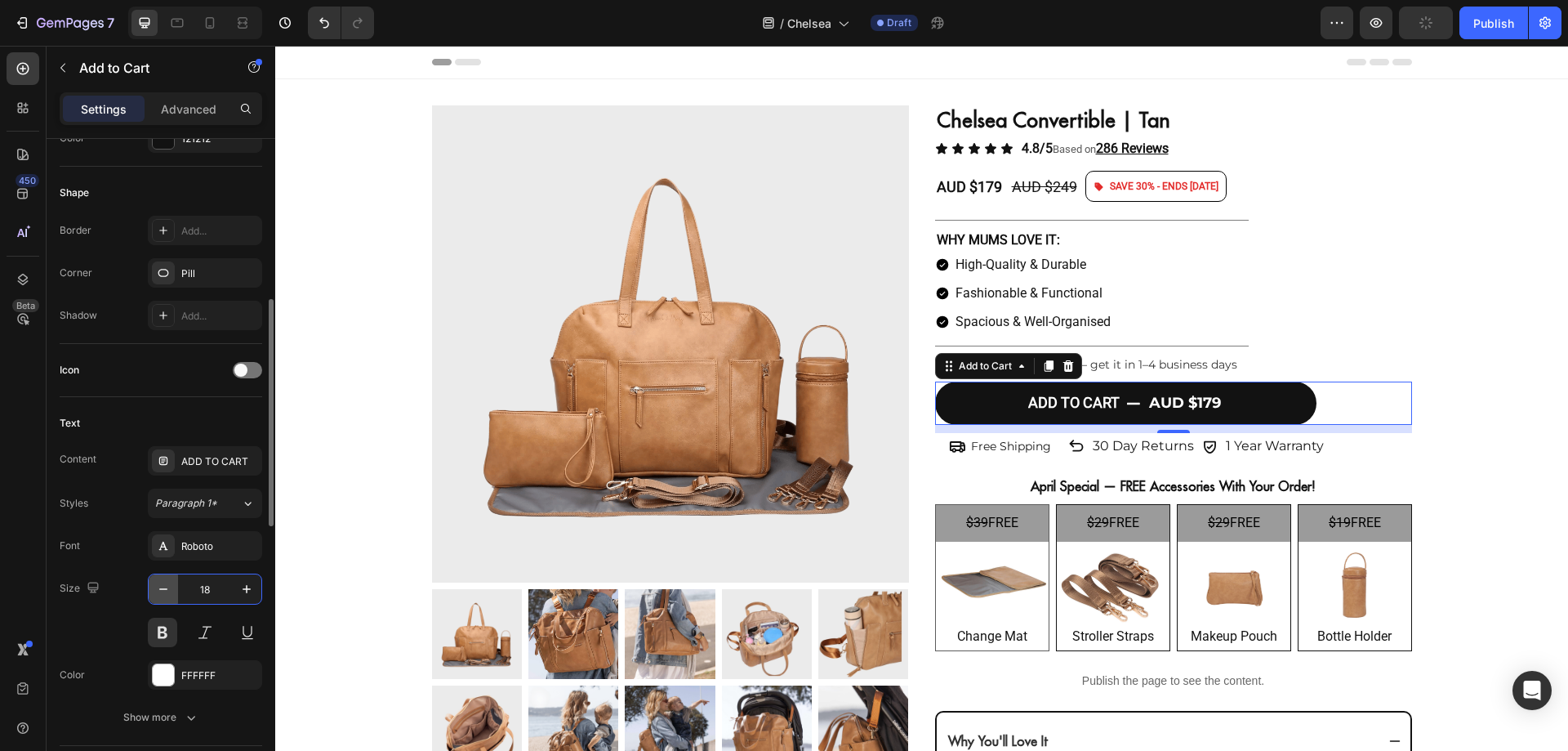
click at [176, 592] on div "18" at bounding box center [205, 589] width 112 height 29
click at [176, 592] on button "button" at bounding box center [163, 589] width 29 height 29
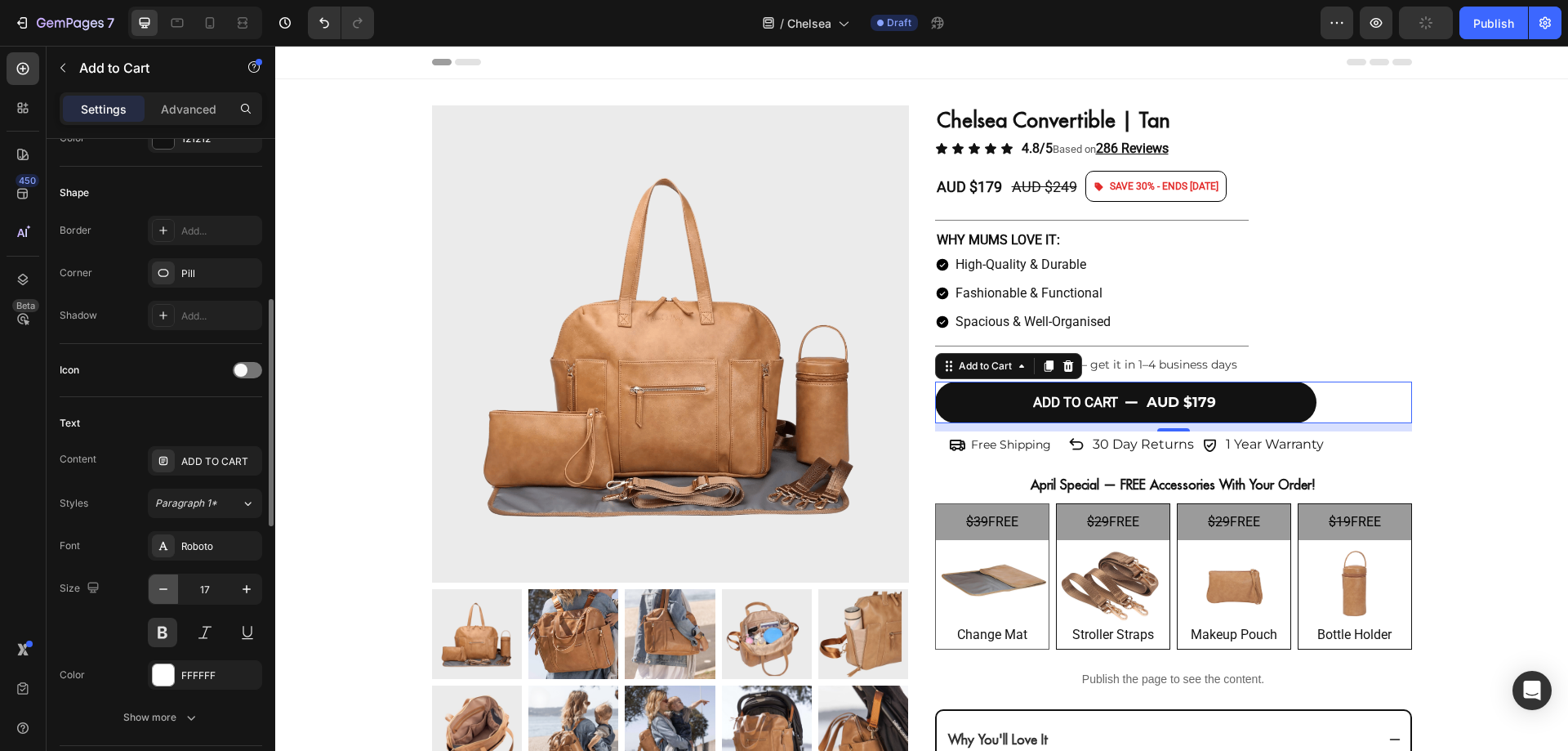
click at [176, 592] on button "button" at bounding box center [163, 589] width 29 height 29
type input "16"
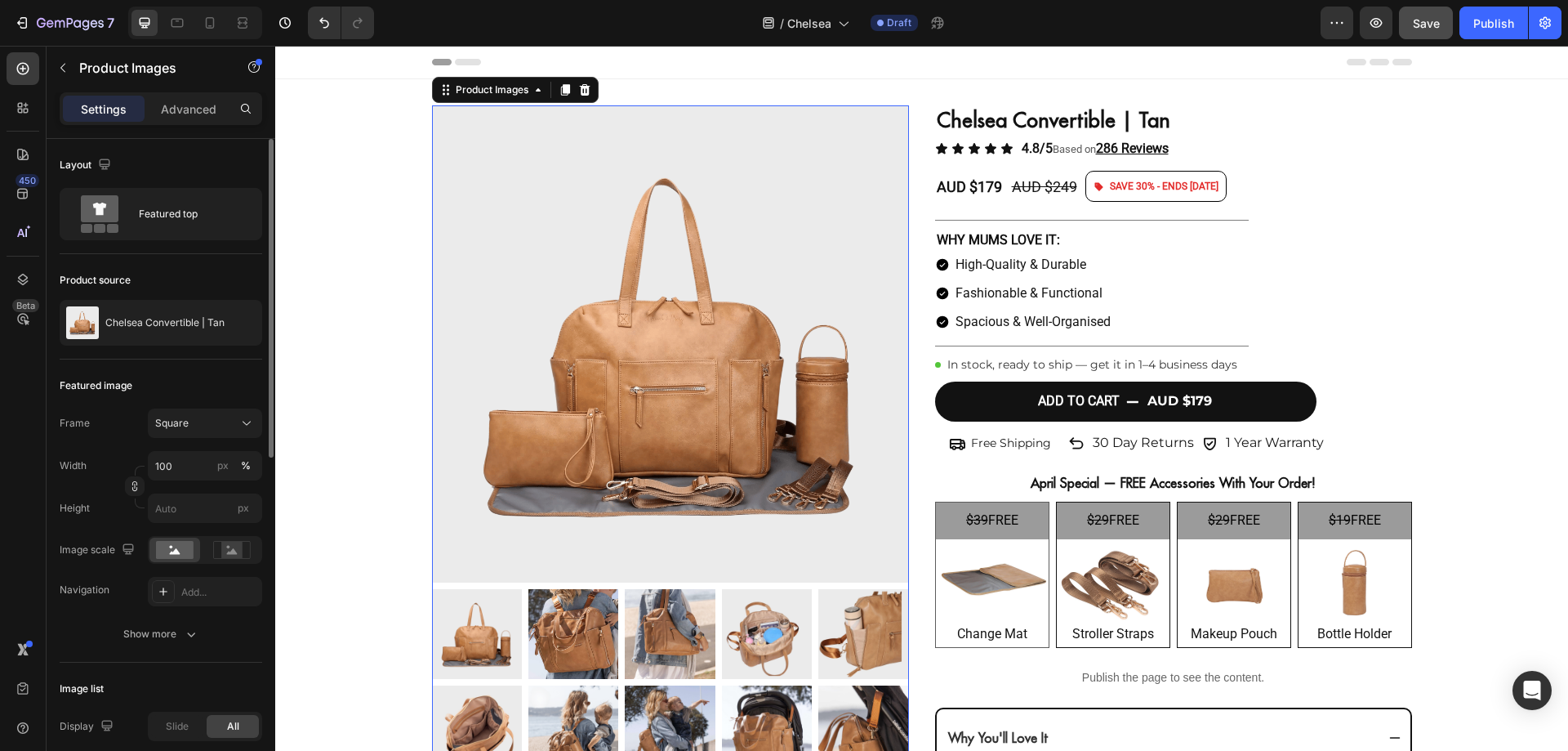
scroll to position [60, 0]
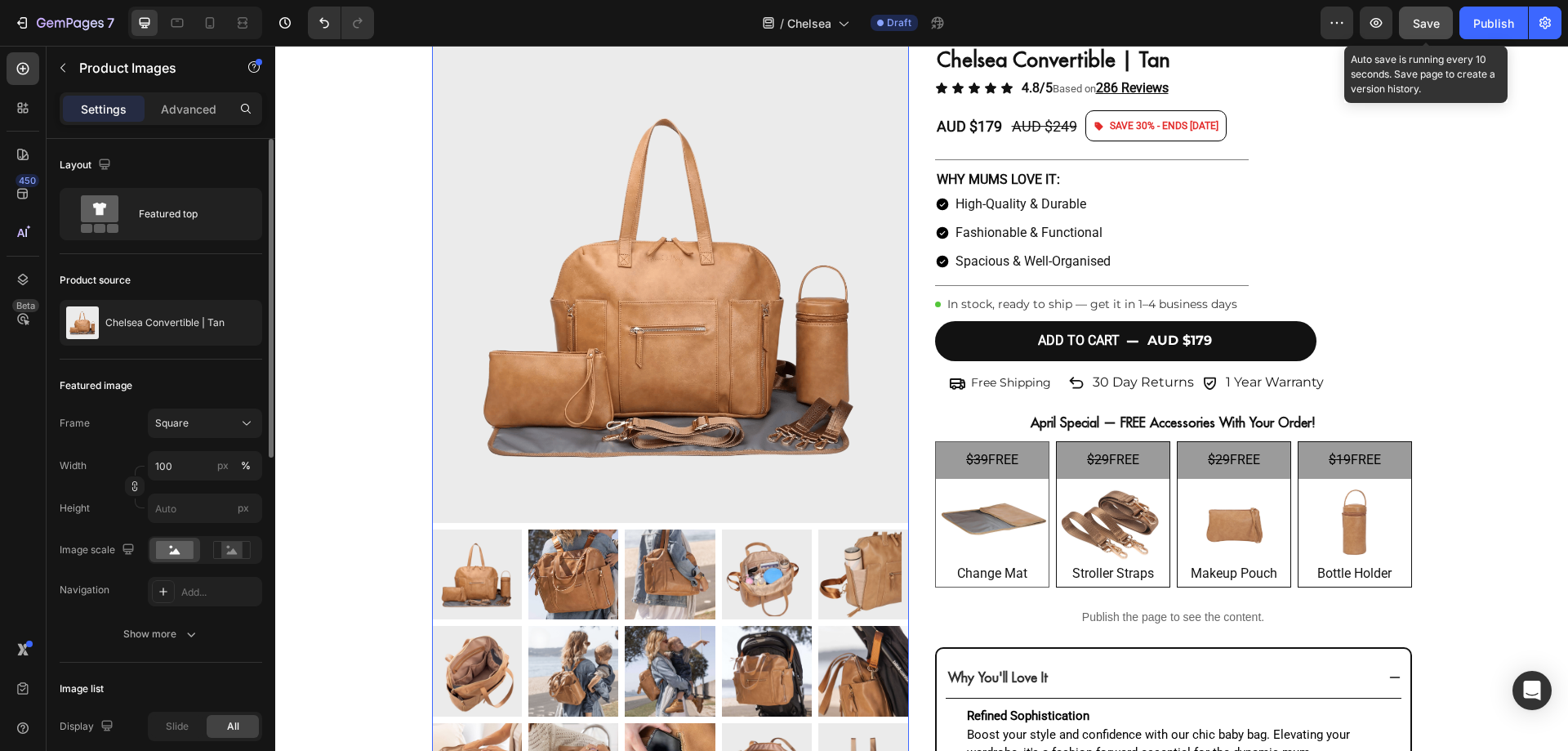
click at [1444, 33] on button "Save" at bounding box center [1425, 23] width 54 height 33
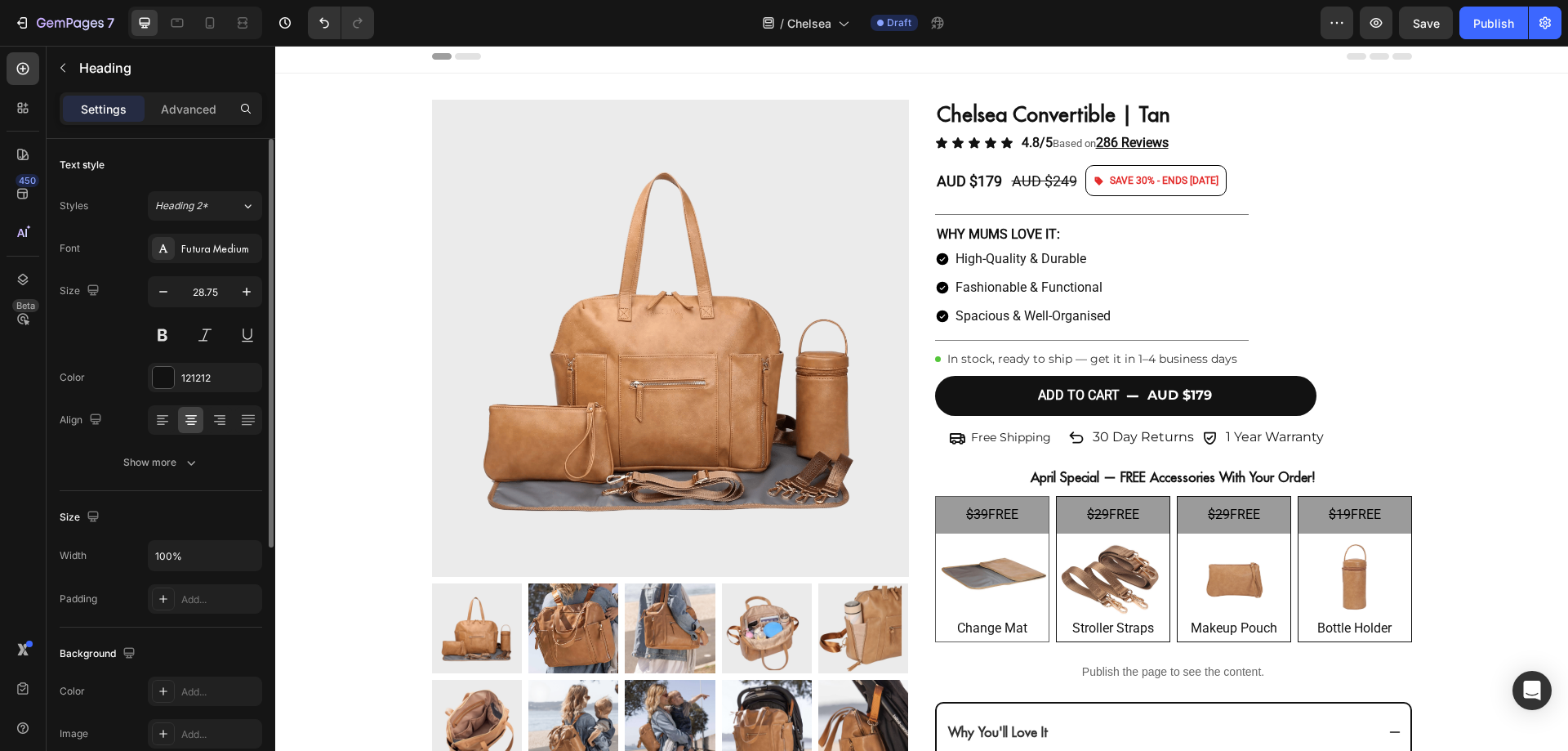
scroll to position [0, 0]
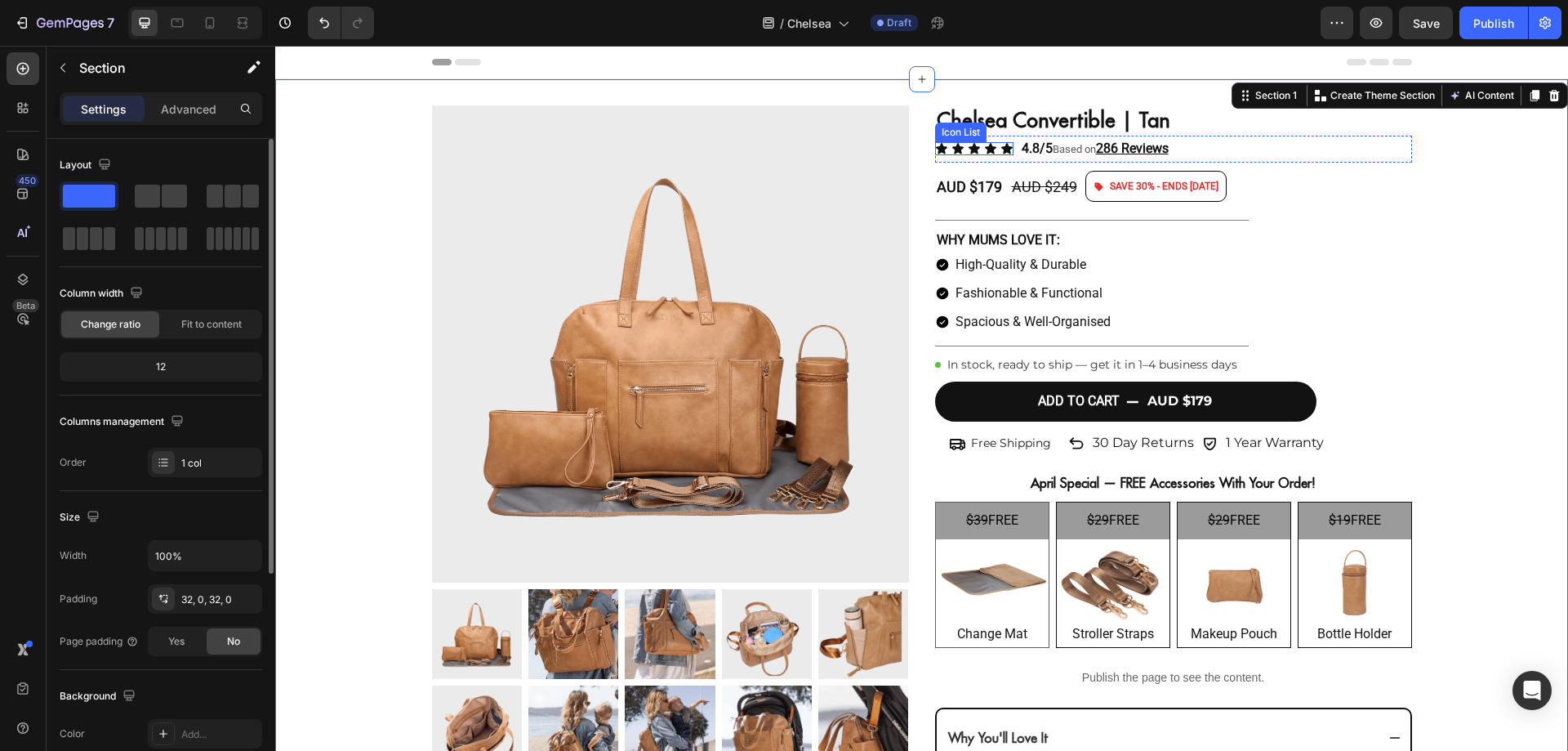
click at [993, 152] on div "Icon Icon Icon Icon Icon" at bounding box center [974, 148] width 79 height 13
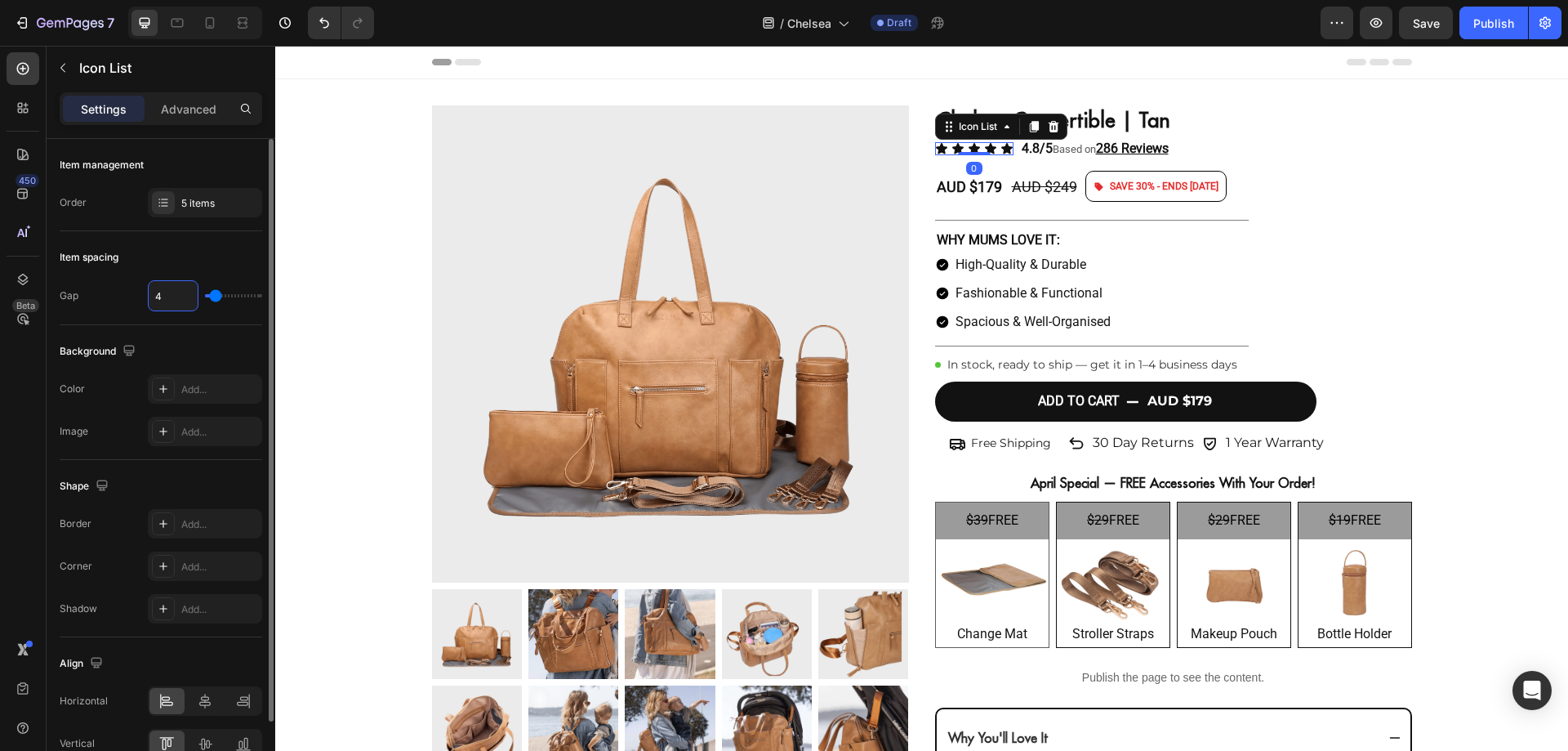
click at [163, 292] on input "4" at bounding box center [173, 296] width 49 height 29
type input "2"
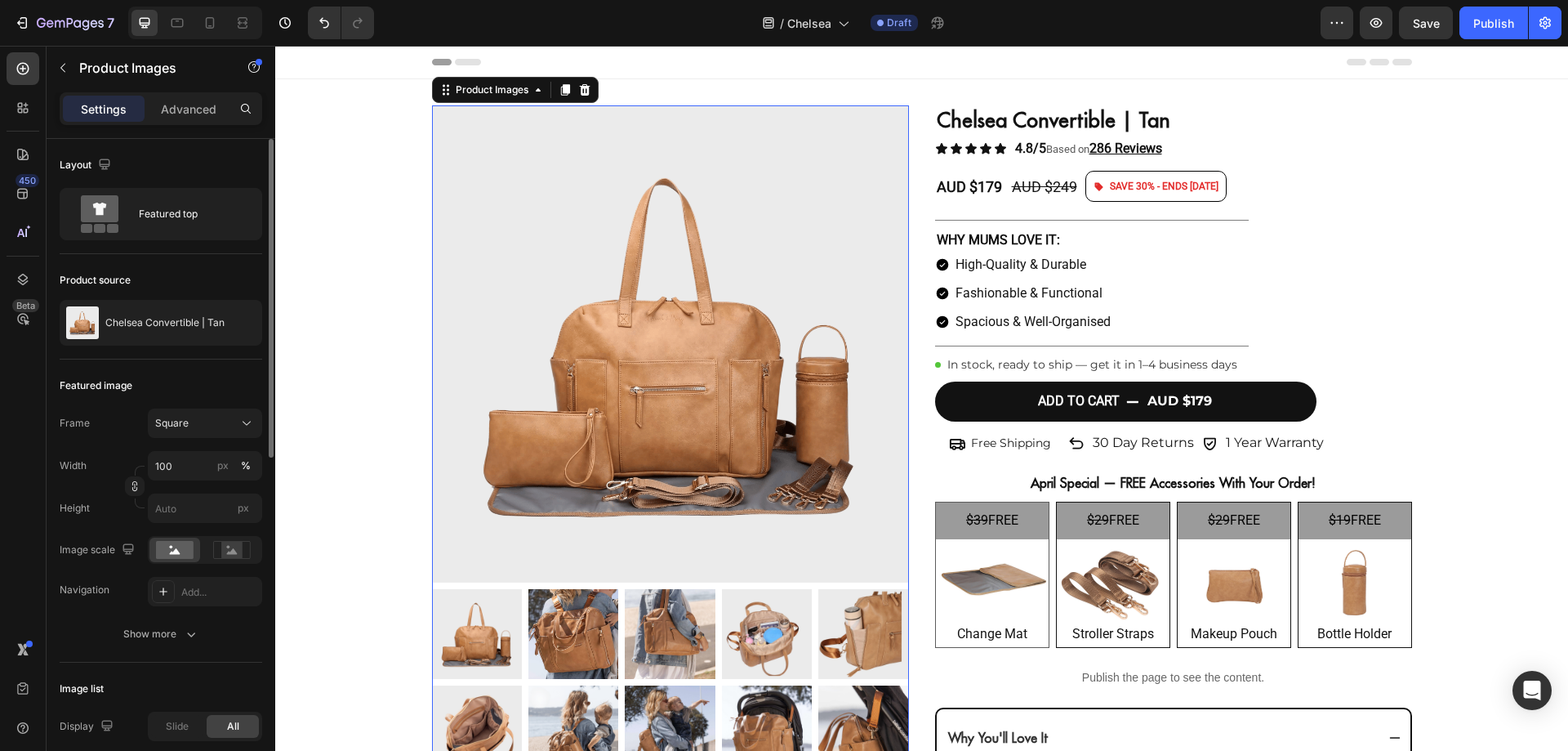
click at [648, 298] on img at bounding box center [670, 344] width 477 height 477
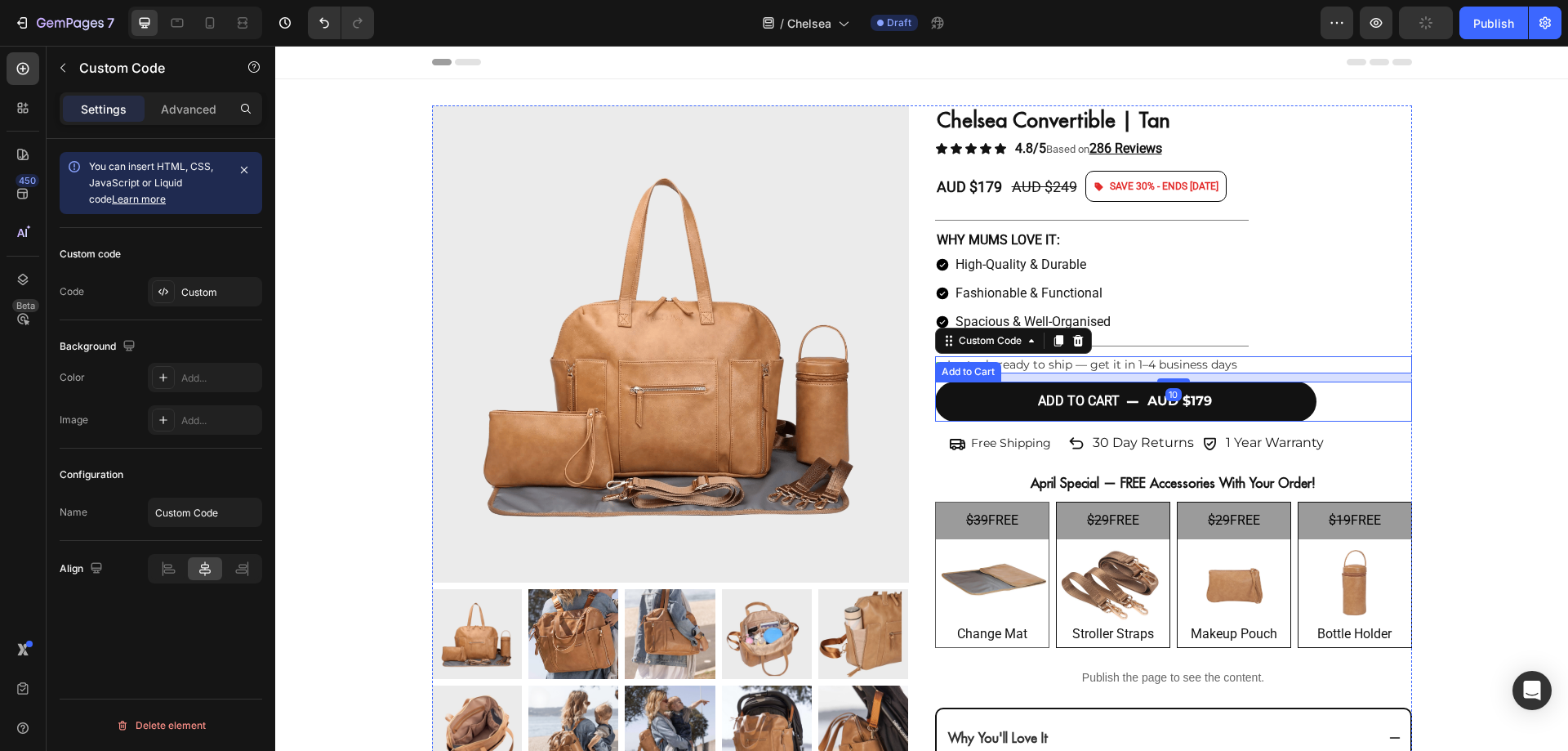
click at [1237, 395] on button "ADD TO CART AUD $179" at bounding box center [1125, 401] width 381 height 40
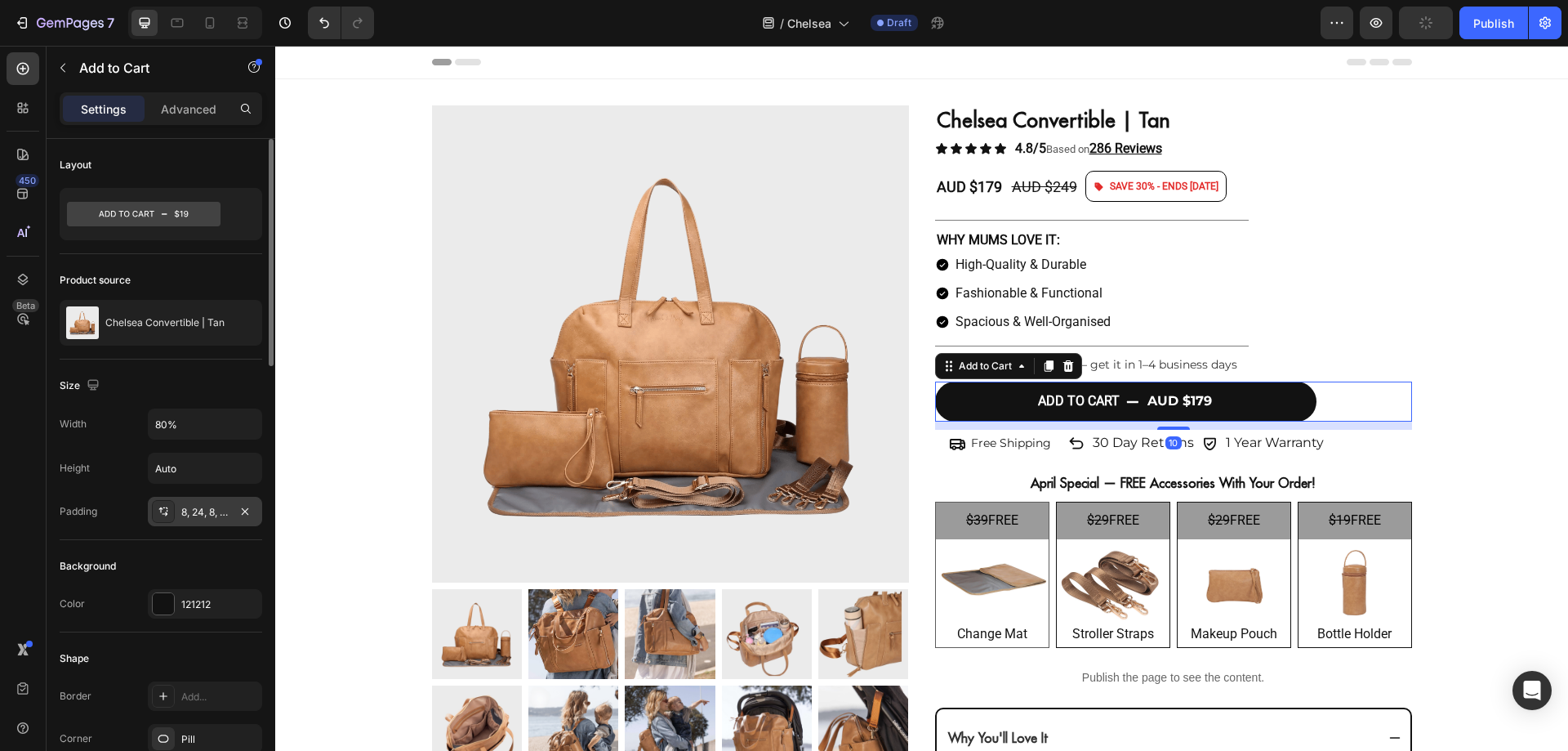
click at [176, 521] on div "8, 24, 8, 24" at bounding box center [205, 511] width 114 height 29
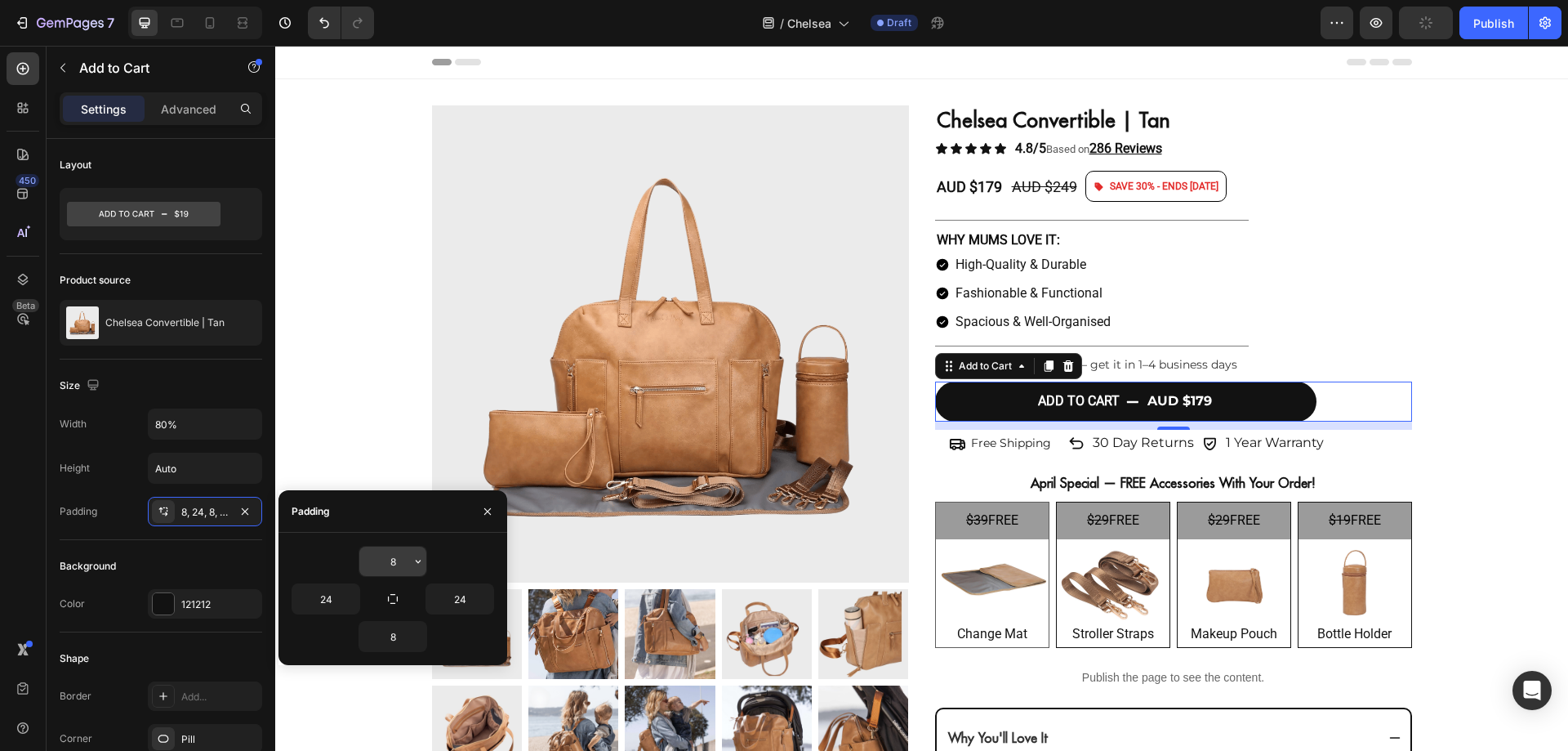
click at [405, 566] on div "8" at bounding box center [392, 561] width 67 height 29
click at [405, 566] on input "8" at bounding box center [392, 561] width 67 height 29
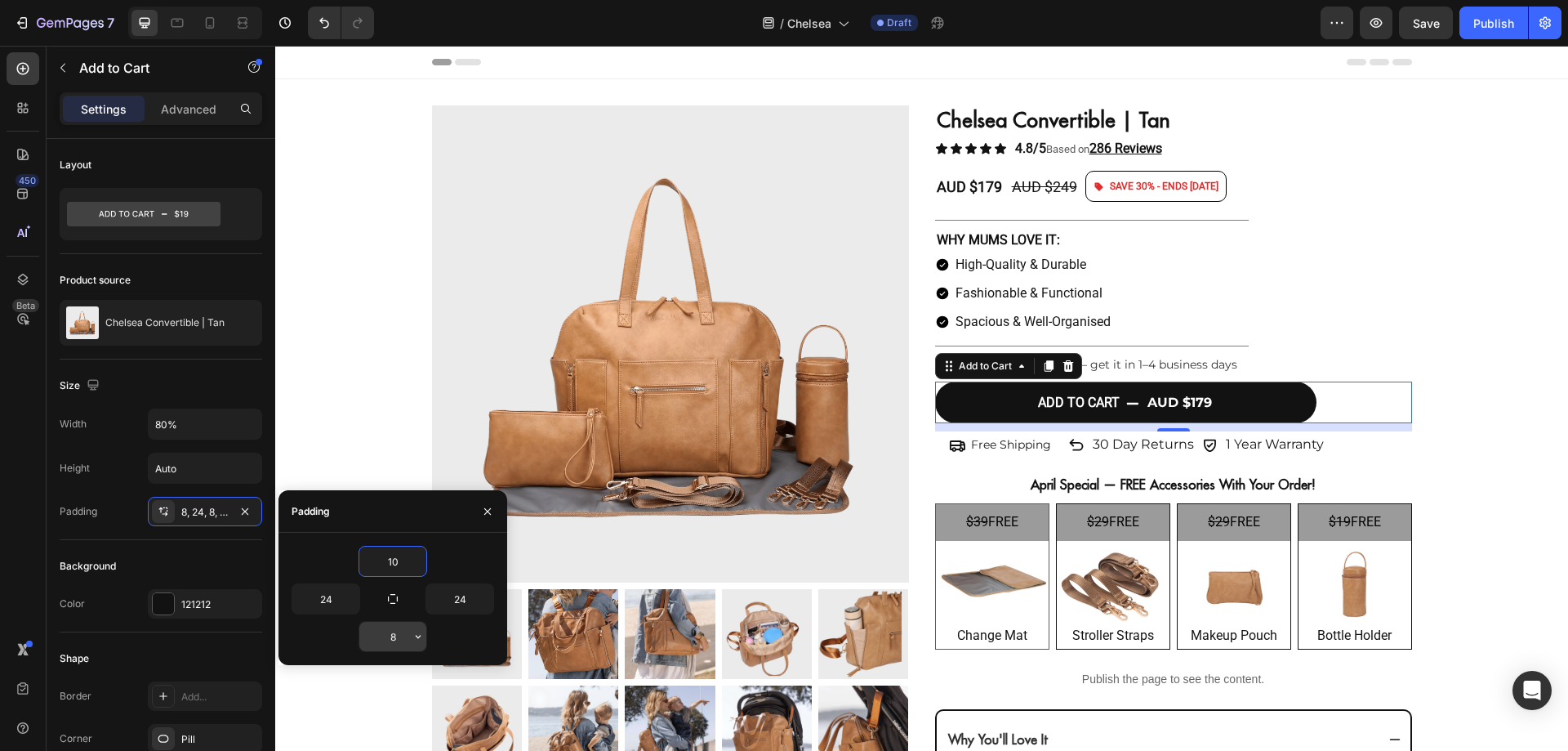
type input "10"
click at [403, 633] on input "8" at bounding box center [392, 637] width 67 height 29
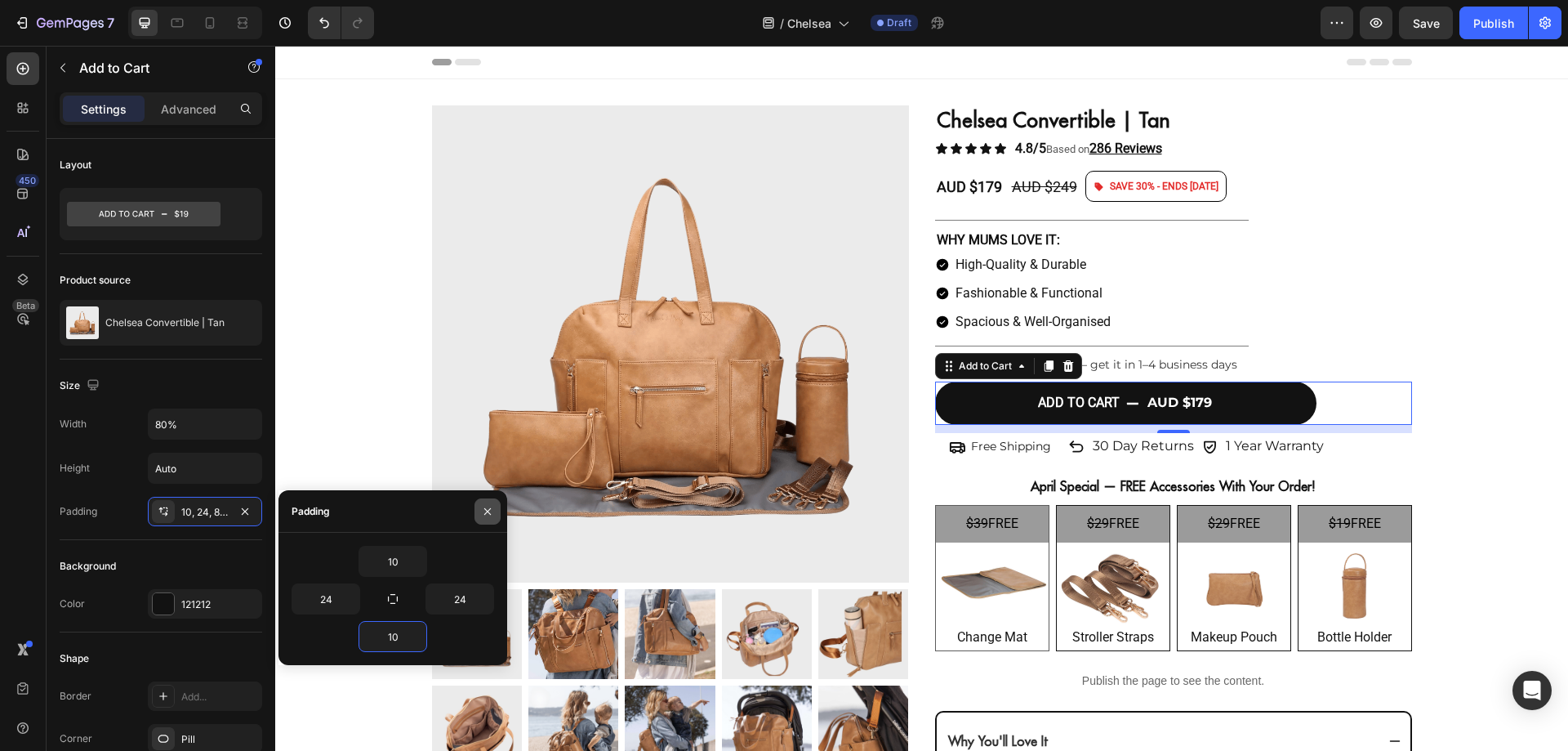
type input "10"
click at [488, 512] on icon "button" at bounding box center [487, 510] width 7 height 7
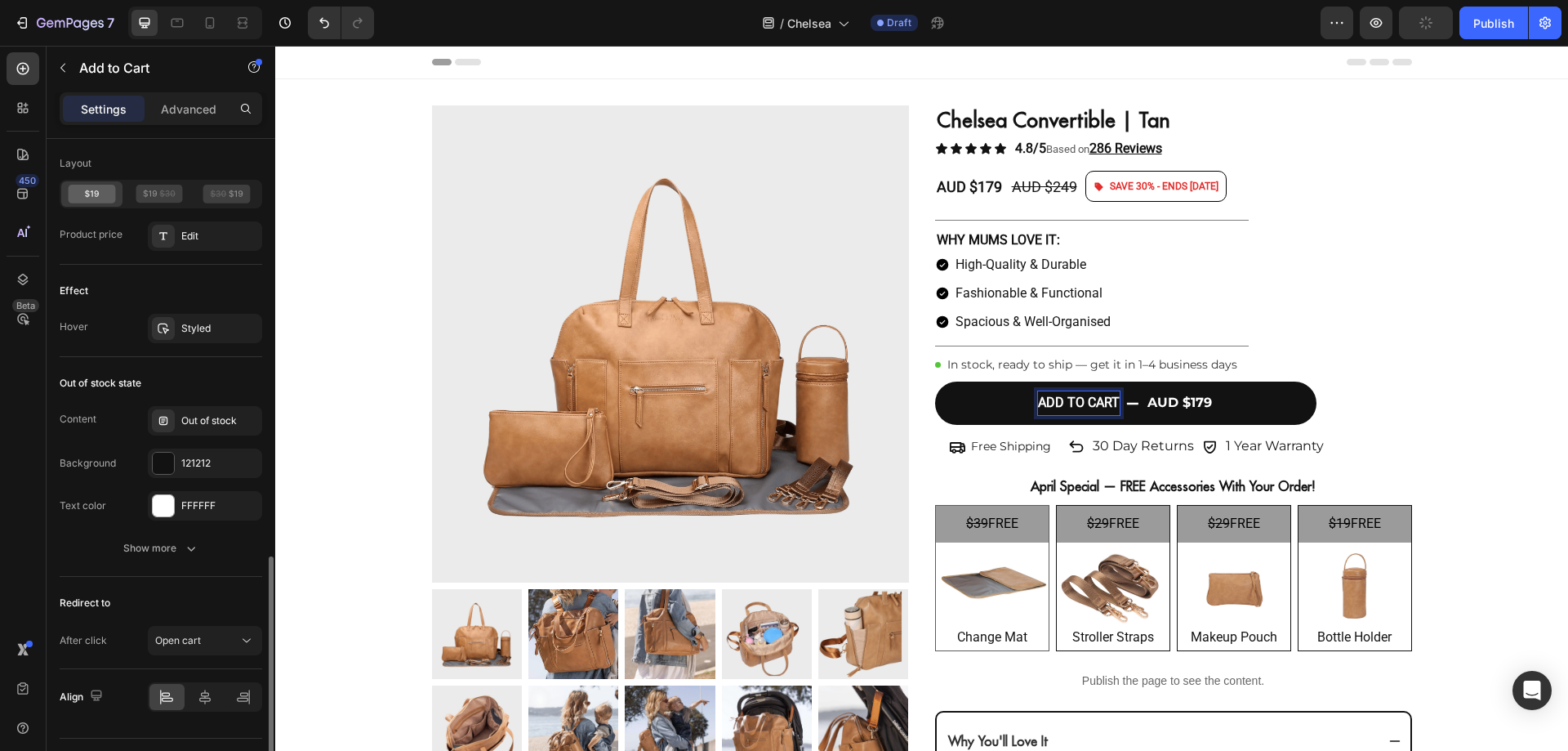
scroll to position [1249, 0]
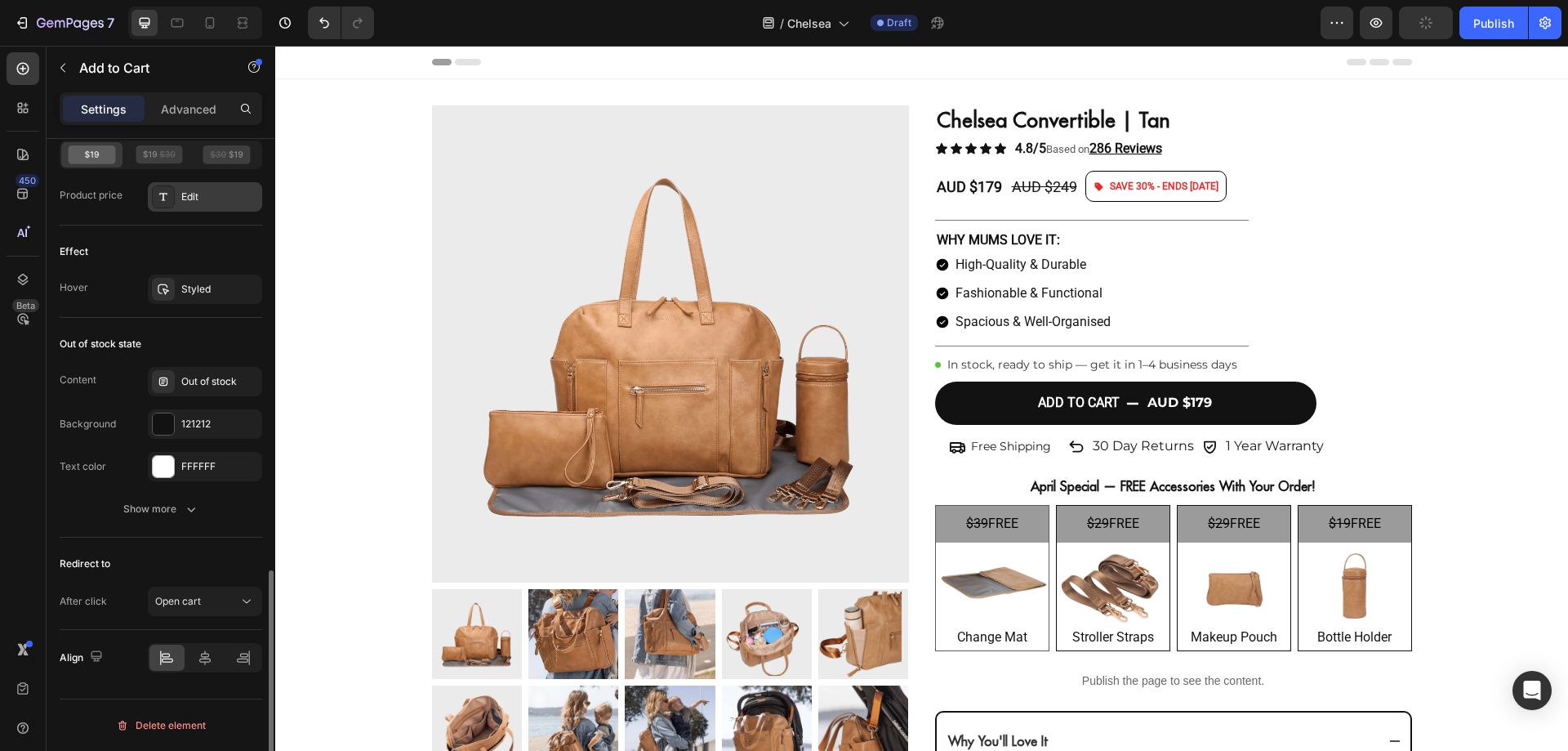
click at [188, 207] on div "Edit" at bounding box center [205, 197] width 114 height 29
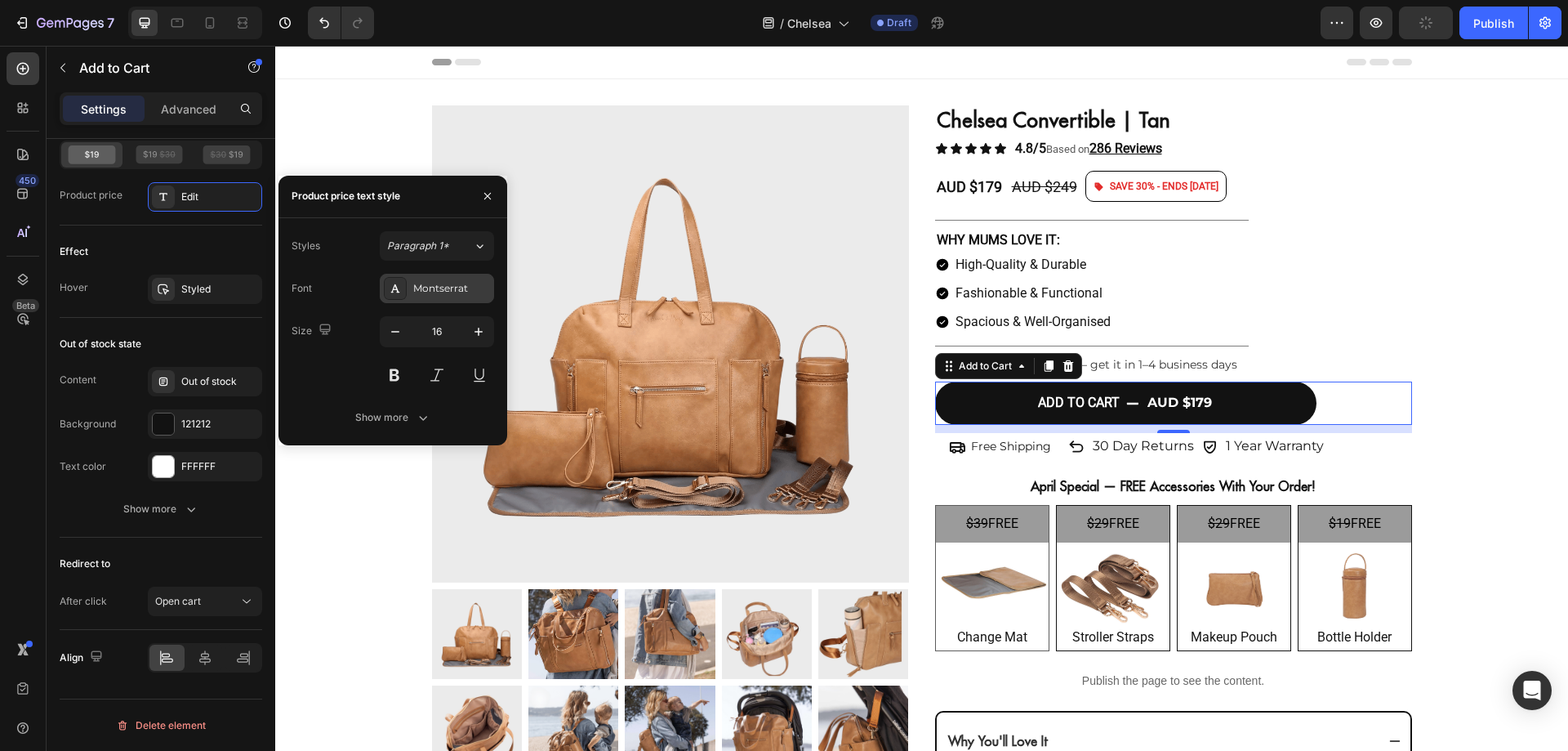
click at [432, 287] on div "Montserrat" at bounding box center [451, 288] width 77 height 15
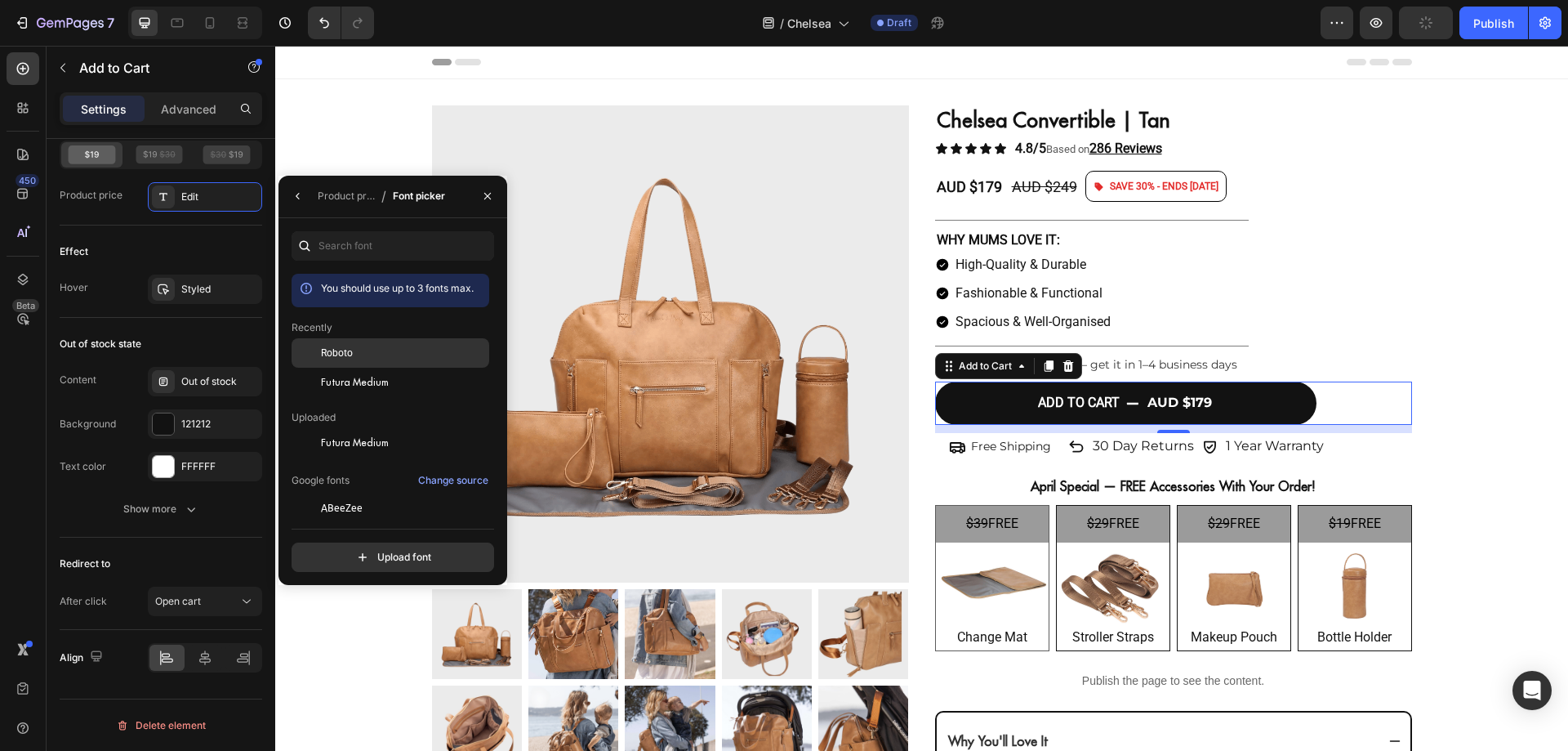
click at [382, 359] on div "Roboto" at bounding box center [403, 352] width 165 height 15
click at [301, 196] on icon "button" at bounding box center [298, 195] width 13 height 13
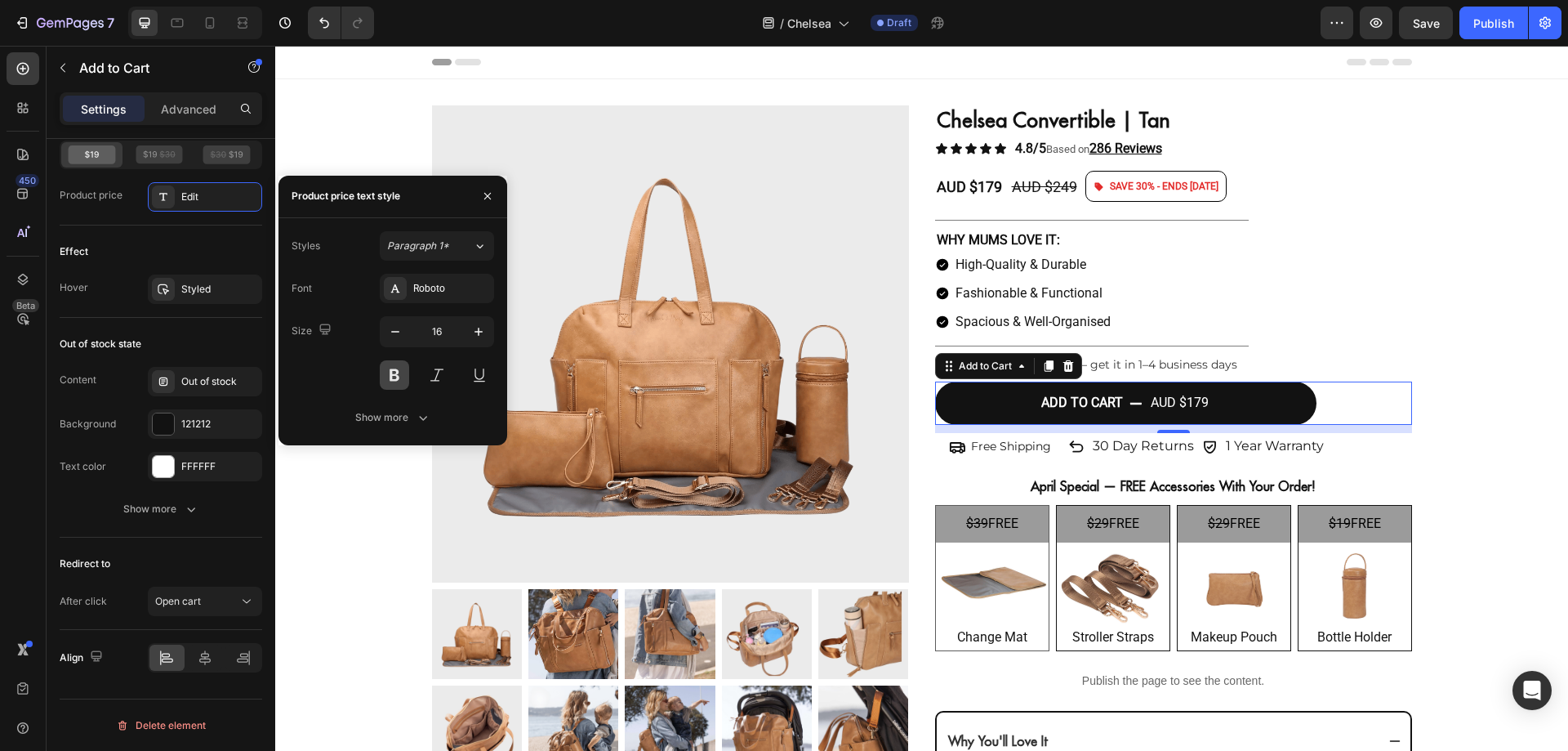
click at [401, 371] on button at bounding box center [395, 375] width 29 height 29
drag, startPoint x: 488, startPoint y: 197, endPoint x: 608, endPoint y: 286, distance: 149.4
click at [488, 197] on icon "button" at bounding box center [487, 195] width 13 height 13
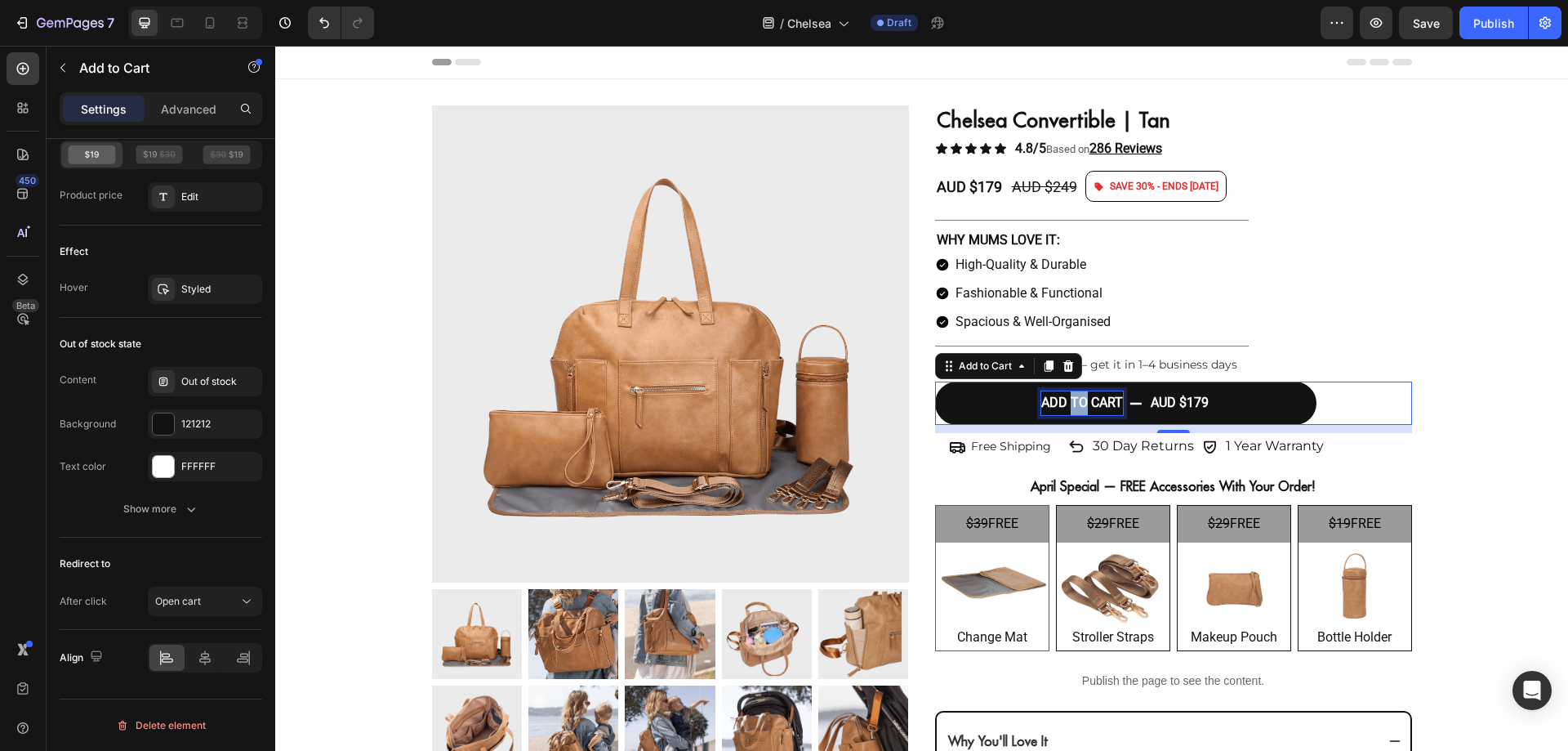
click at [1072, 402] on p "ADD TO CART" at bounding box center [1081, 403] width 81 height 23
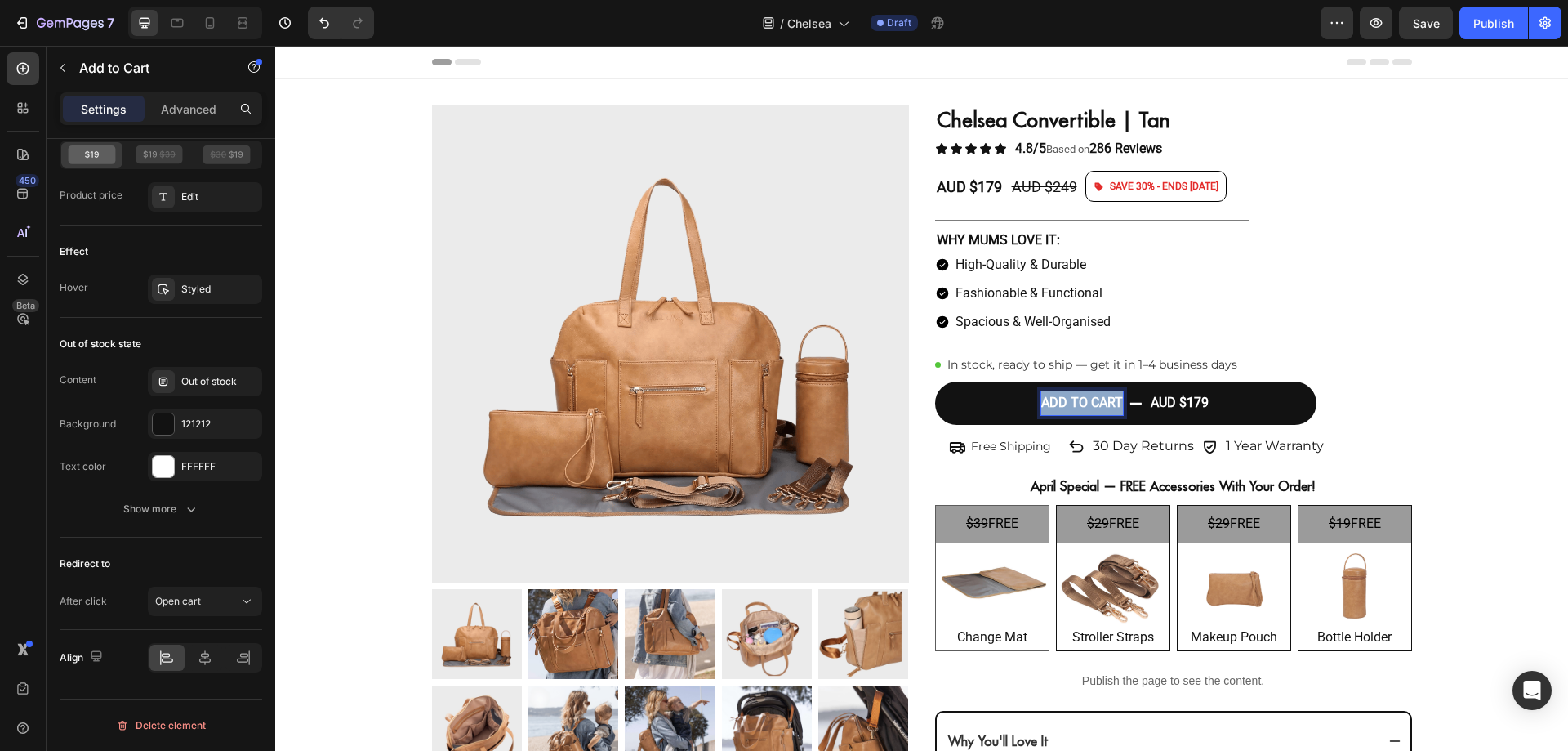
click at [1072, 402] on p "ADD TO CART" at bounding box center [1081, 403] width 81 height 23
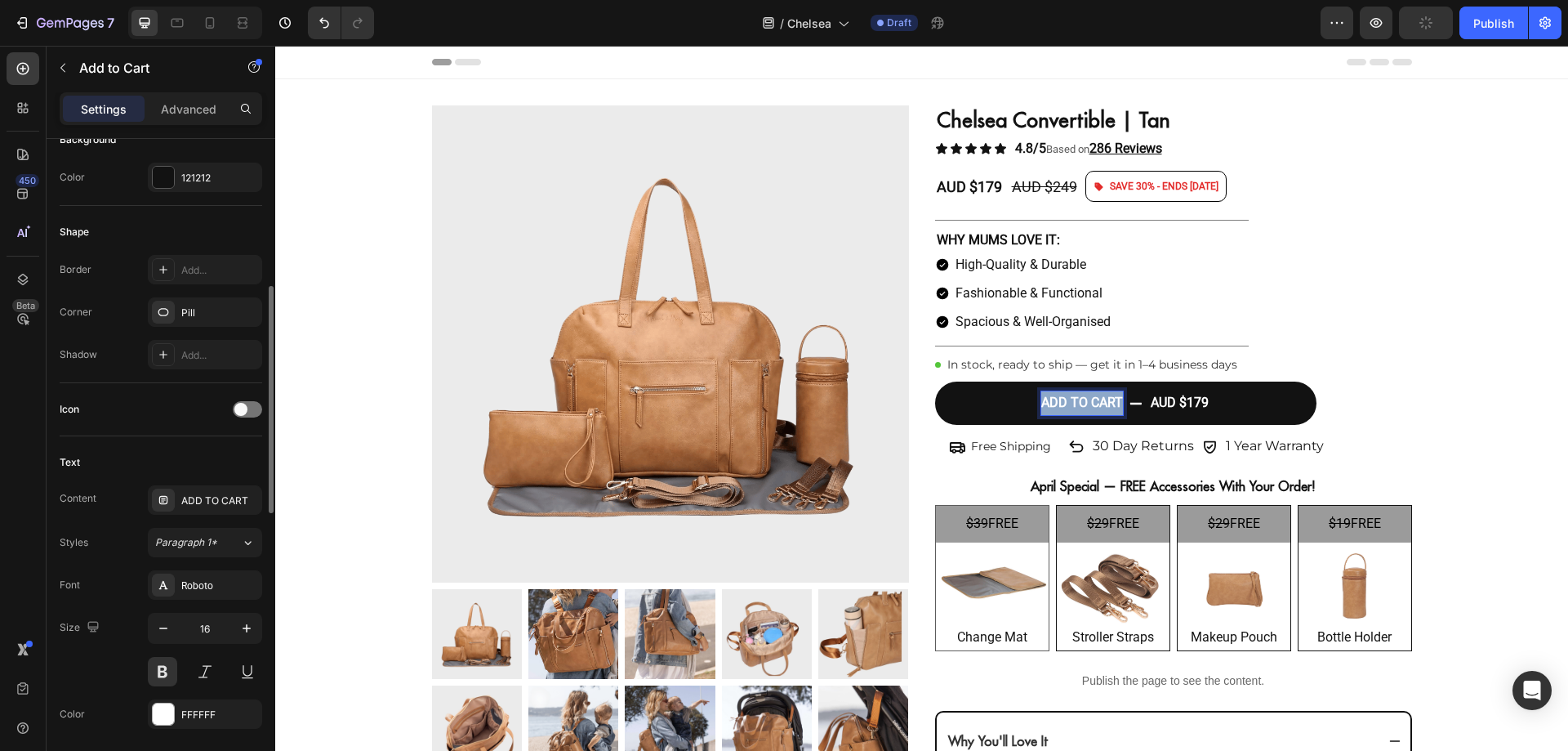
scroll to position [423, 0]
